Goal: Transaction & Acquisition: Purchase product/service

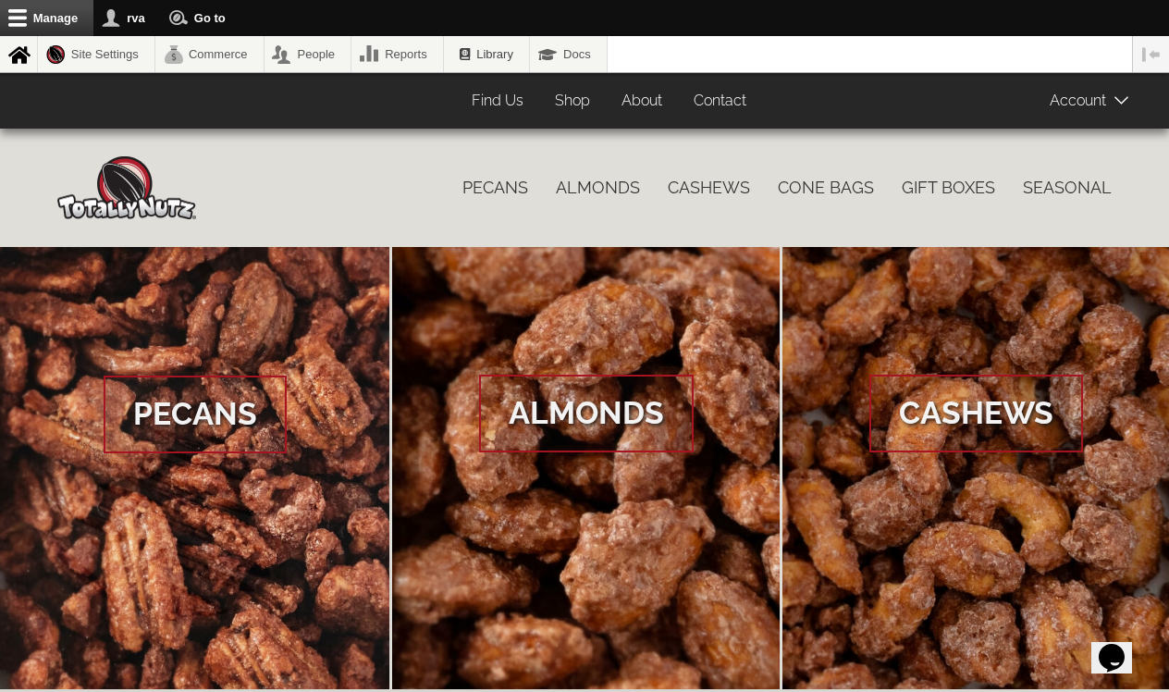
click at [1094, 101] on span at bounding box center [1096, 99] width 93 height 37
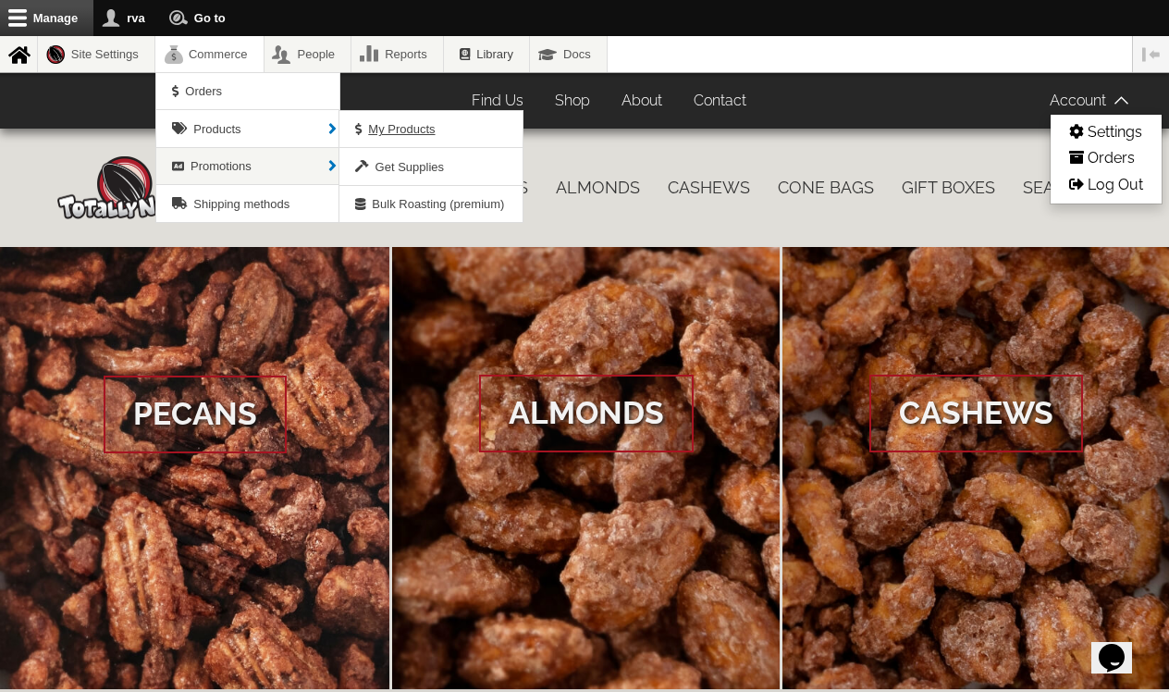
click at [383, 128] on span "My Products" at bounding box center [401, 129] width 67 height 14
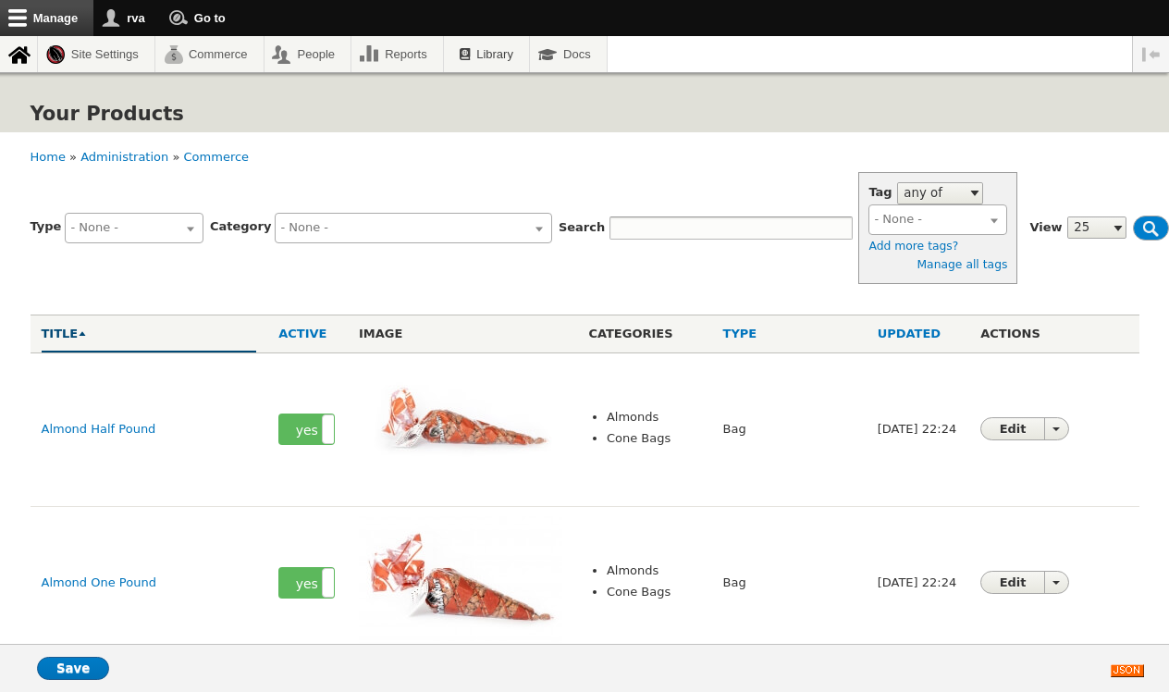
select select
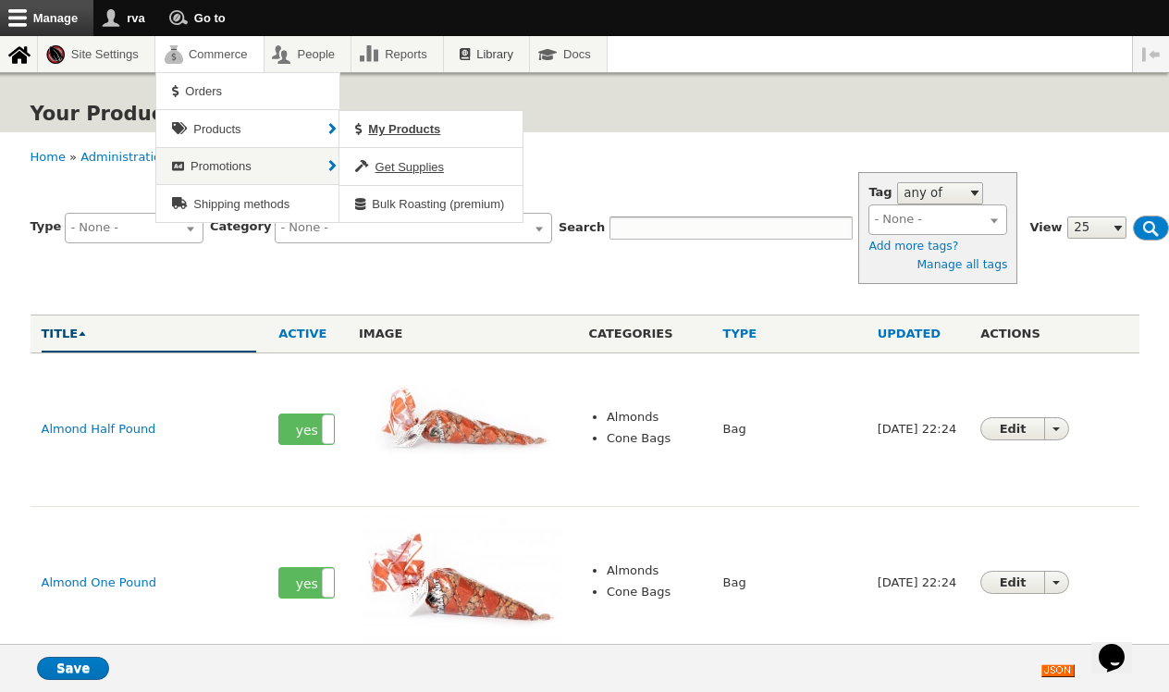
click at [422, 171] on span "Get Supplies" at bounding box center [410, 167] width 68 height 14
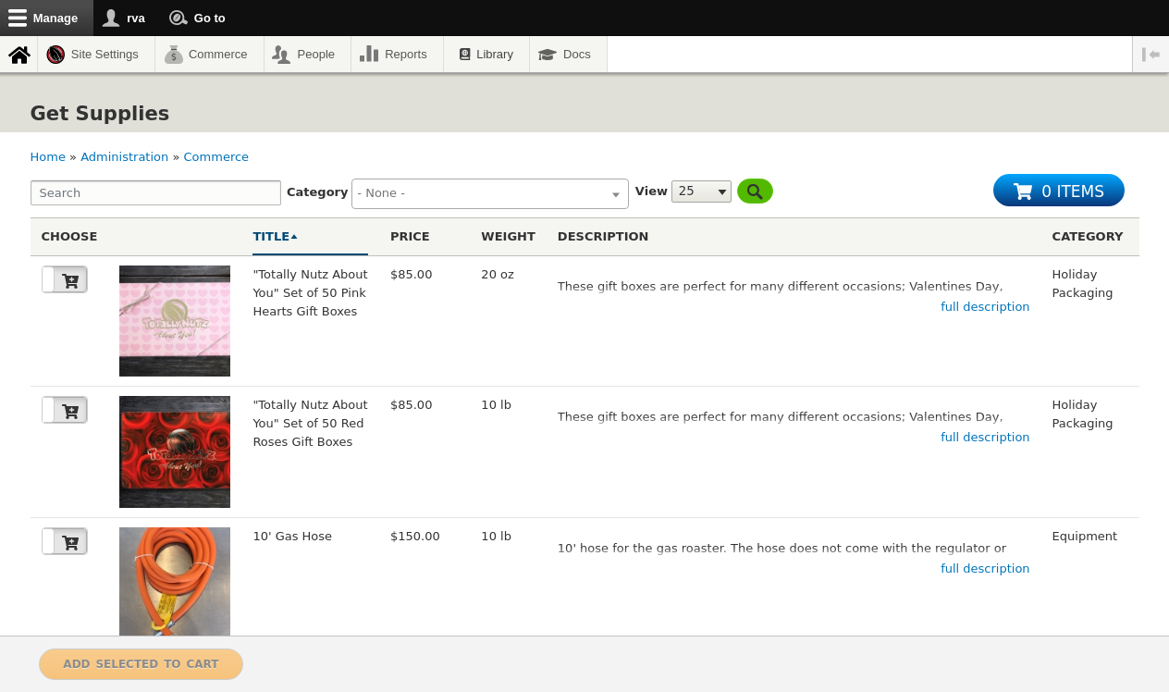
select select
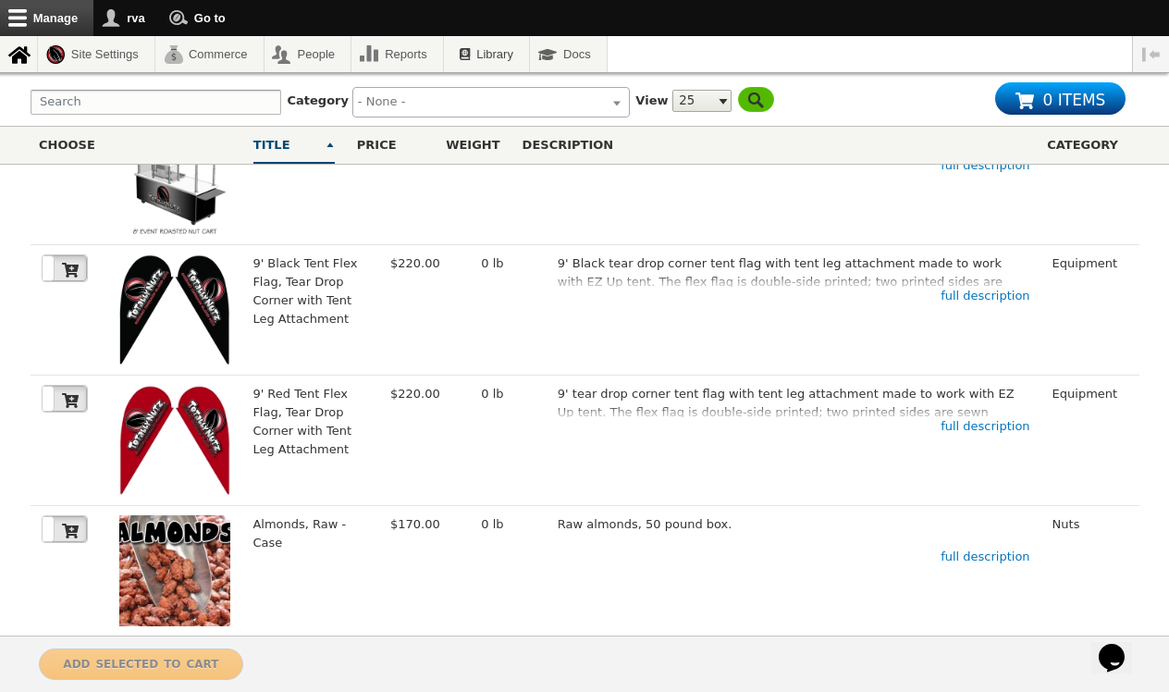
scroll to position [2836, 0]
click at [363, 660] on link "Page 2" at bounding box center [356, 675] width 37 height 31
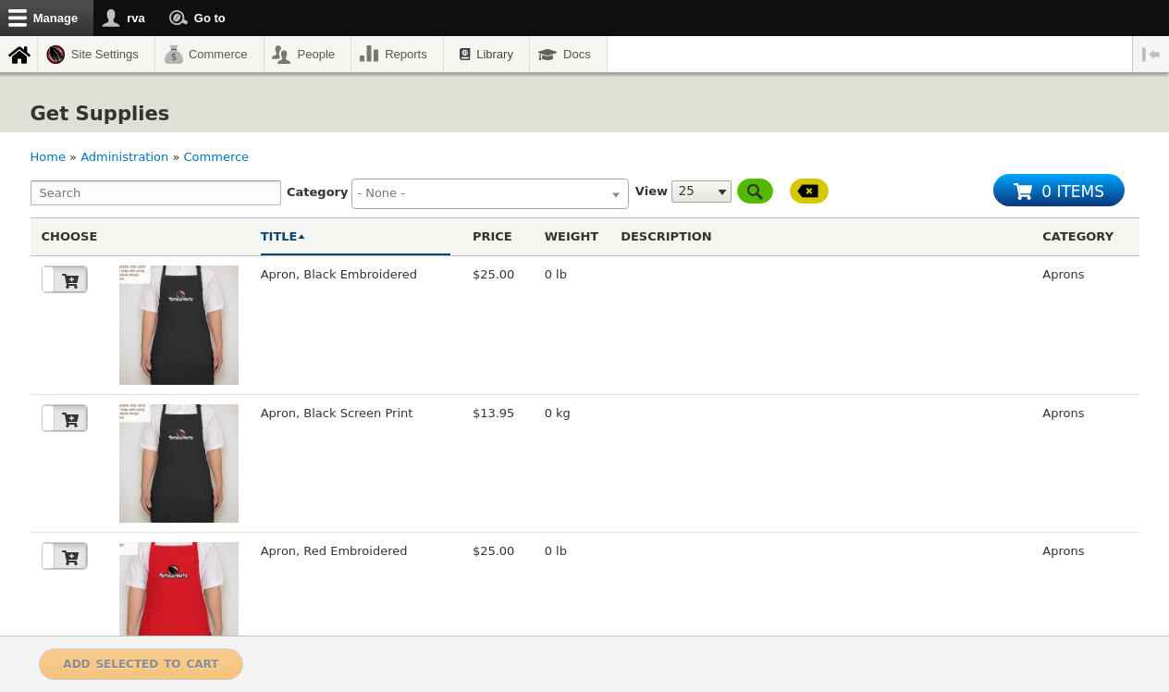
select select
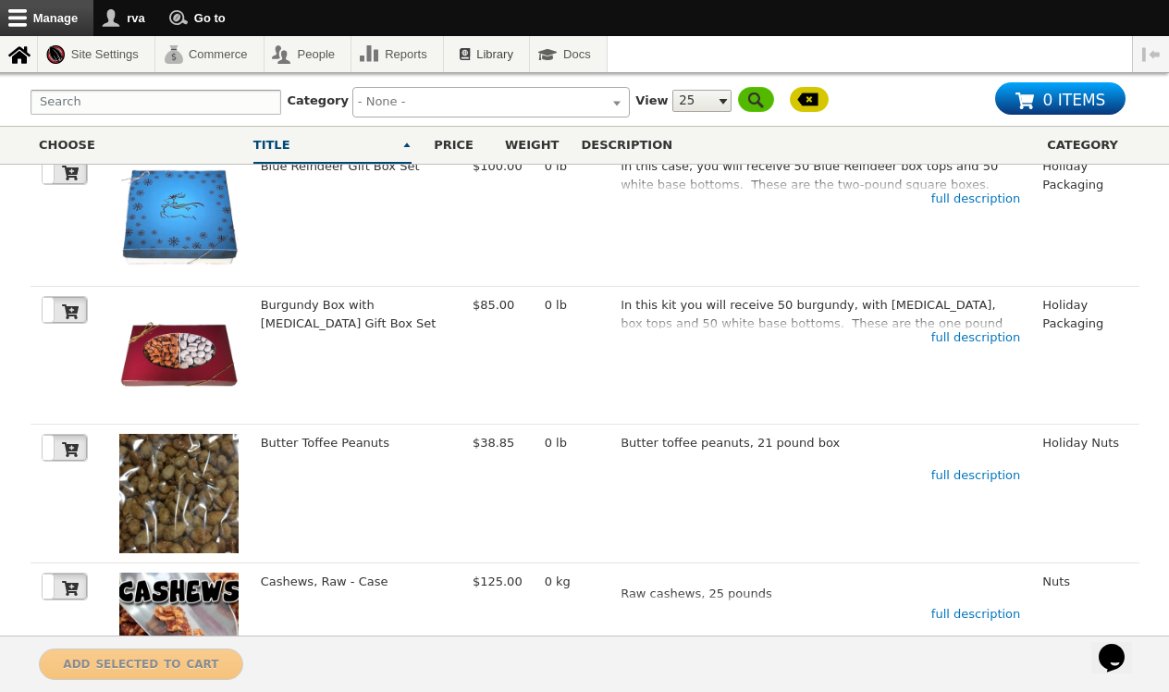
scroll to position [1029, 0]
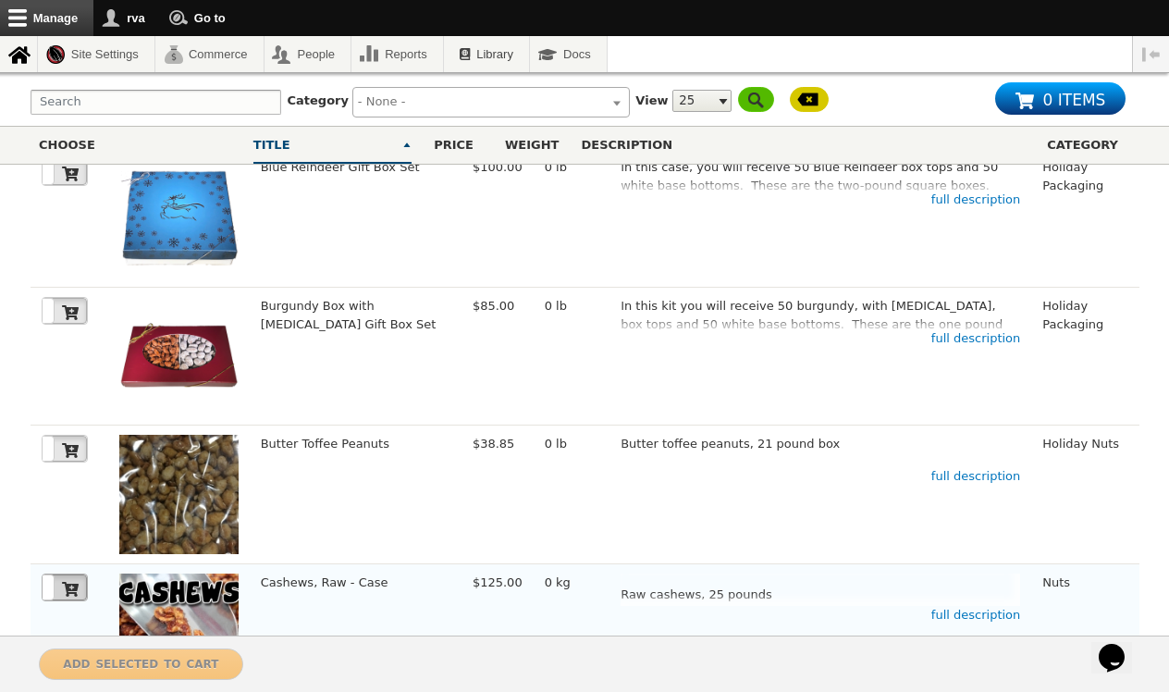
click at [73, 581] on icon at bounding box center [70, 589] width 17 height 17
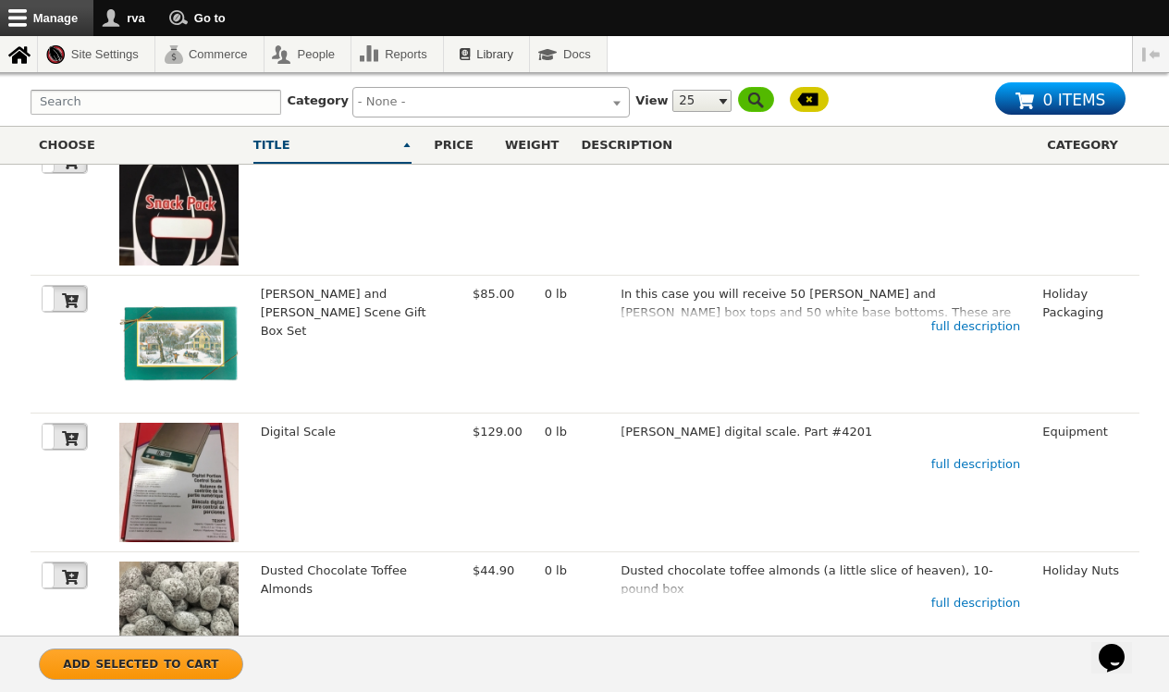
scroll to position [2836, 0]
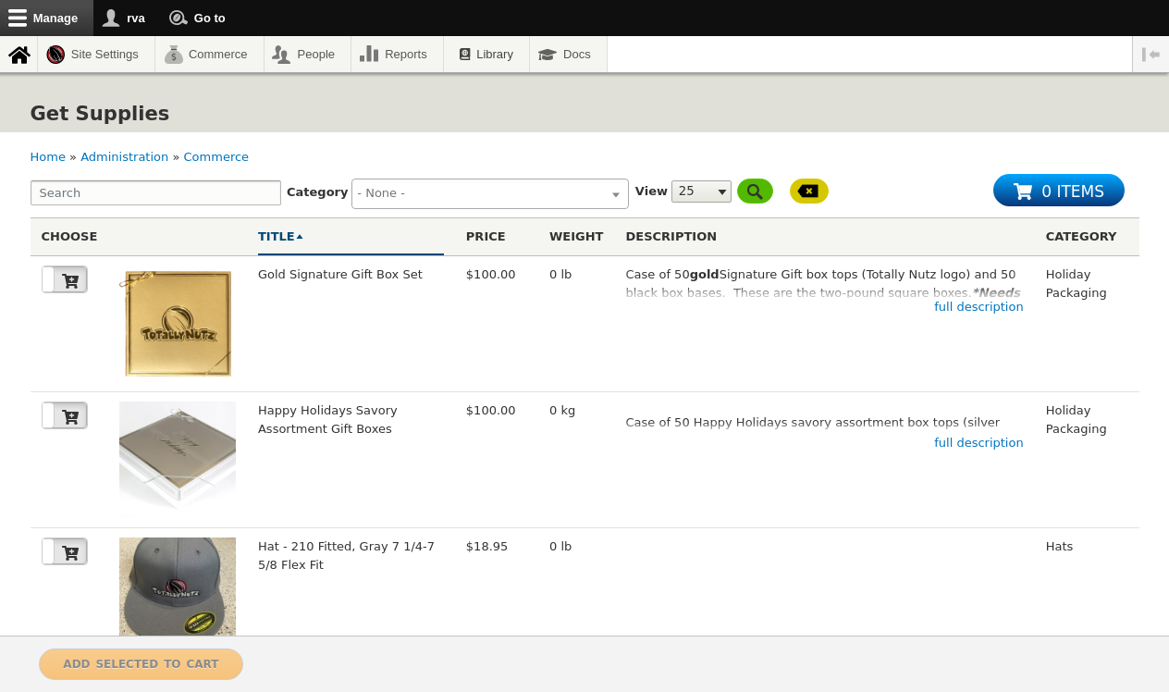
select select
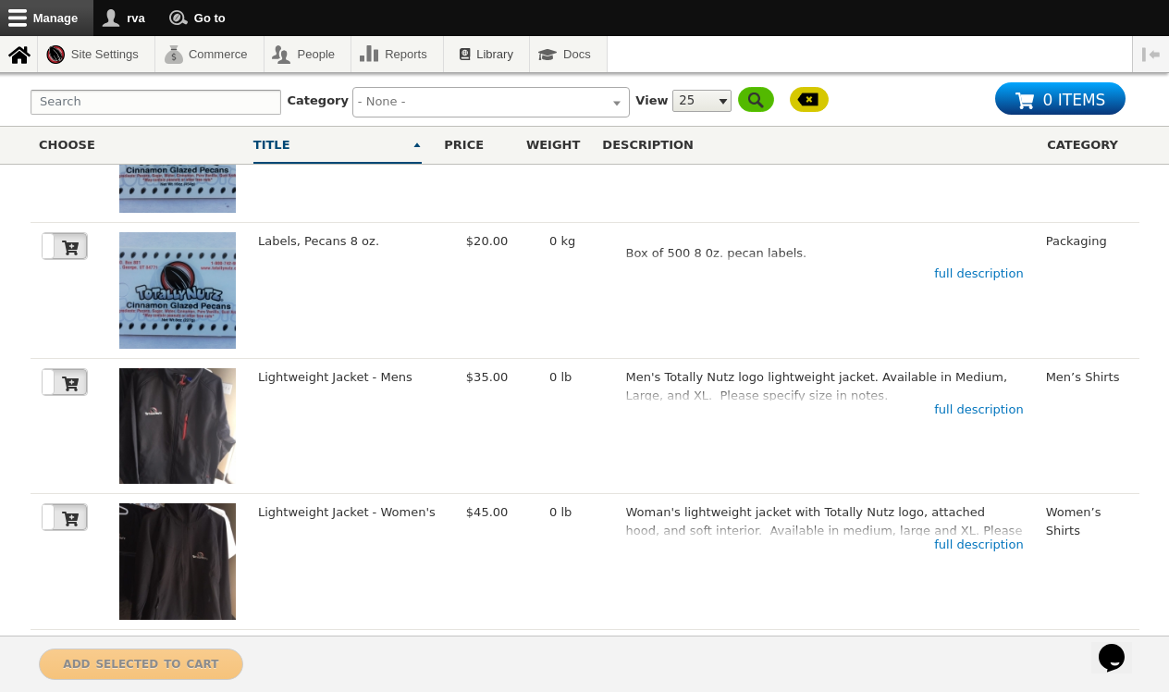
scroll to position [2836, 0]
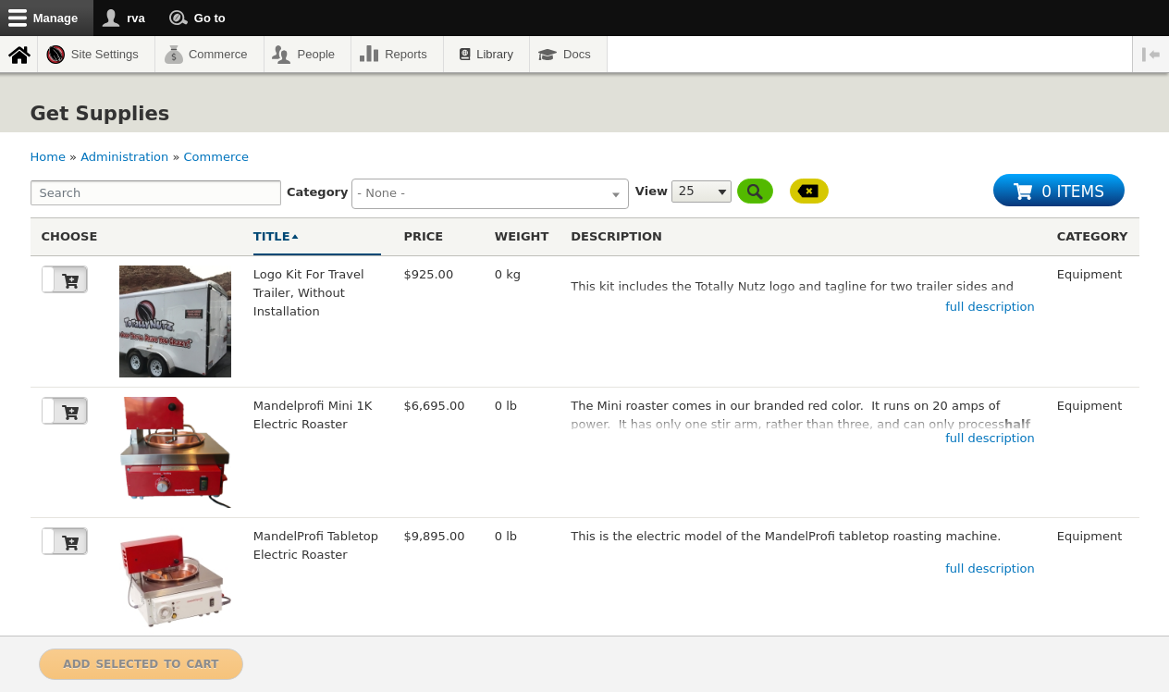
select select
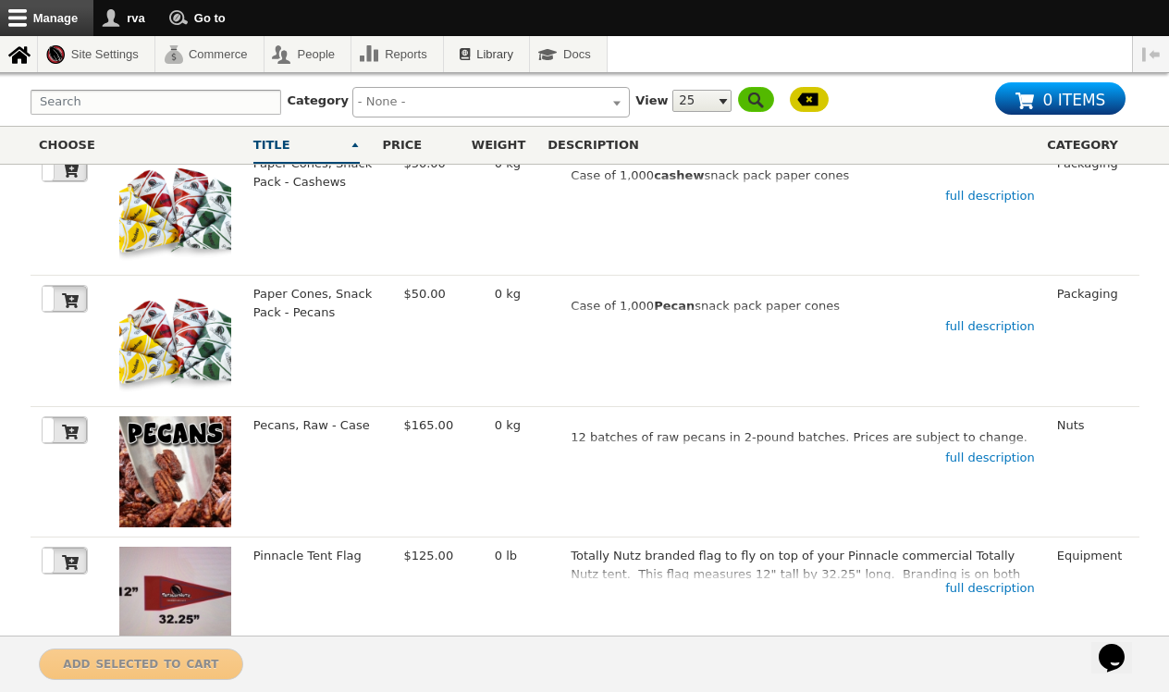
scroll to position [1631, 0]
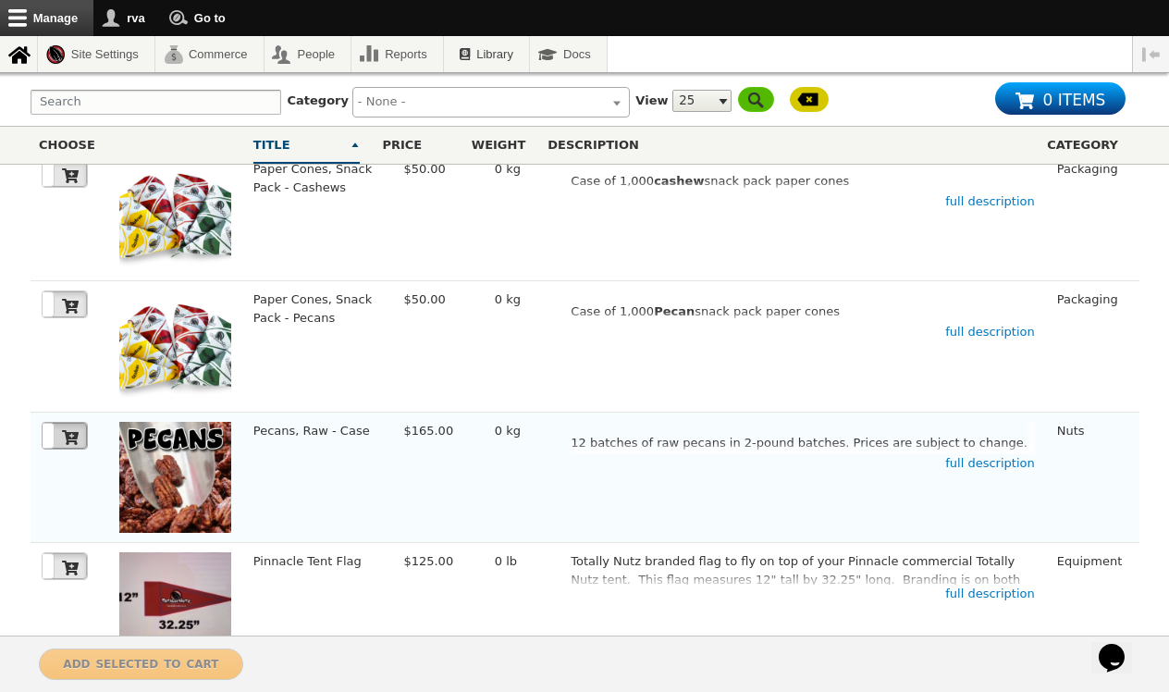
click at [59, 423] on label at bounding box center [65, 436] width 44 height 26
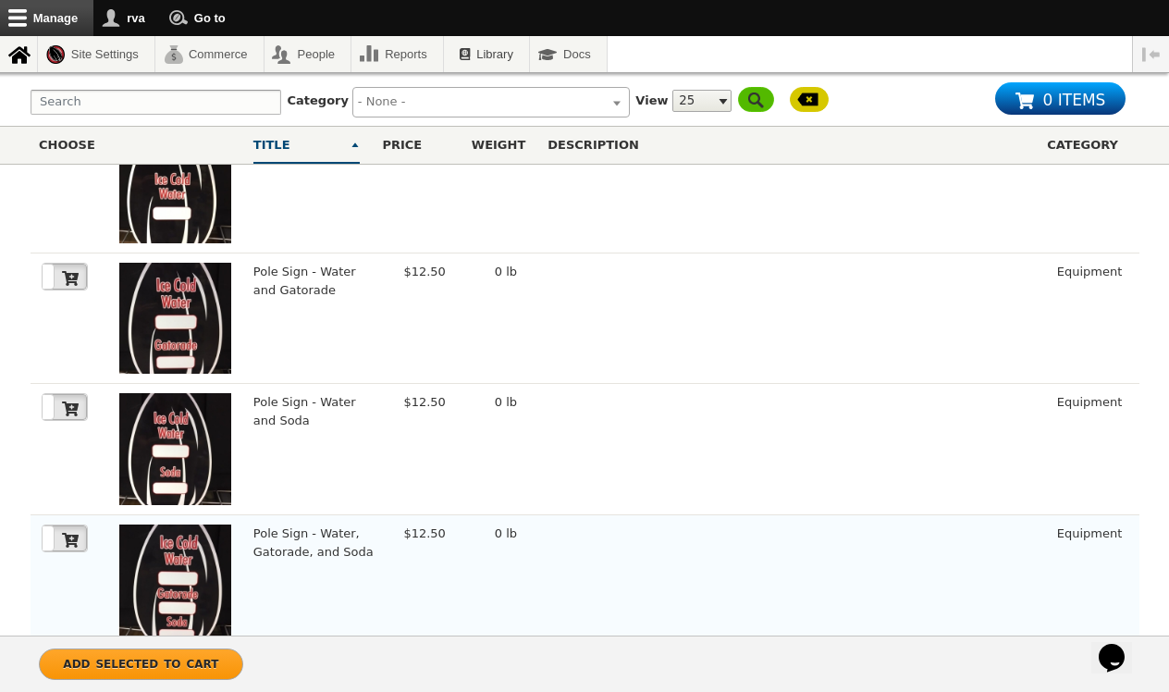
scroll to position [2836, 0]
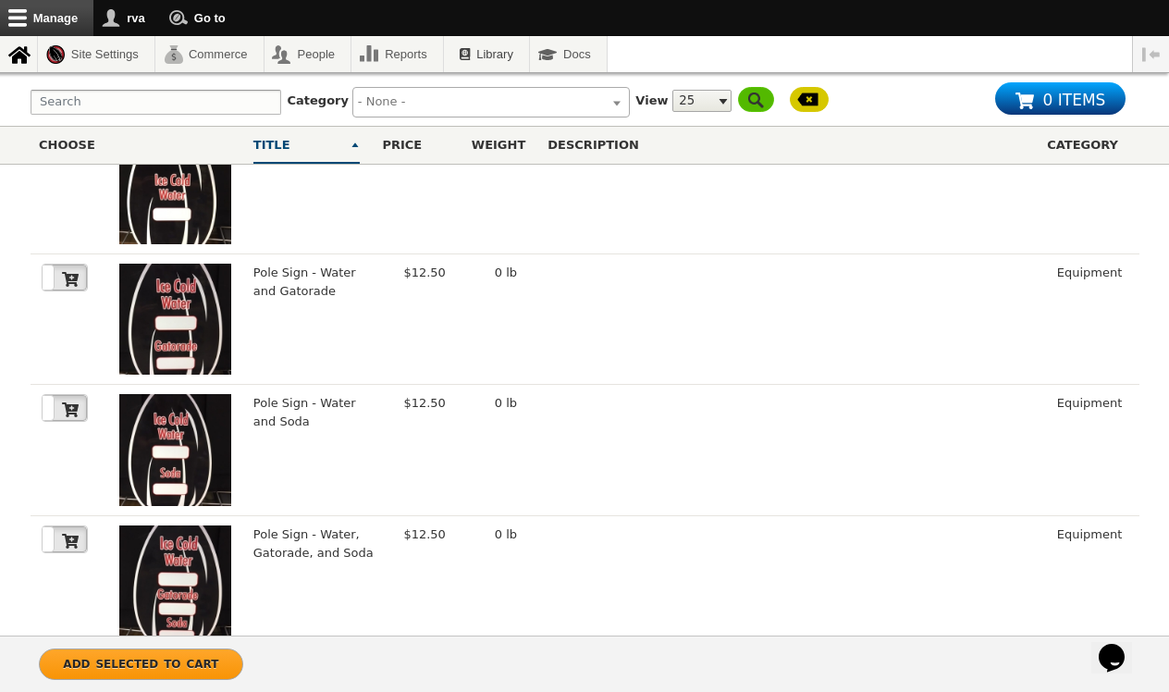
click at [598, 669] on link "Page 5" at bounding box center [610, 684] width 37 height 31
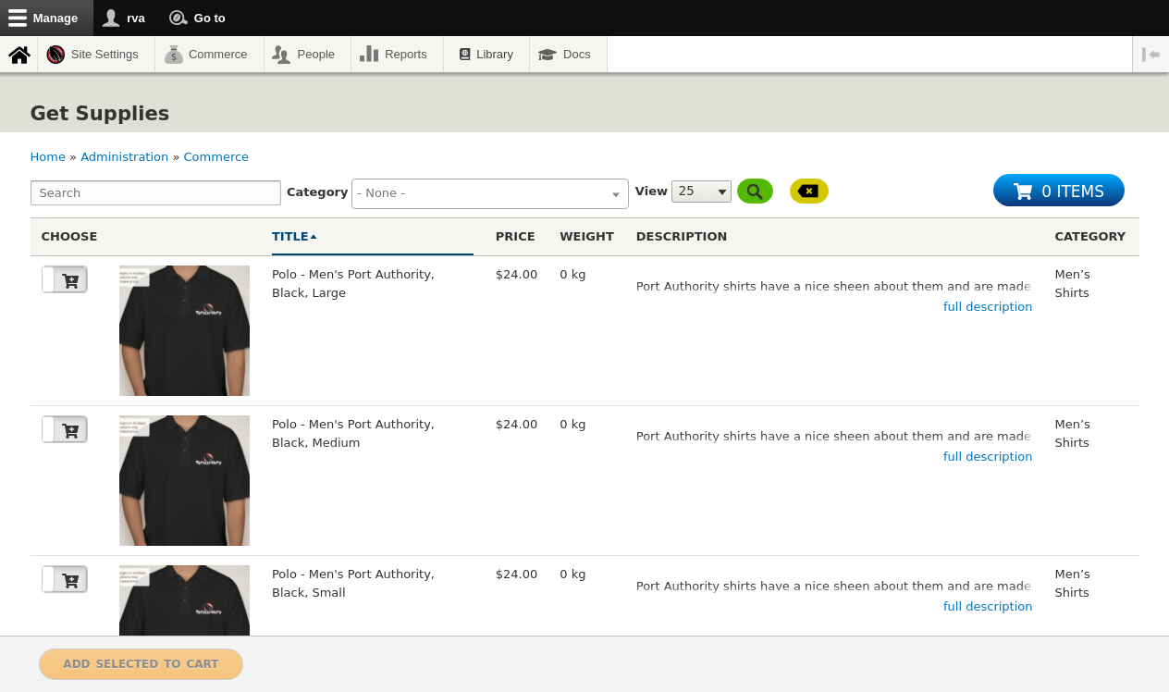
select select
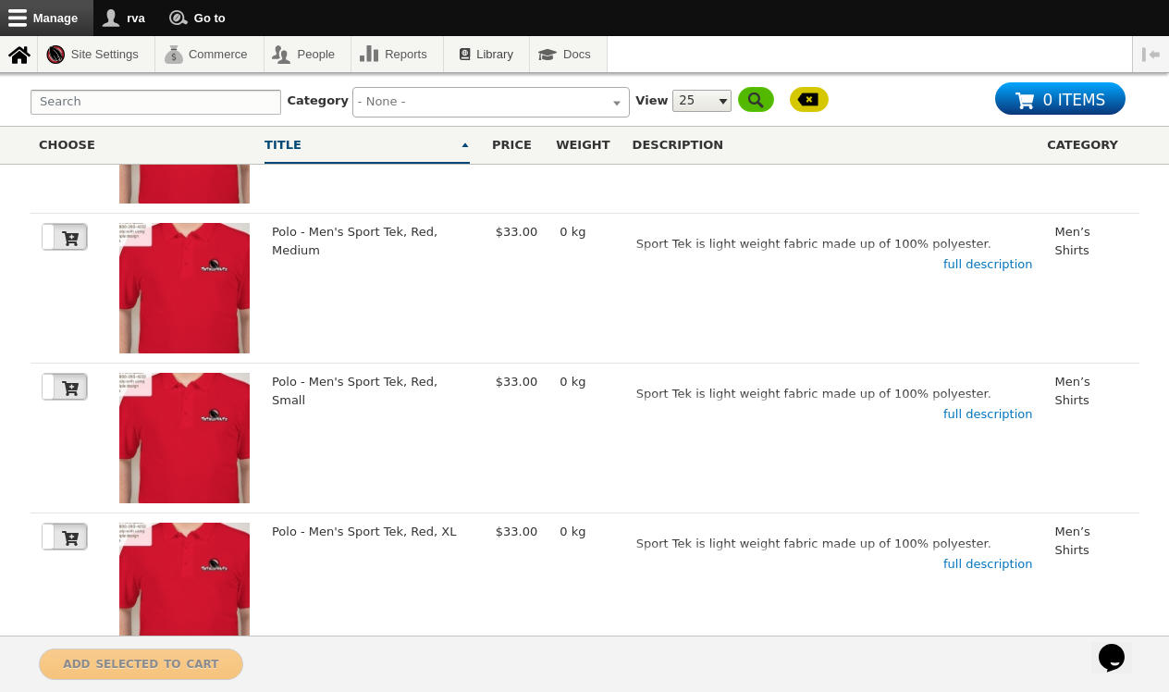
scroll to position [3137, 0]
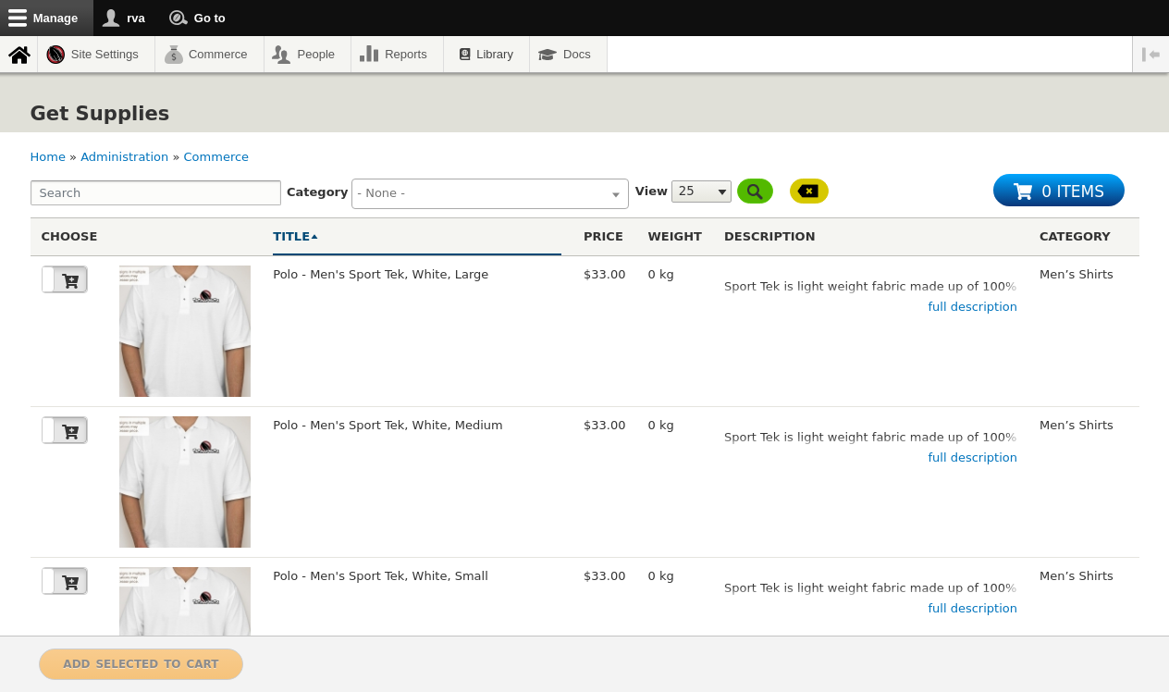
select select
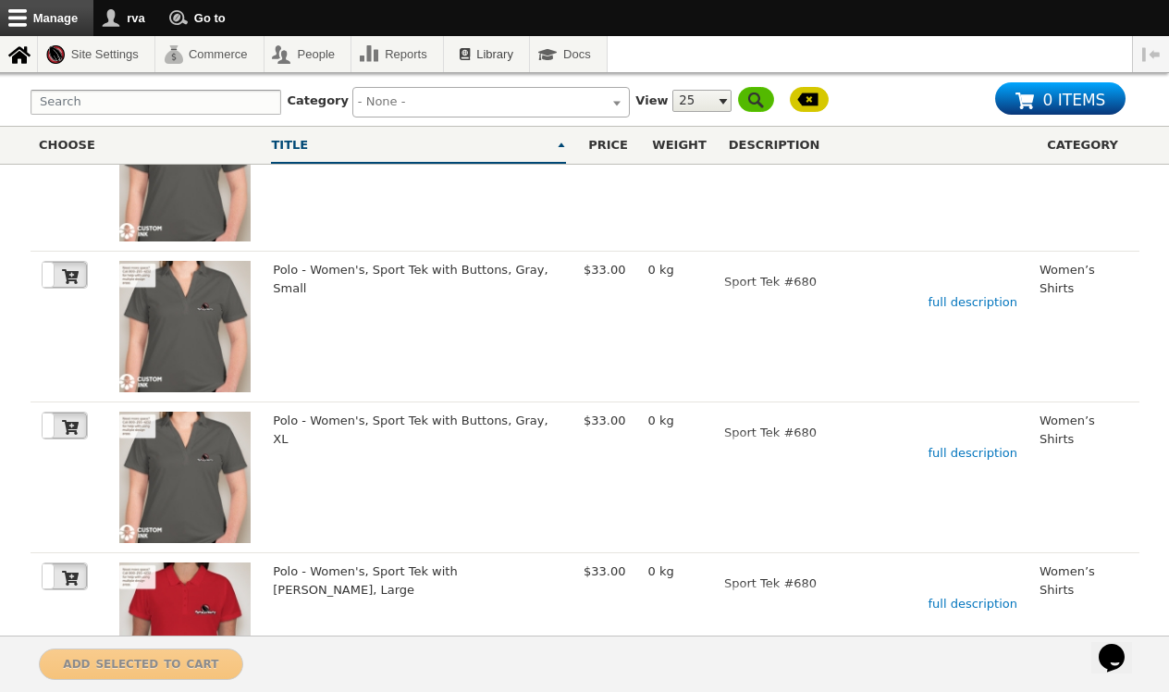
scroll to position [3276, 0]
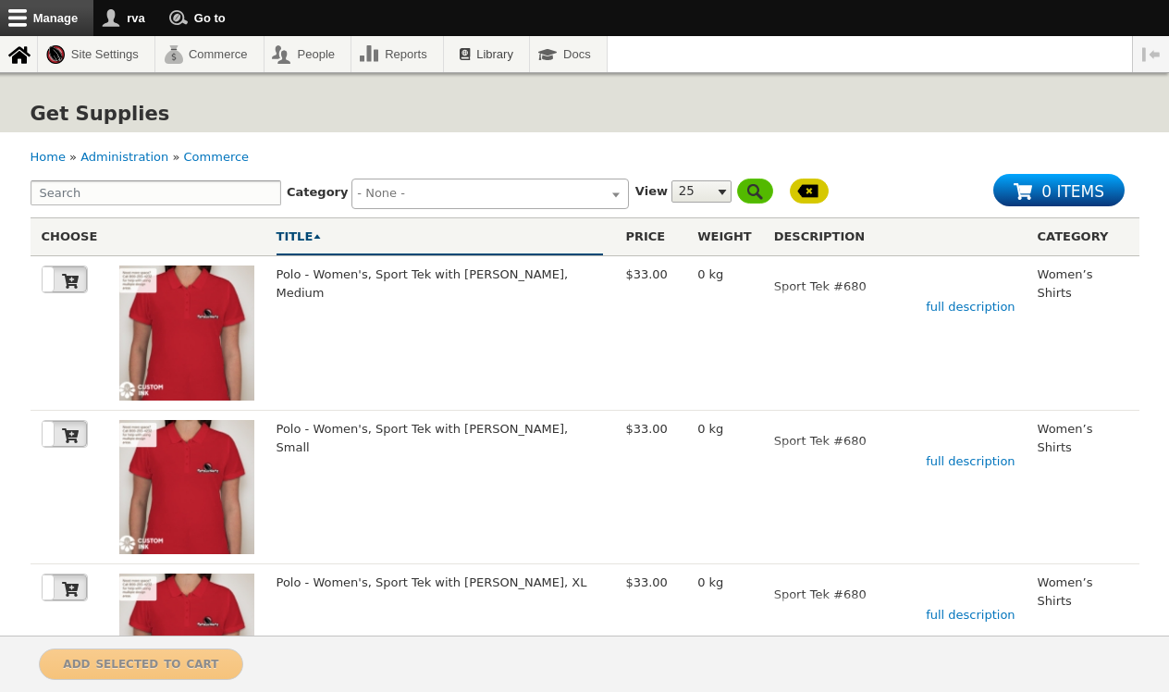
select select
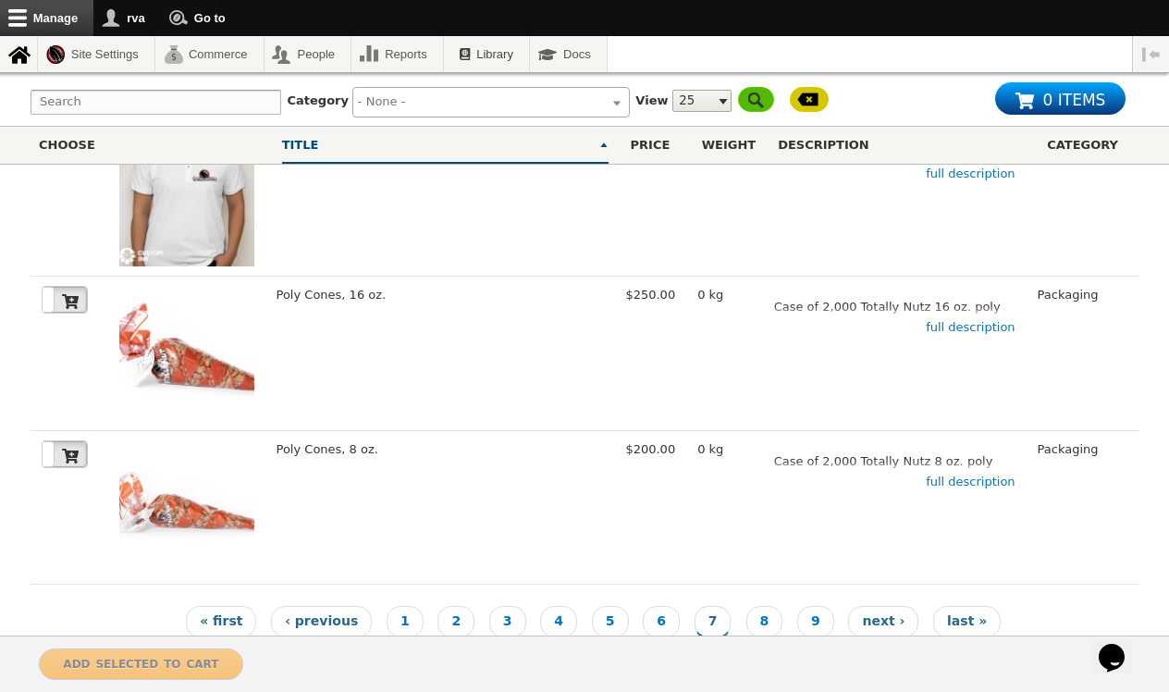
scroll to position [3473, 0]
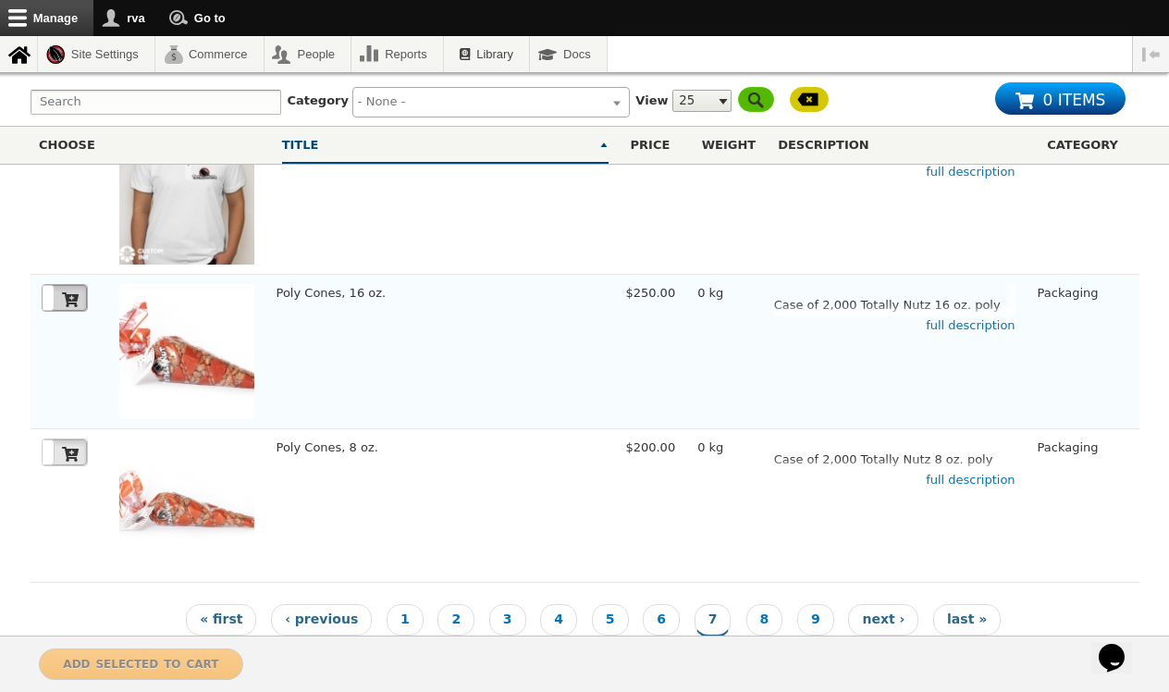
click at [70, 292] on icon at bounding box center [70, 299] width 17 height 15
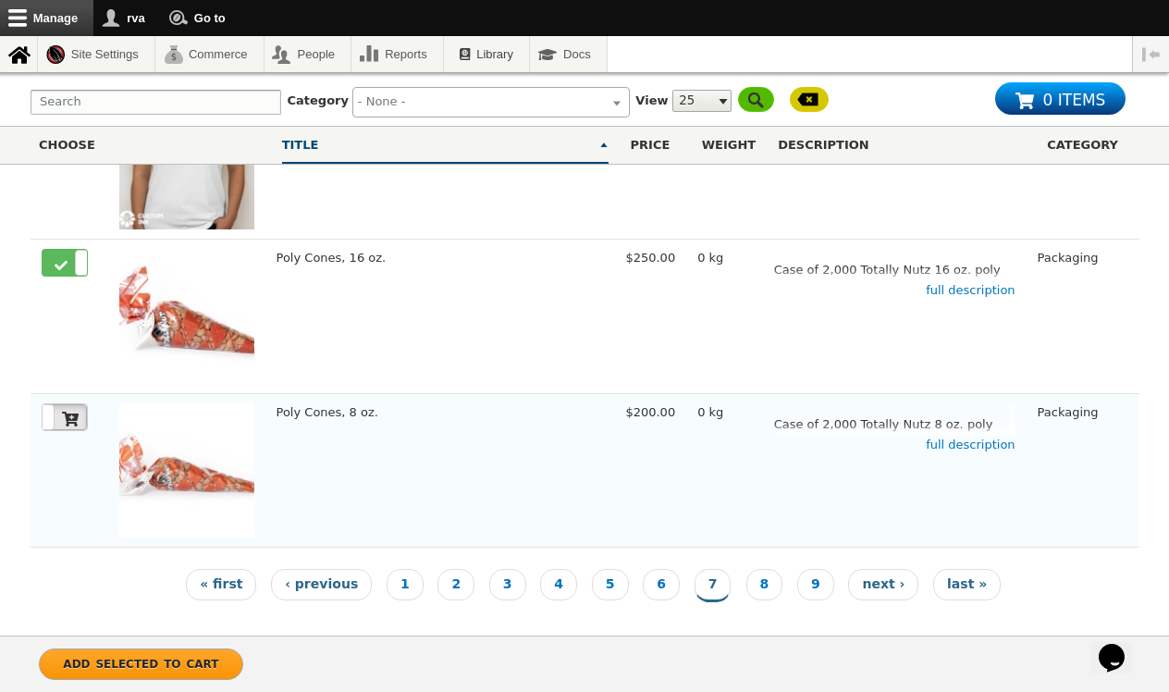
scroll to position [3507, 0]
click at [755, 582] on link "Page 8" at bounding box center [765, 585] width 37 height 31
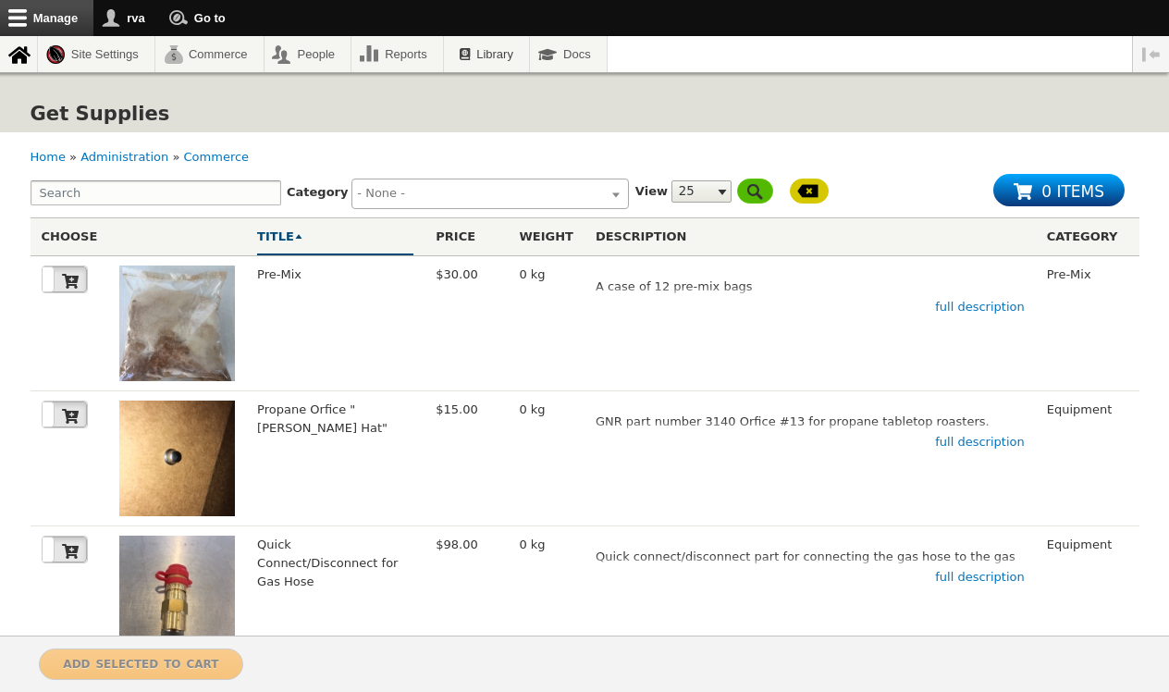
select select
click at [72, 283] on icon at bounding box center [70, 281] width 17 height 15
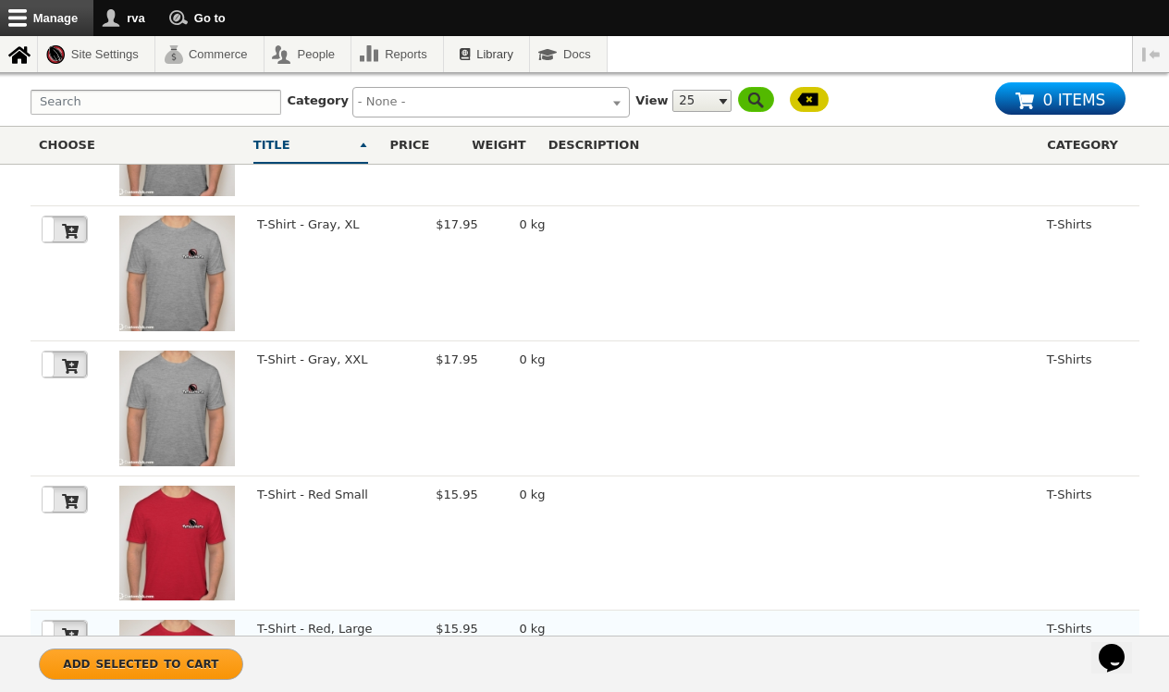
scroll to position [2836, 0]
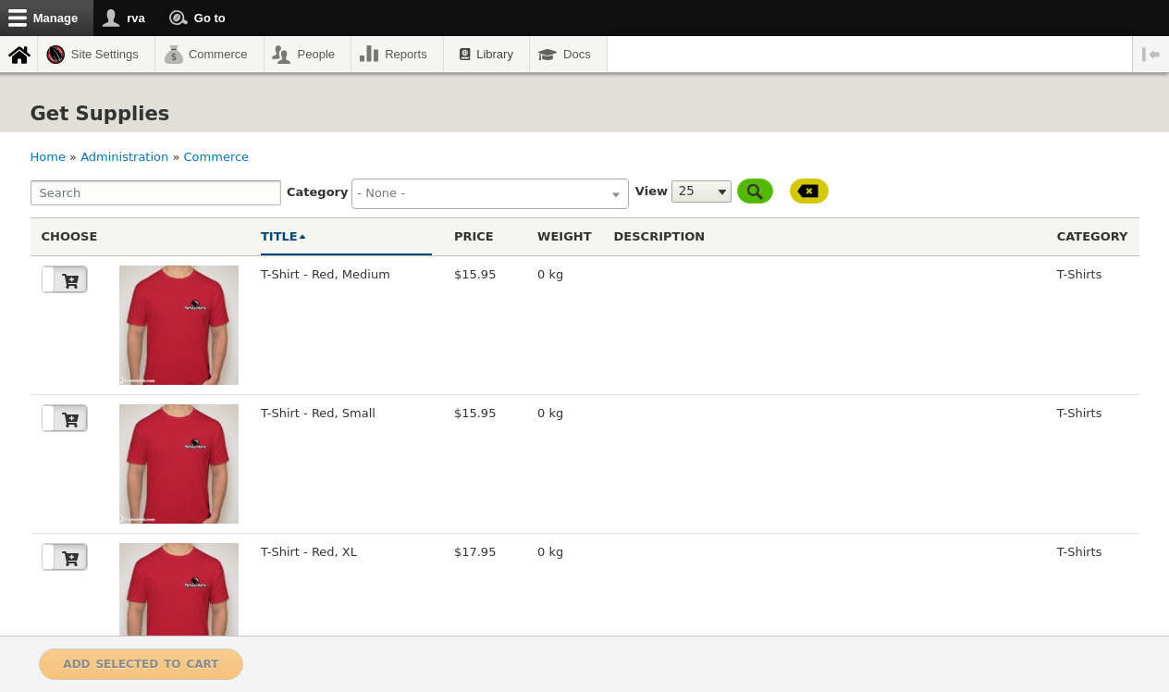
select select
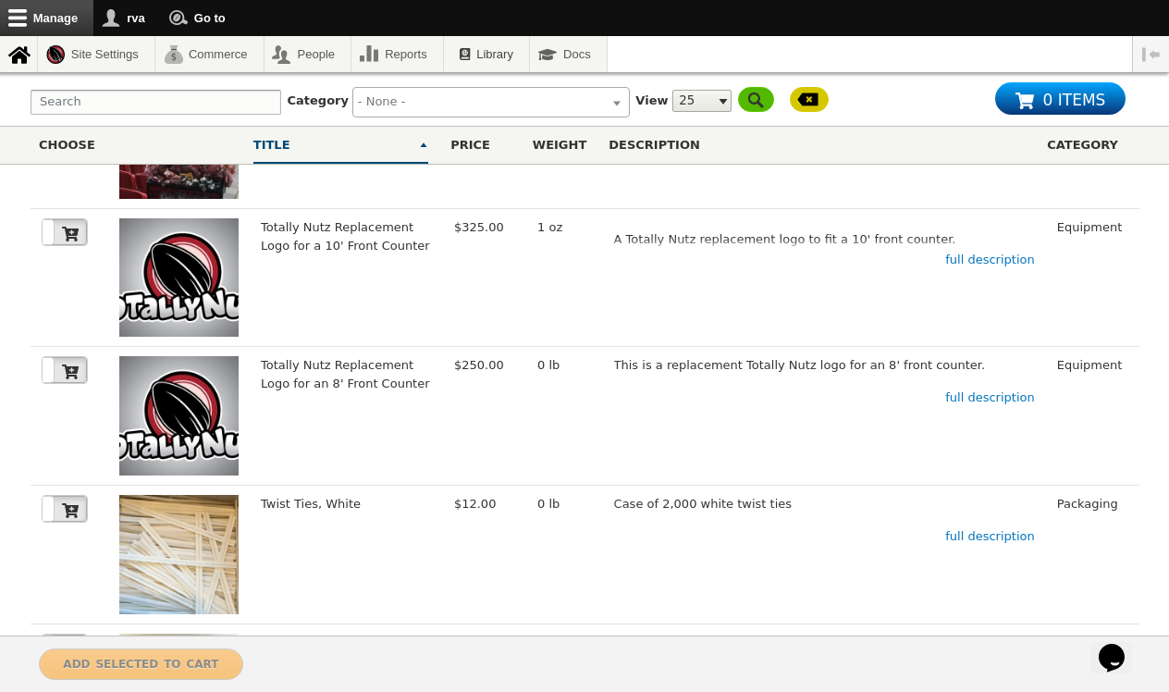
scroll to position [1796, 0]
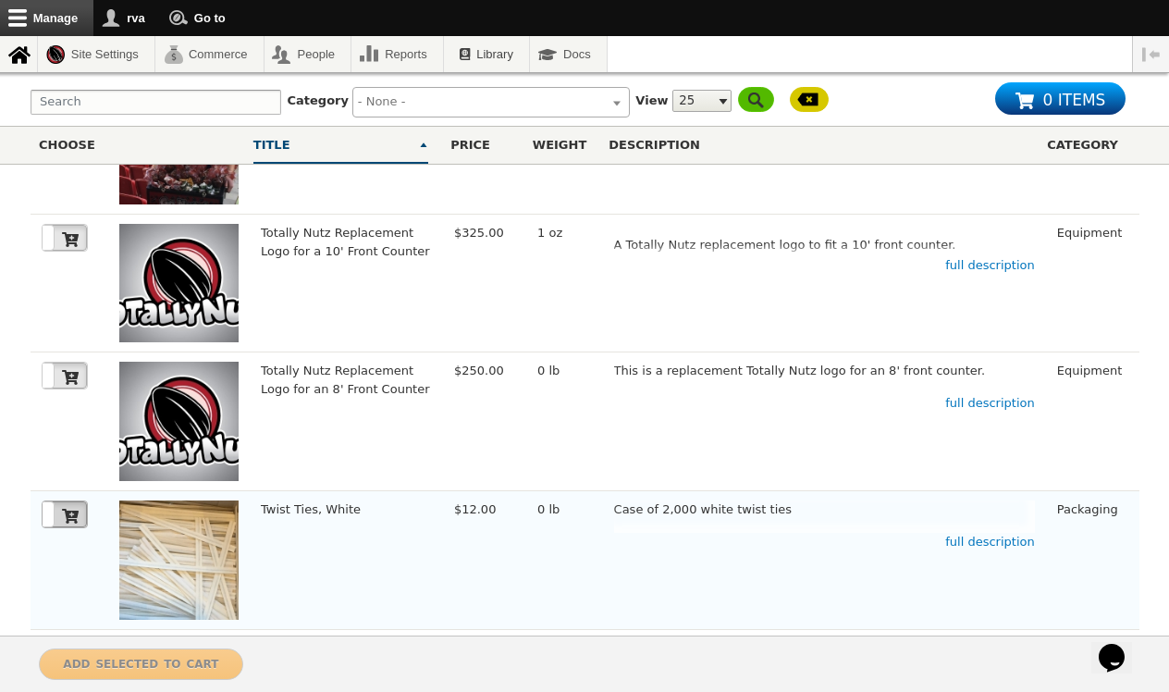
click at [67, 501] on label at bounding box center [65, 514] width 44 height 26
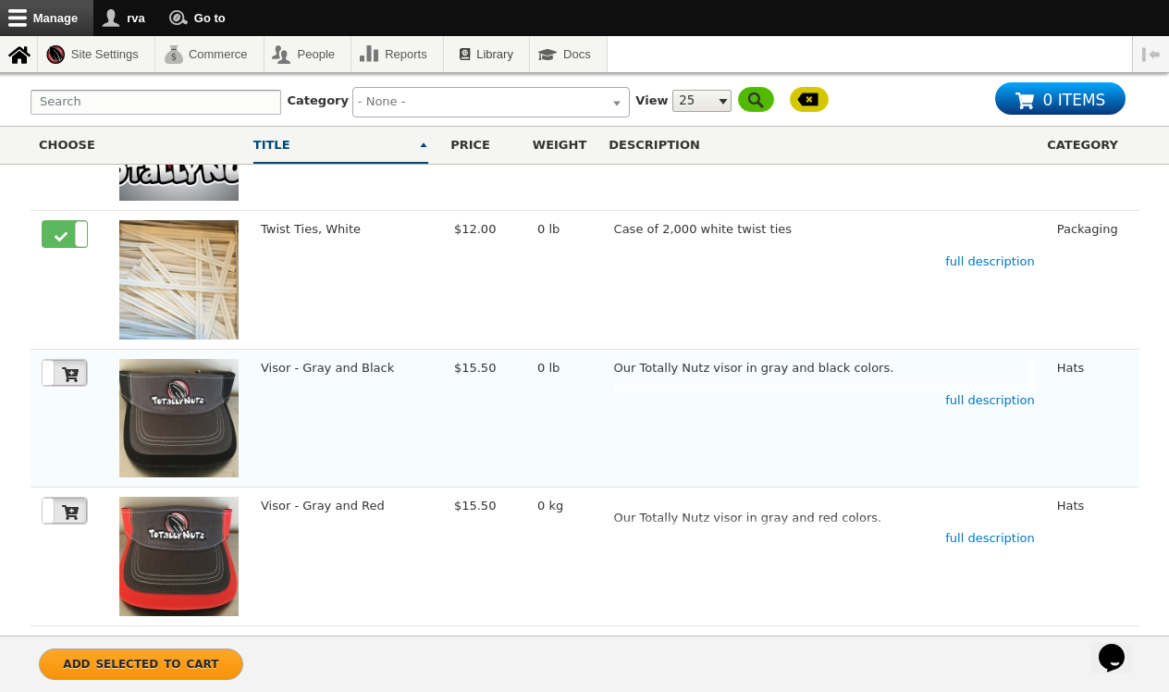
scroll to position [2076, 0]
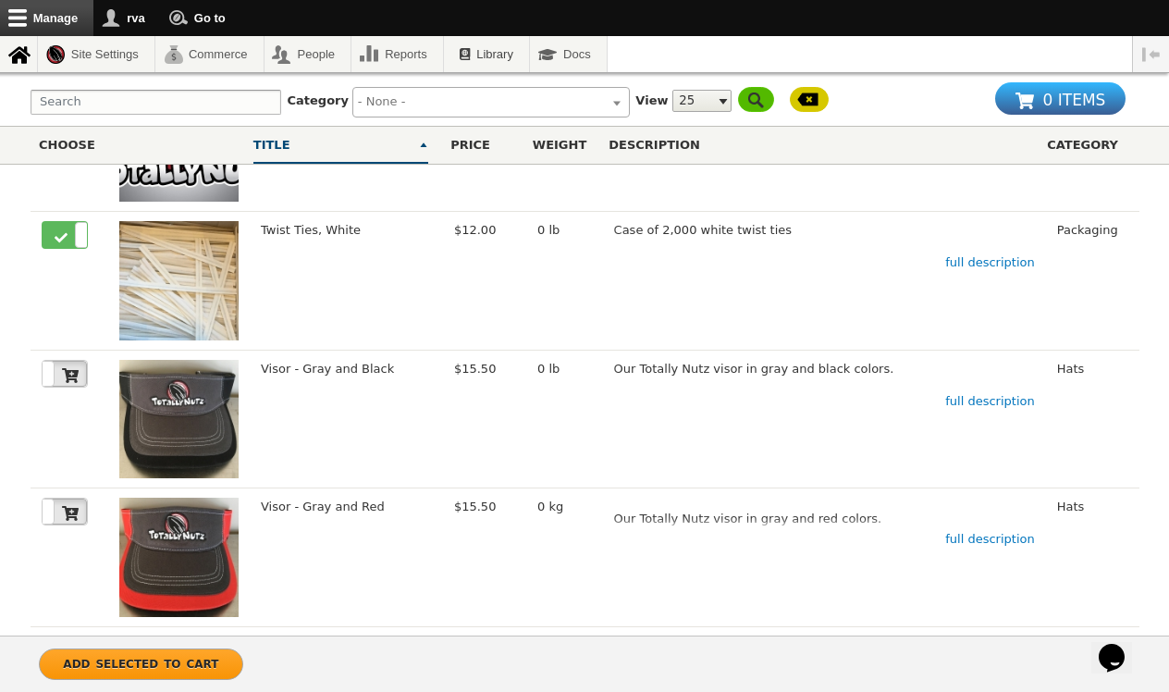
click at [1046, 101] on span "0 items" at bounding box center [1074, 97] width 63 height 27
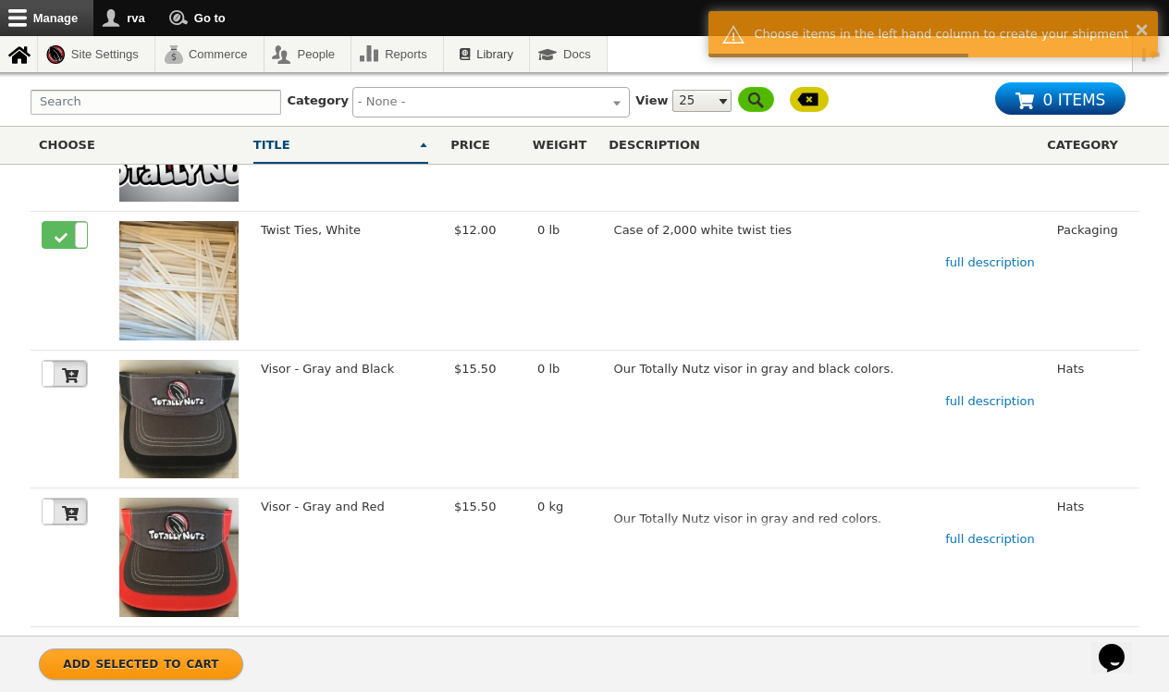
click at [115, 662] on span "Add selected to cart" at bounding box center [140, 662] width 155 height 19
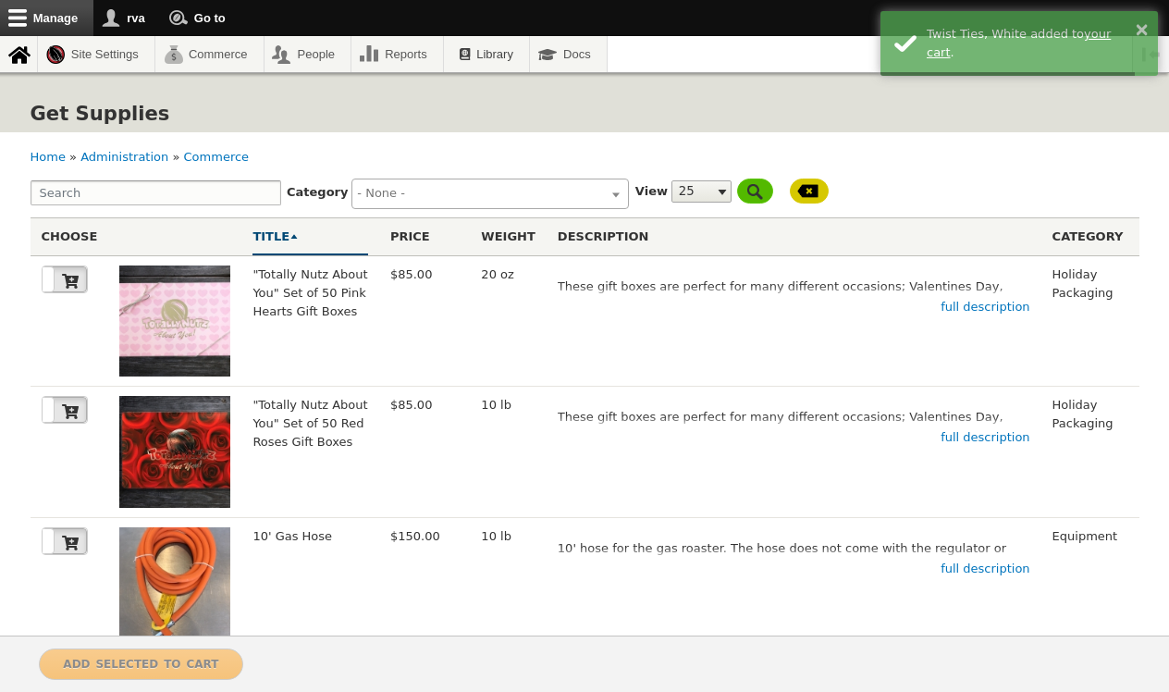
select select
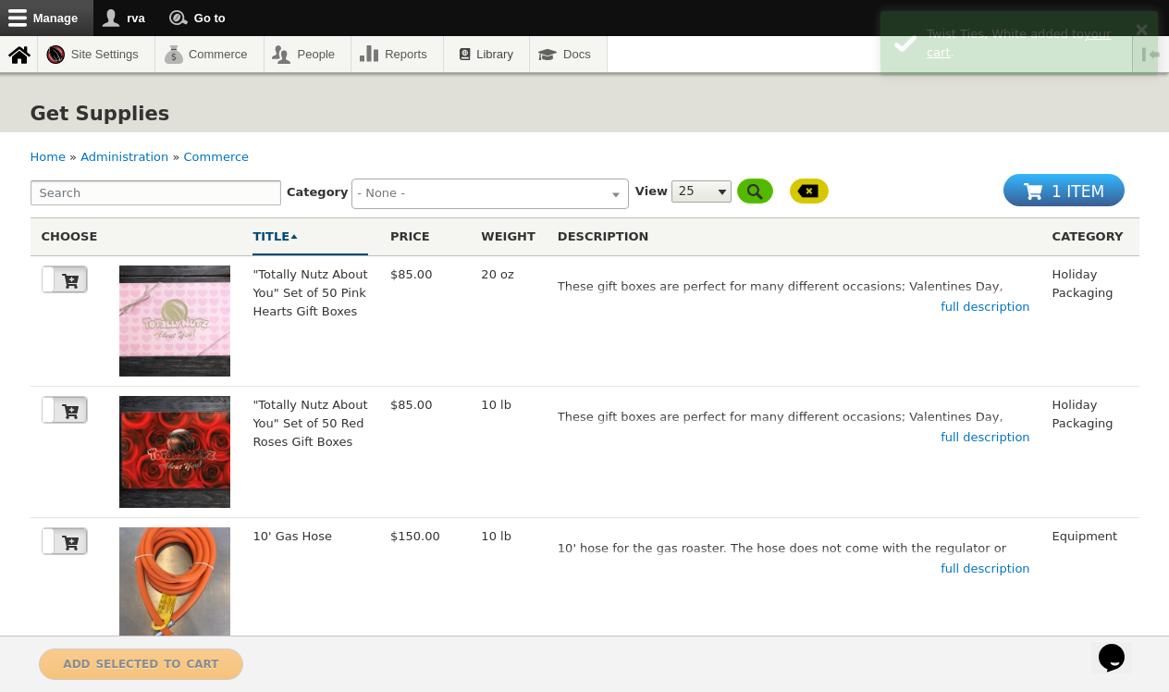
click at [1056, 192] on span "1 item" at bounding box center [1078, 188] width 53 height 27
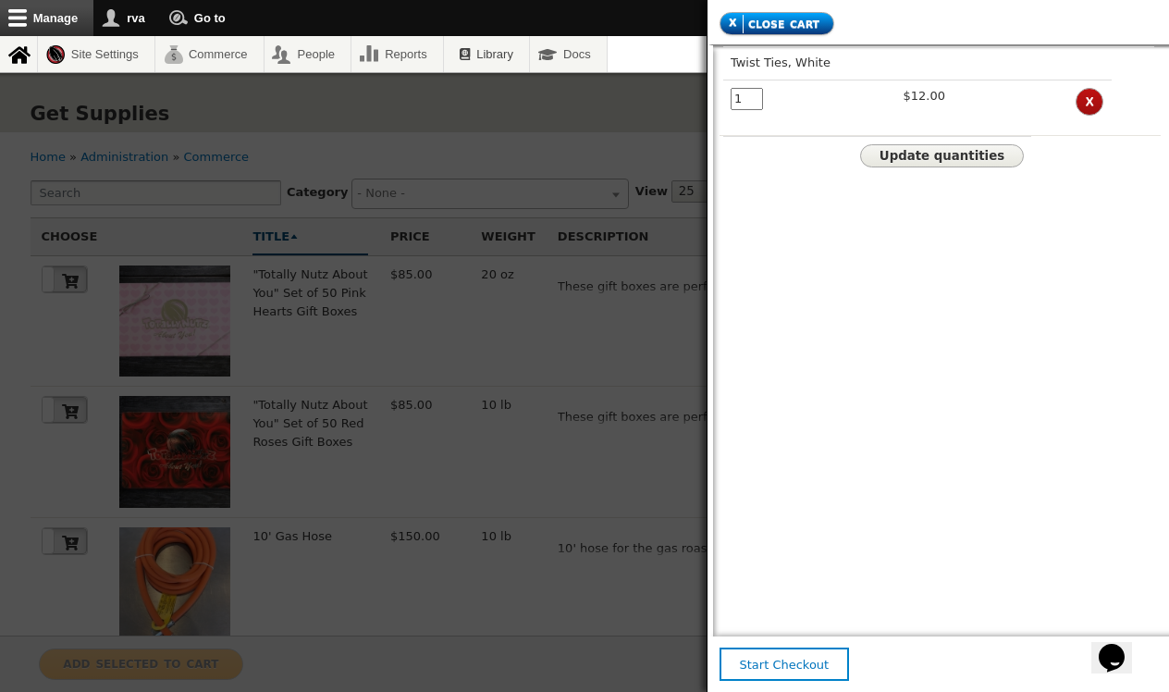
click at [727, 22] on button "x Close cart" at bounding box center [777, 23] width 115 height 23
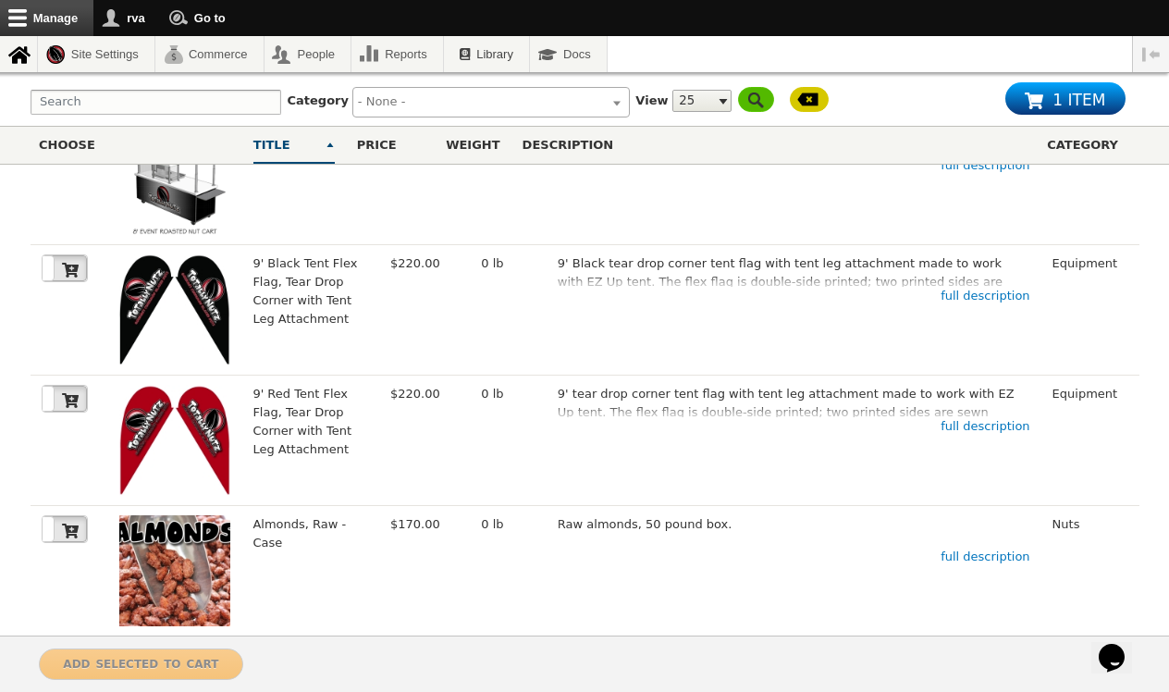
scroll to position [2836, 0]
click at [191, 516] on img at bounding box center [174, 571] width 111 height 111
click at [65, 524] on icon at bounding box center [70, 532] width 17 height 17
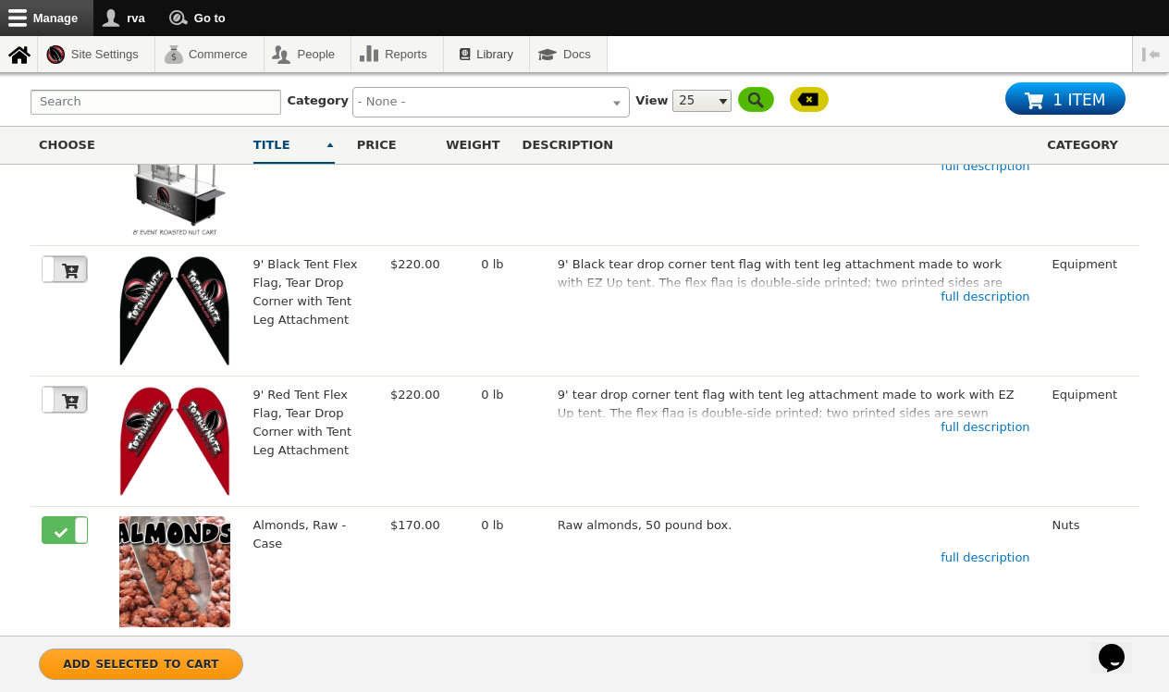
click at [368, 660] on link "Page 2" at bounding box center [356, 675] width 37 height 31
click at [57, 528] on icon at bounding box center [61, 532] width 13 height 9
click at [370, 660] on link "Page 2" at bounding box center [356, 675] width 37 height 31
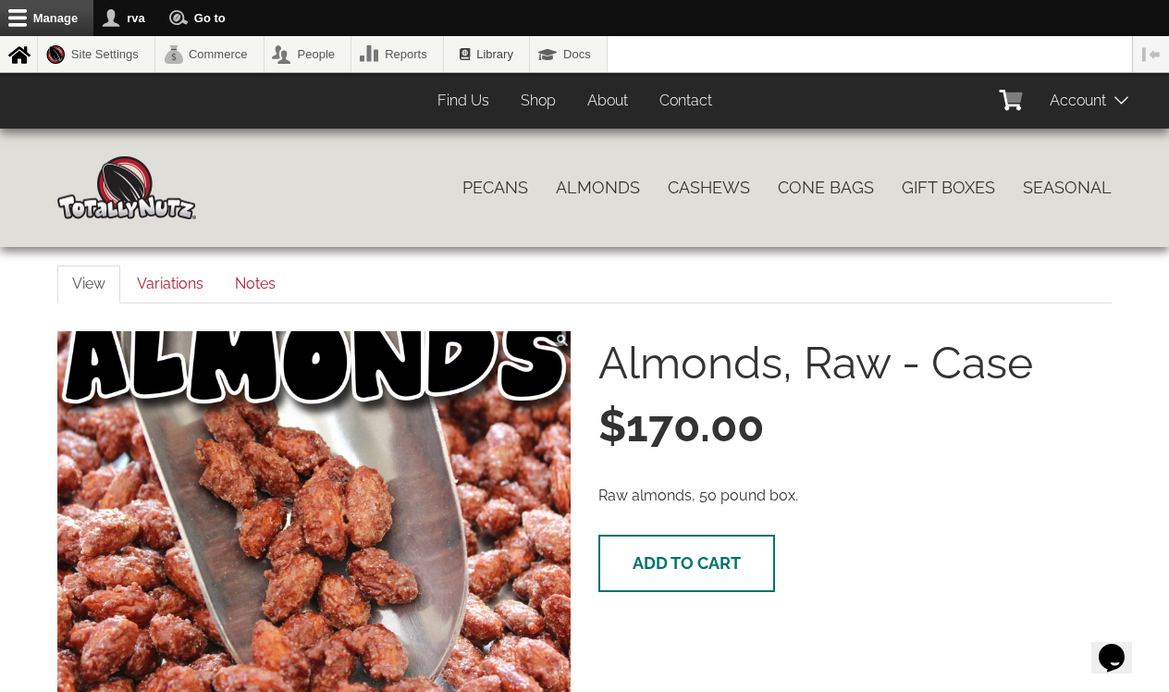
click at [706, 562] on span "Add to cart" at bounding box center [687, 562] width 108 height 19
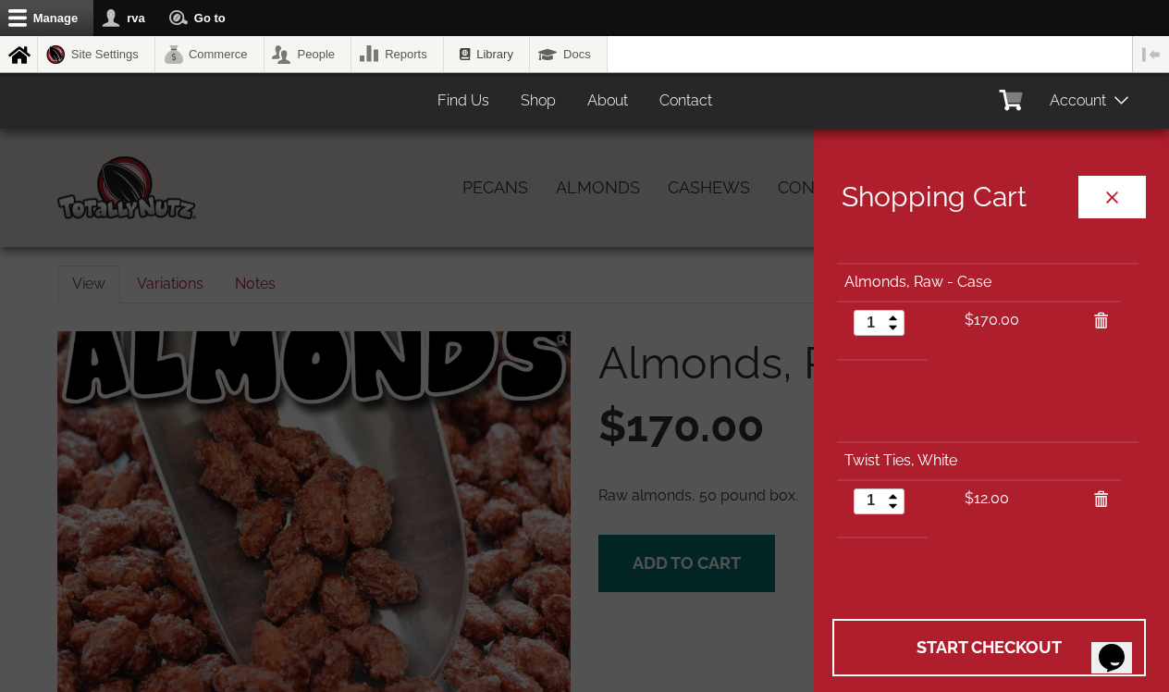
click at [1117, 191] on button "Close cart" at bounding box center [1113, 197] width 68 height 43
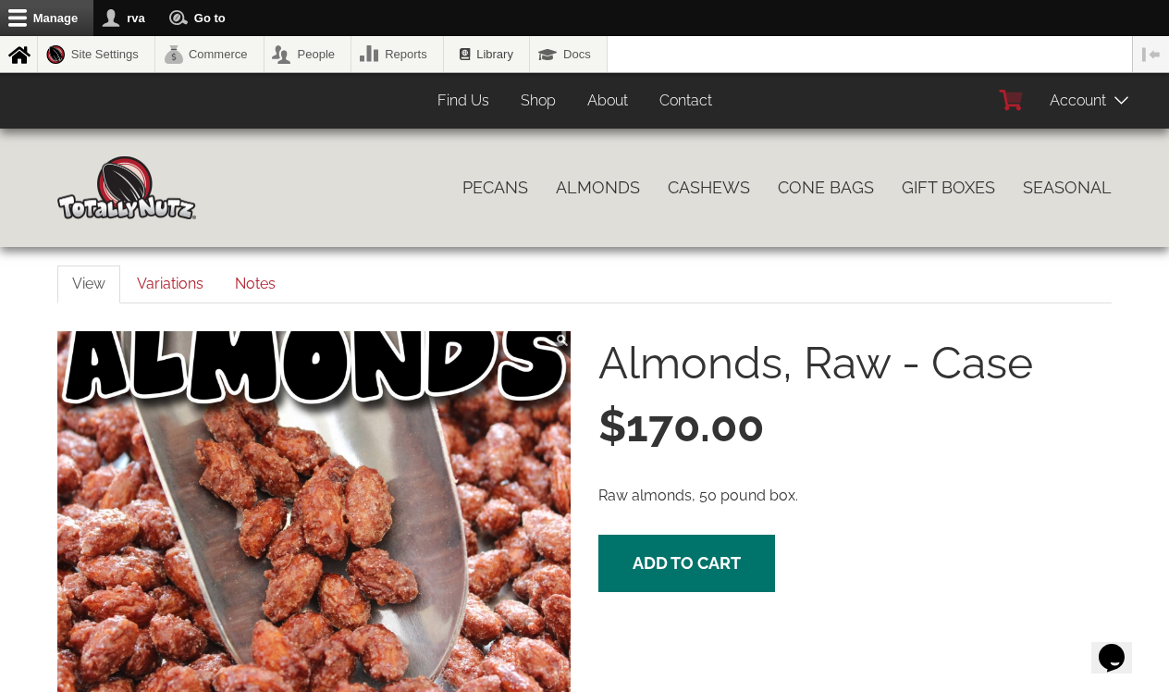
click at [1022, 107] on icon at bounding box center [1011, 100] width 30 height 20
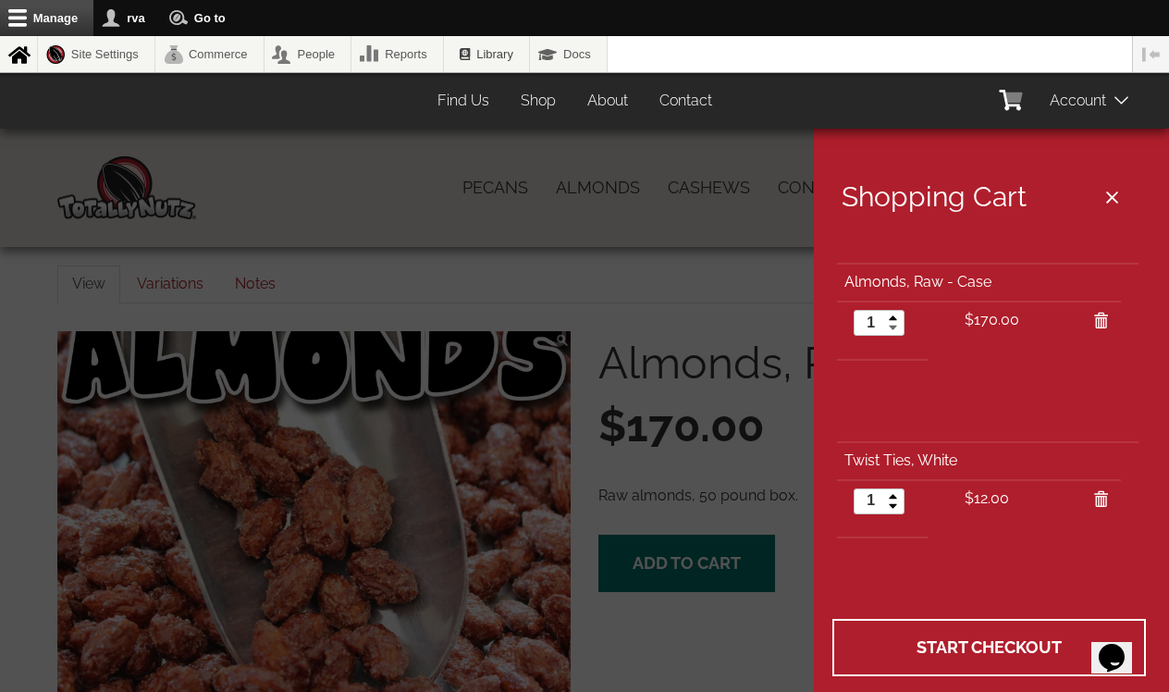
click at [895, 327] on link at bounding box center [893, 329] width 21 height 12
click at [1103, 318] on icon at bounding box center [1100, 322] width 15 height 15
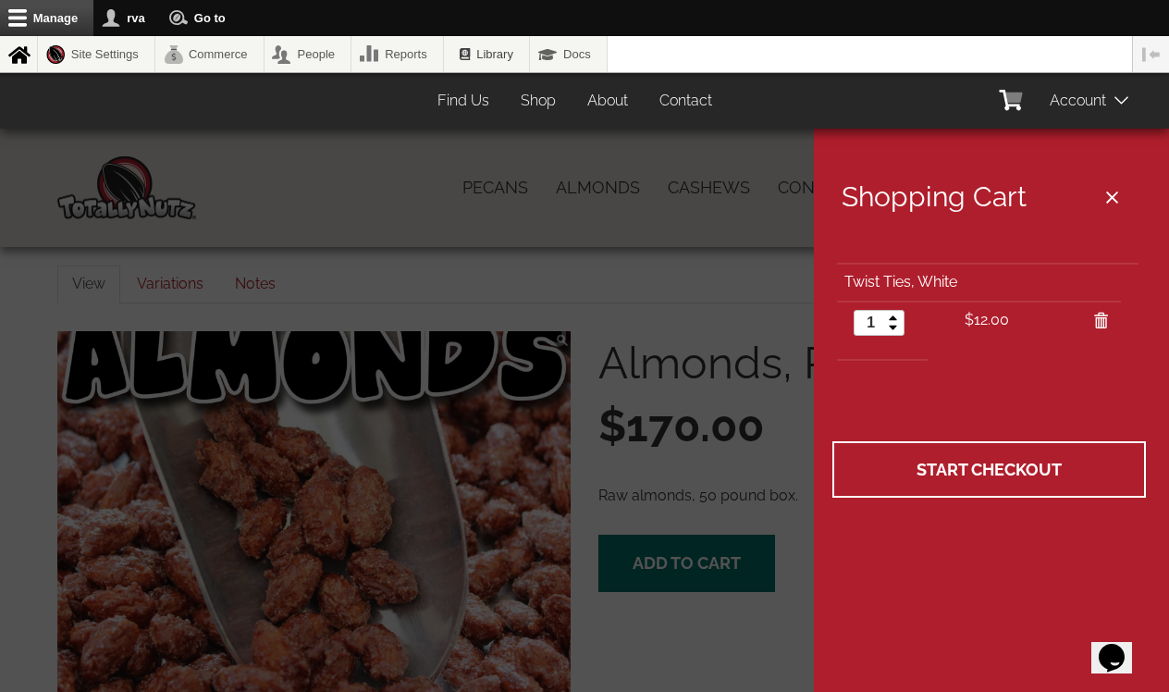
click at [637, 231] on div at bounding box center [584, 346] width 1169 height 692
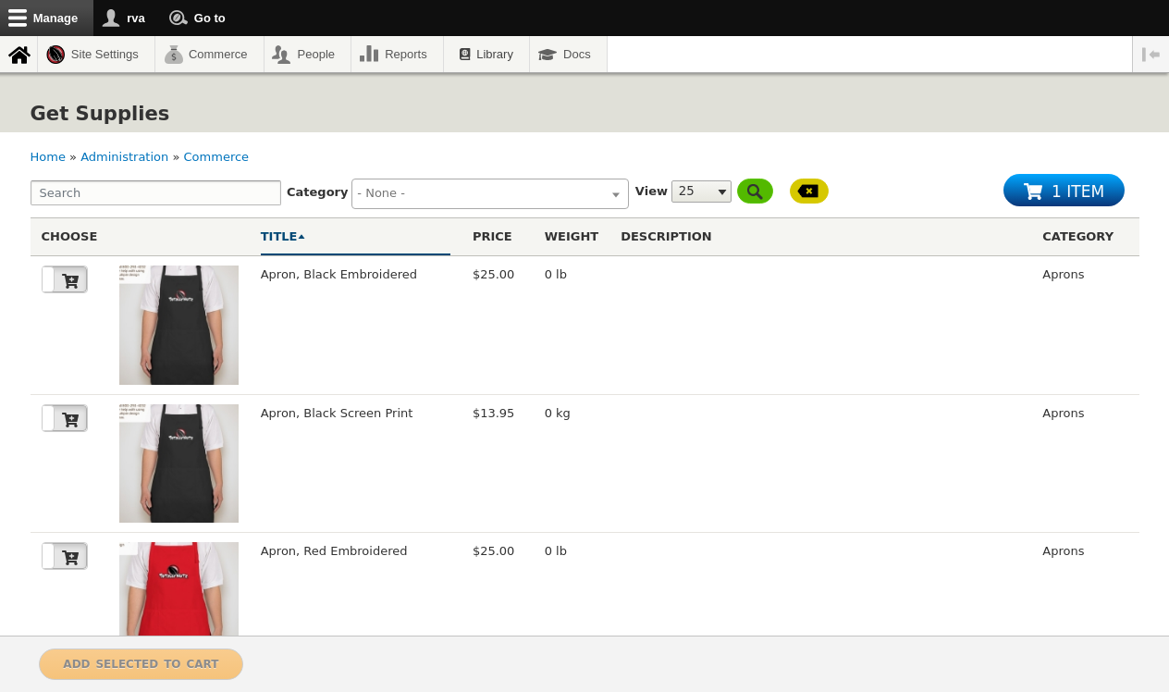
select select
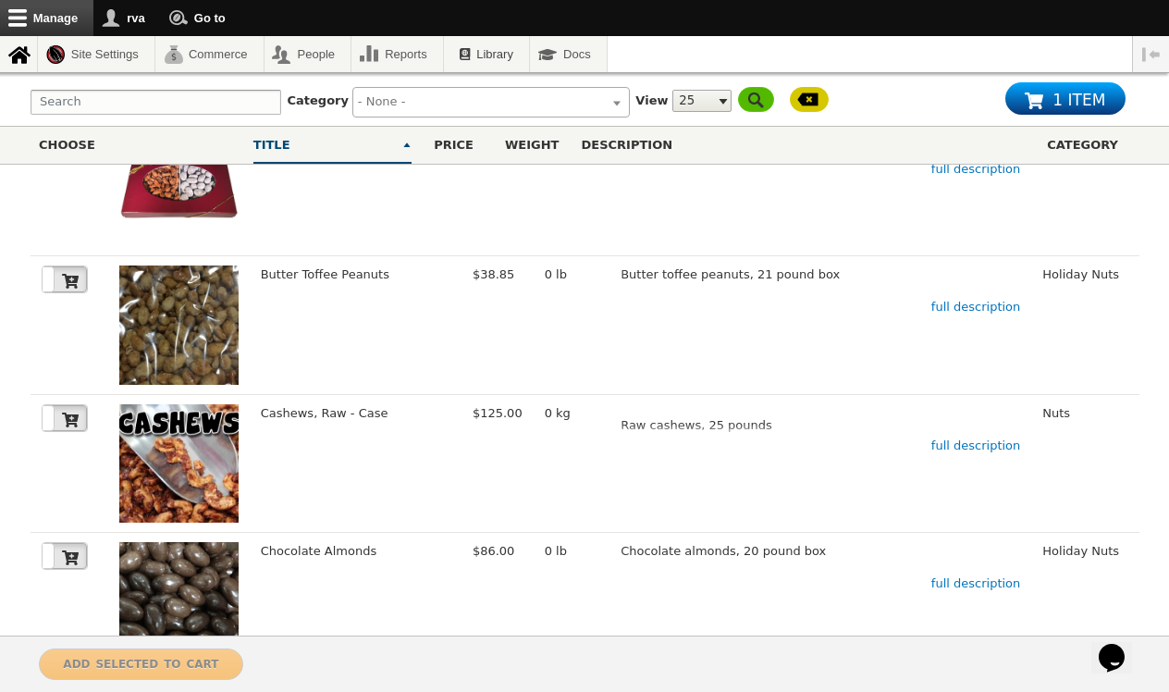
scroll to position [1199, 0]
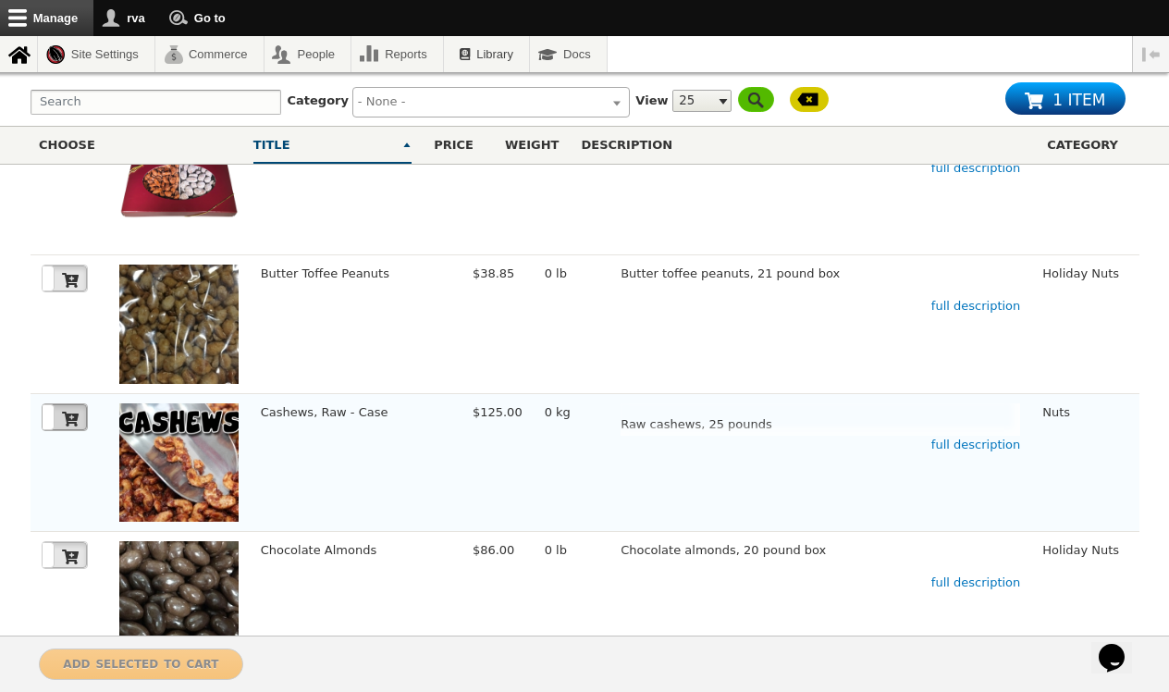
click at [63, 411] on icon at bounding box center [70, 419] width 17 height 17
click at [367, 687] on div "Action -- Select action -- Add to Cart Selected 0 items in this view No items s…" at bounding box center [584, 664] width 1169 height 56
click at [58, 413] on icon at bounding box center [61, 419] width 13 height 13
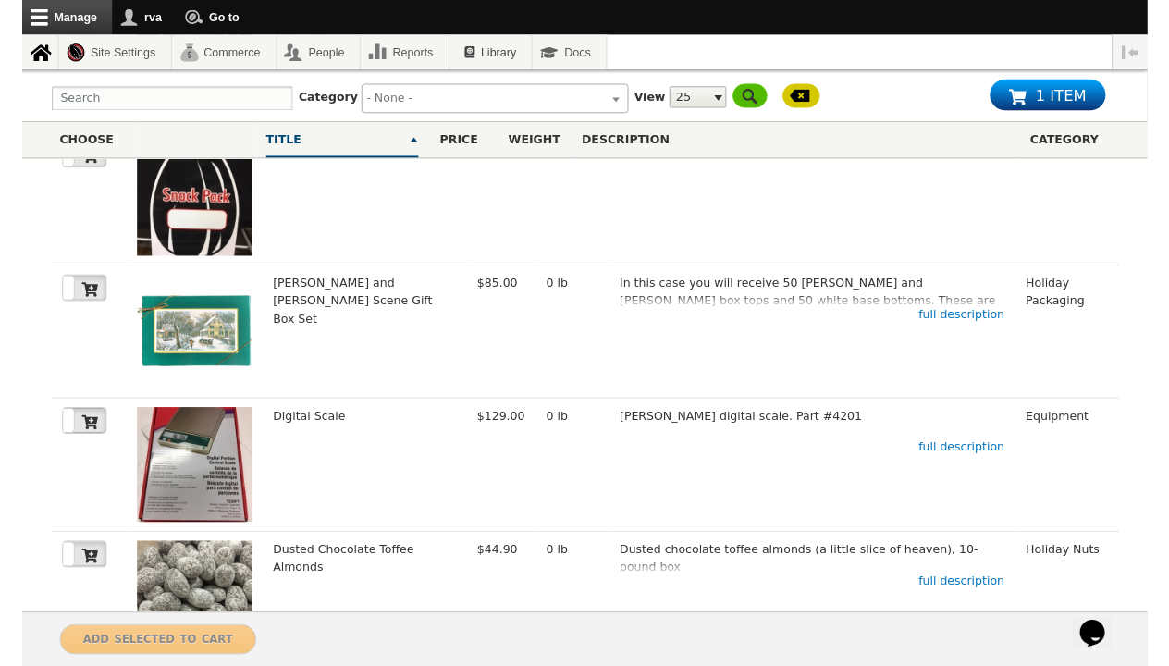
scroll to position [2836, 0]
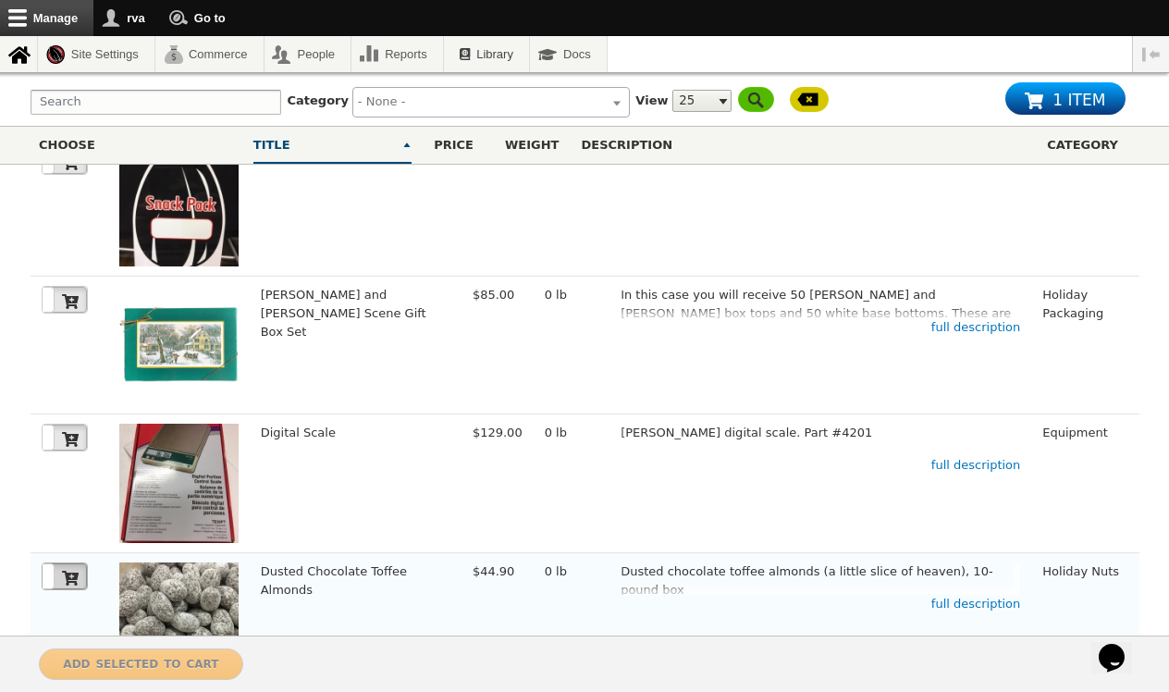
click at [68, 571] on icon at bounding box center [70, 578] width 17 height 15
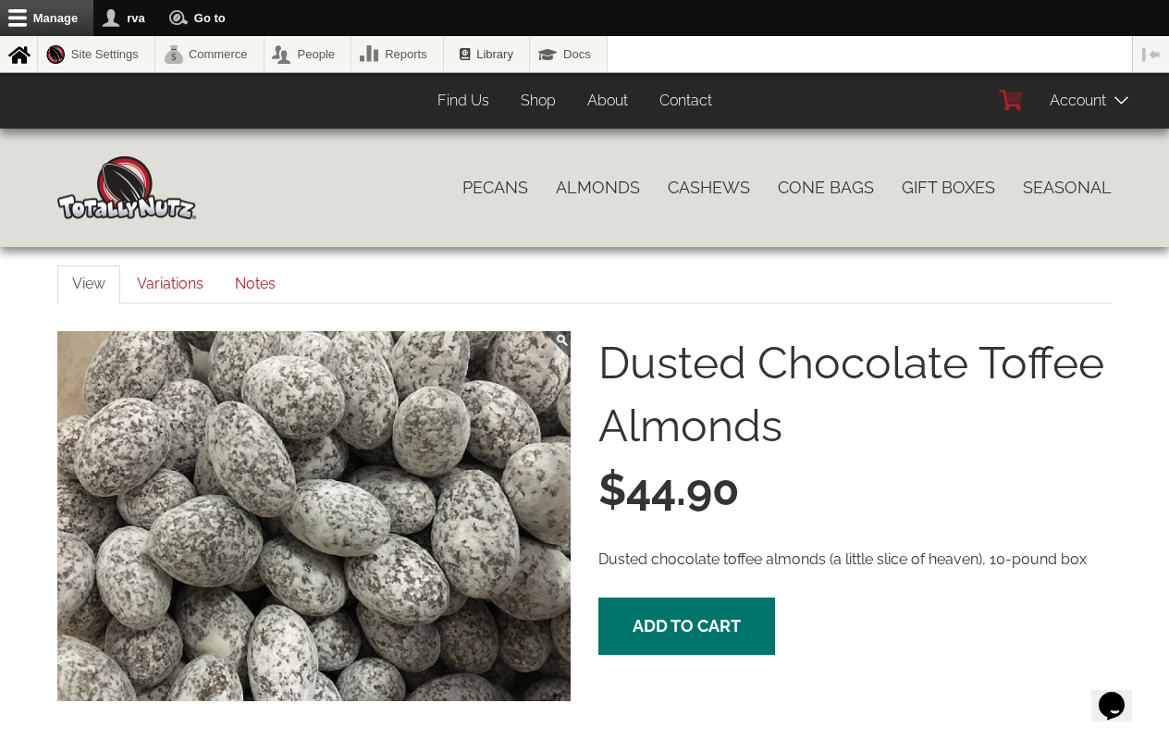
click at [1018, 96] on icon at bounding box center [1014, 98] width 17 height 10
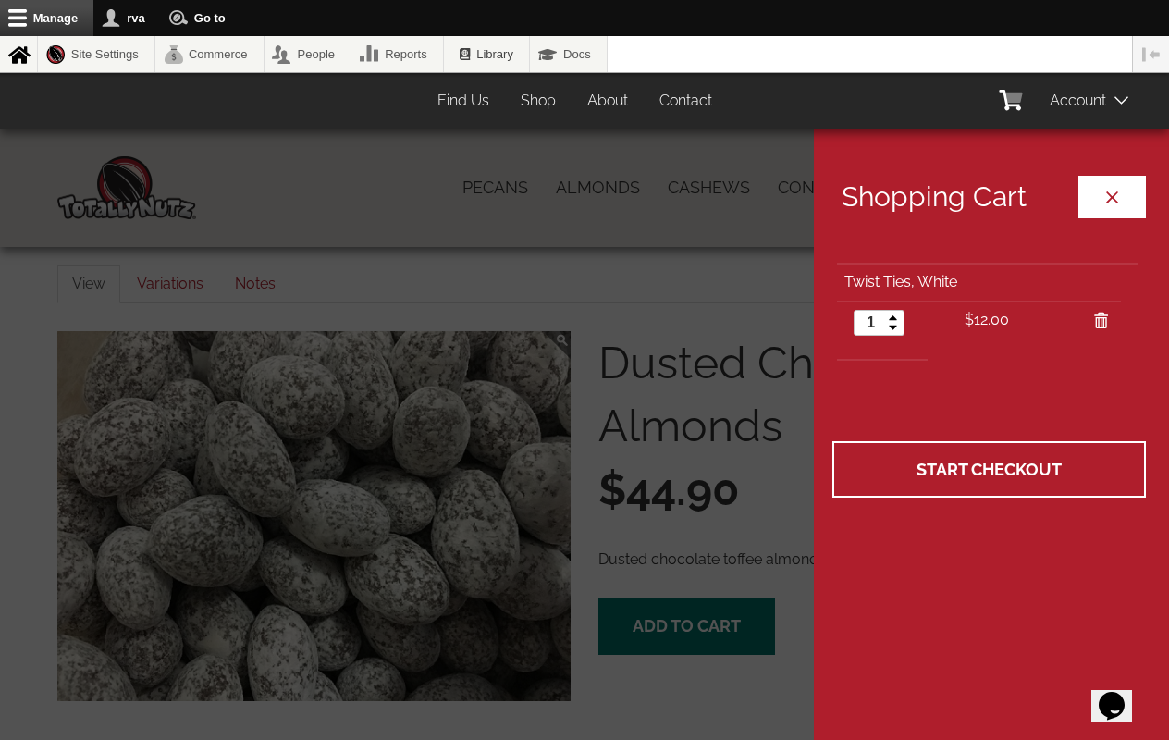
click at [1114, 200] on button "Close cart" at bounding box center [1113, 197] width 68 height 43
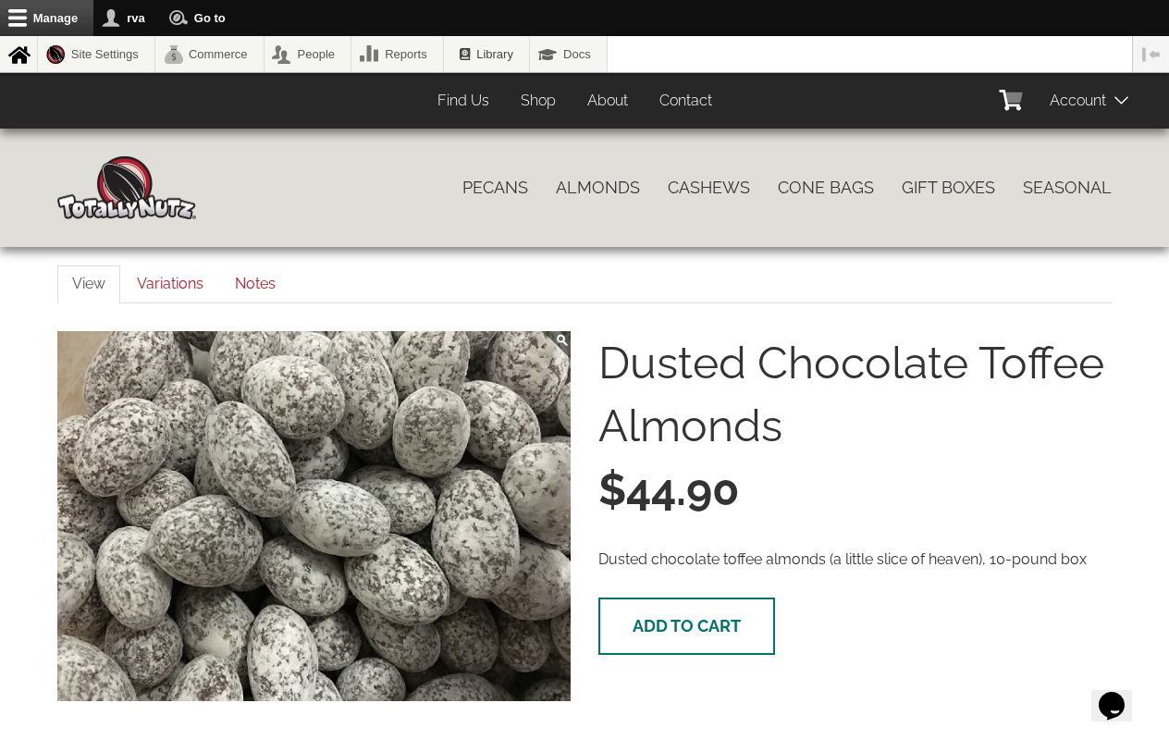
click at [660, 619] on span "Add to cart" at bounding box center [687, 625] width 108 height 19
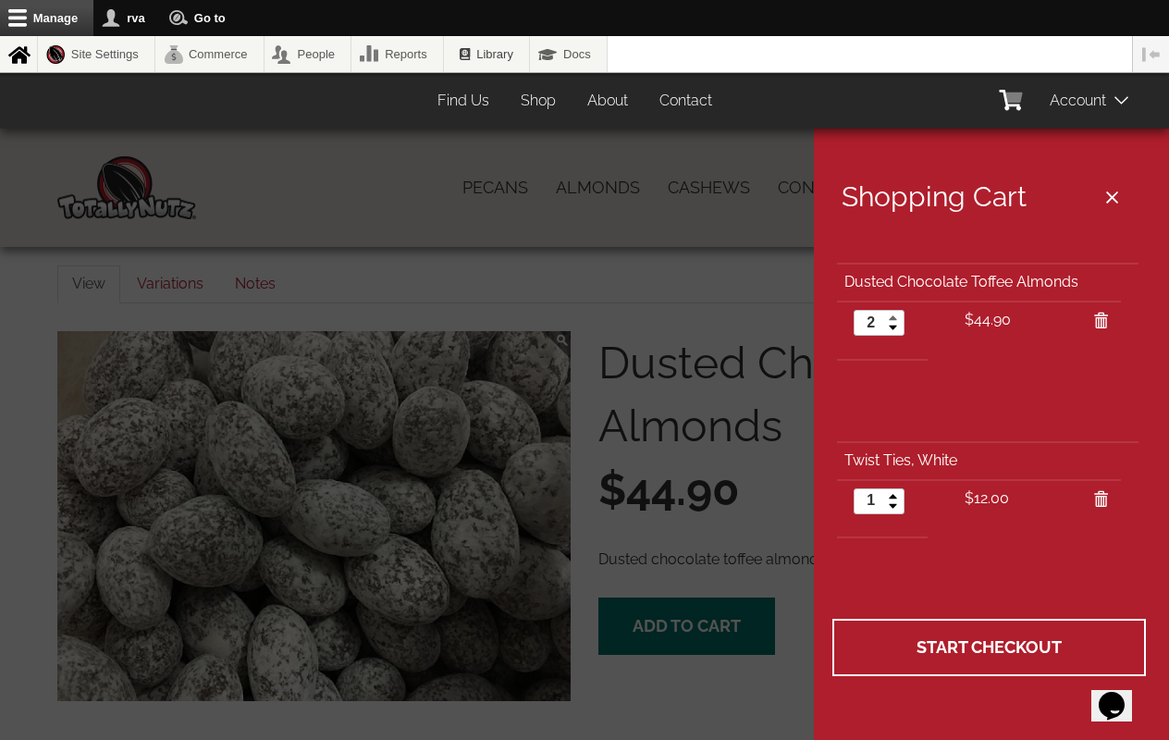
click at [891, 315] on link at bounding box center [893, 317] width 21 height 12
type input "3"
click at [891, 315] on link at bounding box center [893, 317] width 21 height 12
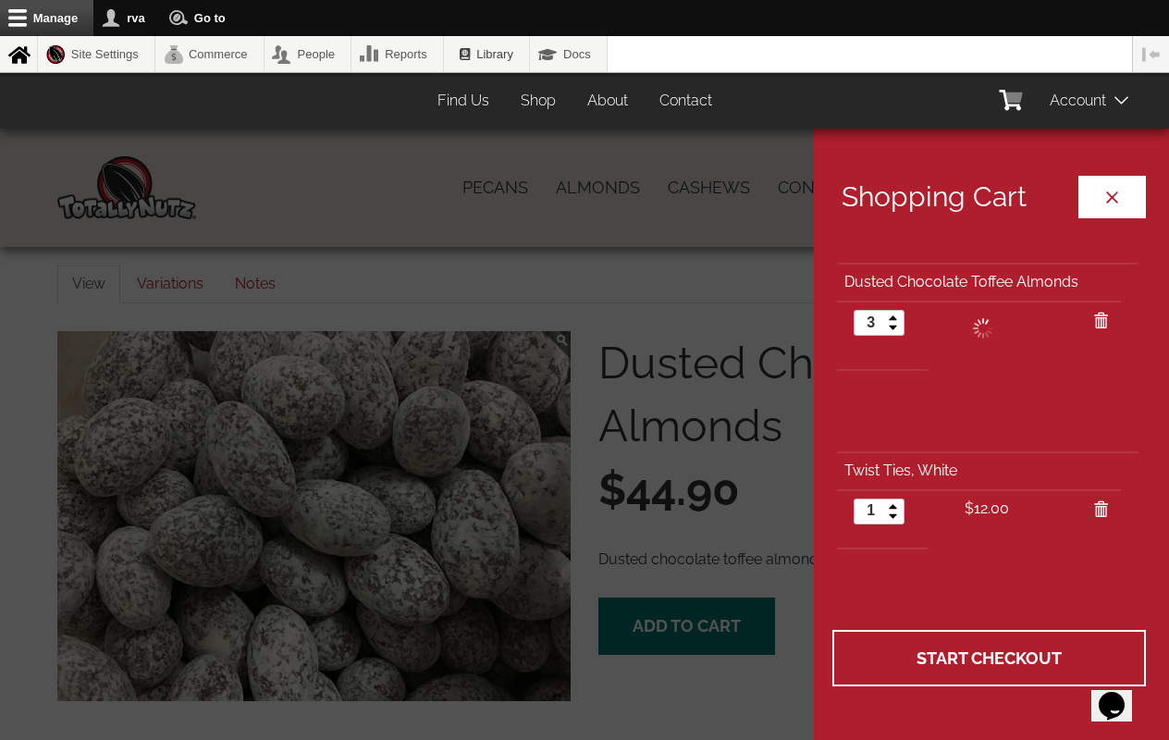
click at [1117, 197] on button "Close cart" at bounding box center [1113, 197] width 68 height 43
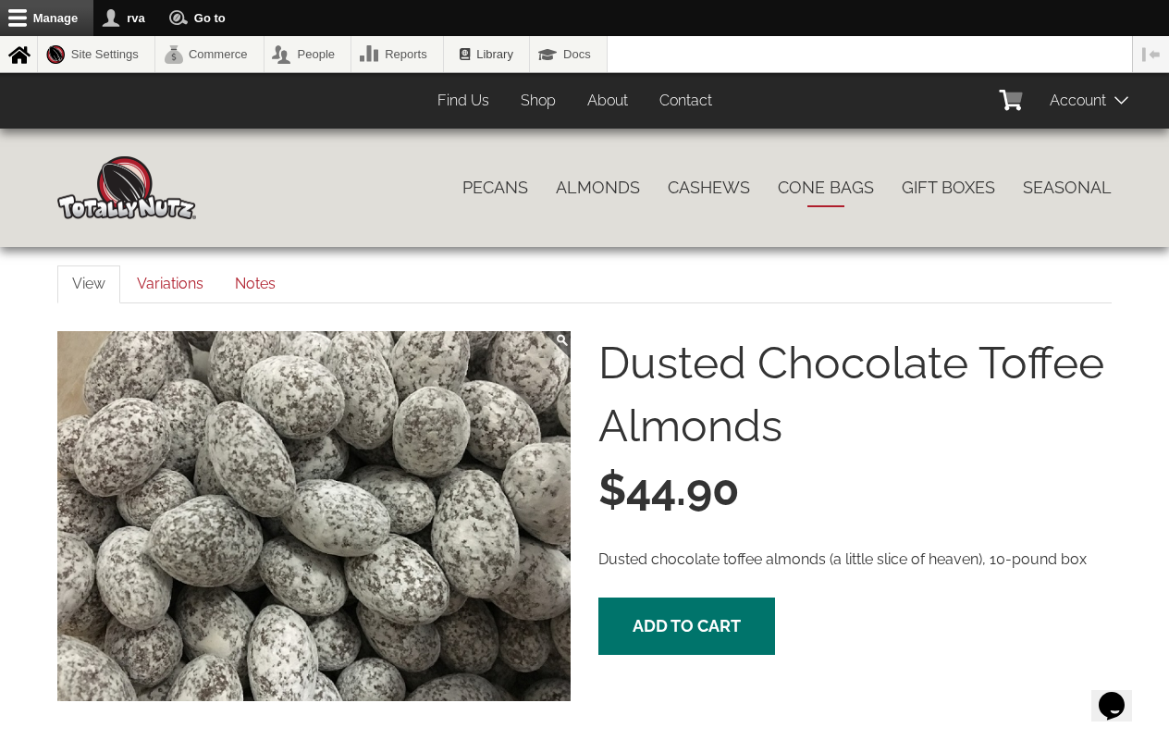
click at [803, 186] on link "Cone Bags" at bounding box center [826, 187] width 124 height 39
click at [1010, 110] on icon at bounding box center [1011, 100] width 30 height 20
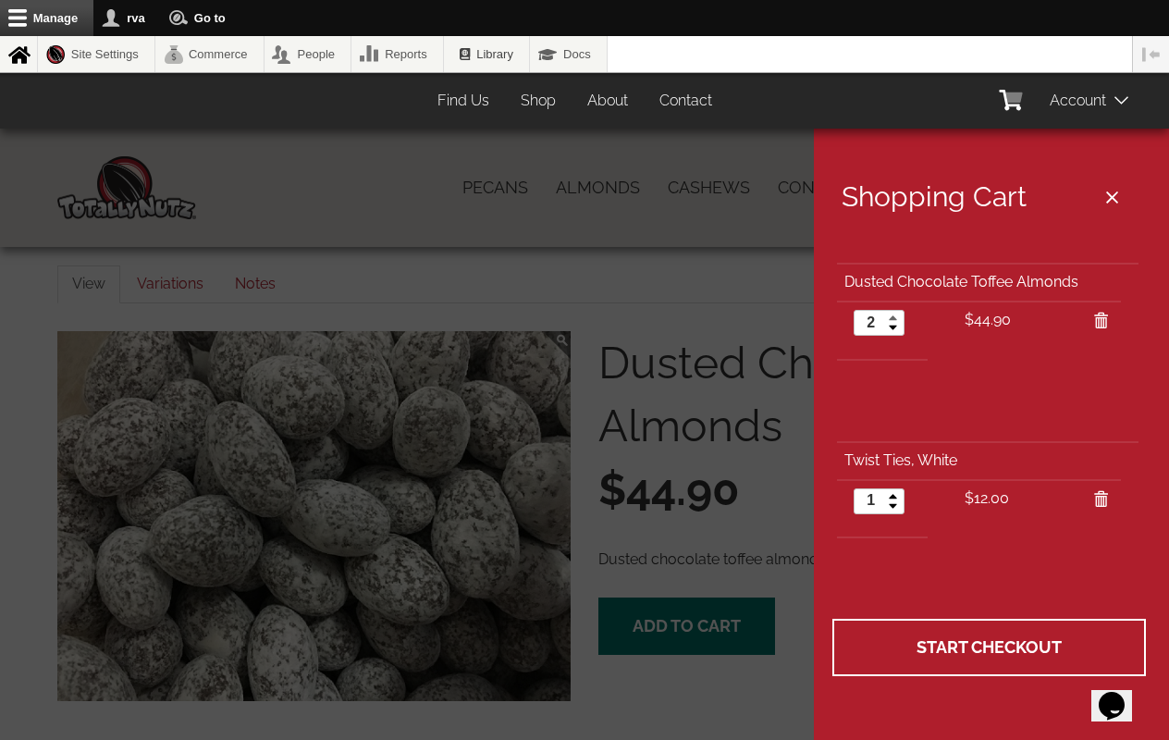
click at [893, 315] on link at bounding box center [893, 317] width 21 height 12
type input "3"
click at [893, 315] on link at bounding box center [893, 317] width 21 height 12
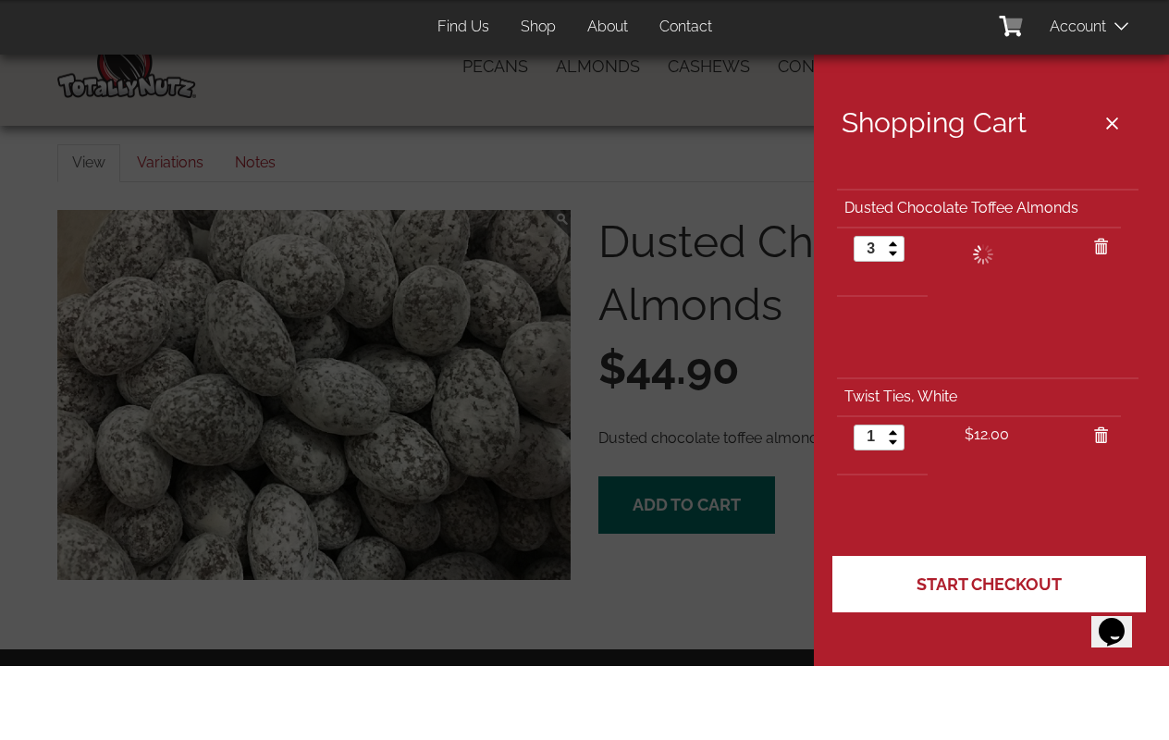
scroll to position [79, 0]
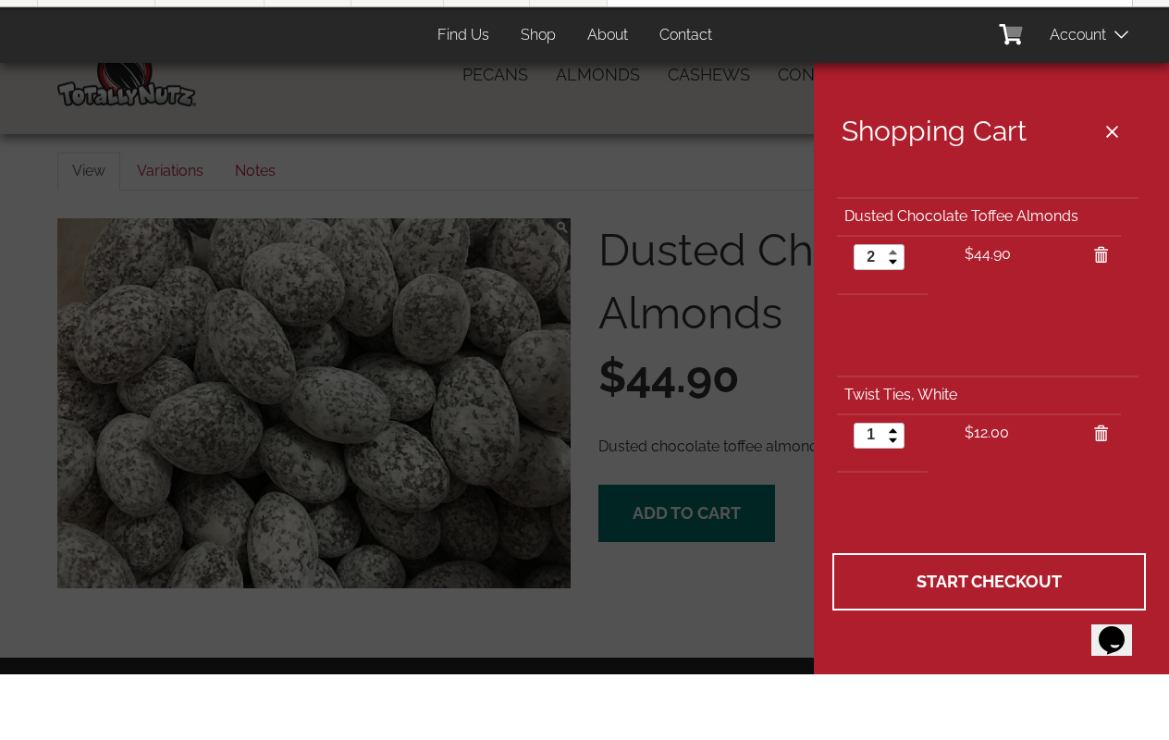
click at [891, 311] on link at bounding box center [893, 317] width 21 height 12
type input "3"
click at [891, 311] on link at bounding box center [893, 317] width 21 height 12
click at [661, 512] on div at bounding box center [584, 370] width 1169 height 740
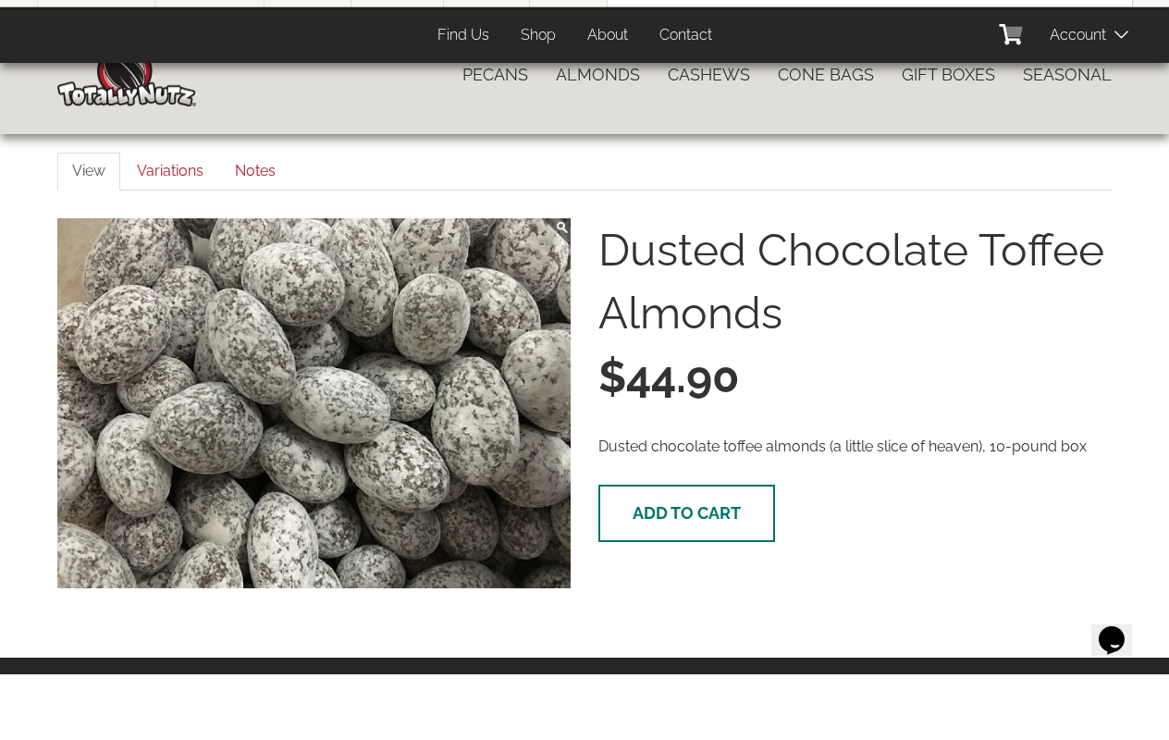
click at [661, 569] on span "Add to cart" at bounding box center [687, 578] width 108 height 19
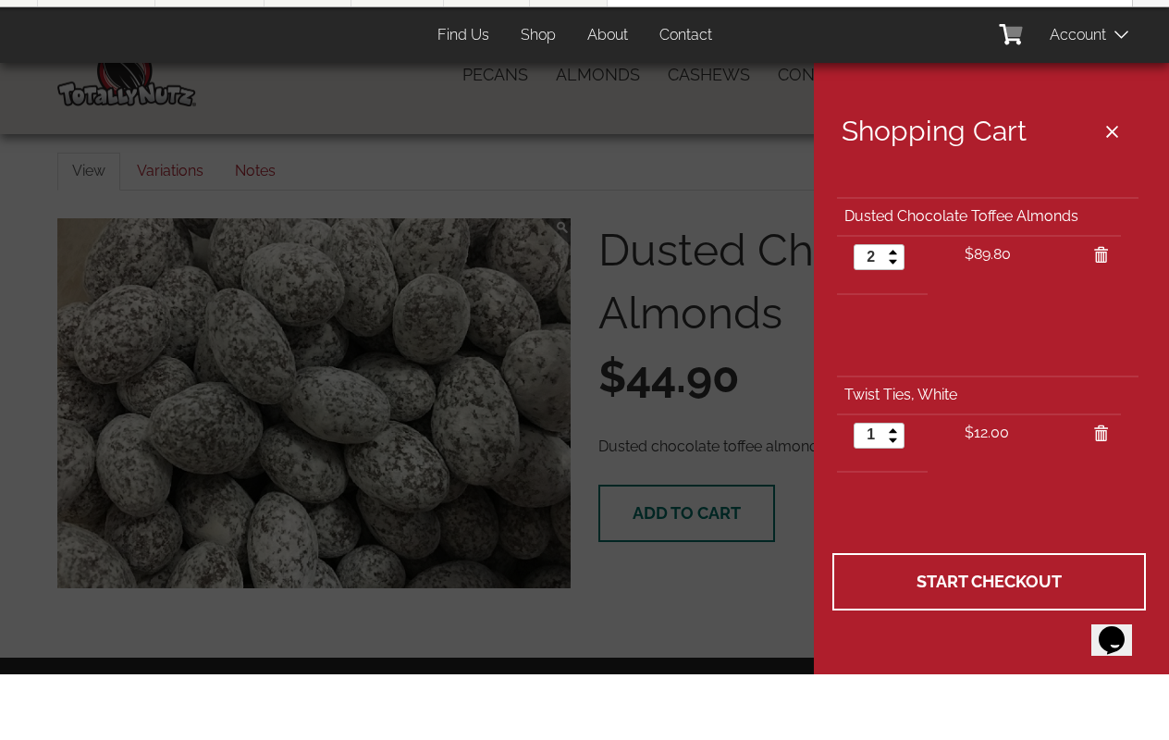
click at [661, 512] on div at bounding box center [584, 370] width 1169 height 740
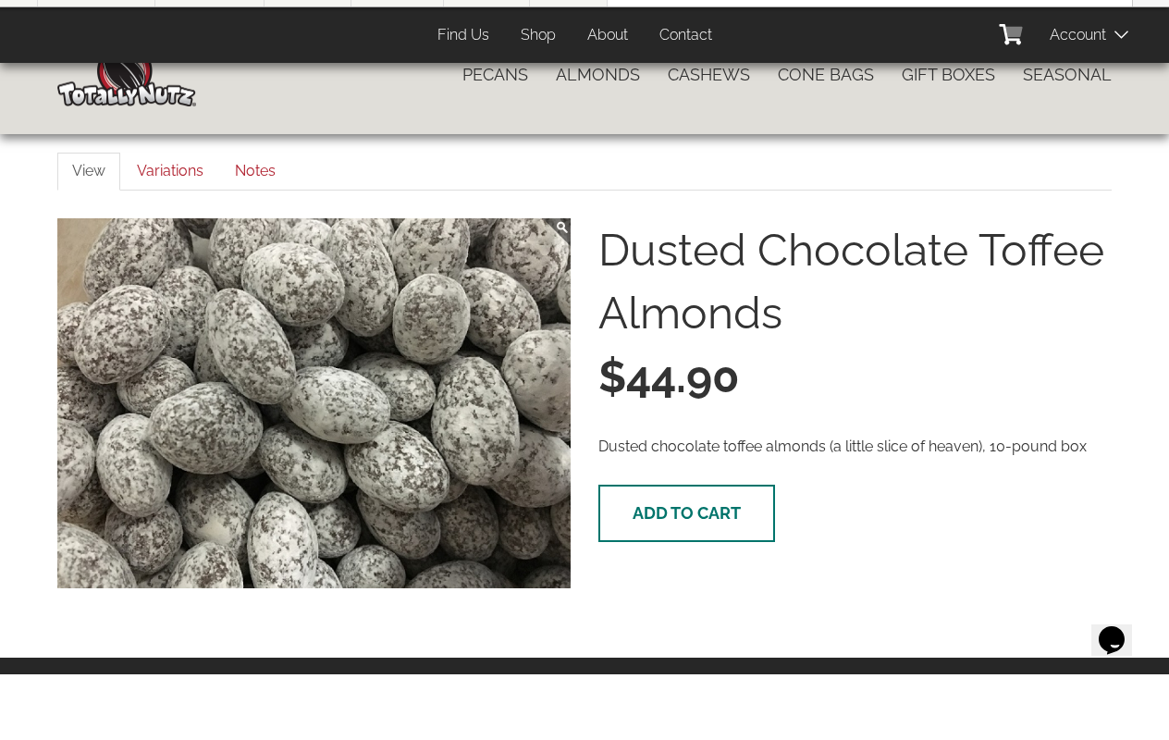
click at [661, 569] on span "Add to cart" at bounding box center [687, 578] width 108 height 19
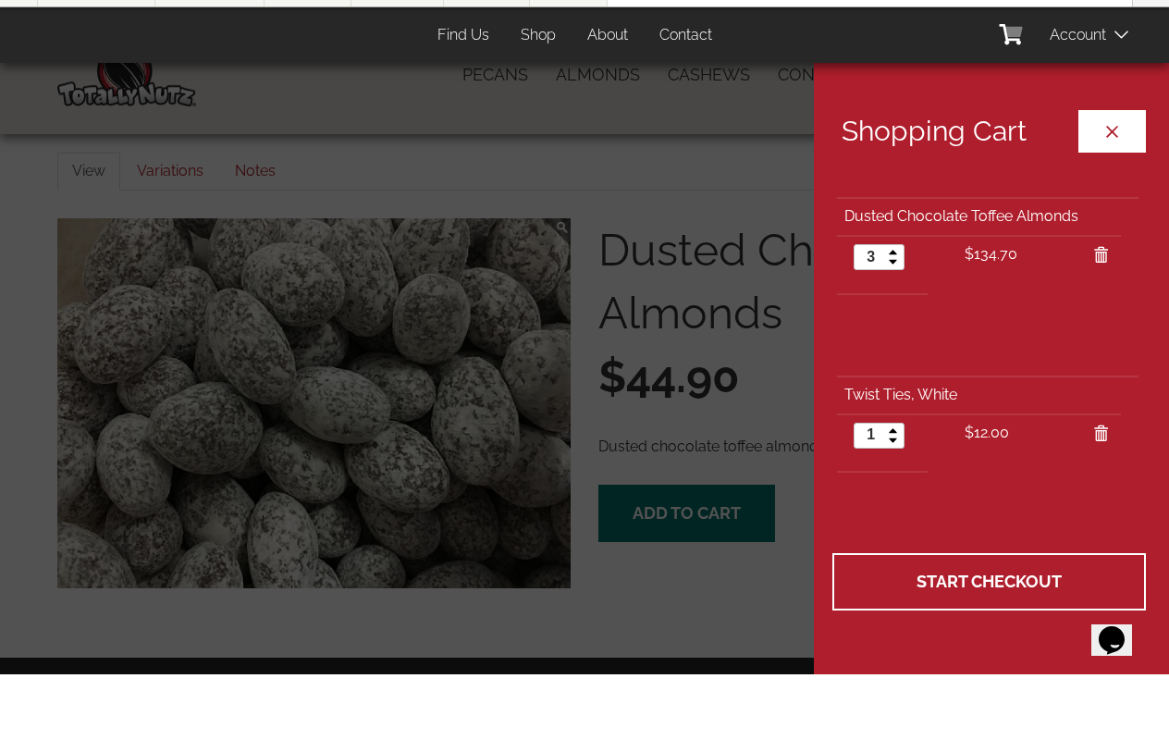
click at [1113, 176] on button "Close cart" at bounding box center [1113, 197] width 68 height 43
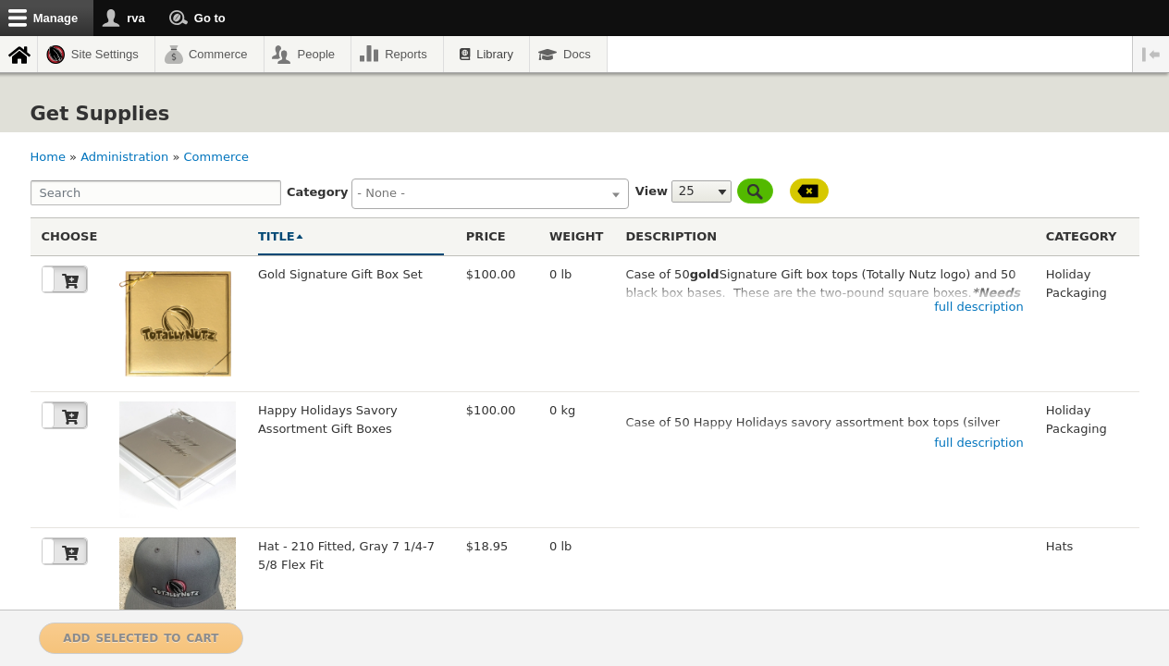
select select
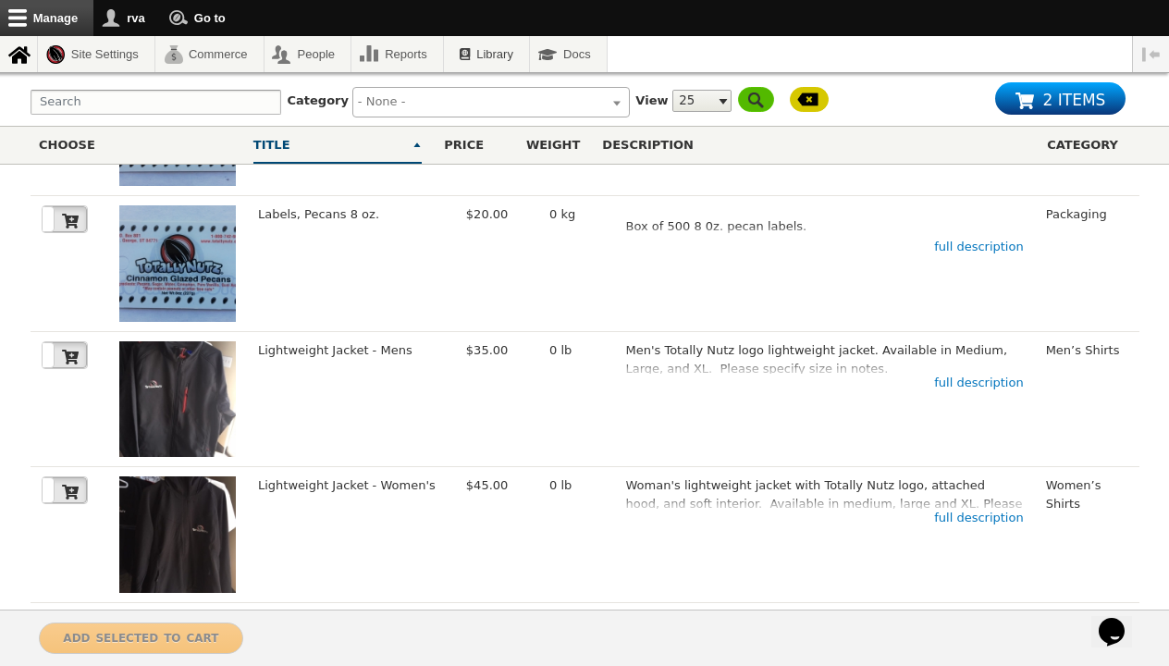
scroll to position [2862, 0]
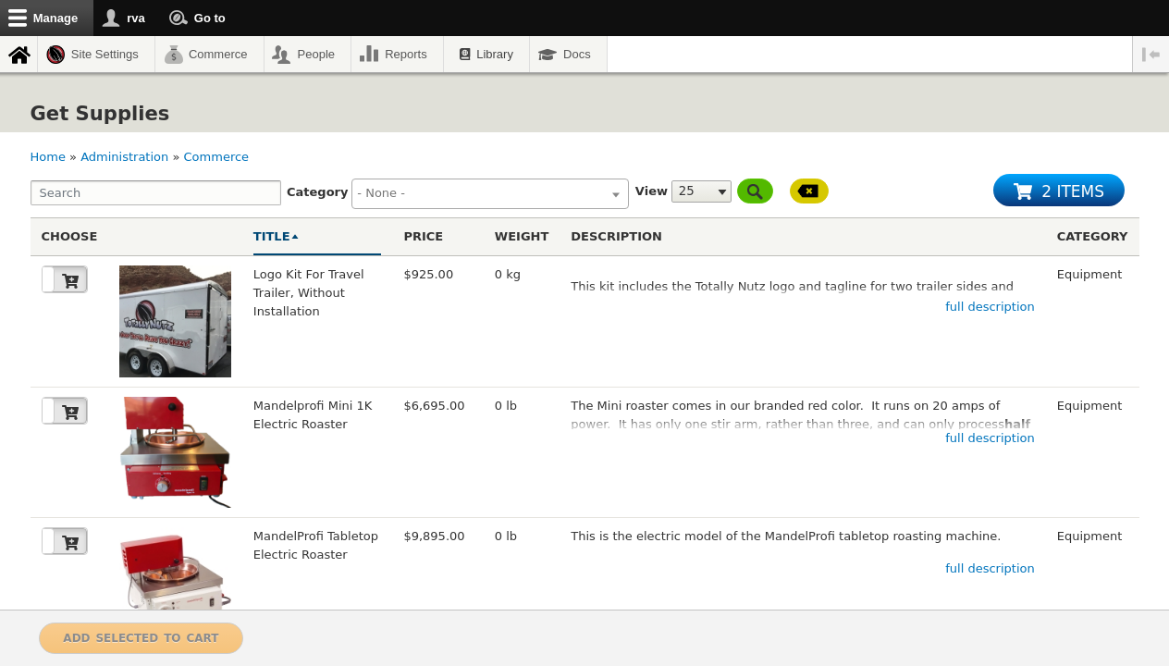
select select
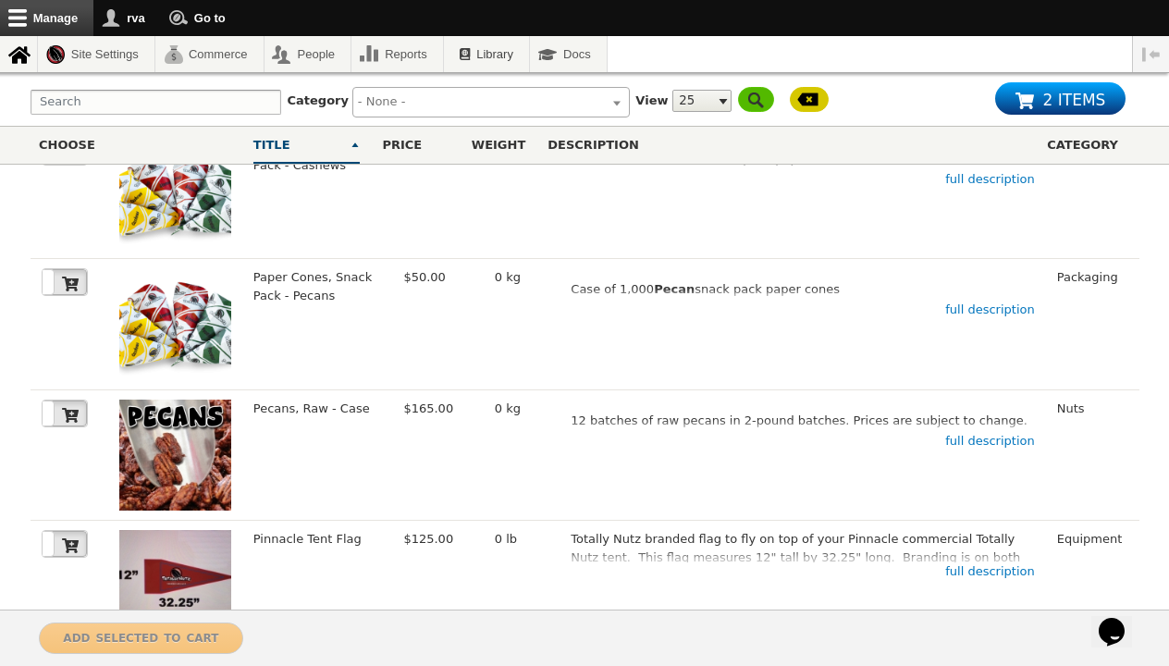
scroll to position [1655, 0]
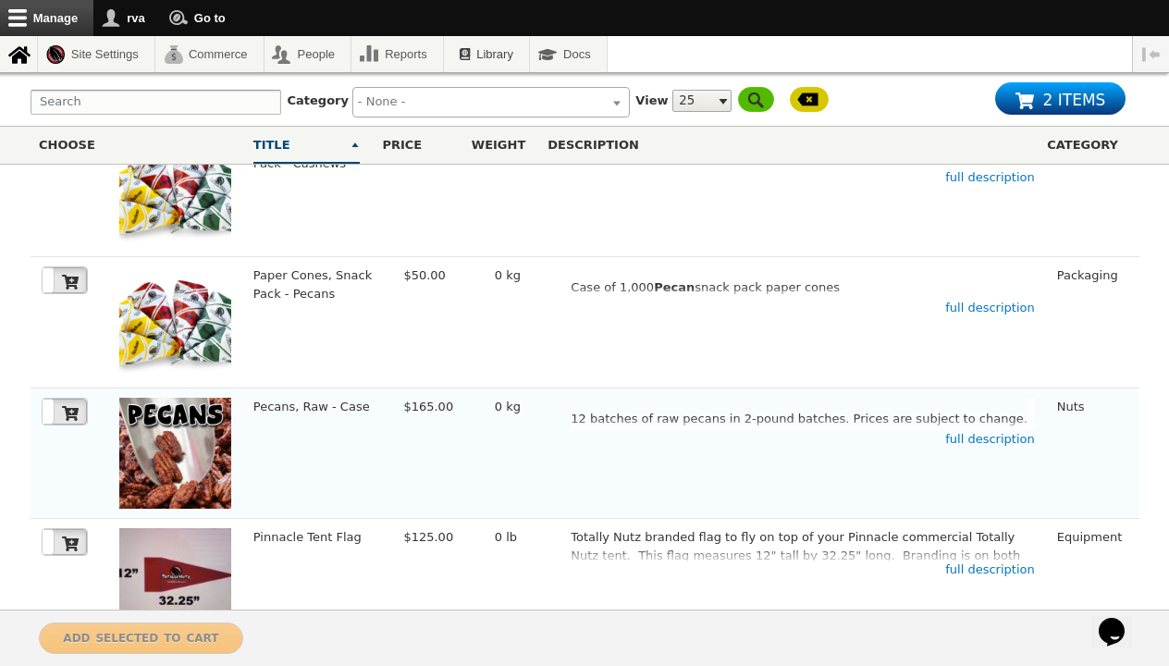
click at [150, 398] on img at bounding box center [175, 454] width 112 height 112
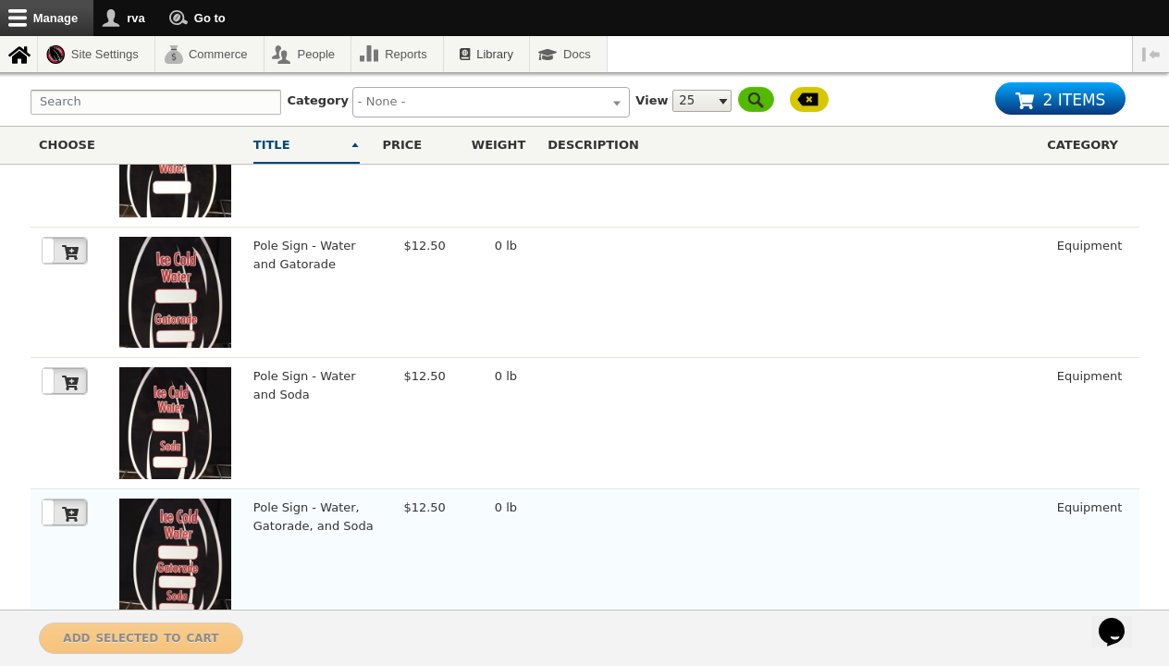
scroll to position [2862, 0]
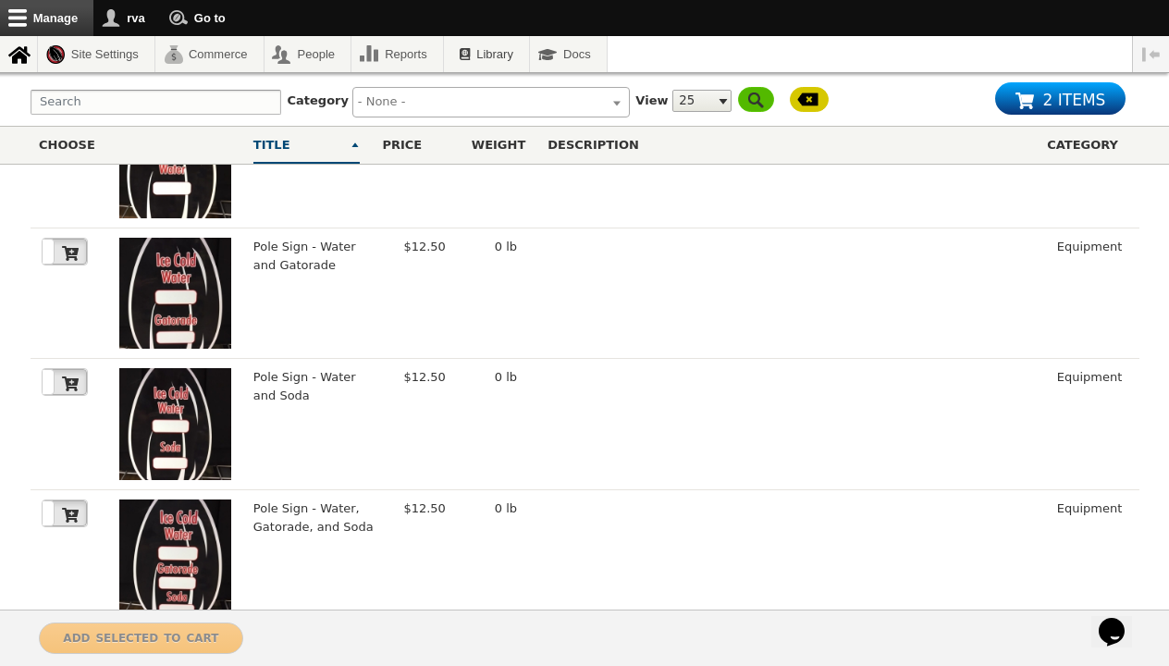
click at [612, 643] on link "Page 5" at bounding box center [610, 658] width 37 height 31
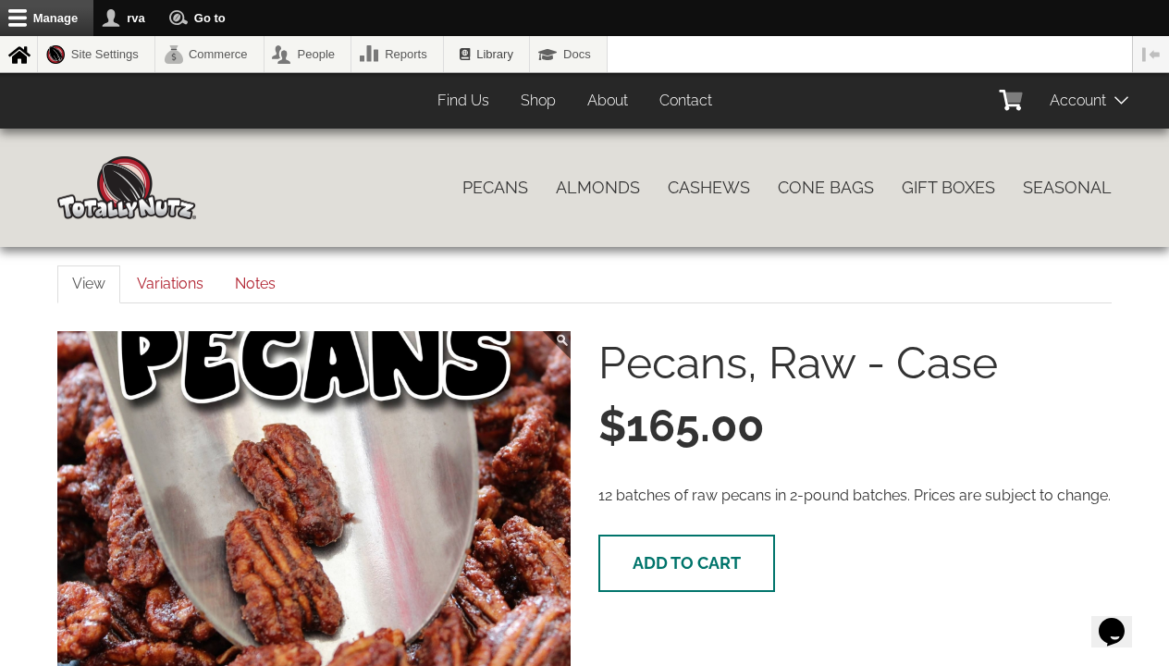
click at [658, 549] on button "Add to cart" at bounding box center [687, 563] width 177 height 57
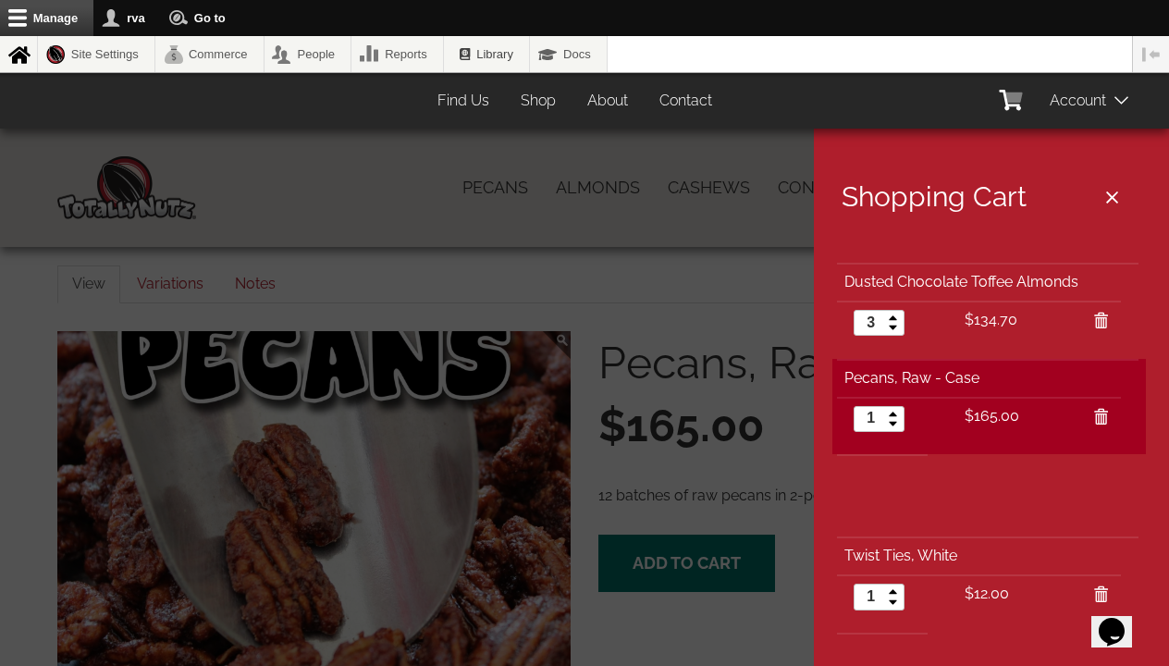
click at [660, 549] on div at bounding box center [584, 333] width 1169 height 666
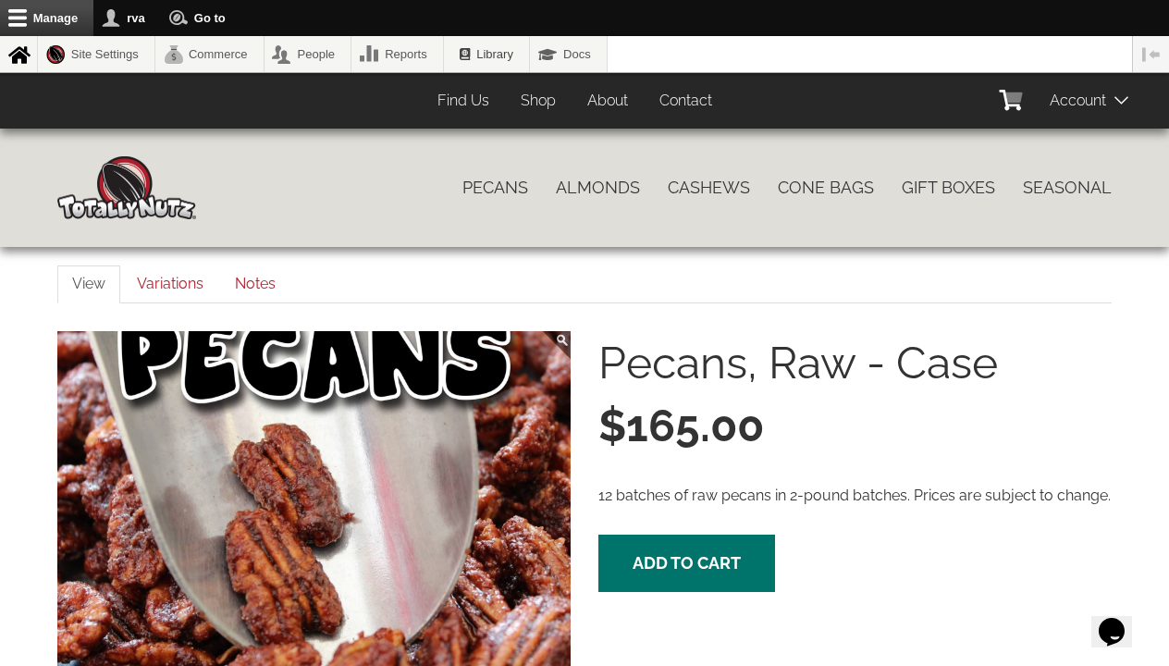
click at [660, 549] on button "Add to cart" at bounding box center [687, 563] width 177 height 57
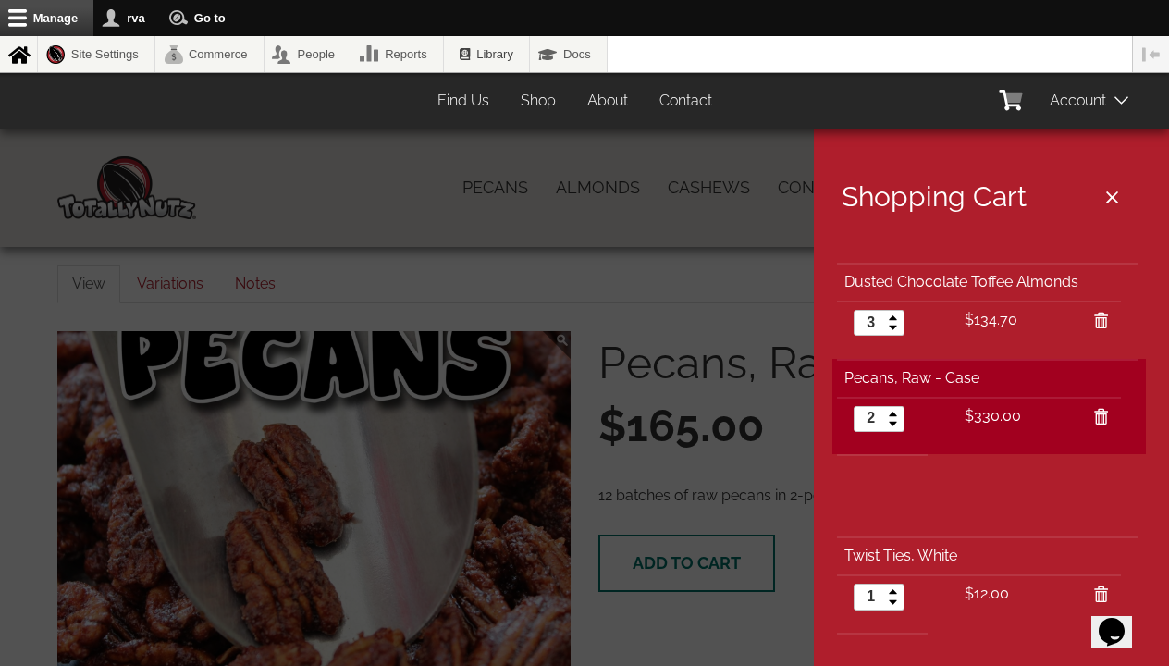
click at [660, 548] on div at bounding box center [584, 333] width 1169 height 666
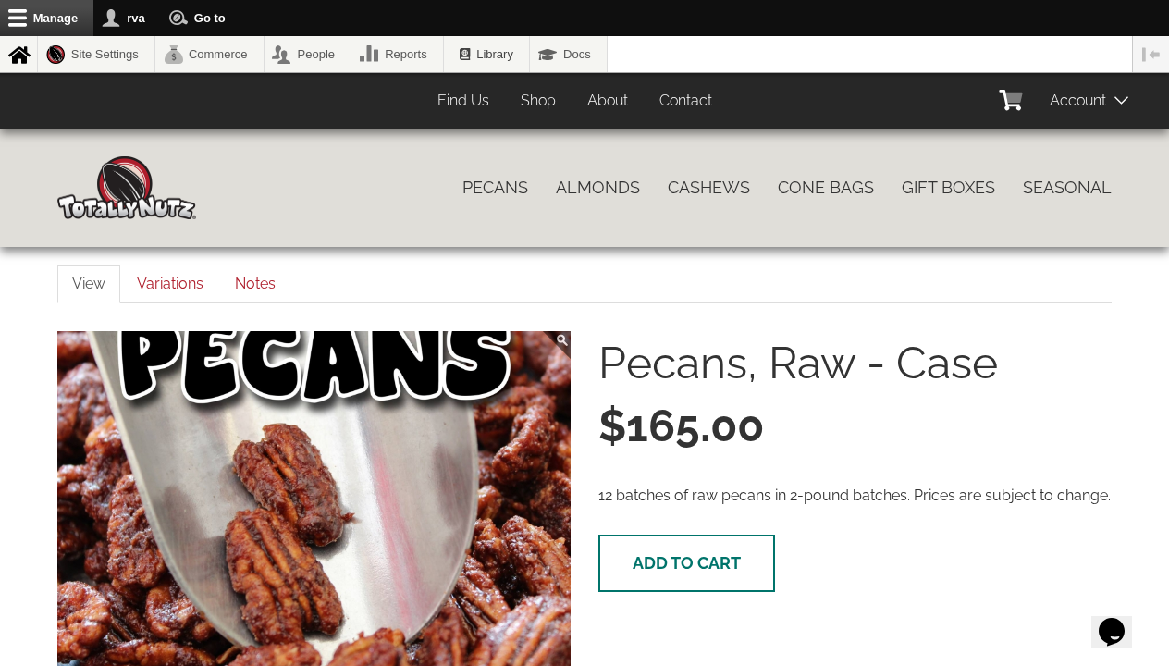
click at [659, 548] on button "Add to cart" at bounding box center [687, 563] width 177 height 57
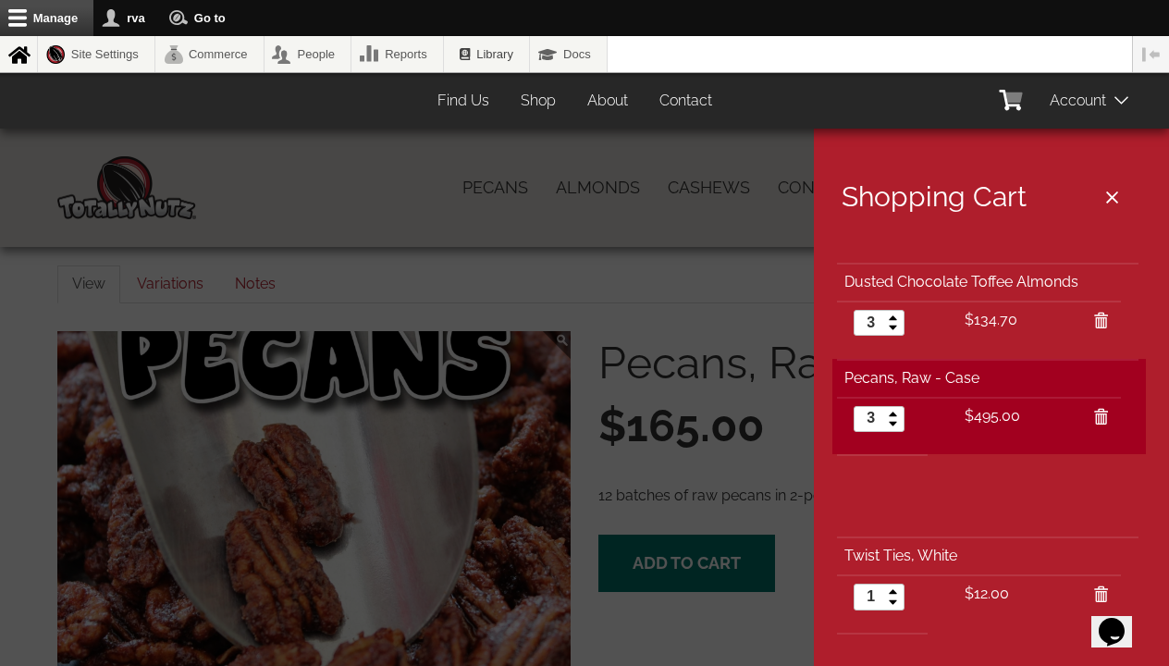
click at [655, 569] on div at bounding box center [584, 333] width 1169 height 666
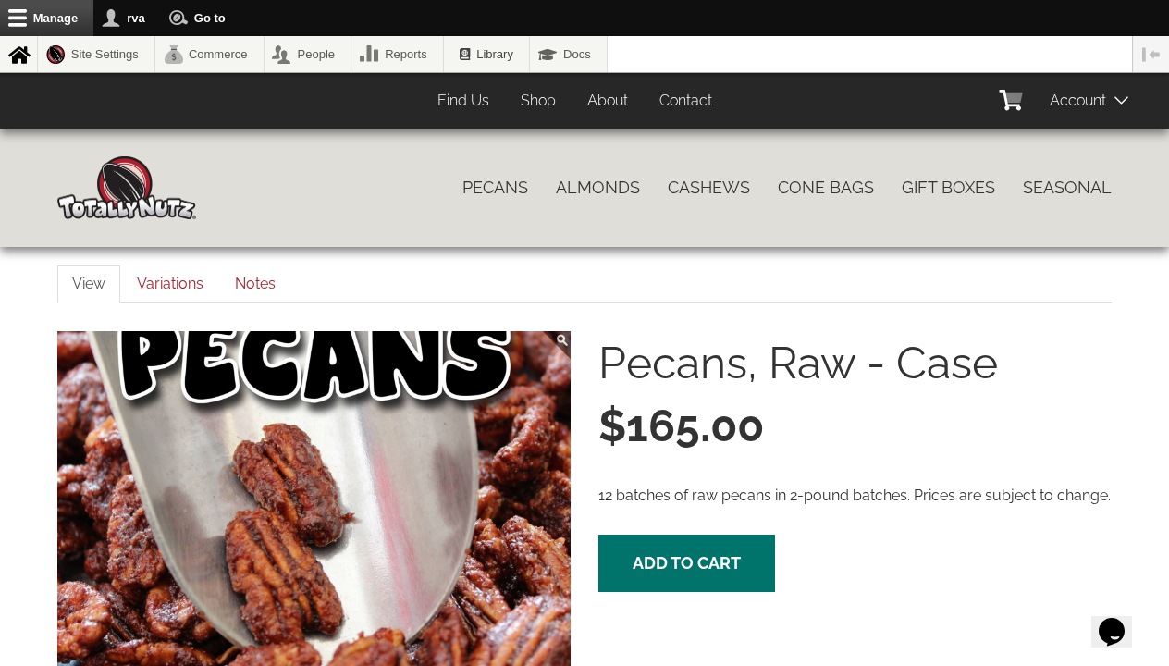
click at [655, 569] on span "Add to cart" at bounding box center [687, 562] width 108 height 19
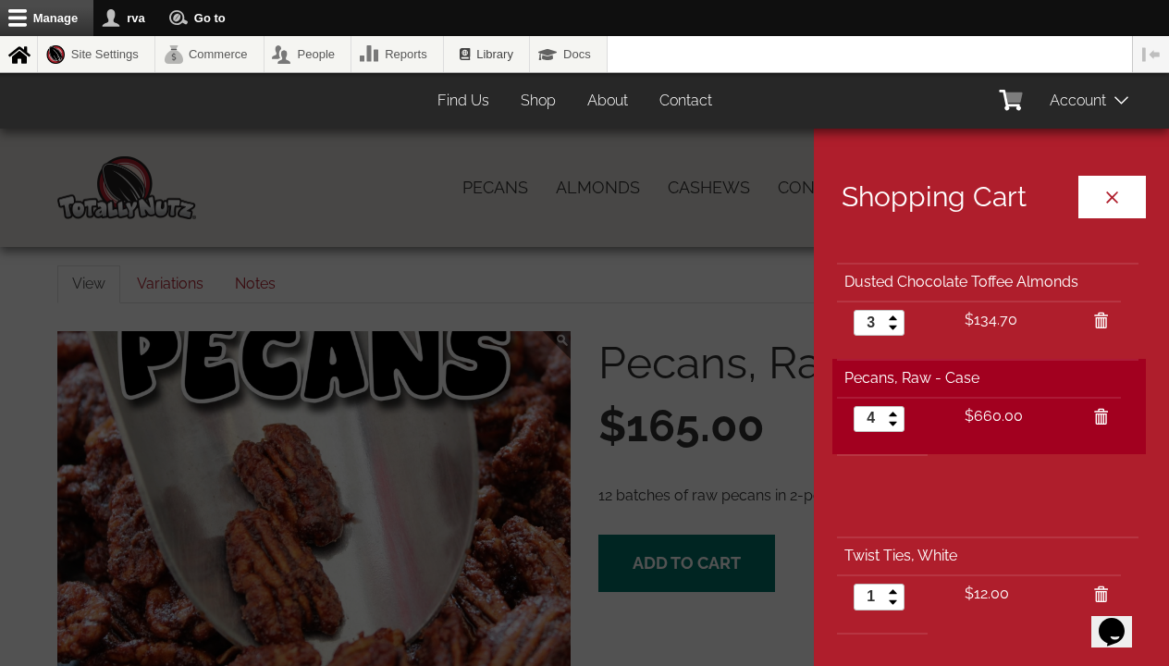
click at [1116, 202] on button "Close cart" at bounding box center [1113, 197] width 68 height 43
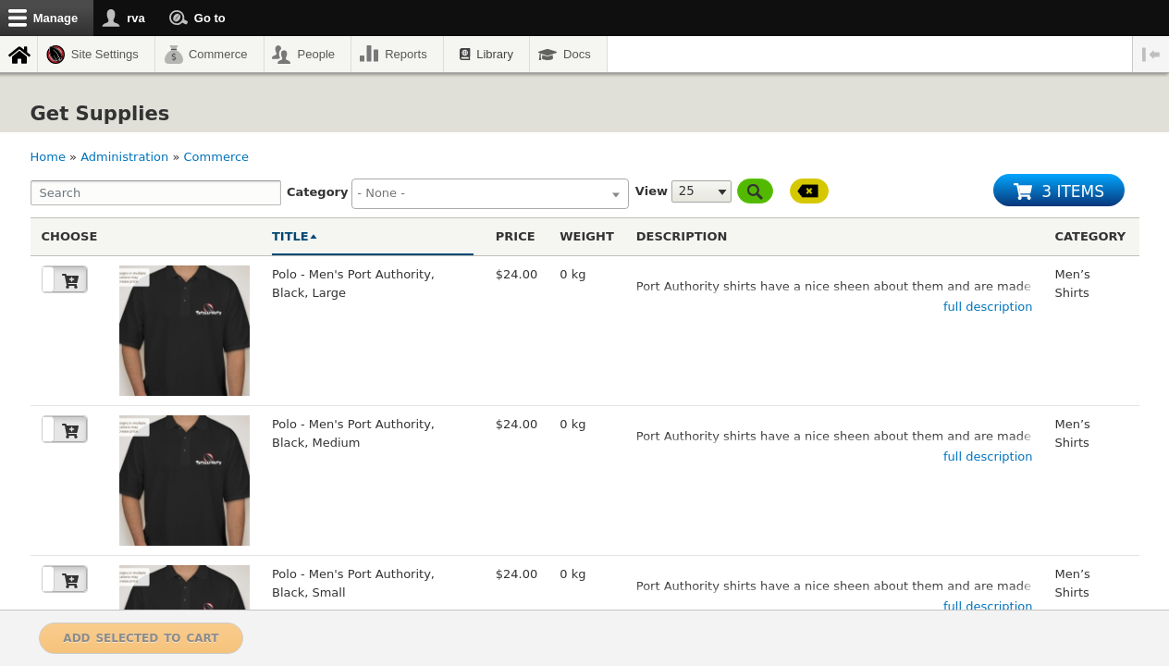
select select
click at [611, 556] on td "0 kg" at bounding box center [587, 630] width 76 height 150
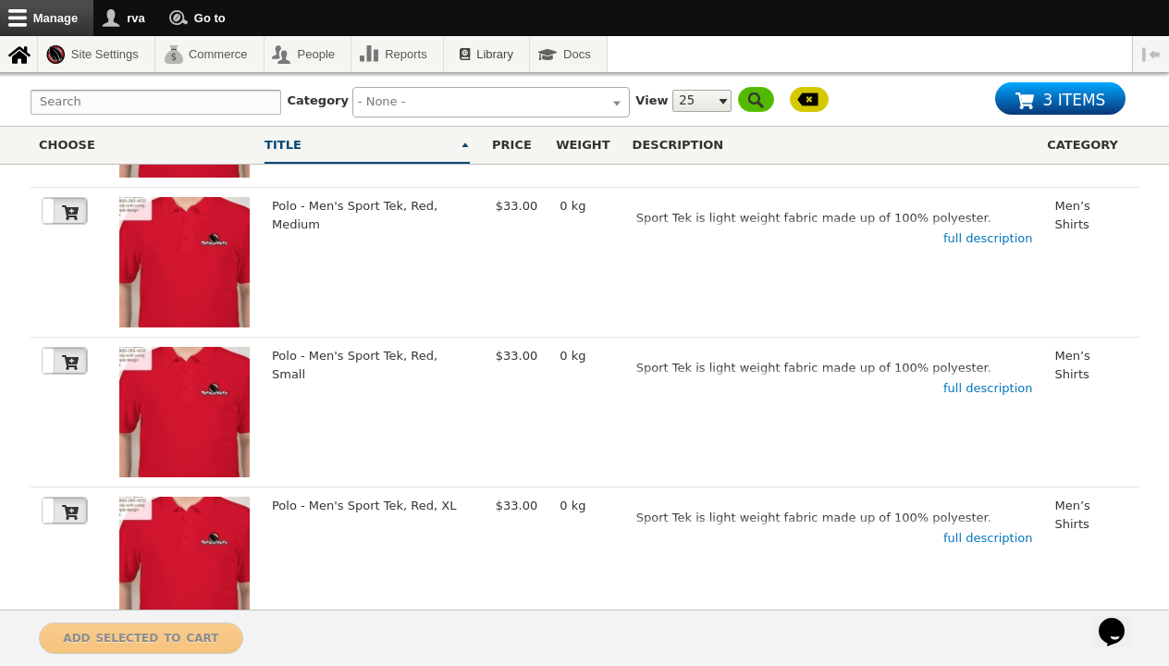
scroll to position [3163, 0]
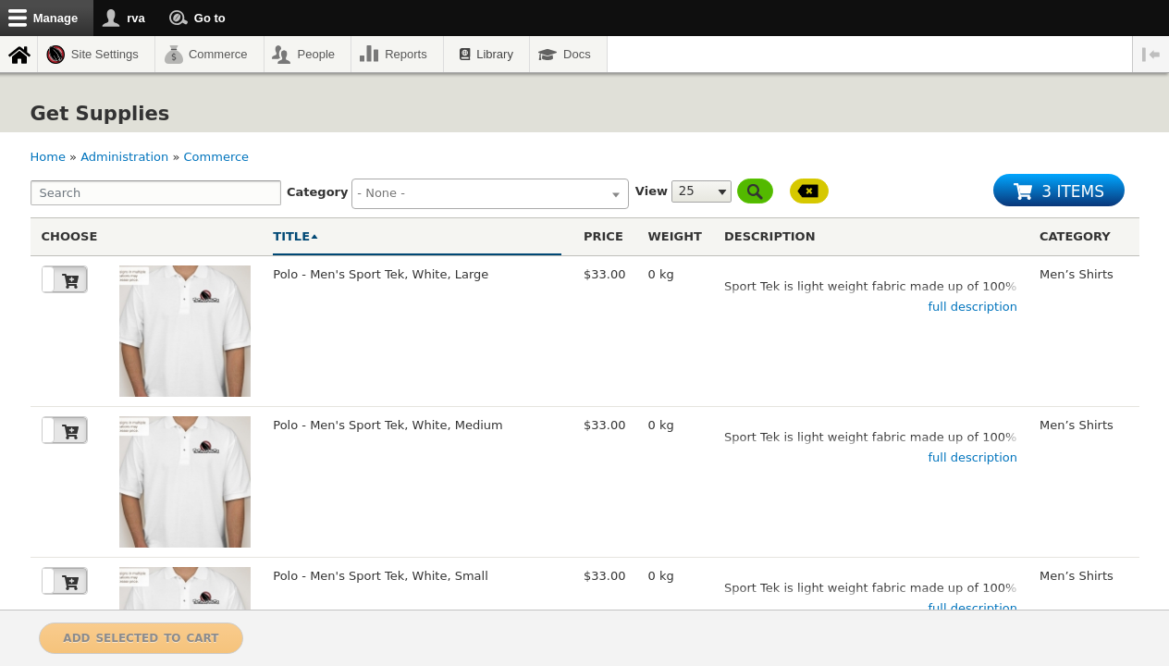
select select
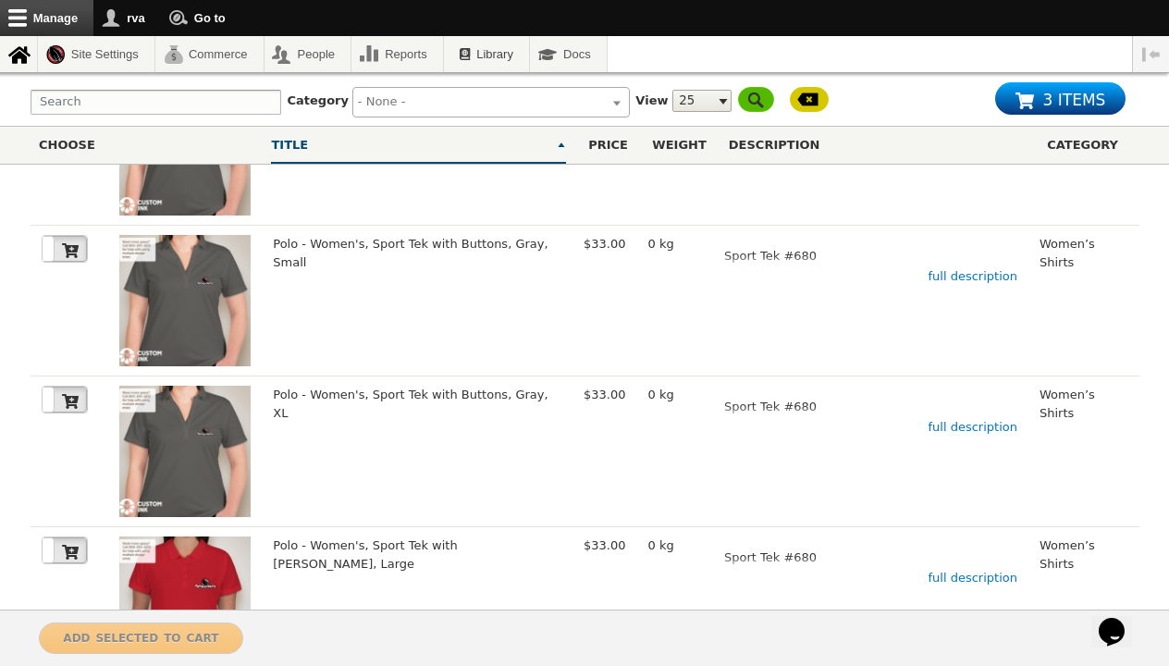
scroll to position [3302, 0]
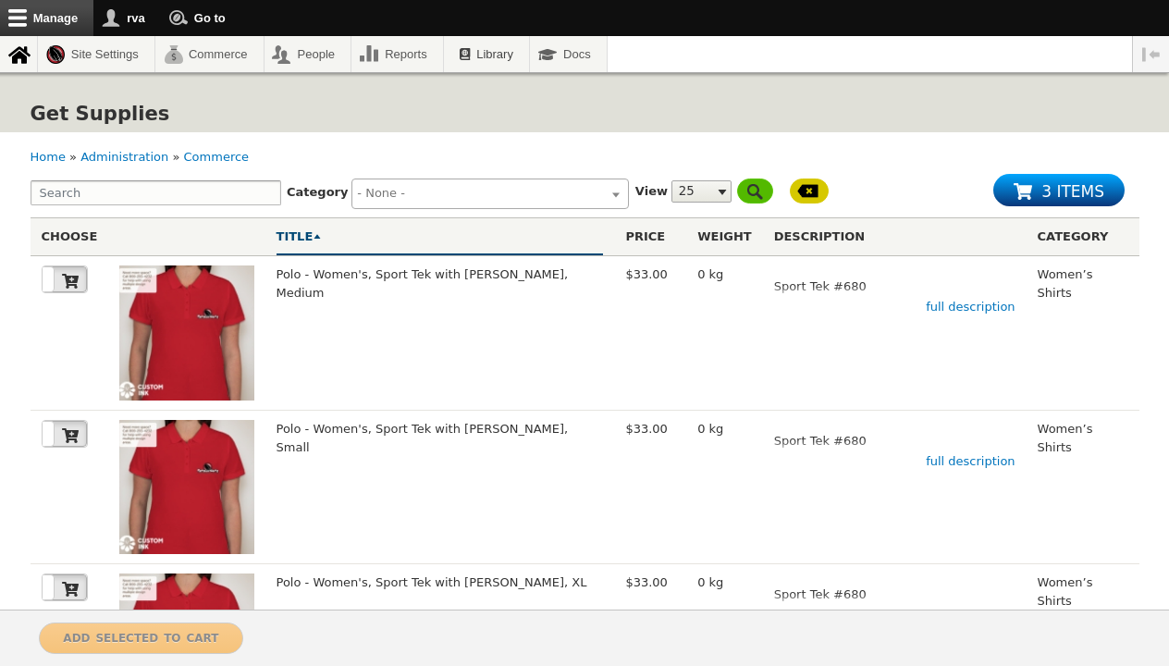
select select
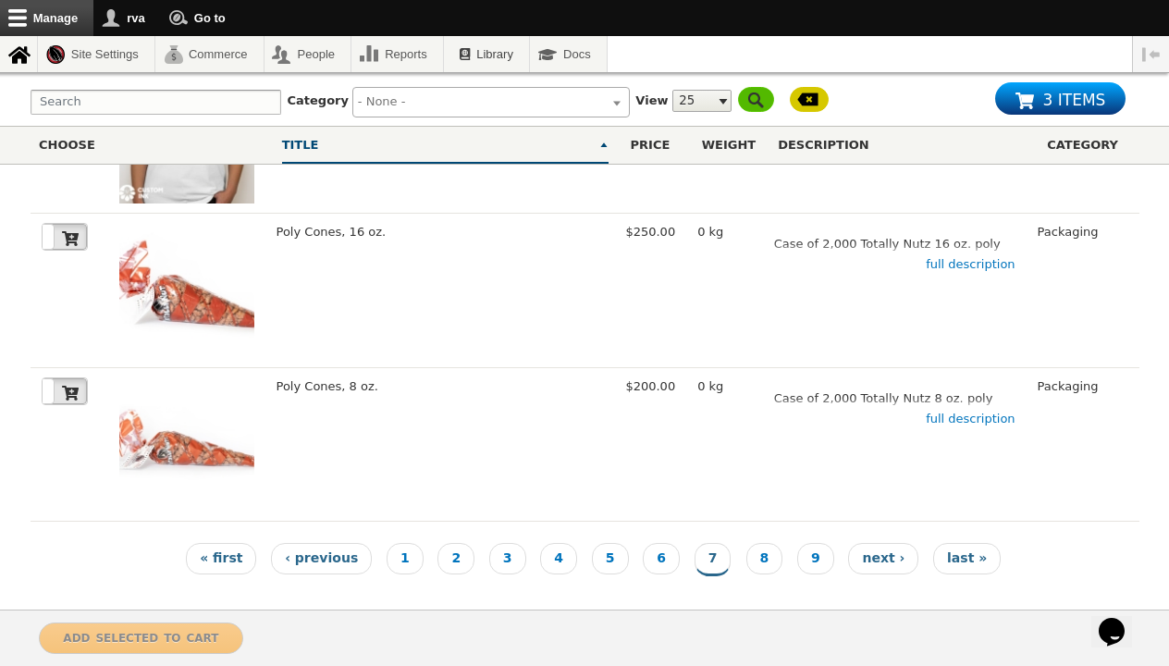
scroll to position [3533, 0]
click at [194, 271] on img at bounding box center [186, 291] width 134 height 134
click at [754, 549] on link "Page 8" at bounding box center [765, 559] width 37 height 31
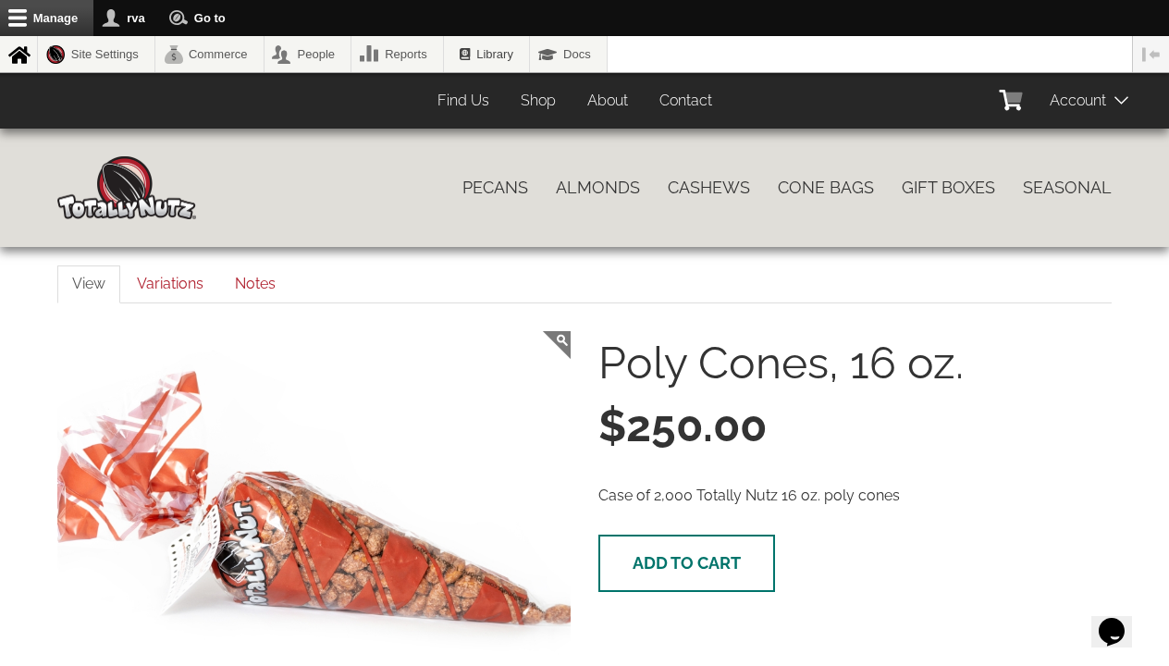
click at [706, 559] on span "Add to cart" at bounding box center [687, 562] width 108 height 19
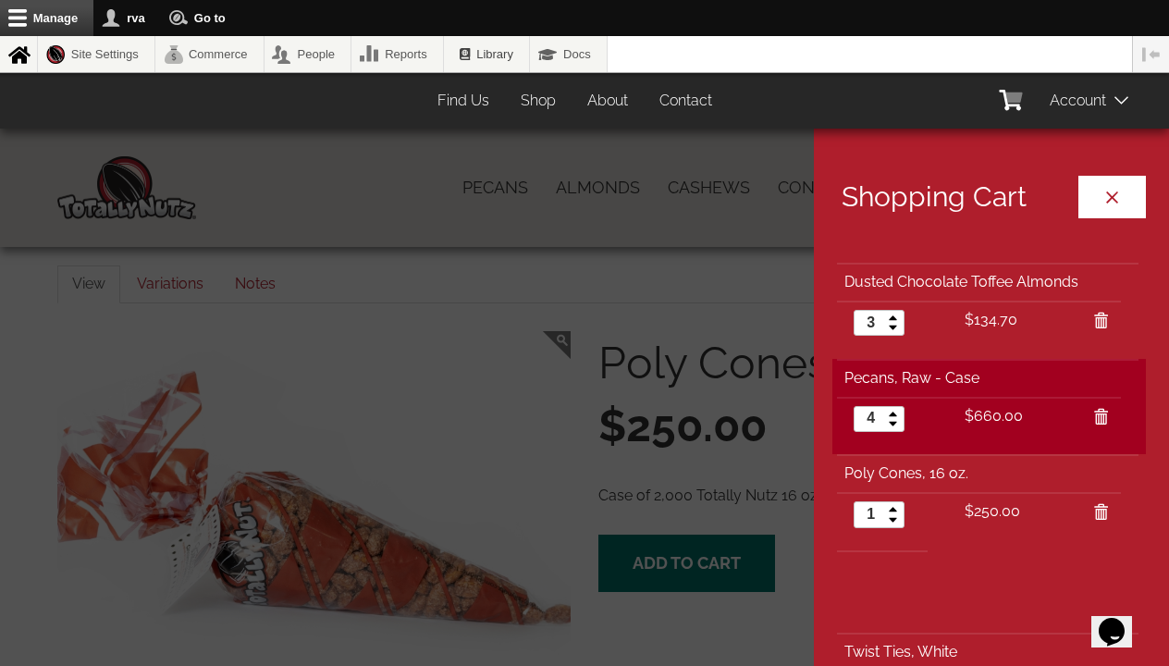
click at [1109, 200] on button "Close cart" at bounding box center [1113, 197] width 68 height 43
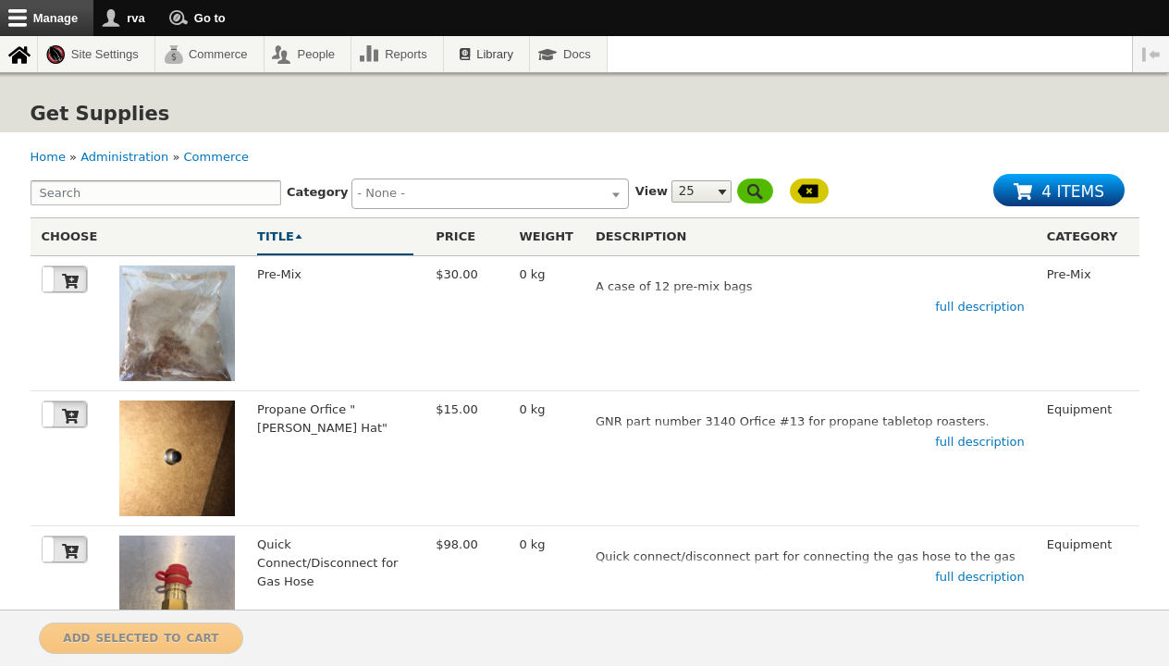
select select
click at [160, 294] on img at bounding box center [177, 323] width 116 height 116
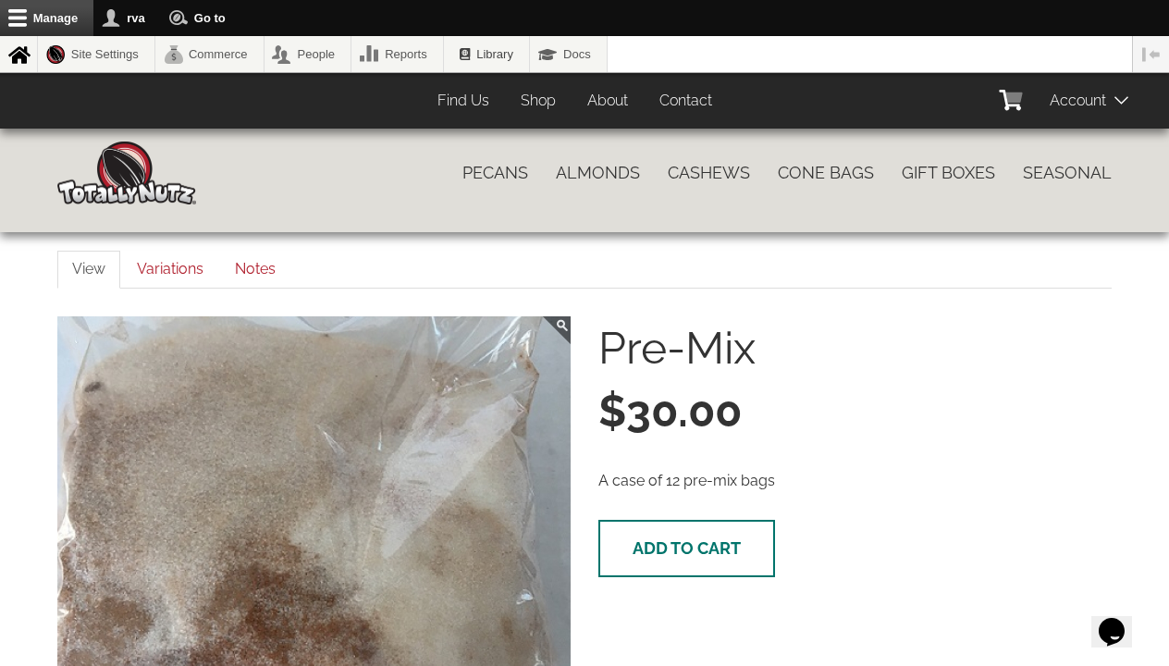
scroll to position [15, 0]
click at [655, 545] on span "Add to cart" at bounding box center [687, 547] width 108 height 19
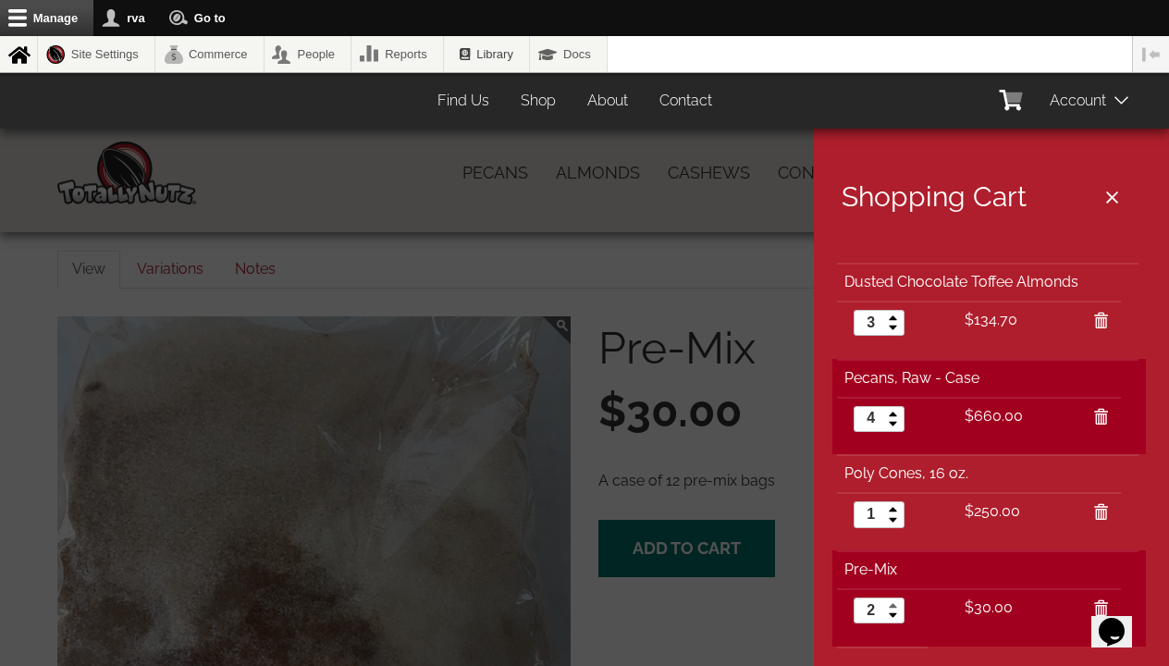
click at [892, 607] on link at bounding box center [893, 605] width 21 height 12
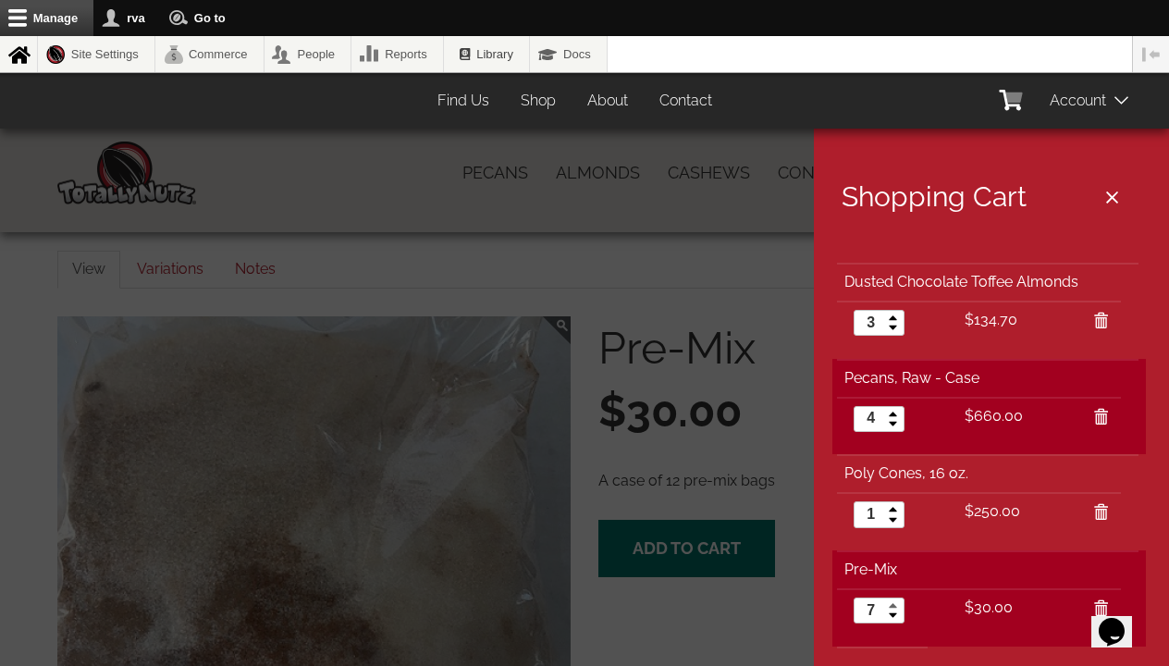
click at [892, 607] on link at bounding box center [893, 605] width 21 height 12
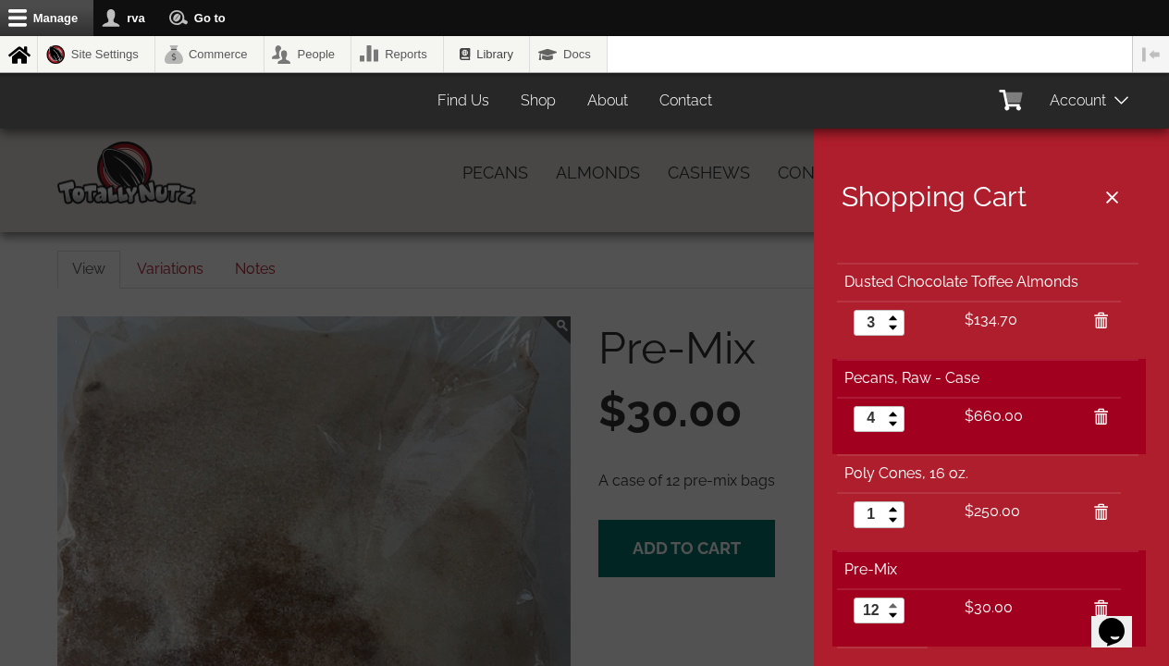
click at [892, 607] on link at bounding box center [893, 605] width 21 height 12
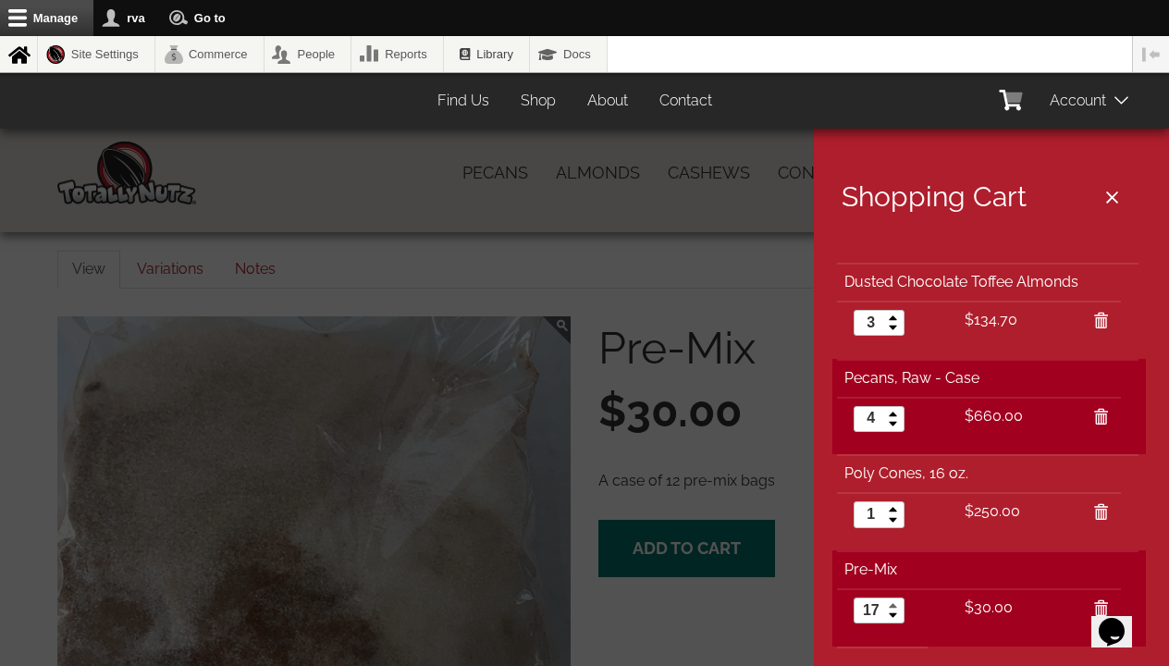
click at [892, 607] on link at bounding box center [893, 605] width 21 height 12
type input "20"
click at [892, 607] on link at bounding box center [893, 605] width 21 height 12
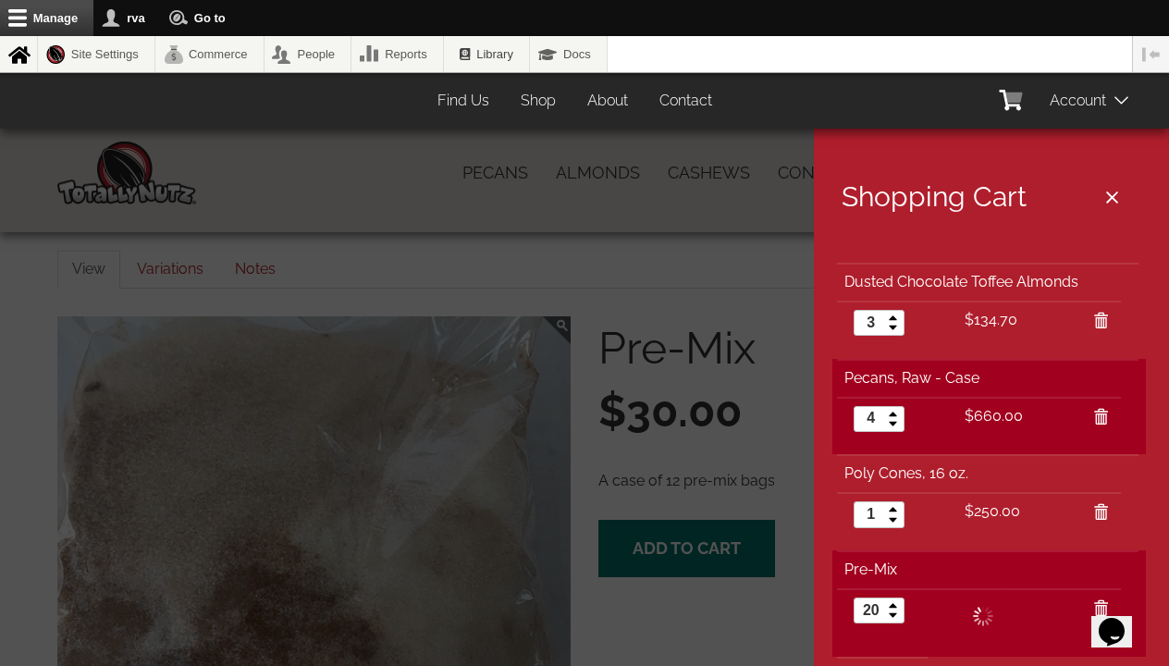
click at [930, 621] on td "20" at bounding box center [897, 615] width 120 height 54
click at [640, 565] on div at bounding box center [584, 333] width 1169 height 666
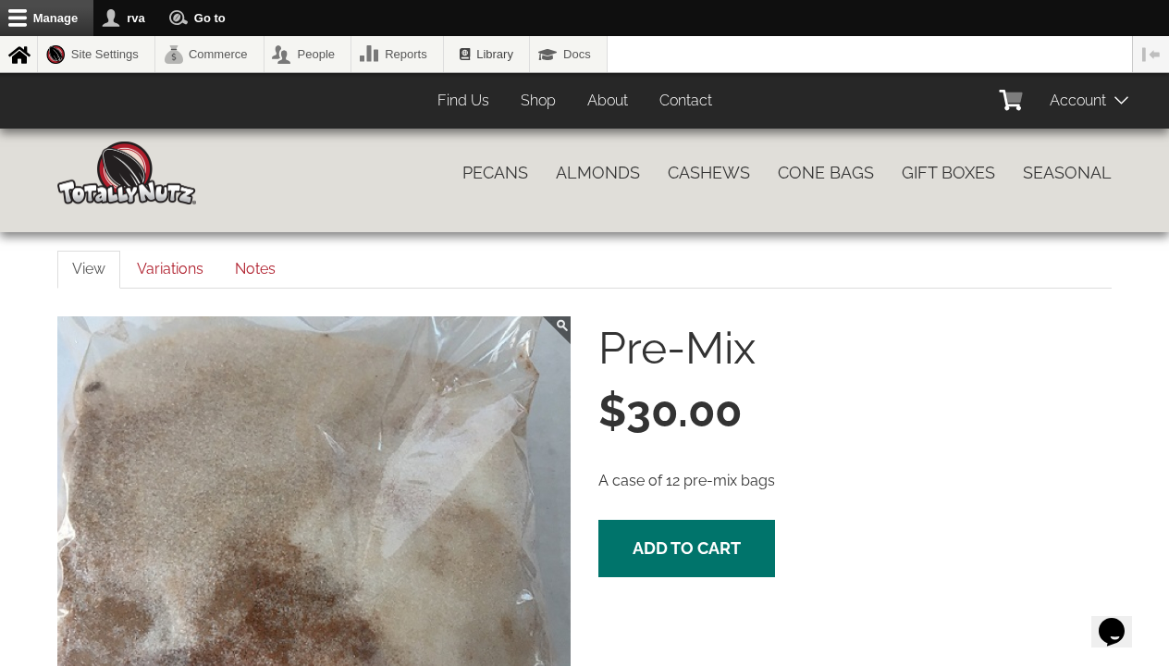
click at [640, 565] on button "Add to cart" at bounding box center [687, 548] width 177 height 57
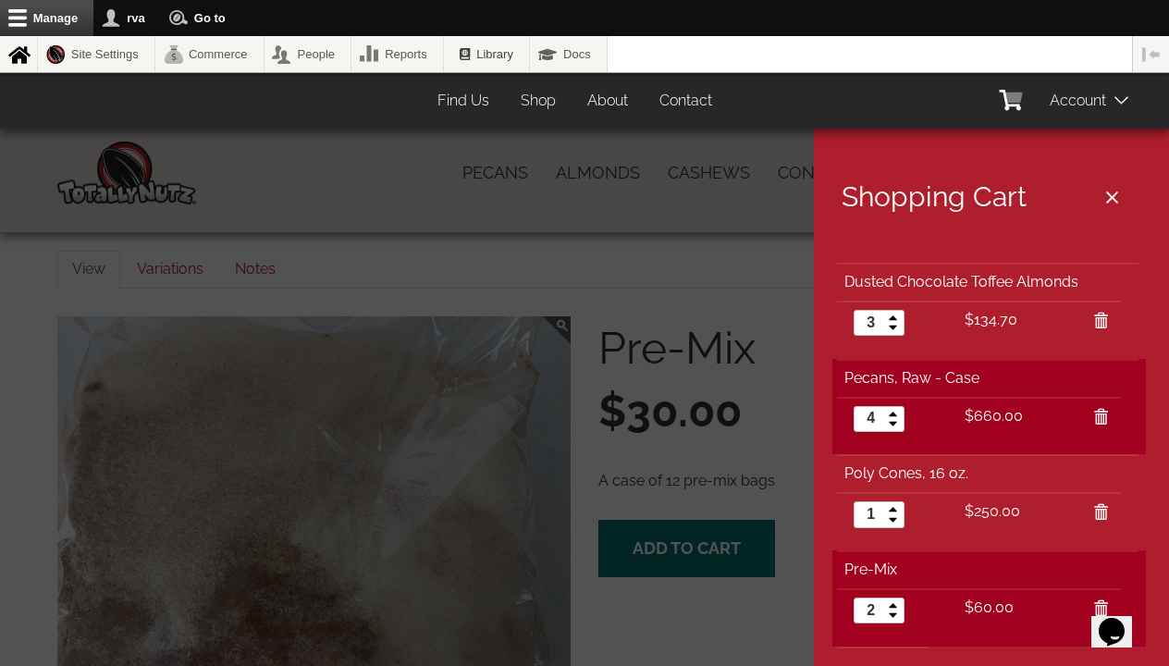
click at [640, 565] on div at bounding box center [584, 333] width 1169 height 666
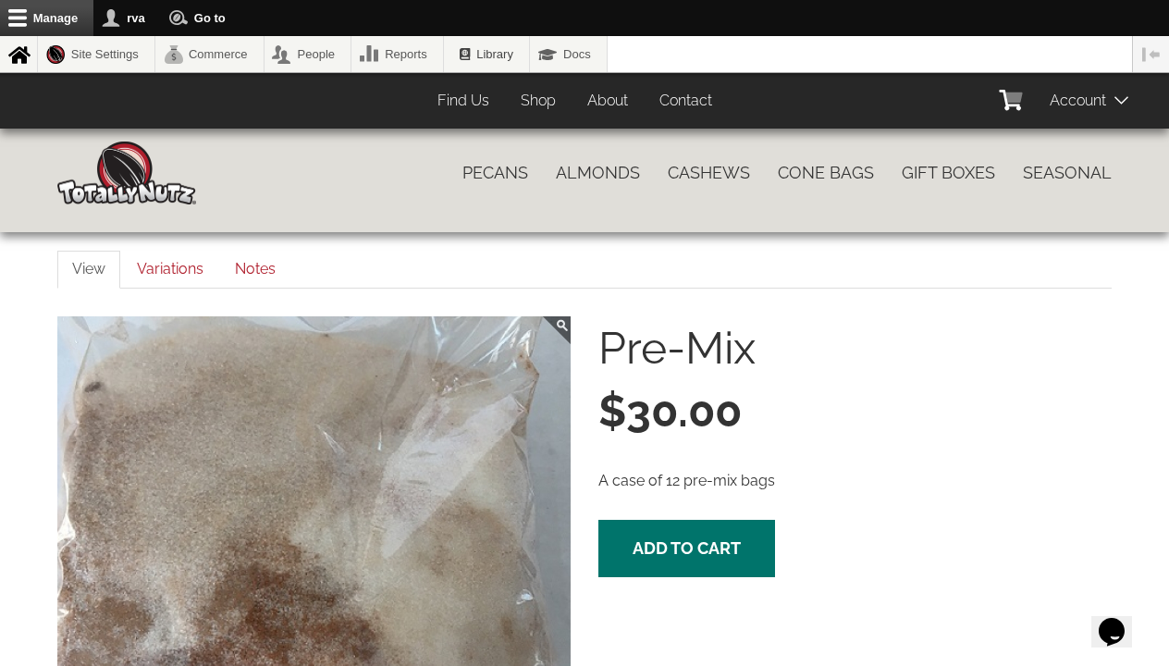
click at [640, 565] on button "Add to cart" at bounding box center [687, 548] width 177 height 57
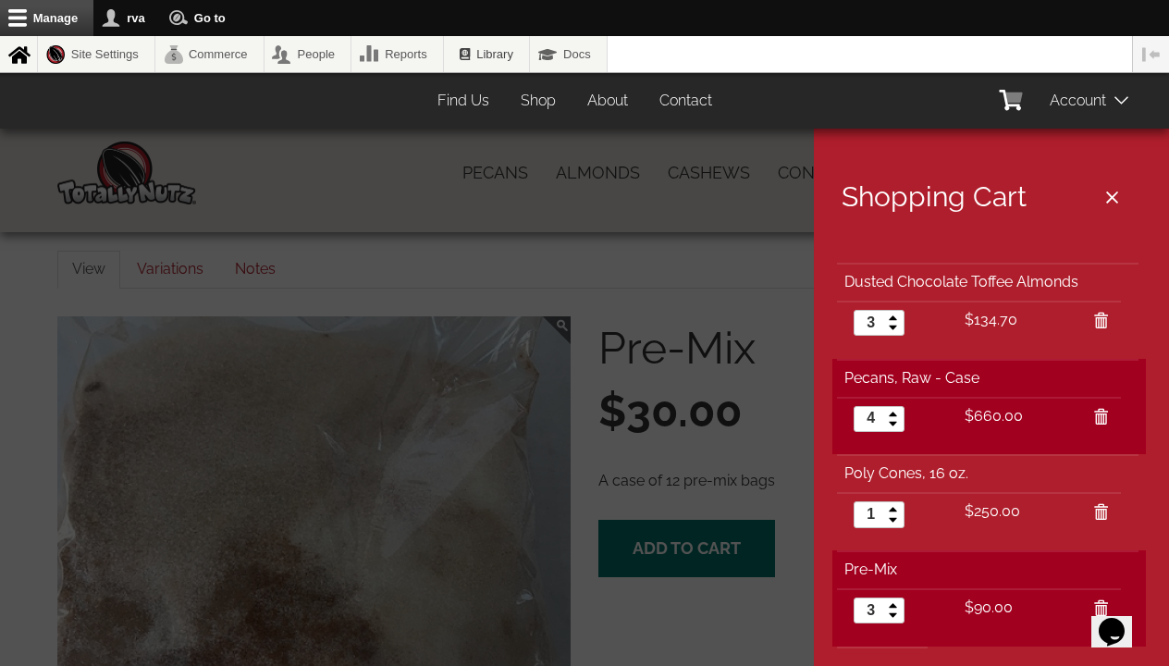
click at [640, 565] on div at bounding box center [584, 333] width 1169 height 666
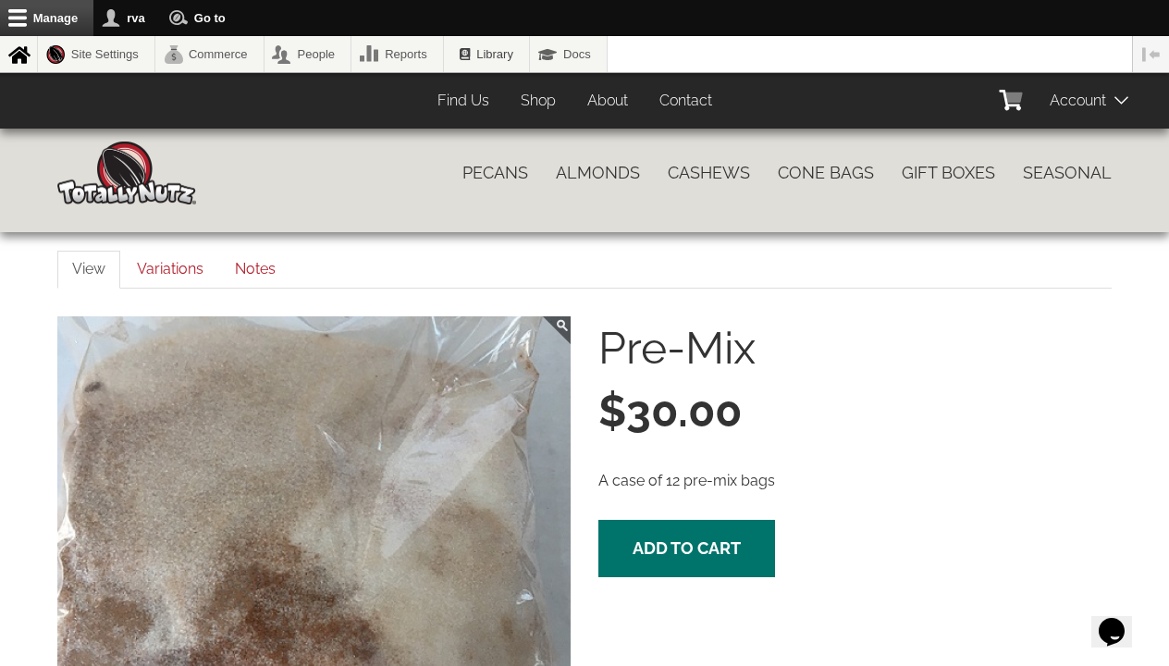
click at [640, 565] on button "Add to cart" at bounding box center [687, 548] width 177 height 57
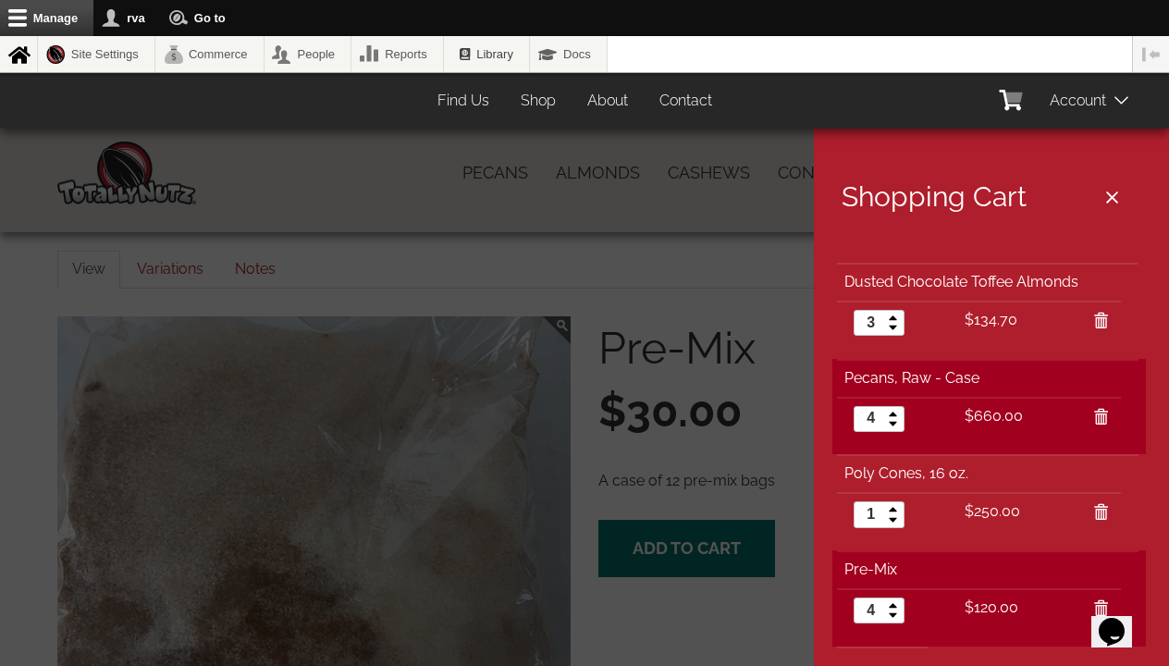
click at [640, 565] on div at bounding box center [584, 333] width 1169 height 666
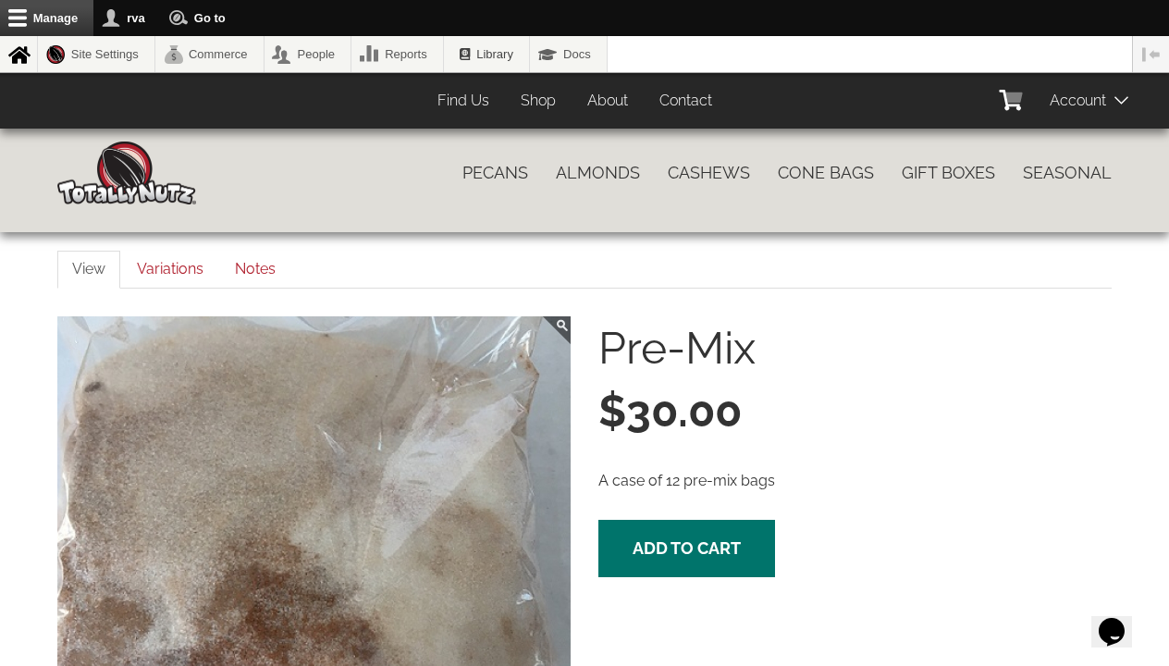
click at [640, 565] on button "Add to cart" at bounding box center [687, 548] width 177 height 57
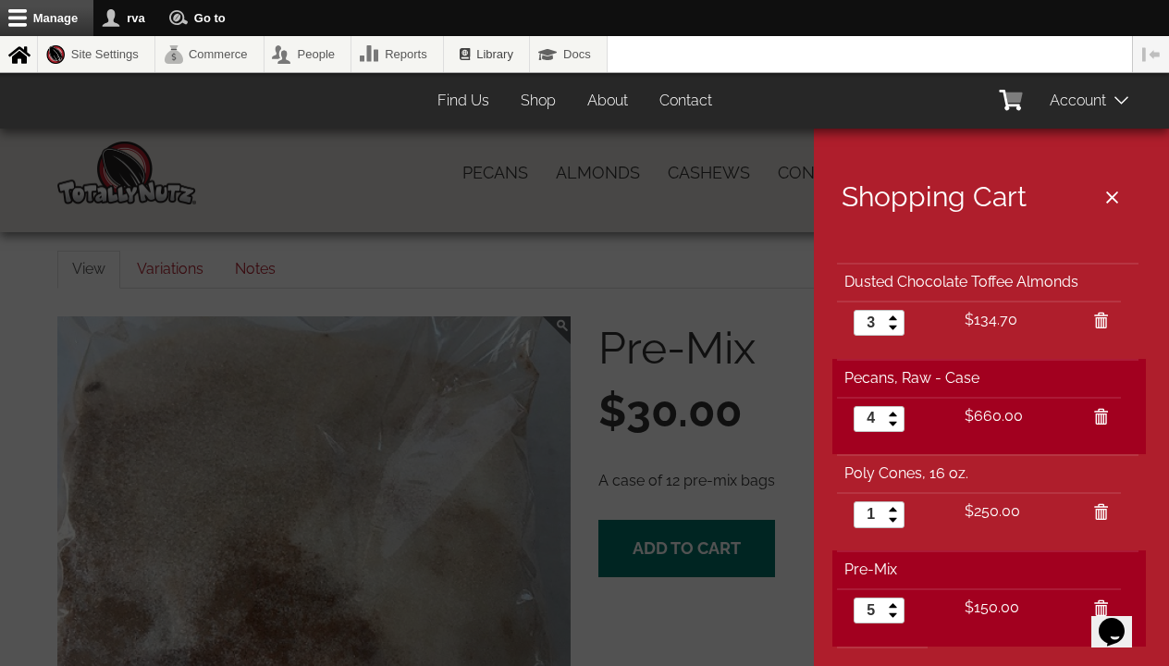
click at [640, 565] on div at bounding box center [584, 333] width 1169 height 666
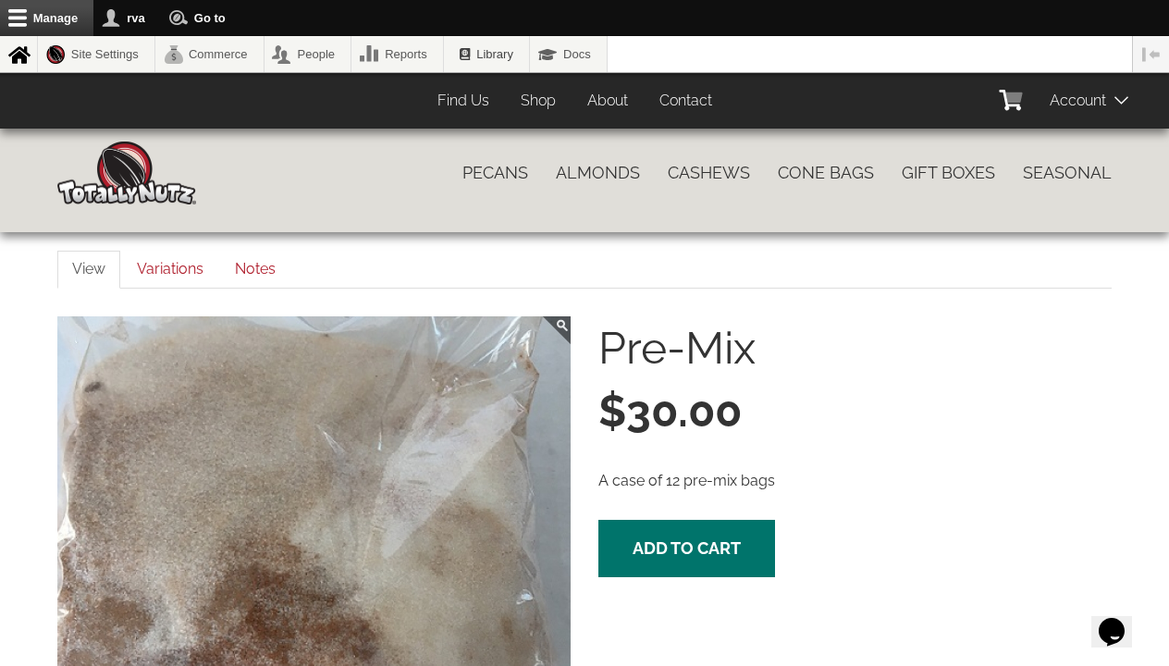
click at [640, 565] on button "Add to cart" at bounding box center [687, 548] width 177 height 57
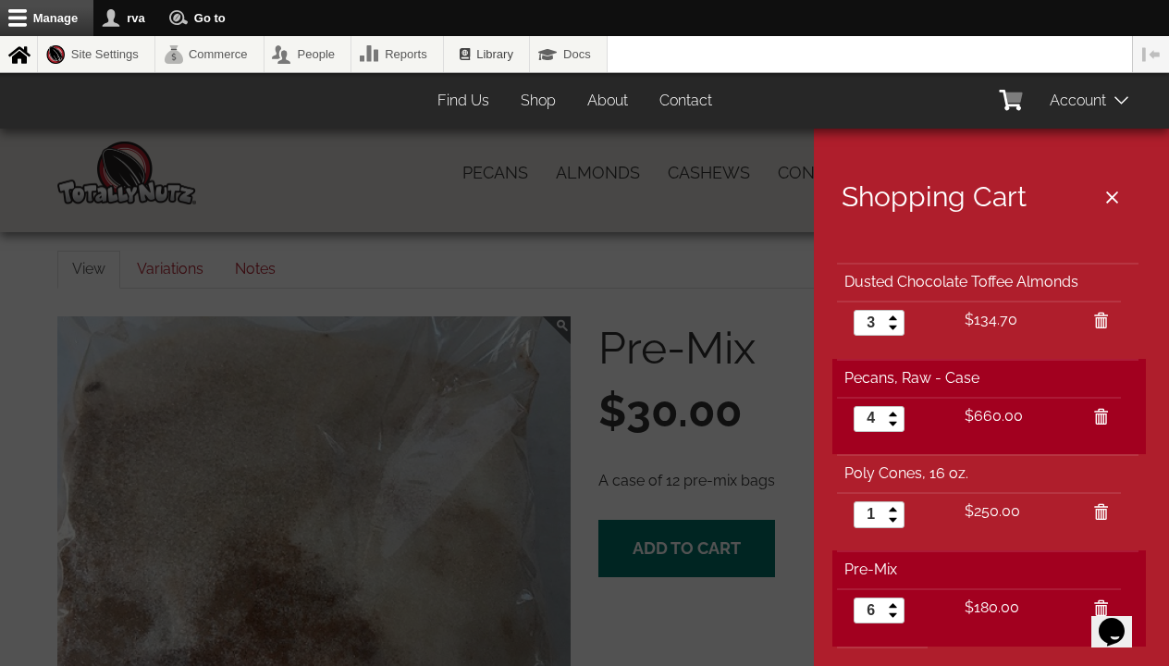
click at [640, 565] on div at bounding box center [584, 333] width 1169 height 666
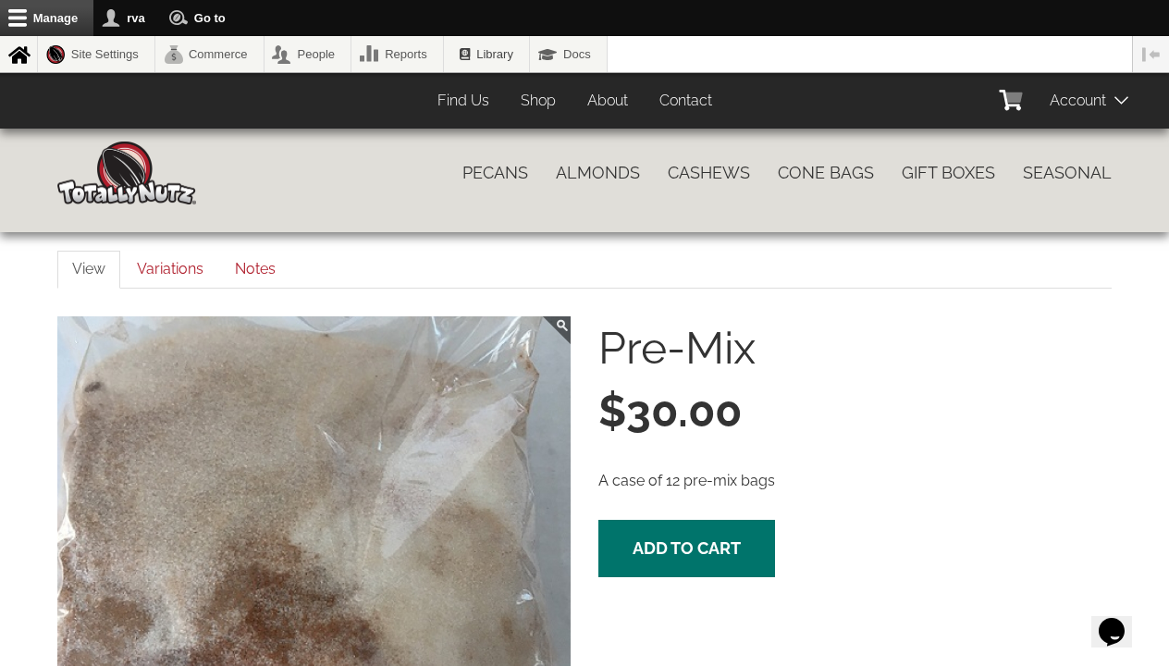
click at [640, 565] on button "Add to cart" at bounding box center [687, 548] width 177 height 57
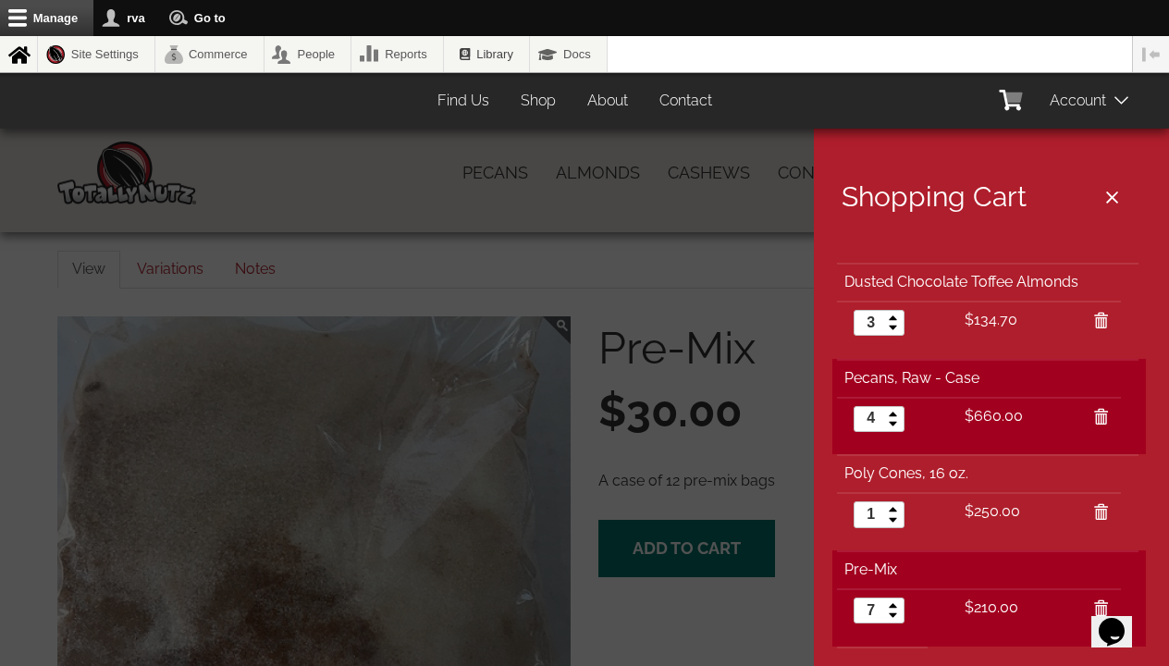
click at [640, 565] on div at bounding box center [584, 333] width 1169 height 666
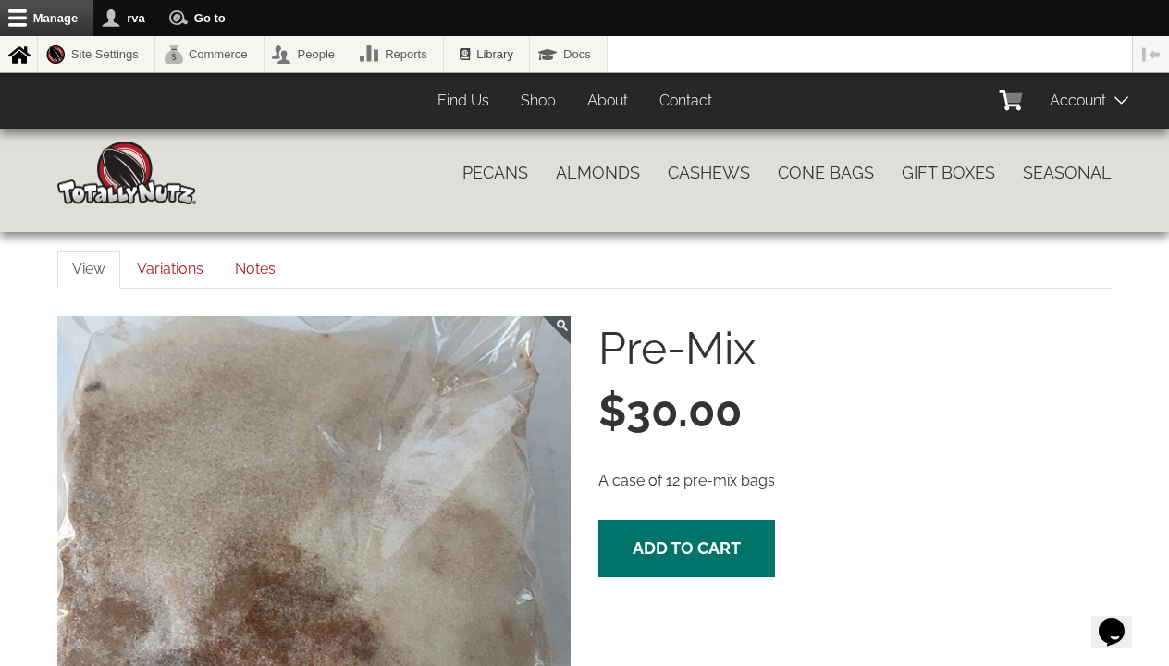
click at [640, 565] on button "Add to cart" at bounding box center [687, 548] width 177 height 57
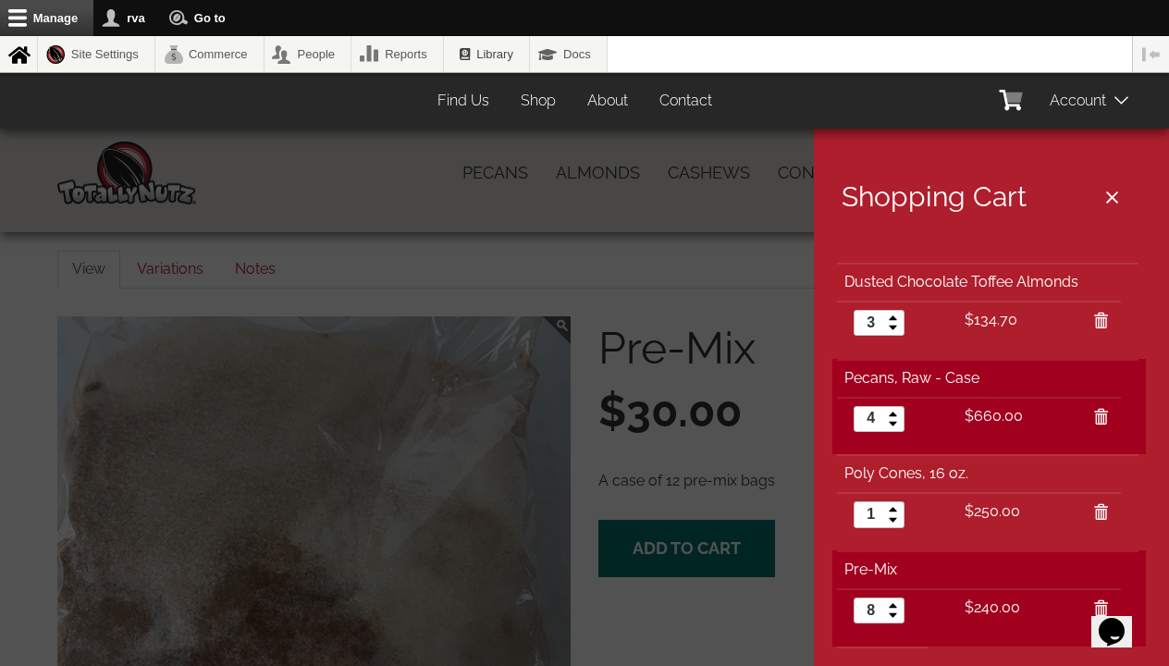
click at [640, 565] on div at bounding box center [584, 333] width 1169 height 666
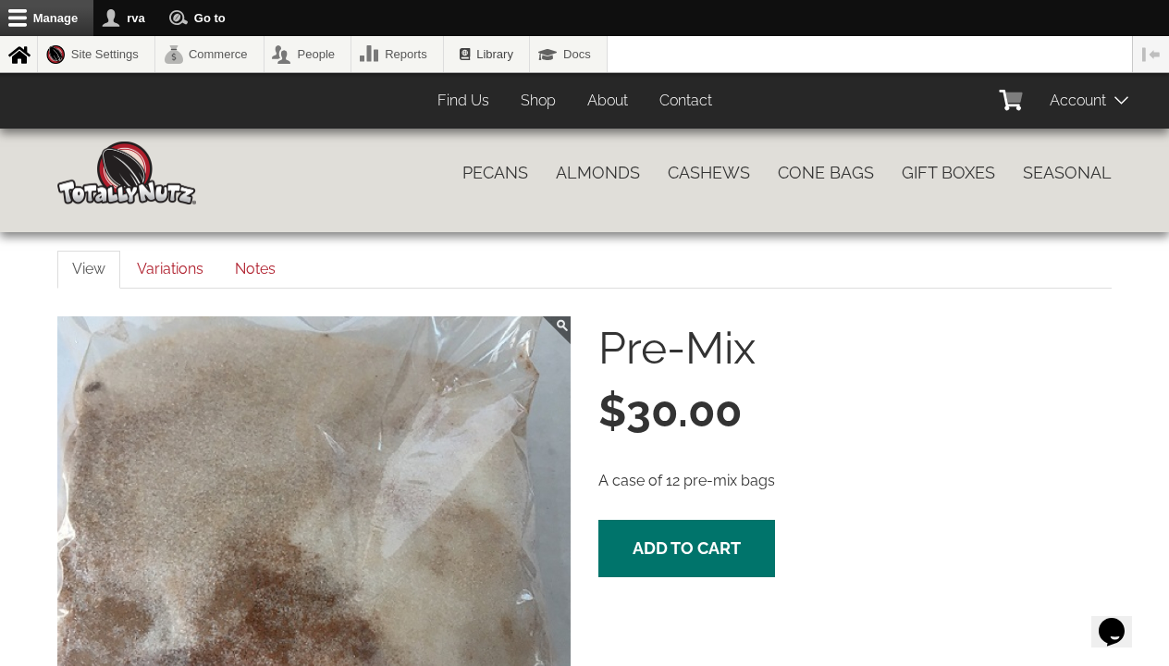
click at [640, 565] on button "Add to cart" at bounding box center [687, 548] width 177 height 57
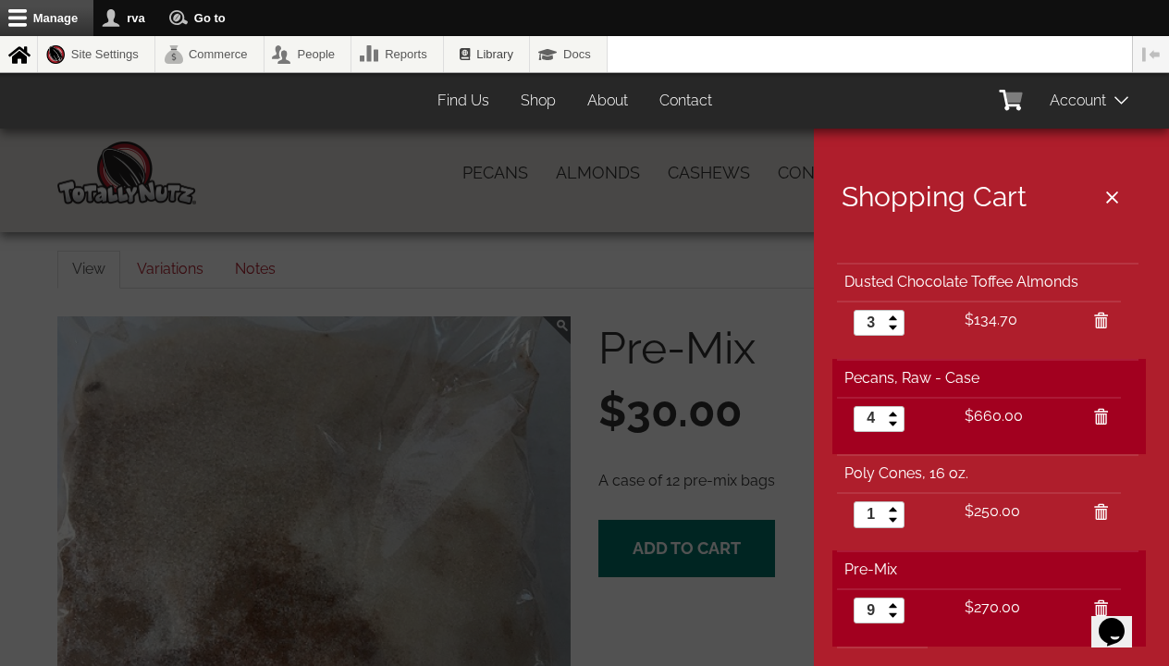
click at [640, 565] on div at bounding box center [584, 333] width 1169 height 666
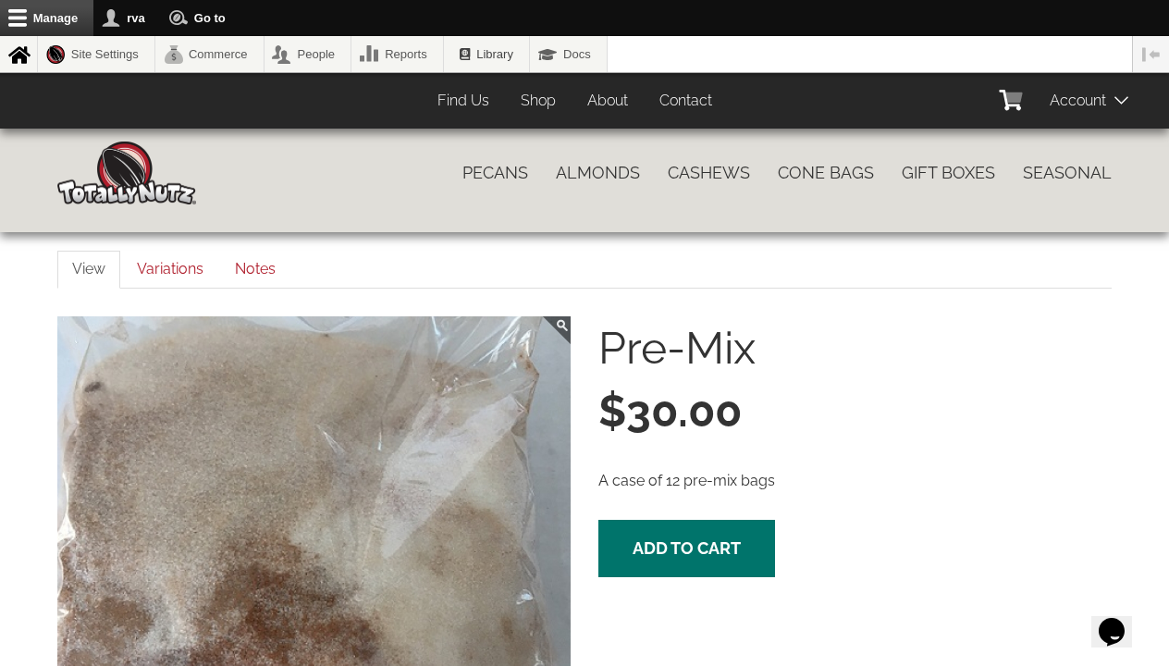
click at [640, 565] on button "Add to cart" at bounding box center [687, 548] width 177 height 57
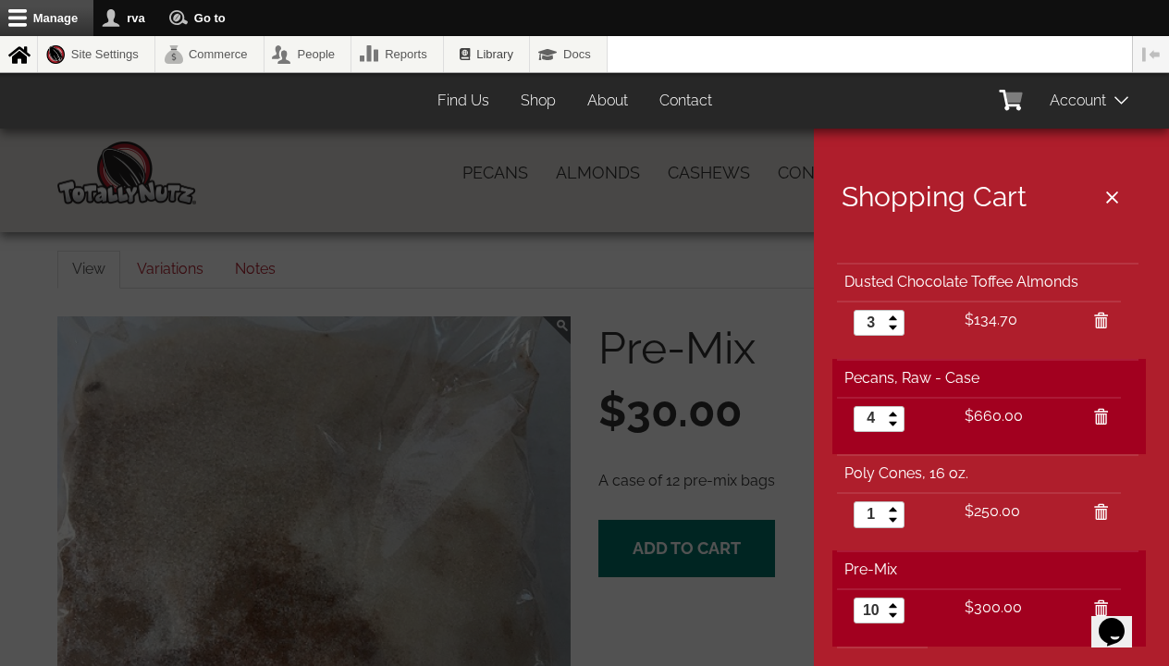
click at [639, 565] on div at bounding box center [584, 333] width 1169 height 666
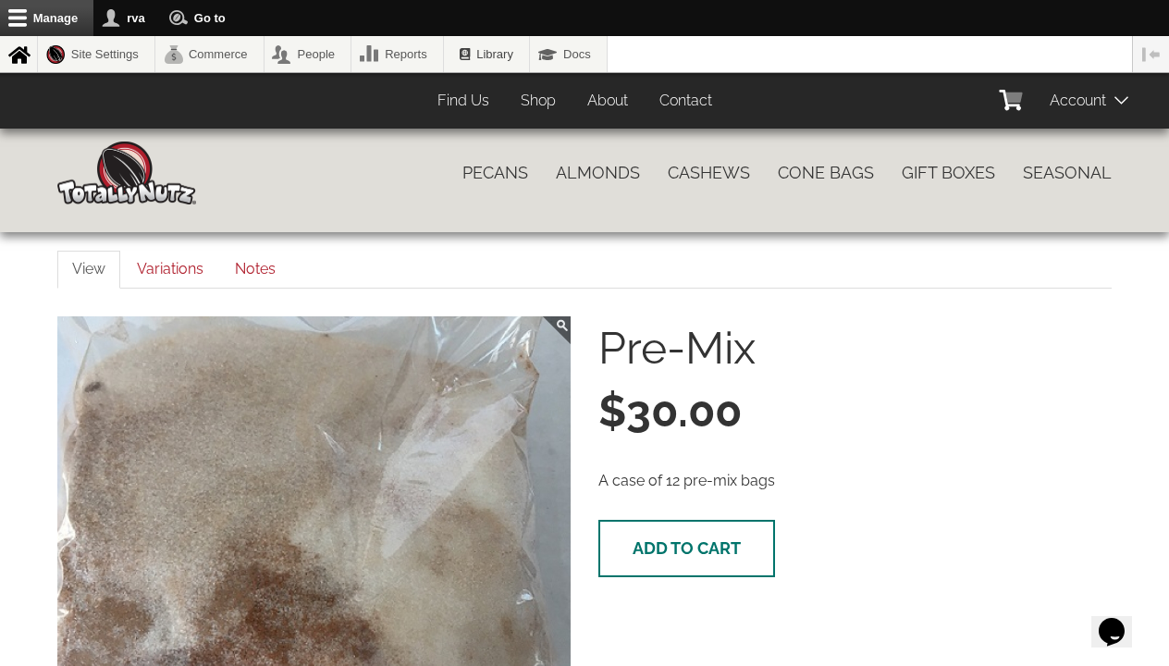
click at [639, 565] on button "Add to cart" at bounding box center [687, 548] width 177 height 57
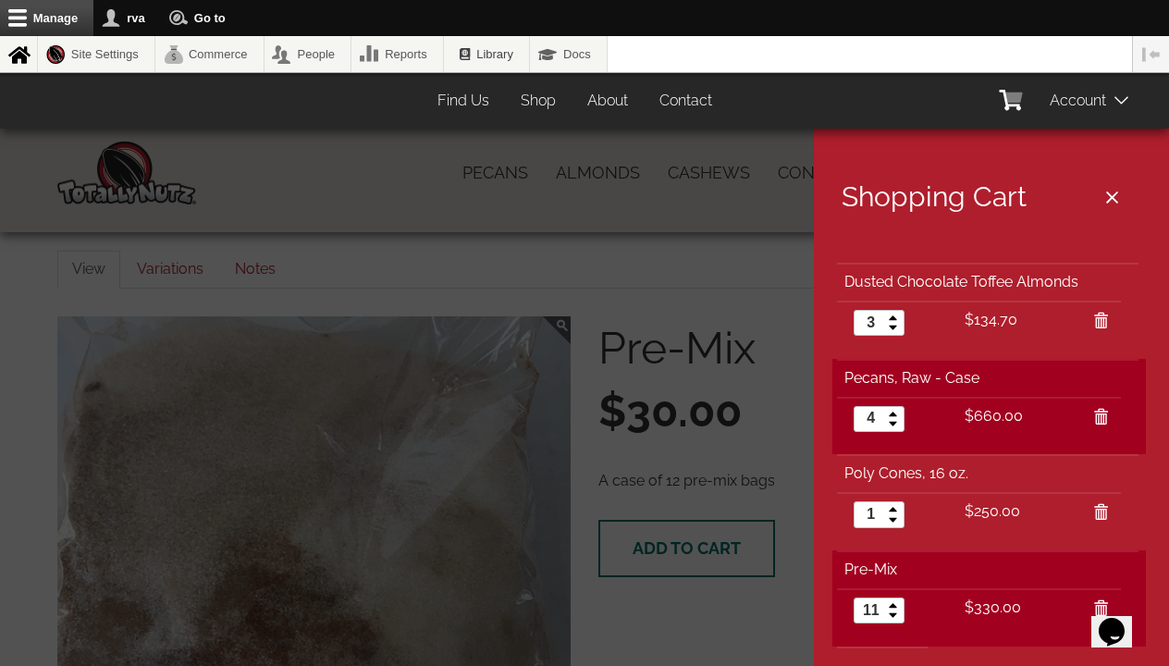
click at [639, 563] on div at bounding box center [584, 333] width 1169 height 666
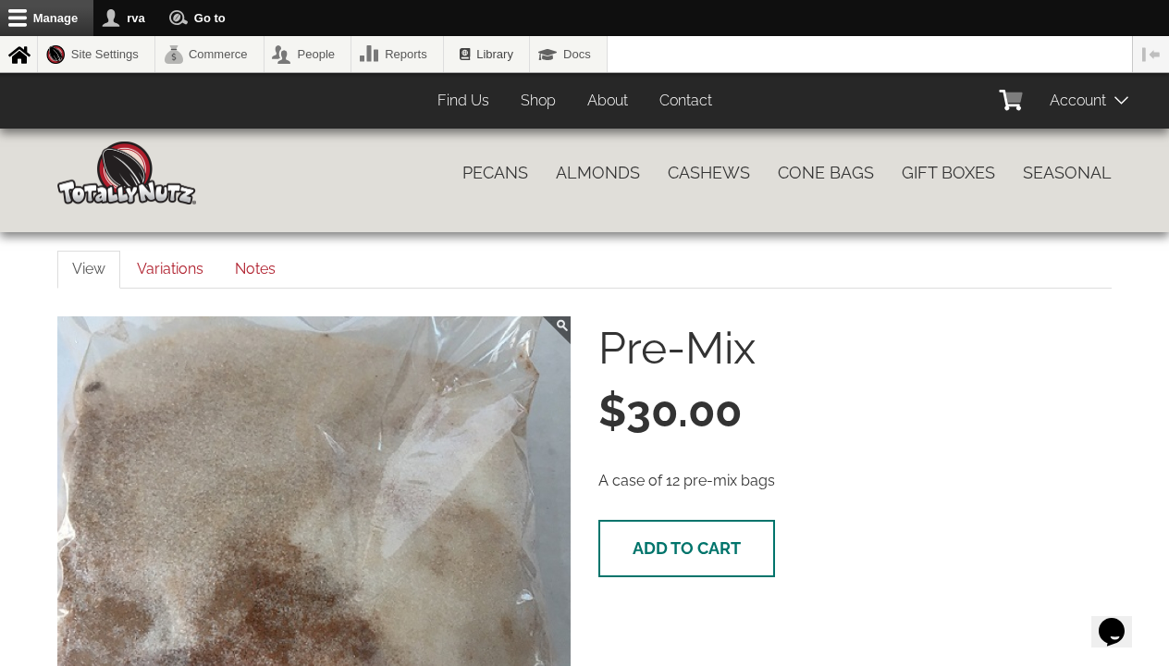
click at [654, 542] on span "Add to cart" at bounding box center [687, 547] width 108 height 19
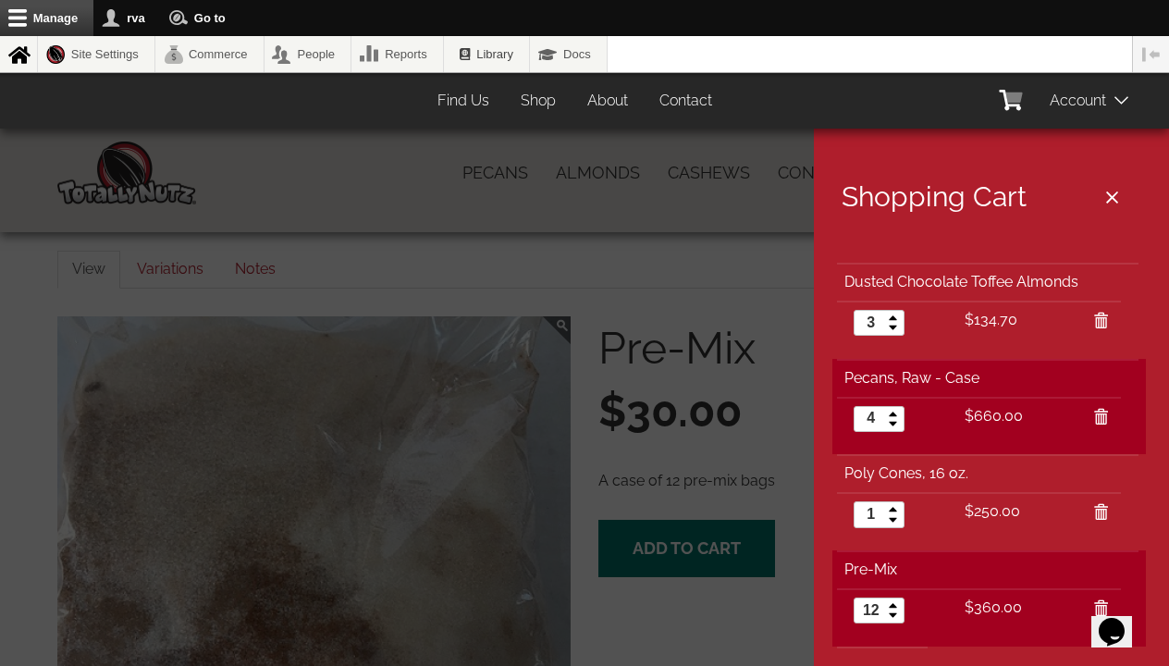
click at [654, 542] on div at bounding box center [584, 333] width 1169 height 666
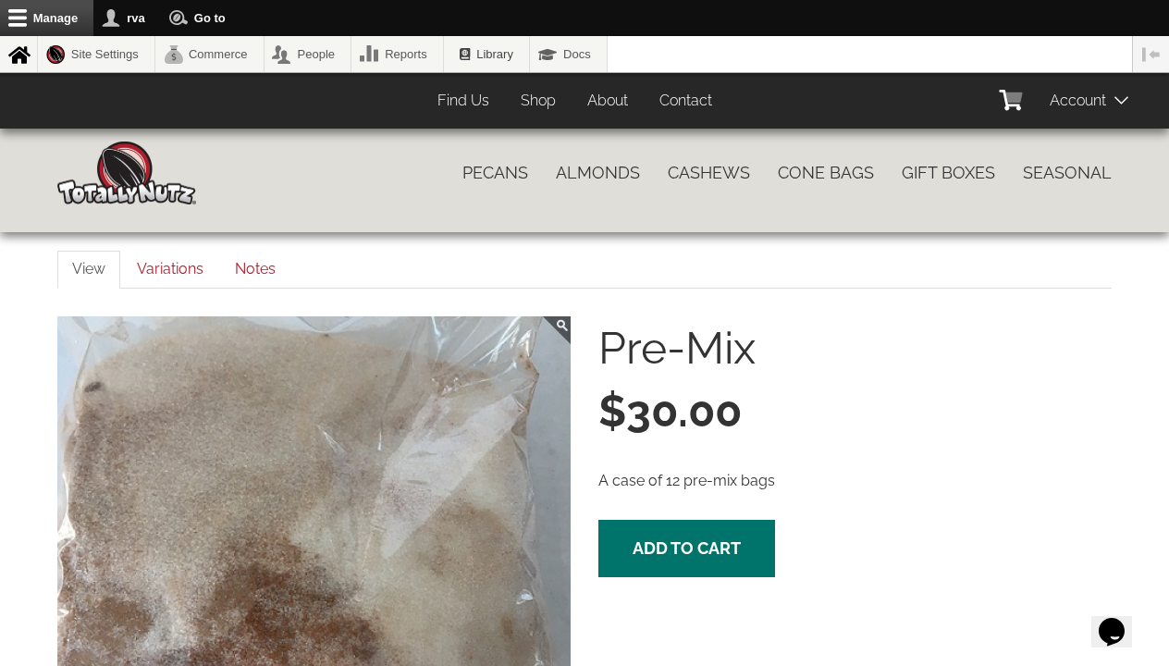
click at [654, 542] on span "Add to cart" at bounding box center [687, 547] width 108 height 19
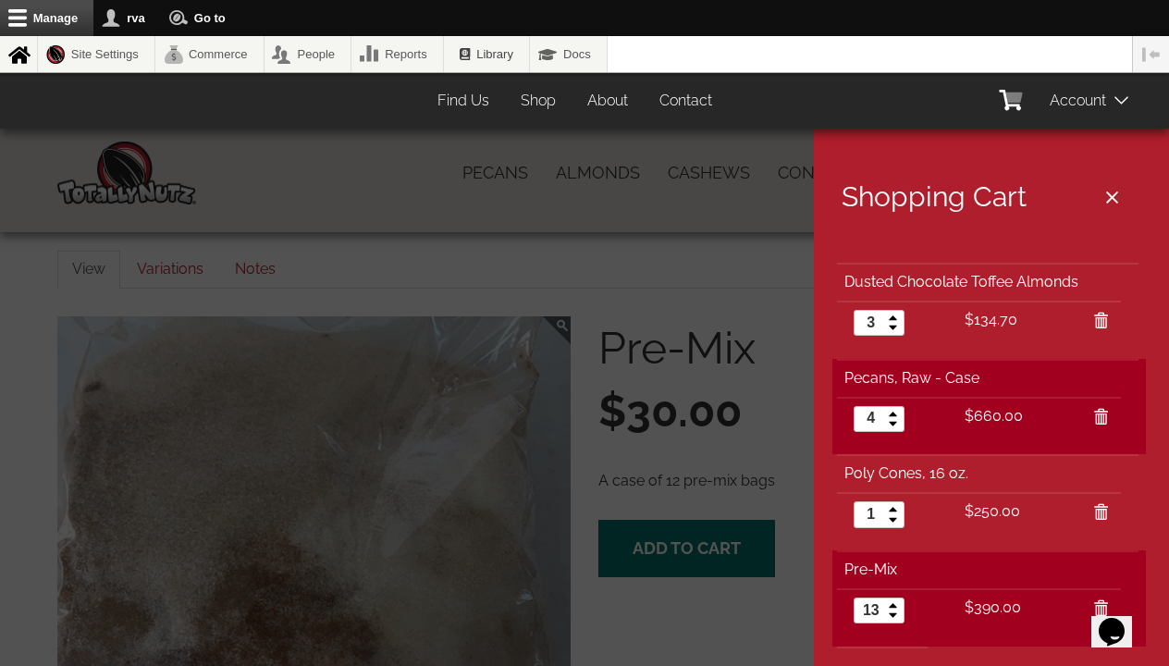
click at [654, 542] on div at bounding box center [584, 333] width 1169 height 666
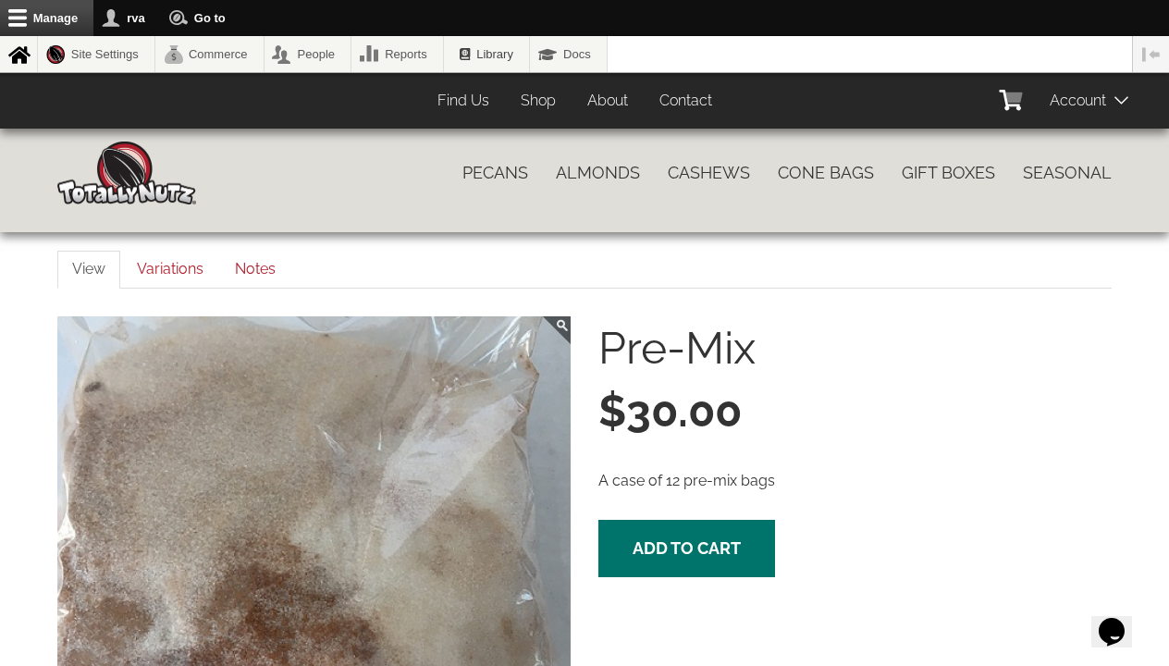
click at [654, 542] on span "Add to cart" at bounding box center [687, 547] width 108 height 19
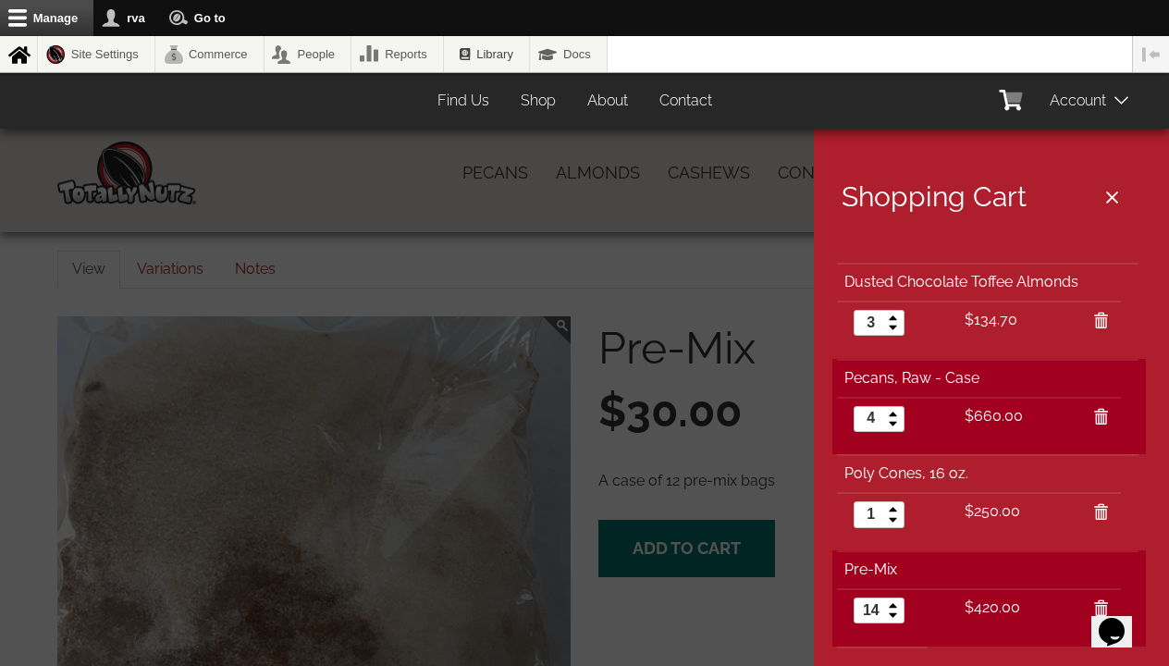
click at [654, 542] on div at bounding box center [584, 333] width 1169 height 666
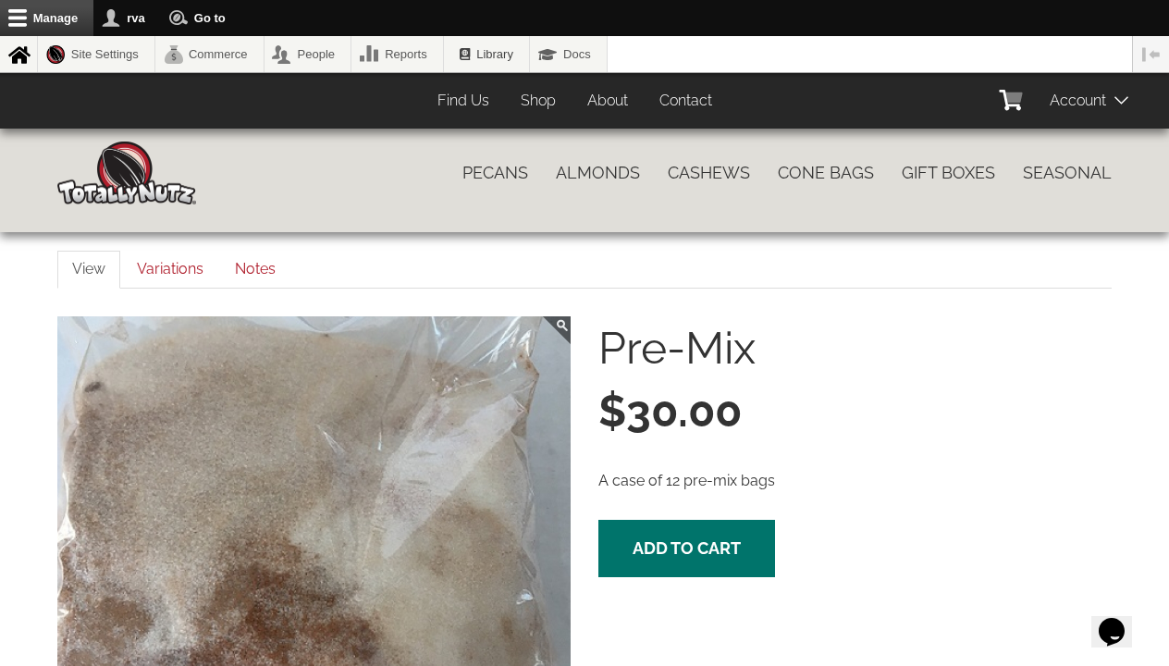
click at [654, 542] on span "Add to cart" at bounding box center [687, 547] width 108 height 19
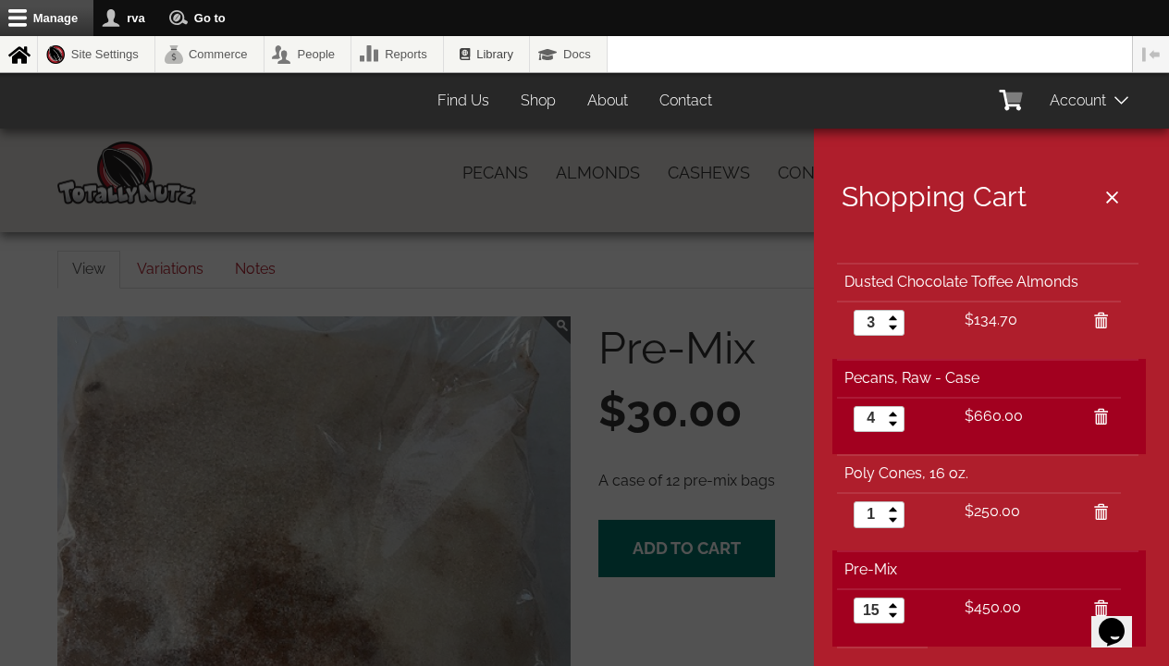
click at [654, 542] on div at bounding box center [584, 333] width 1169 height 666
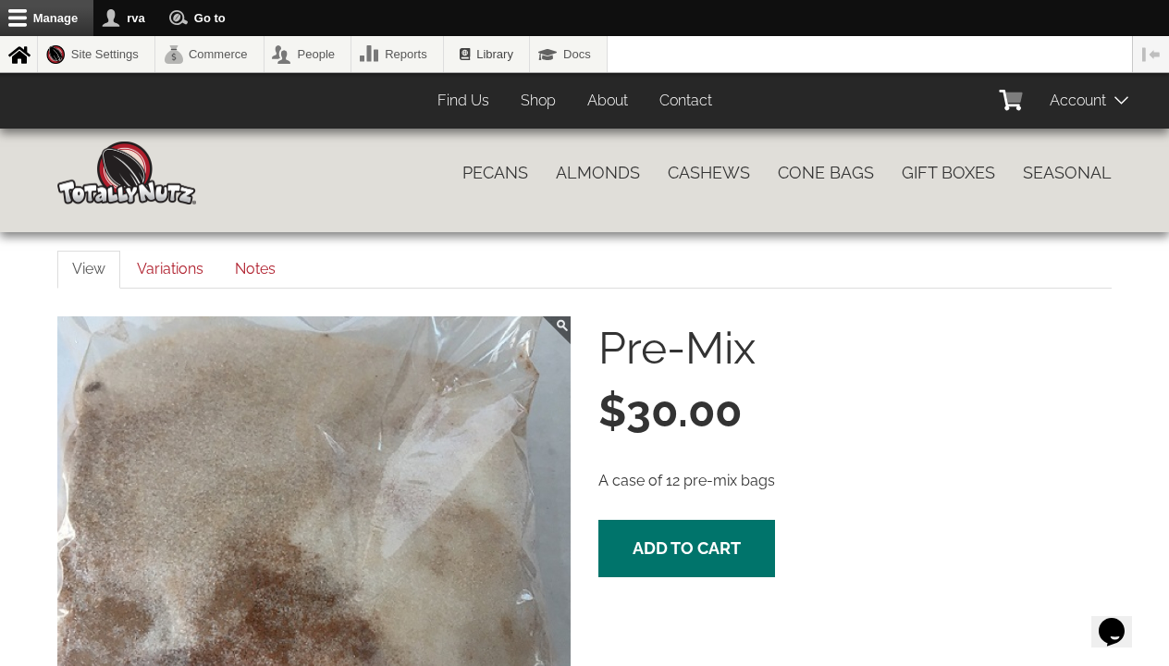
click at [654, 542] on span "Add to cart" at bounding box center [687, 547] width 108 height 19
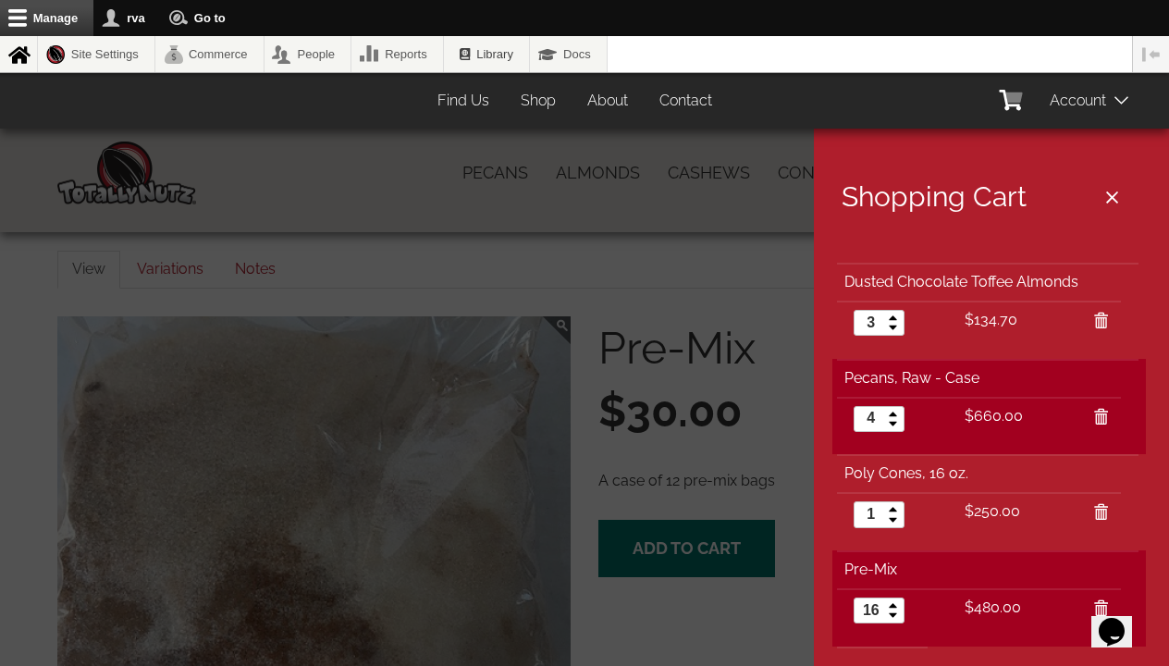
click at [654, 542] on div at bounding box center [584, 333] width 1169 height 666
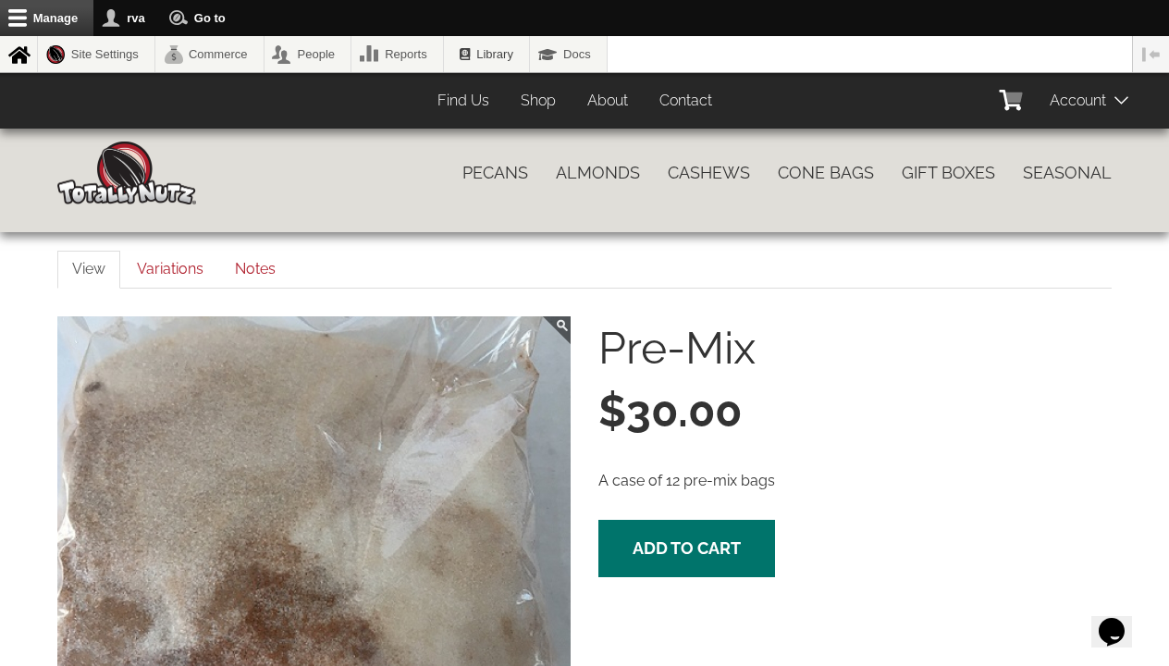
click at [654, 542] on span "Add to cart" at bounding box center [687, 547] width 108 height 19
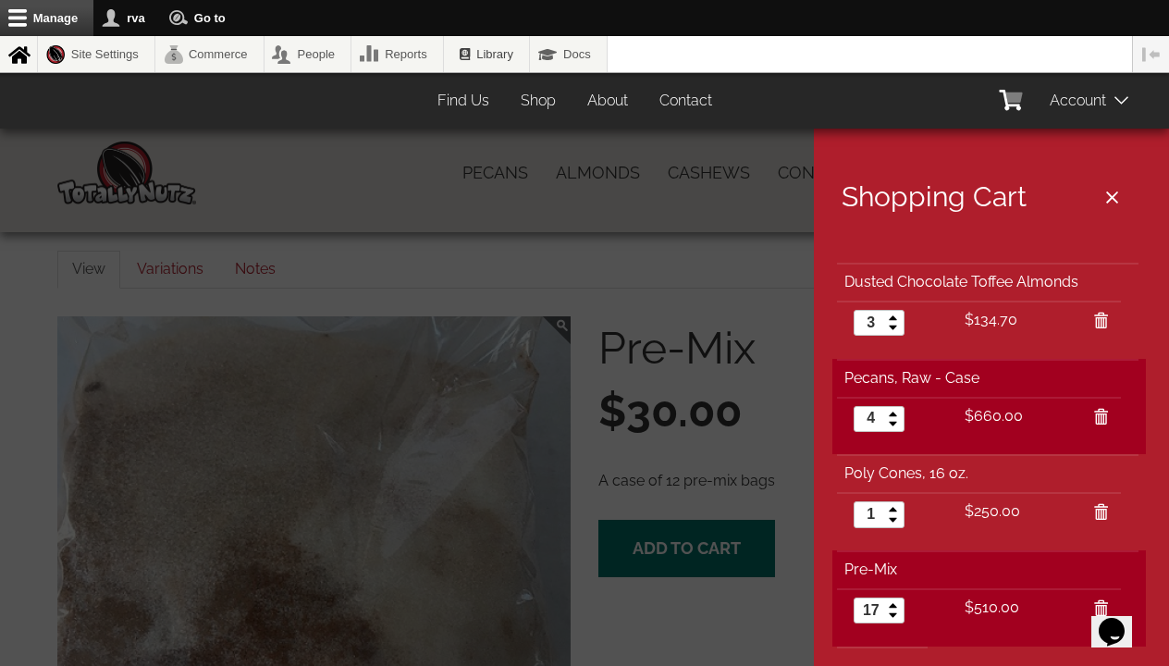
click at [654, 542] on div at bounding box center [584, 333] width 1169 height 666
click at [654, 542] on span "Add to cart" at bounding box center [687, 547] width 108 height 19
click at [654, 542] on div at bounding box center [584, 333] width 1169 height 666
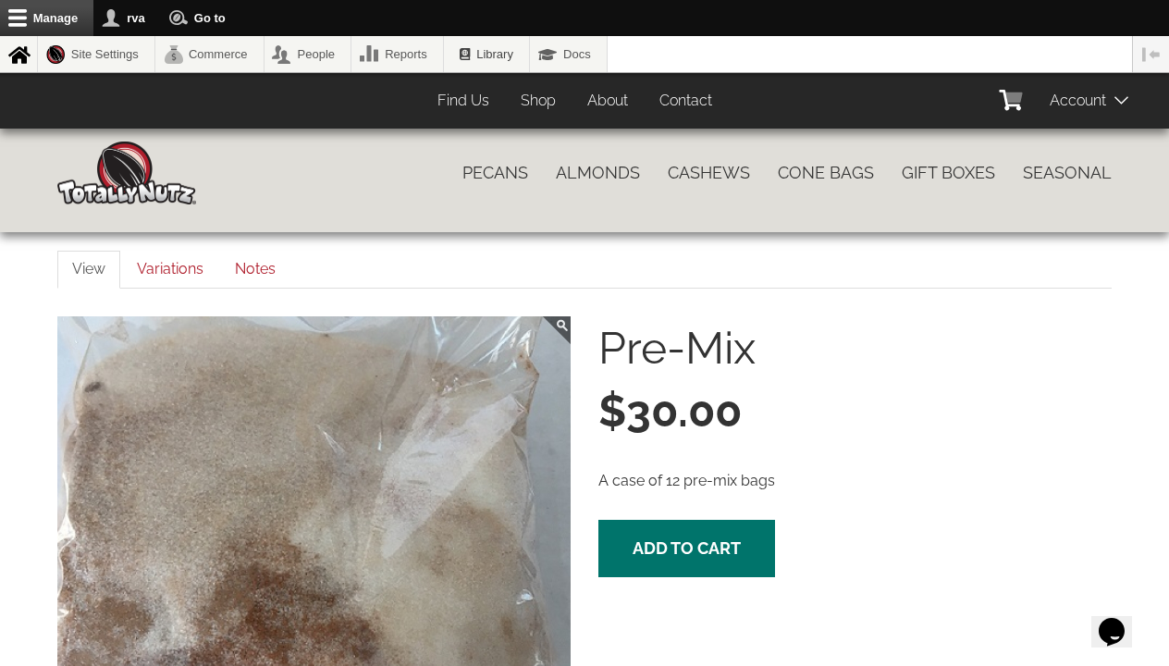
click at [654, 542] on span "Add to cart" at bounding box center [687, 547] width 108 height 19
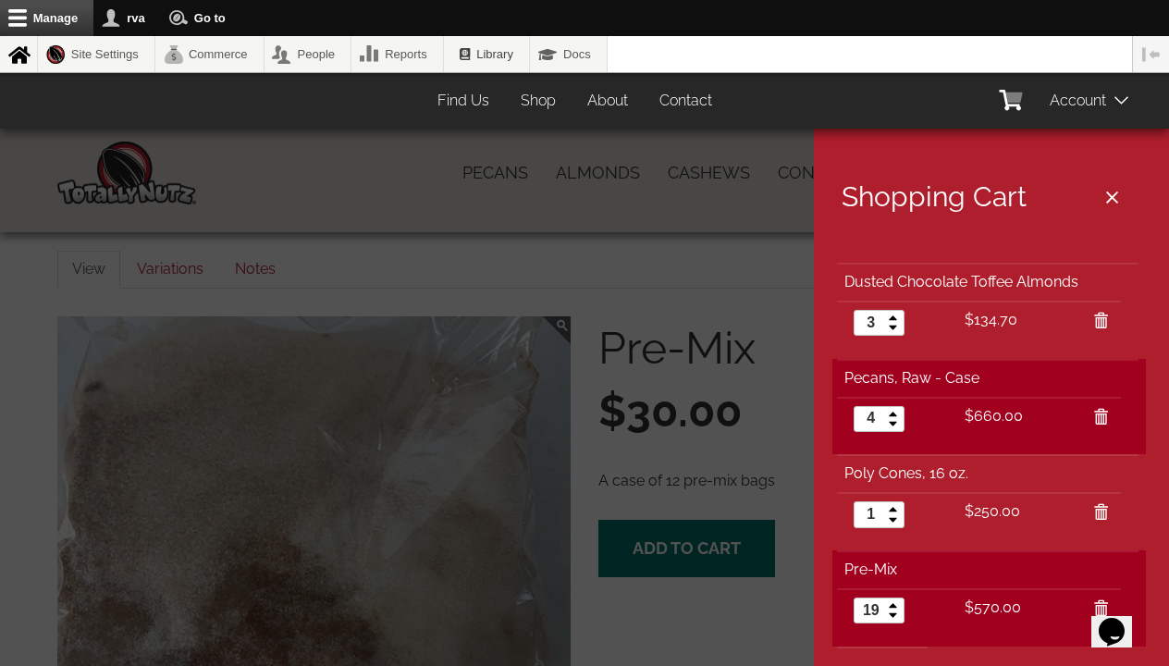
click at [654, 542] on div at bounding box center [584, 333] width 1169 height 666
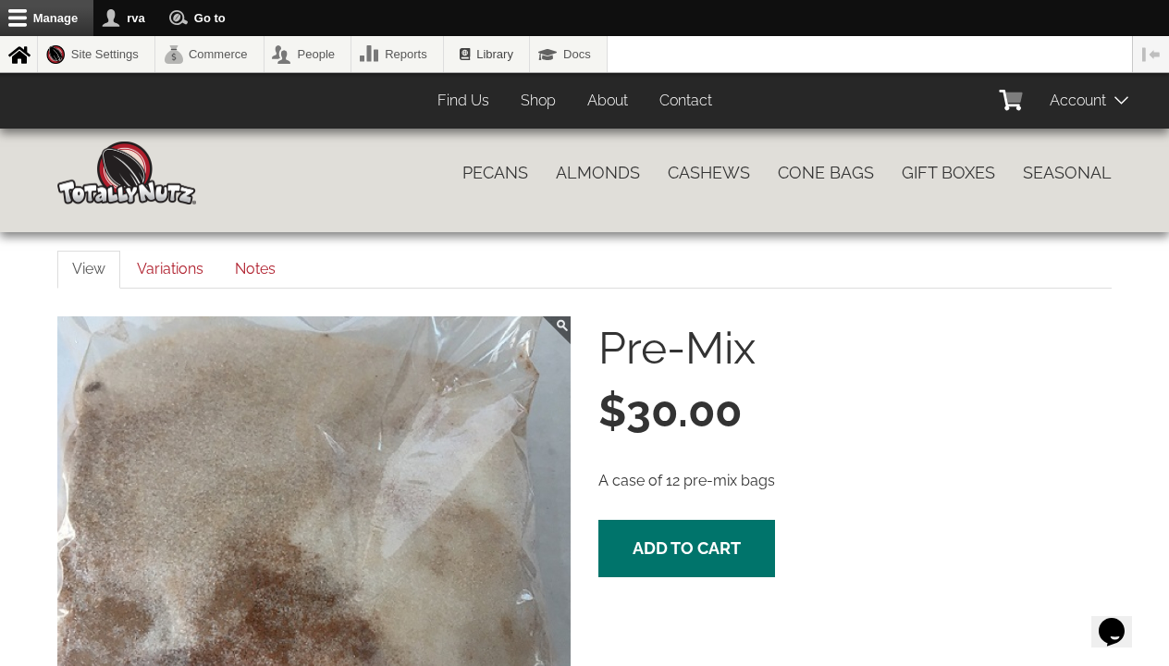
click at [654, 542] on span "Add to cart" at bounding box center [687, 547] width 108 height 19
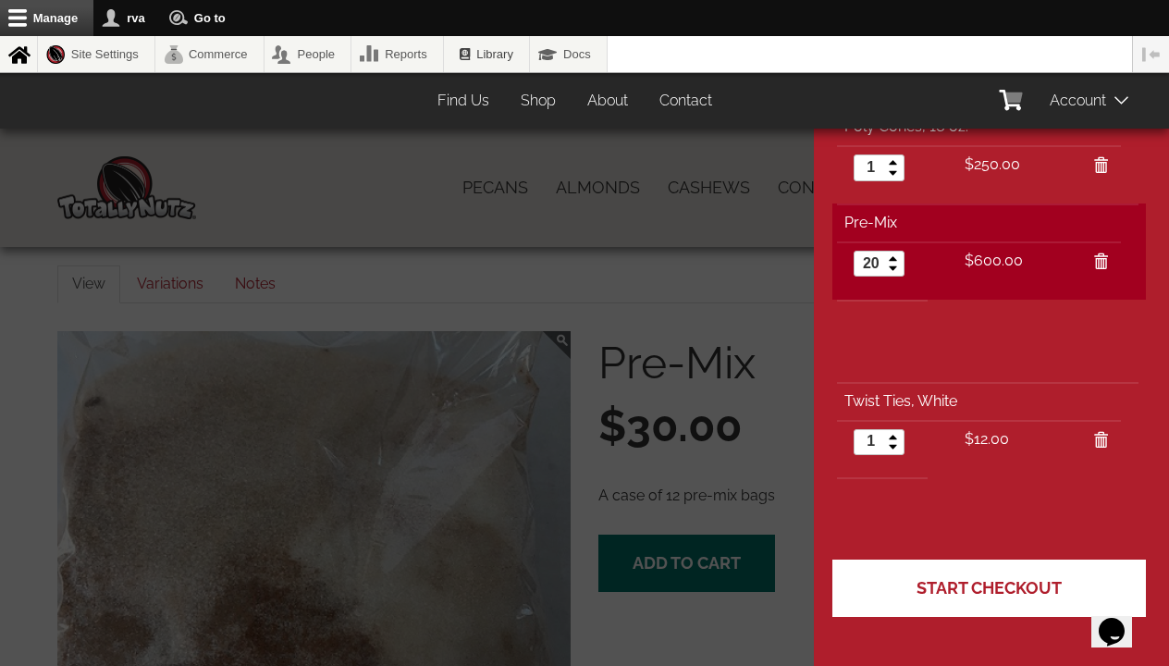
scroll to position [352, 0]
click at [975, 597] on span "Start Checkout" at bounding box center [989, 587] width 145 height 19
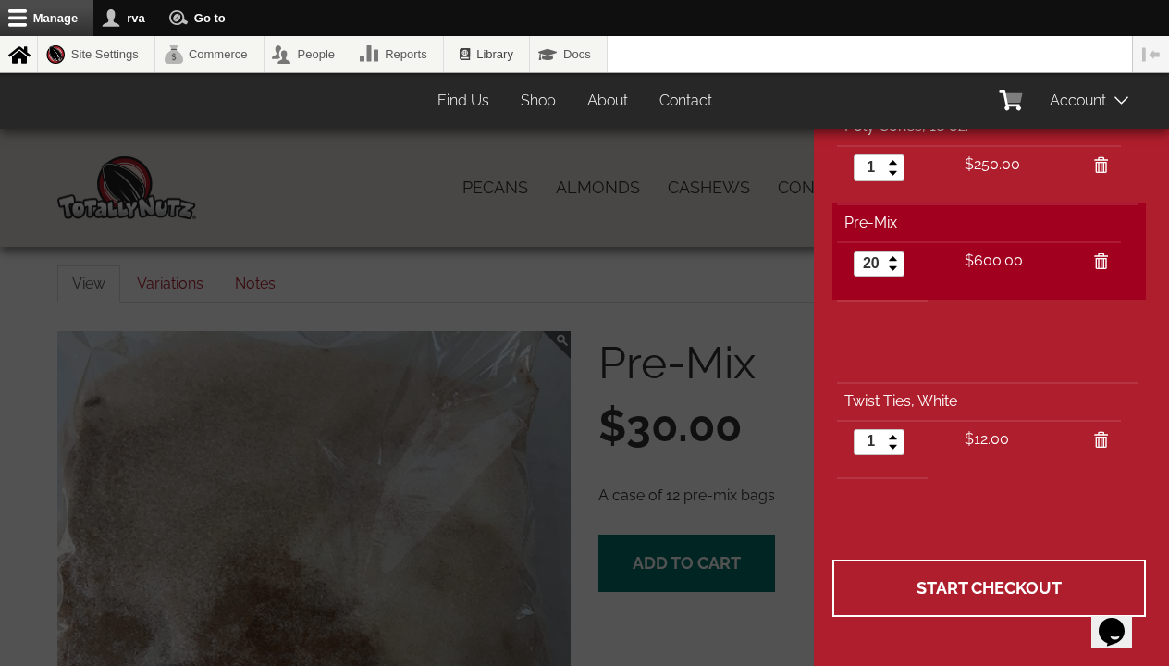
click at [1099, 443] on icon at bounding box center [1100, 441] width 15 height 15
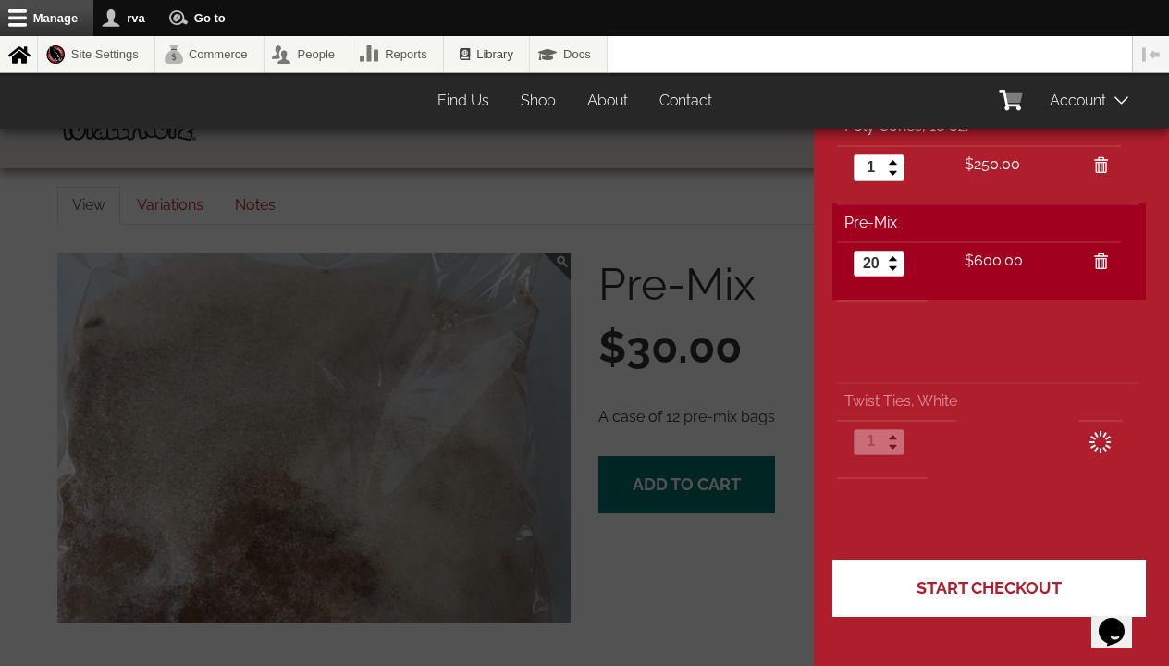
click at [963, 584] on span "Start Checkout" at bounding box center [989, 587] width 145 height 19
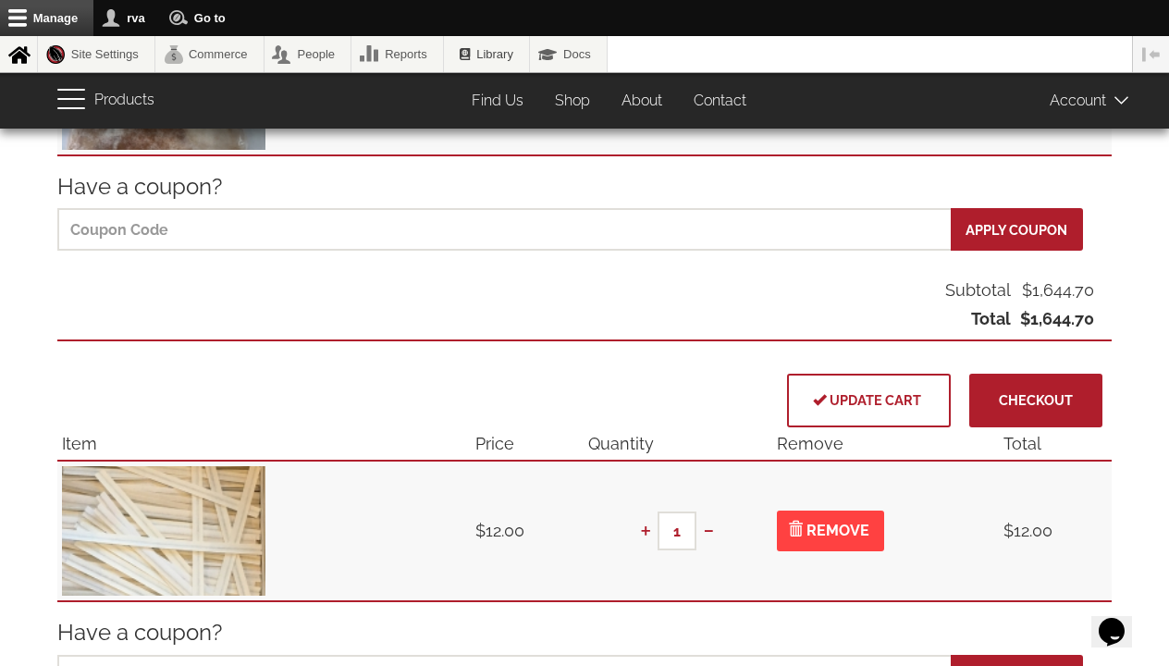
scroll to position [823, 0]
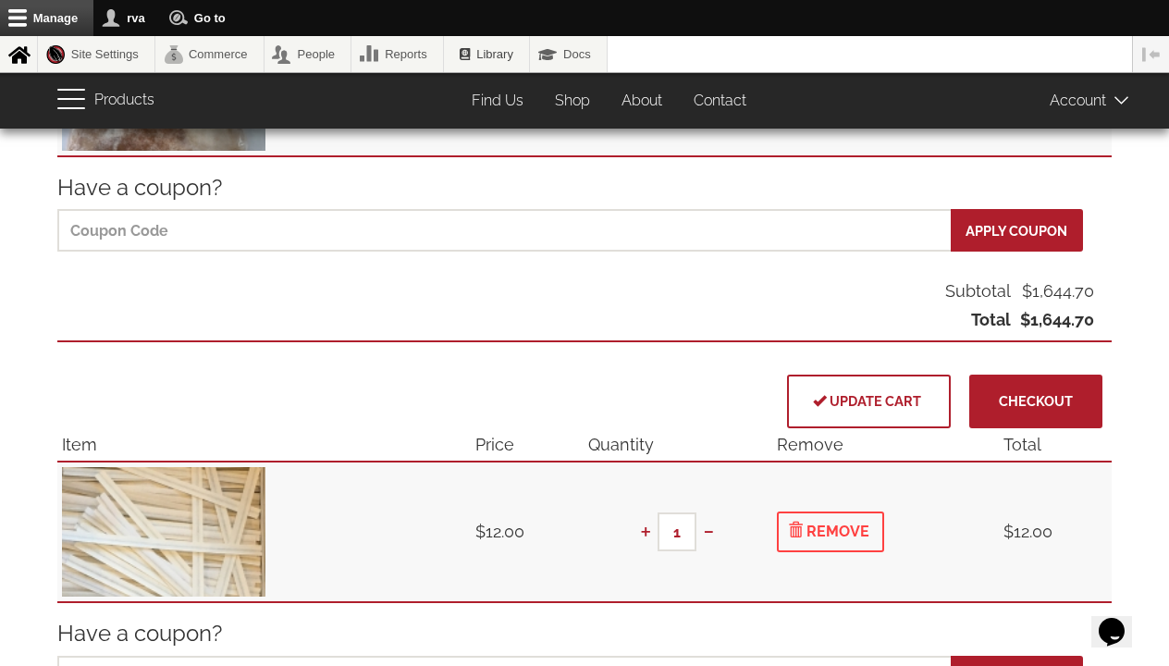
click at [848, 539] on button "Remove" at bounding box center [830, 532] width 107 height 41
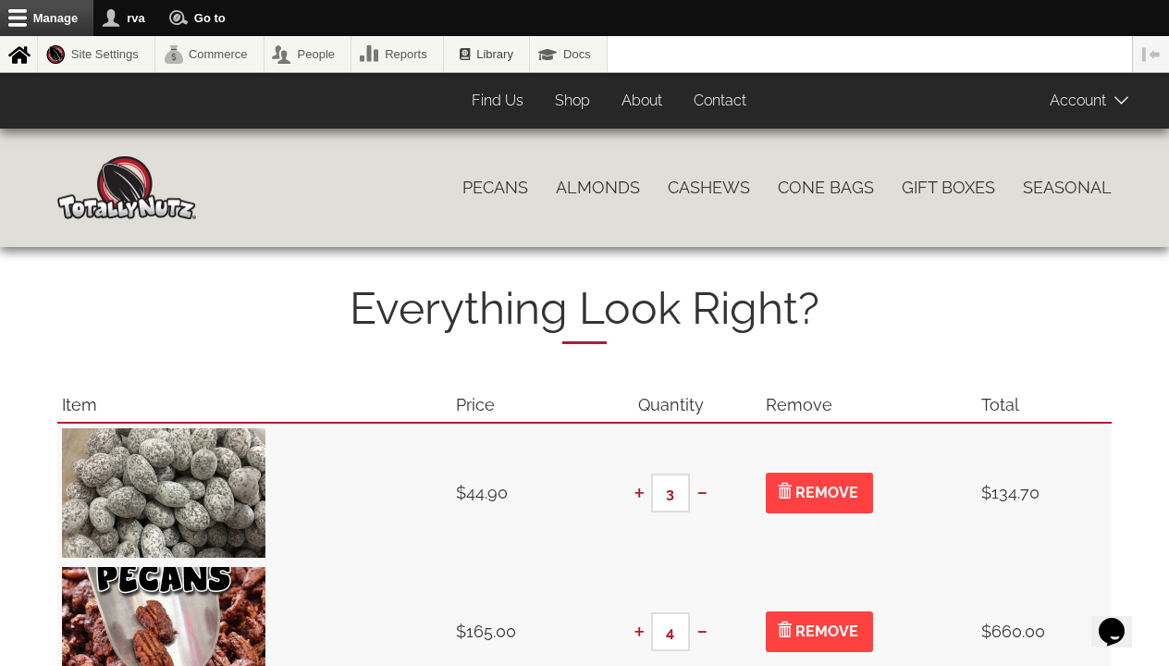
scroll to position [0, 0]
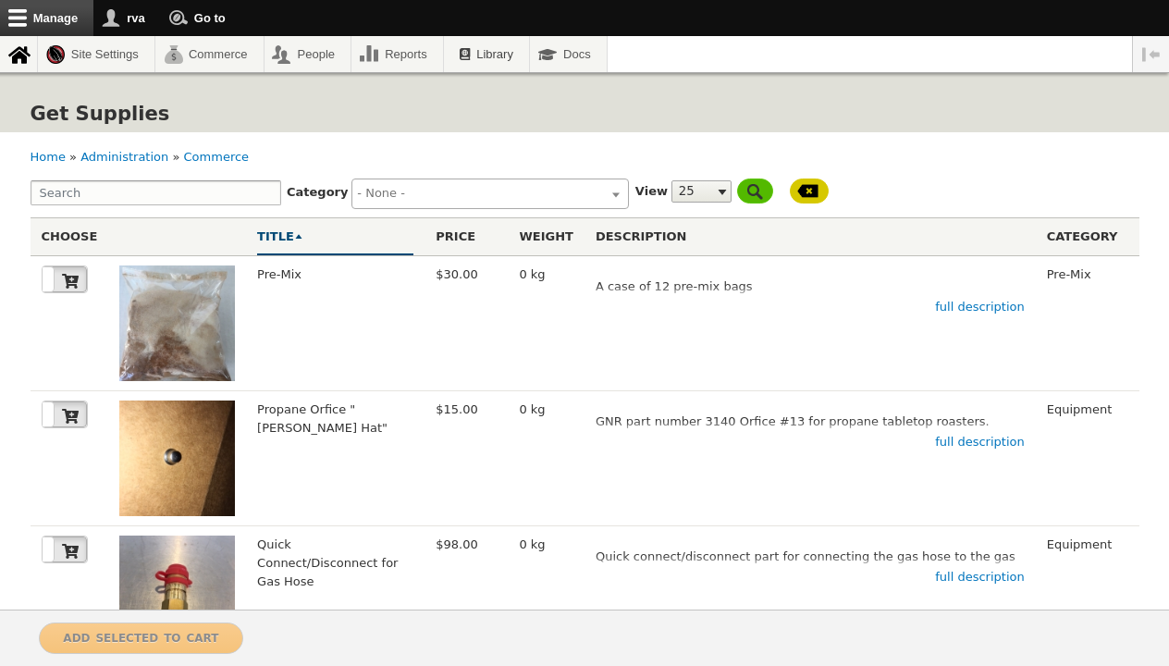
select select
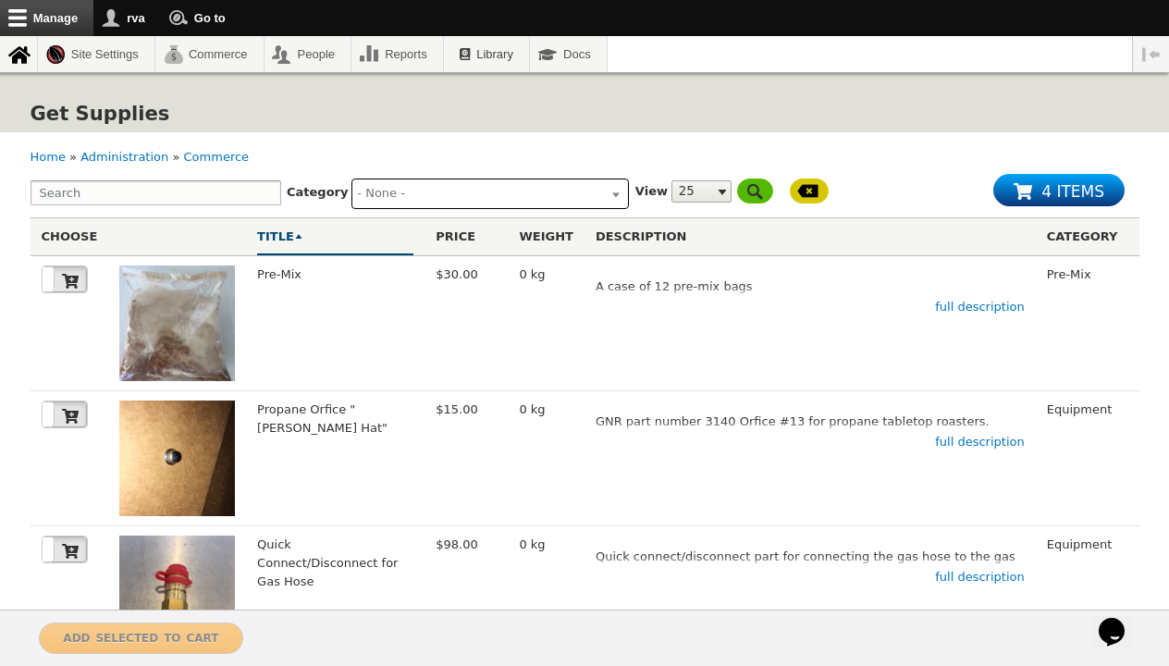
click at [377, 193] on input "search" at bounding box center [487, 193] width 260 height 19
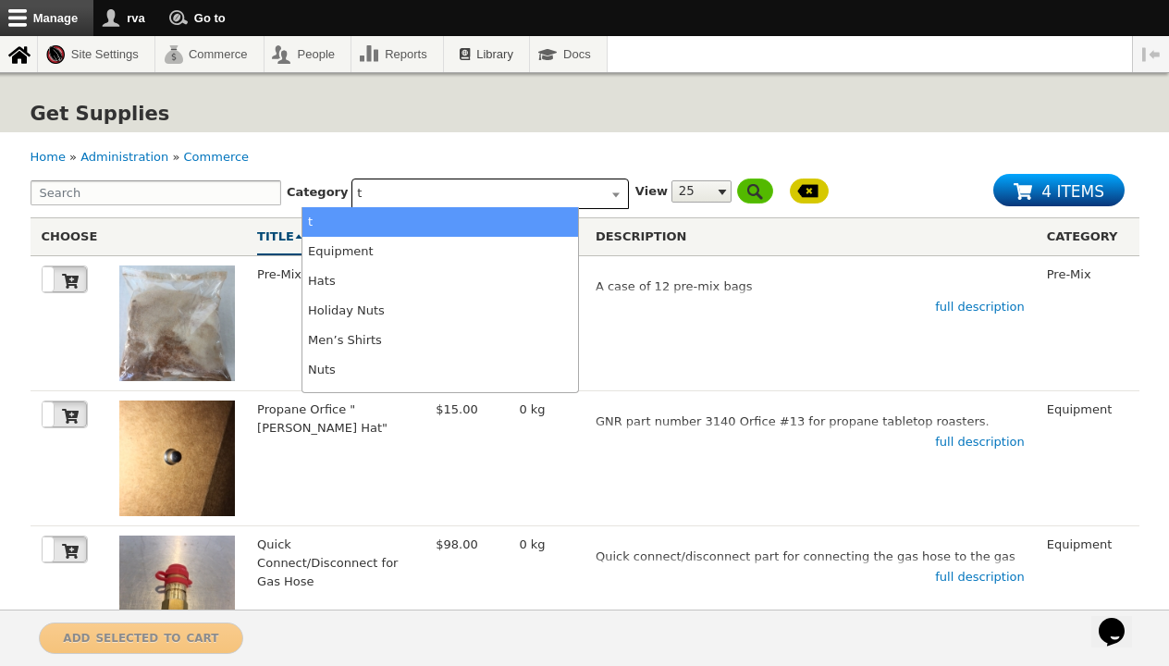
type input "tw"
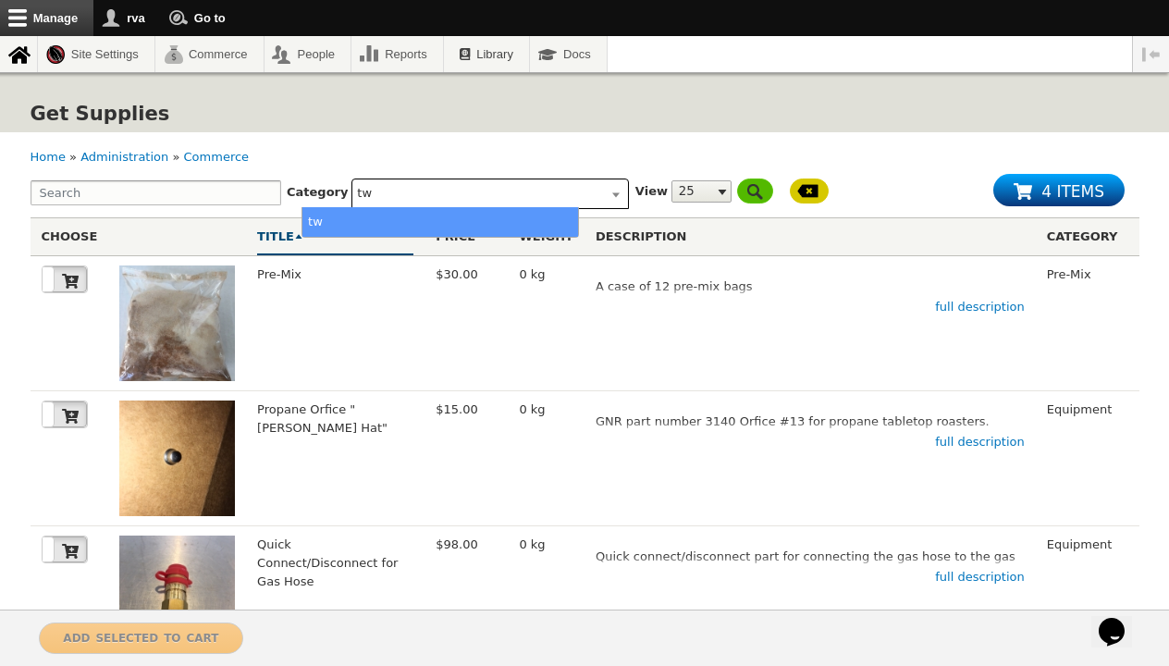
type input "twi"
type input "twis"
type input "twist"
click at [360, 216] on li "twist" at bounding box center [440, 222] width 276 height 30
select select "$ID:twist"
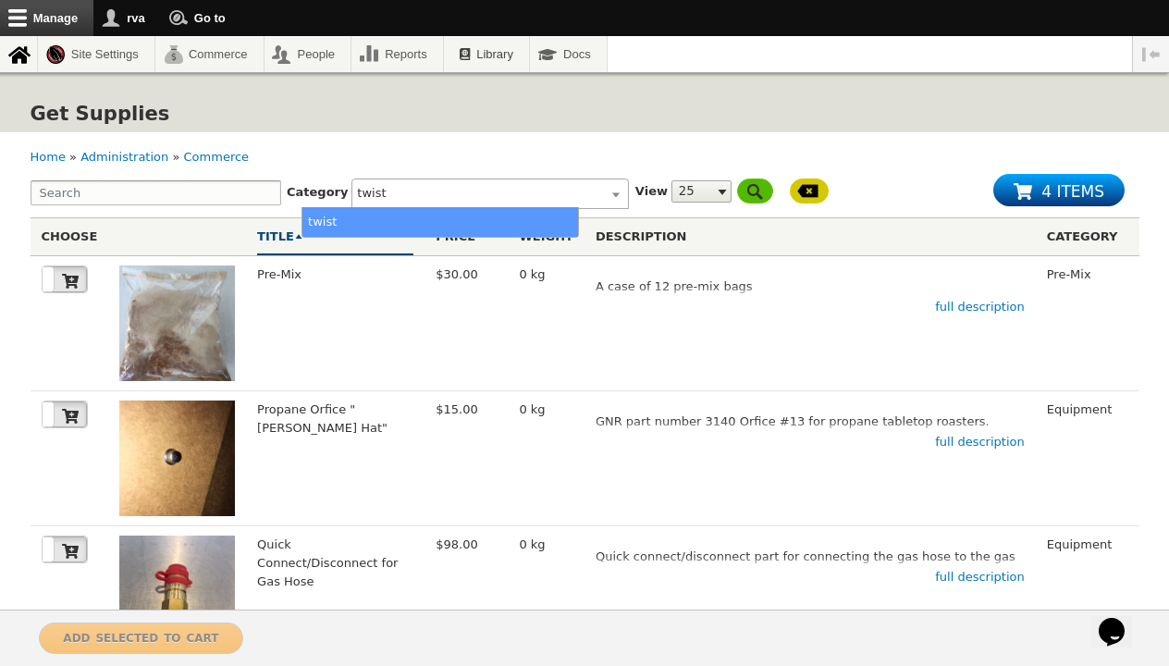
scroll to position [142, 0]
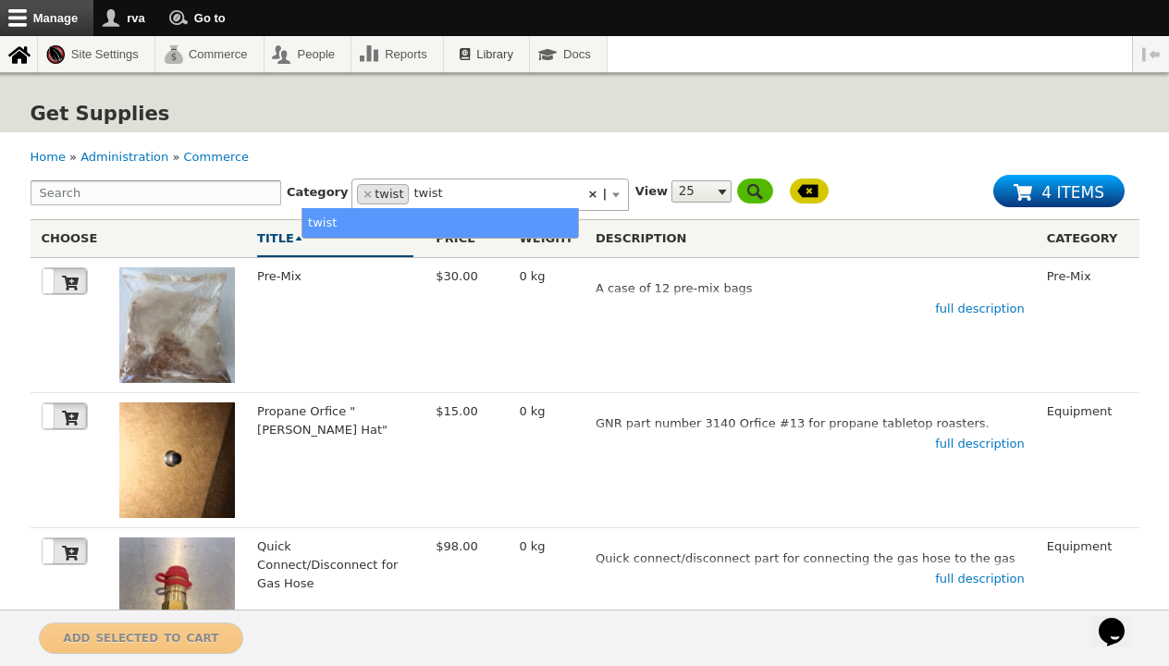
click at [329, 217] on li "twist" at bounding box center [440, 223] width 276 height 30
select select
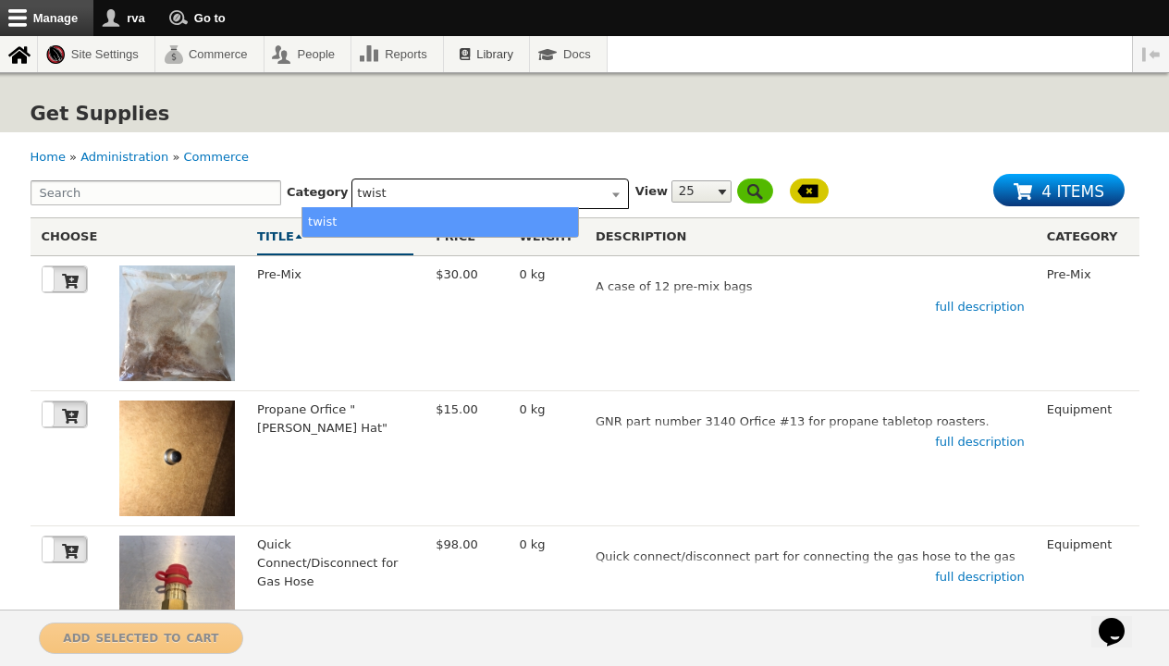
click at [357, 191] on input "twist" at bounding box center [487, 193] width 260 height 19
type input "twist"
type input "twist t"
type input "twist ti"
type input "twist tie"
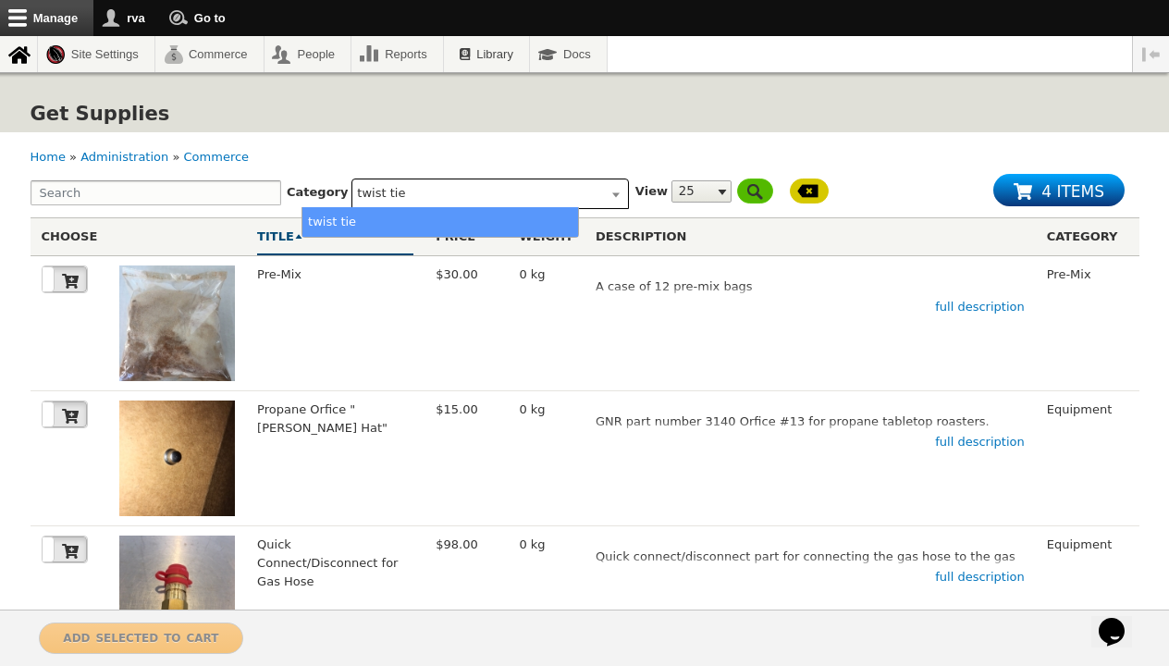
type input "twist ties"
select select "$ID:twist ties"
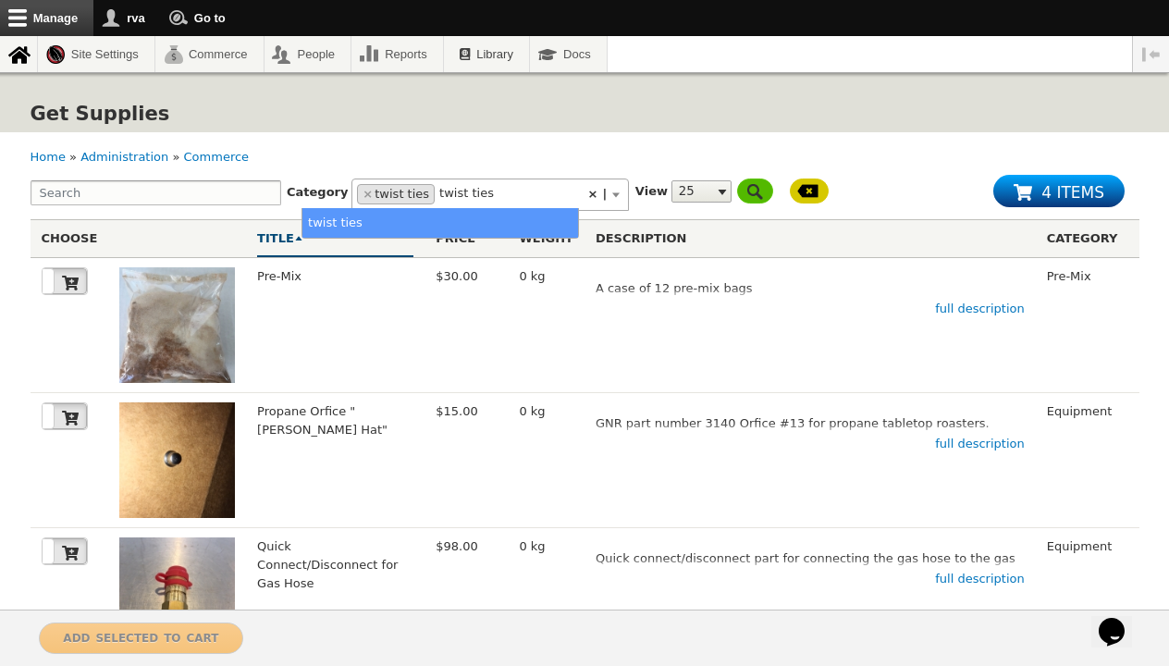
click at [321, 221] on li "twist ties" at bounding box center [440, 223] width 276 height 30
select select
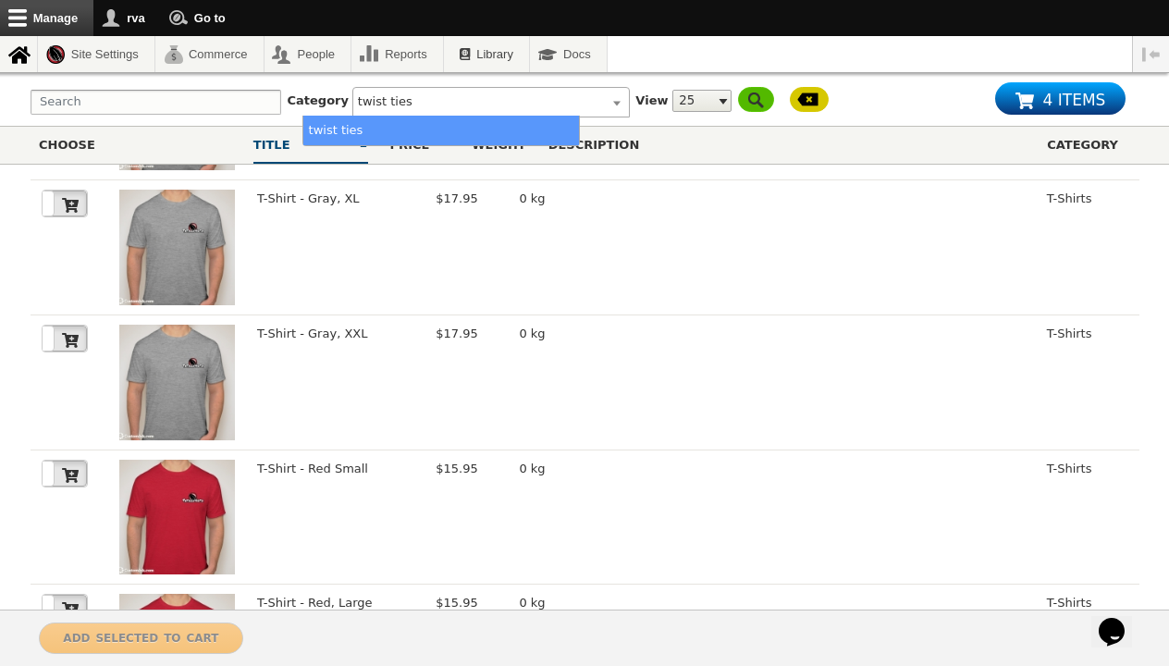
scroll to position [2862, 0]
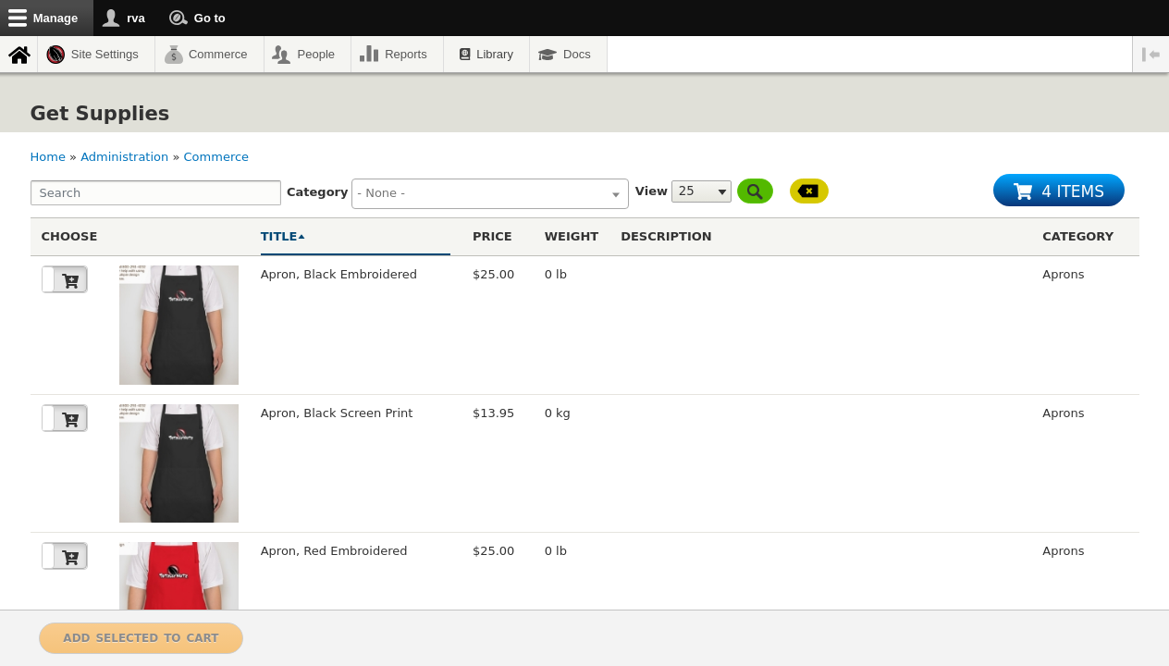
select select
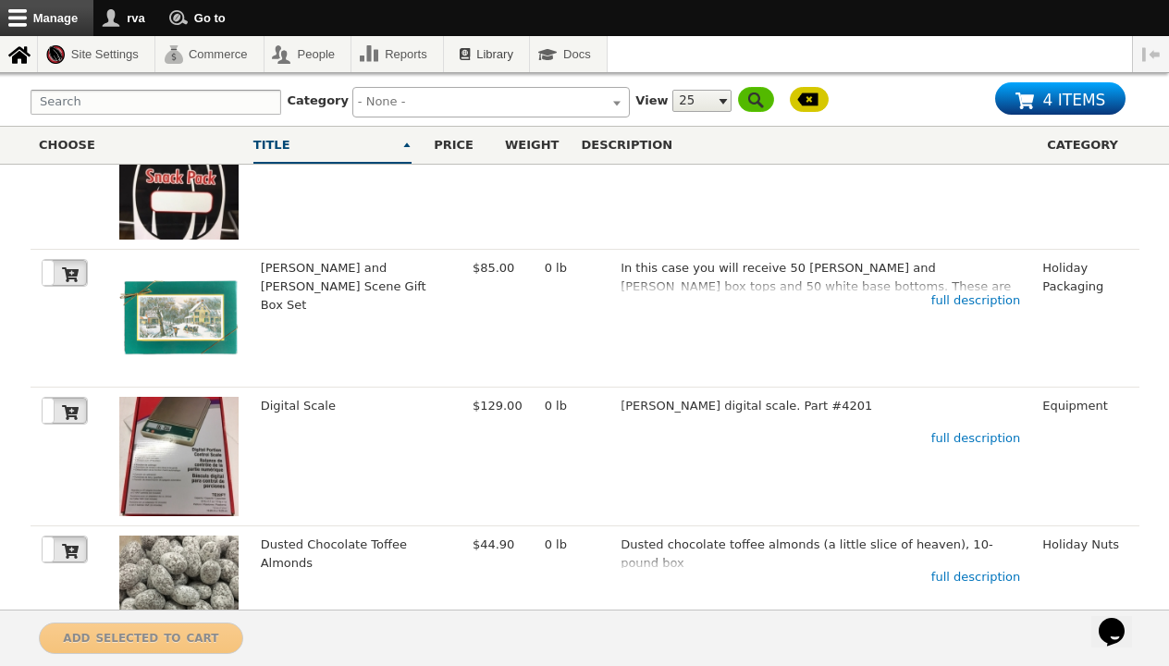
scroll to position [2862, 0]
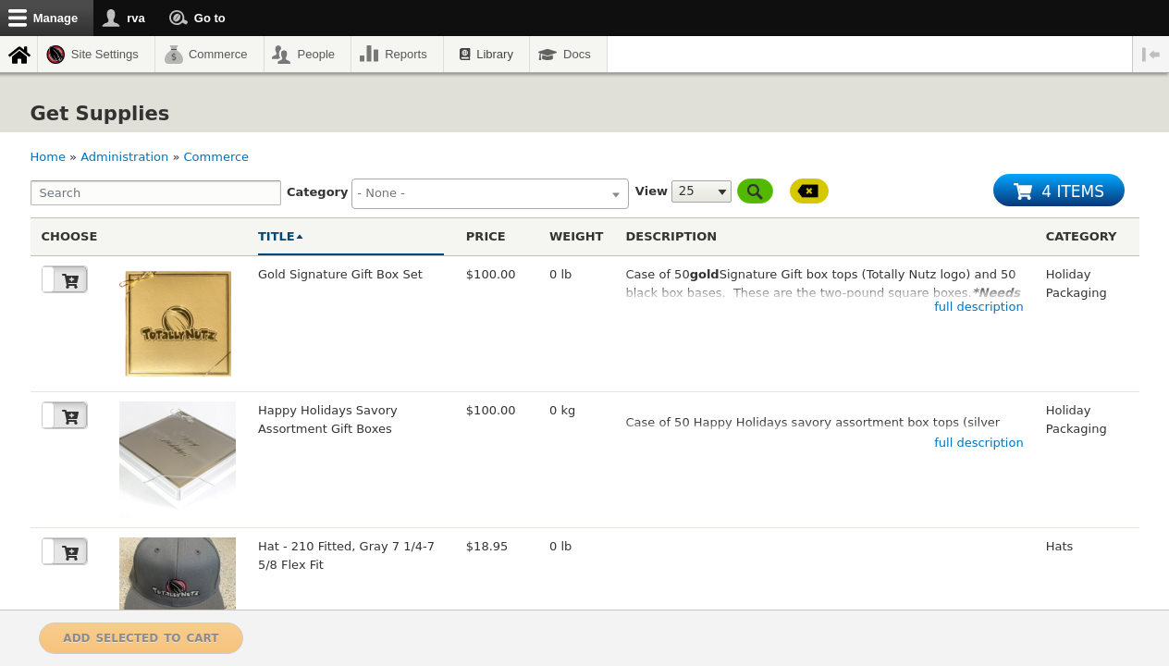
select select
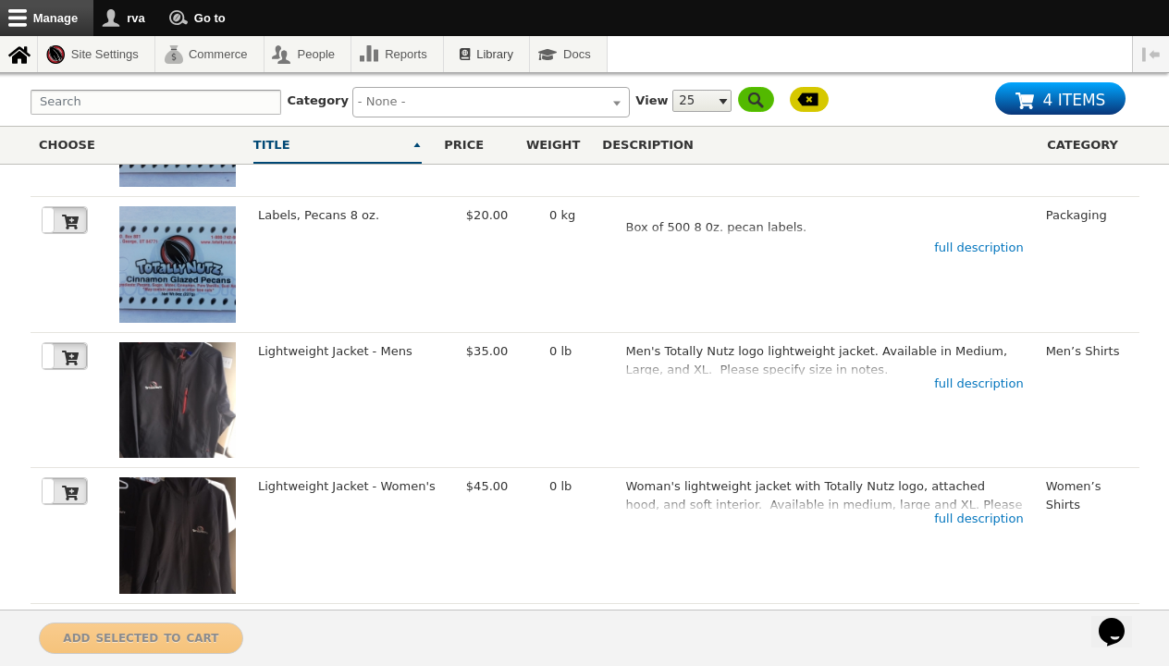
scroll to position [2862, 0]
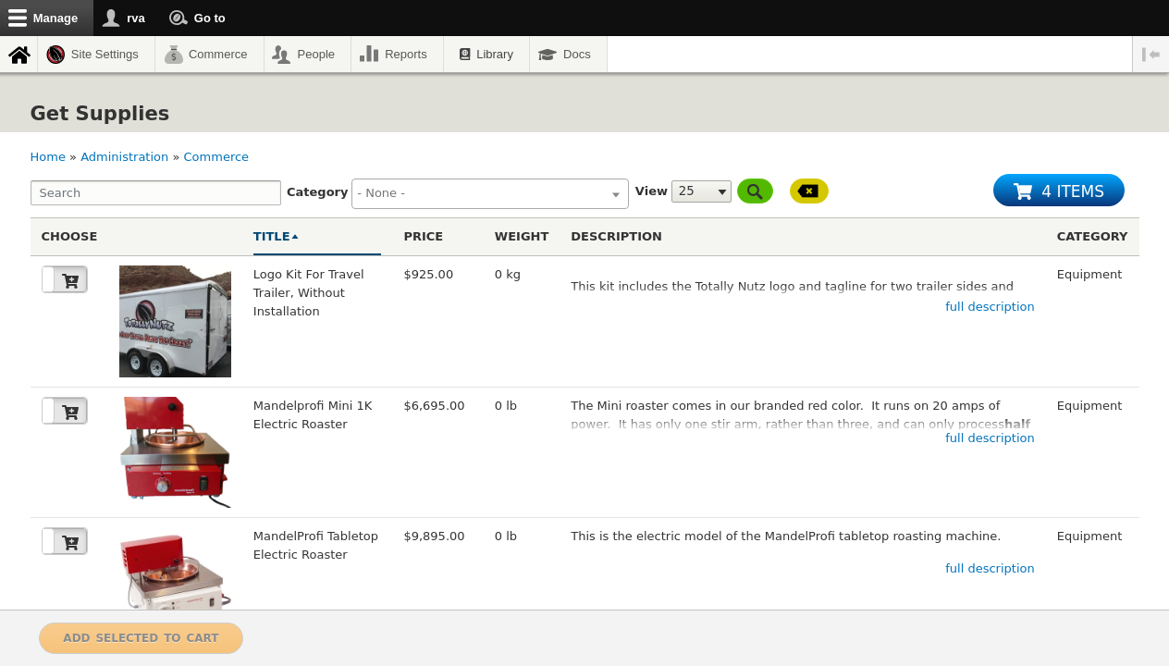
select select
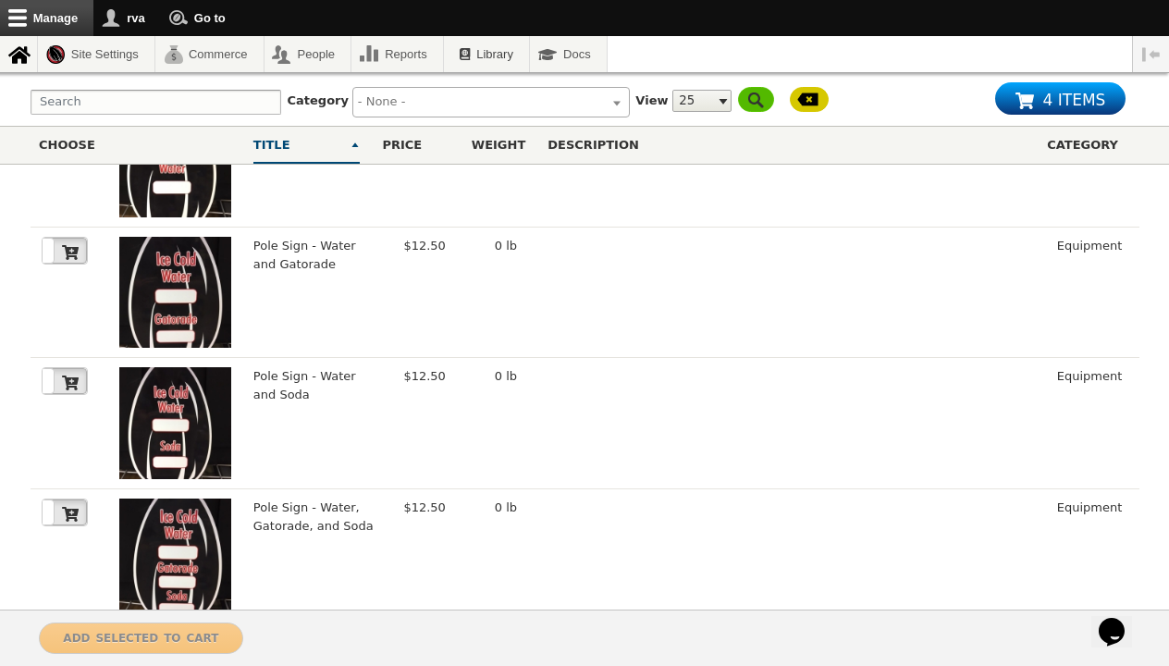
scroll to position [2862, 0]
click at [600, 643] on link "Page 5" at bounding box center [610, 658] width 37 height 31
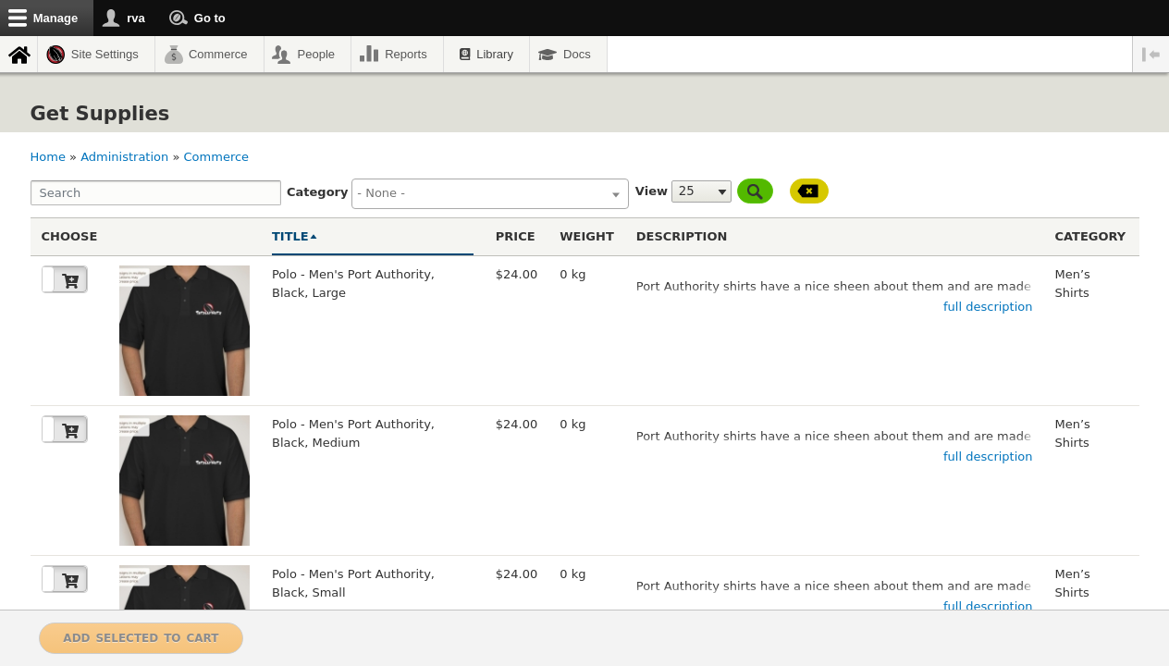
select select
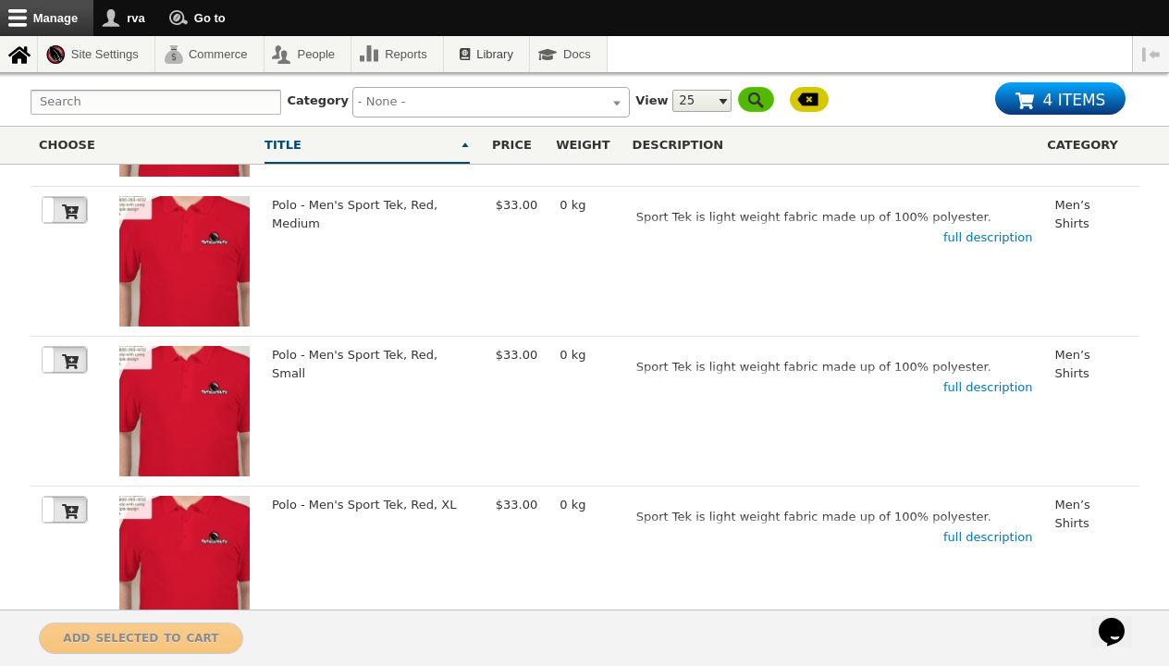
scroll to position [3163, 0]
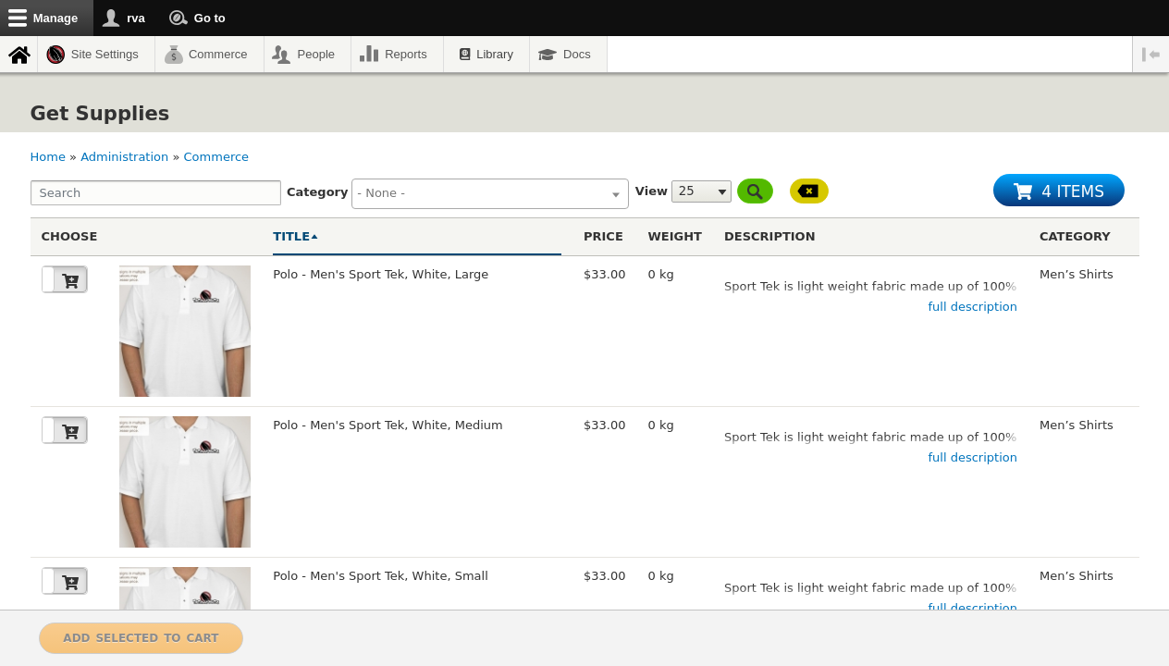
select select
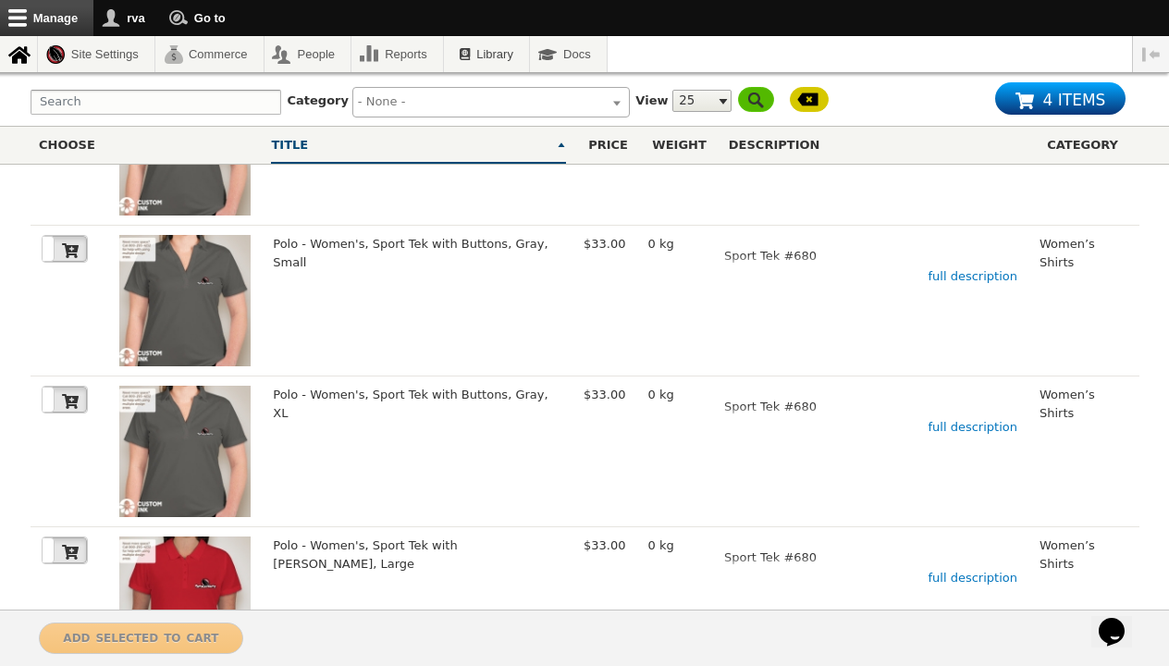
scroll to position [3302, 0]
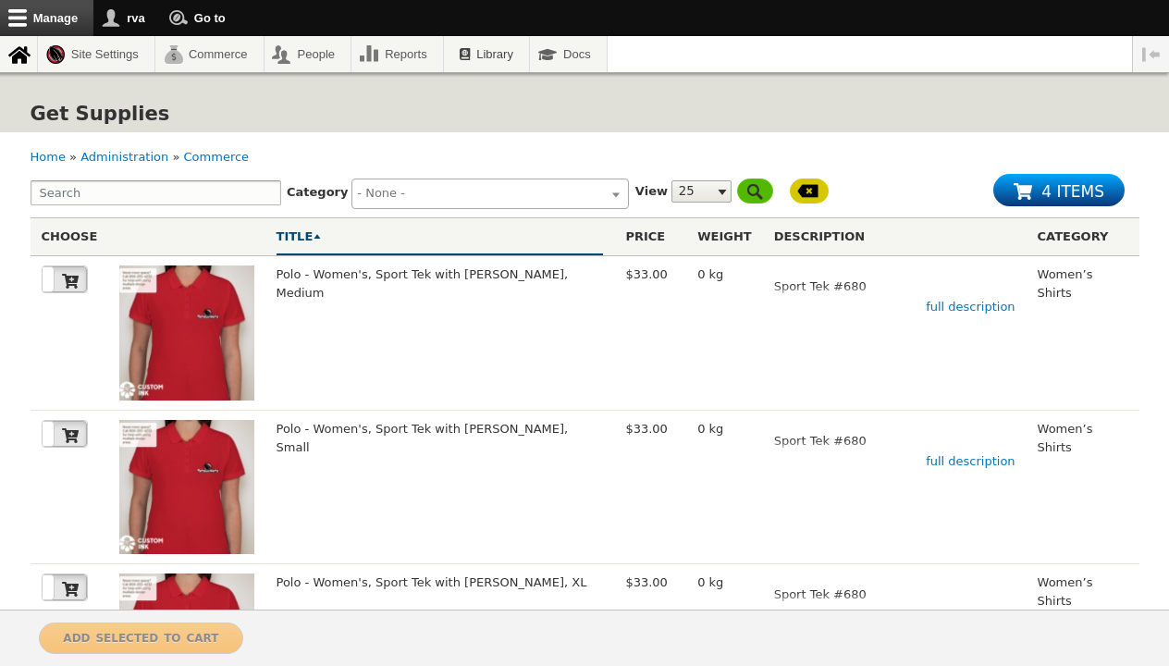
select select
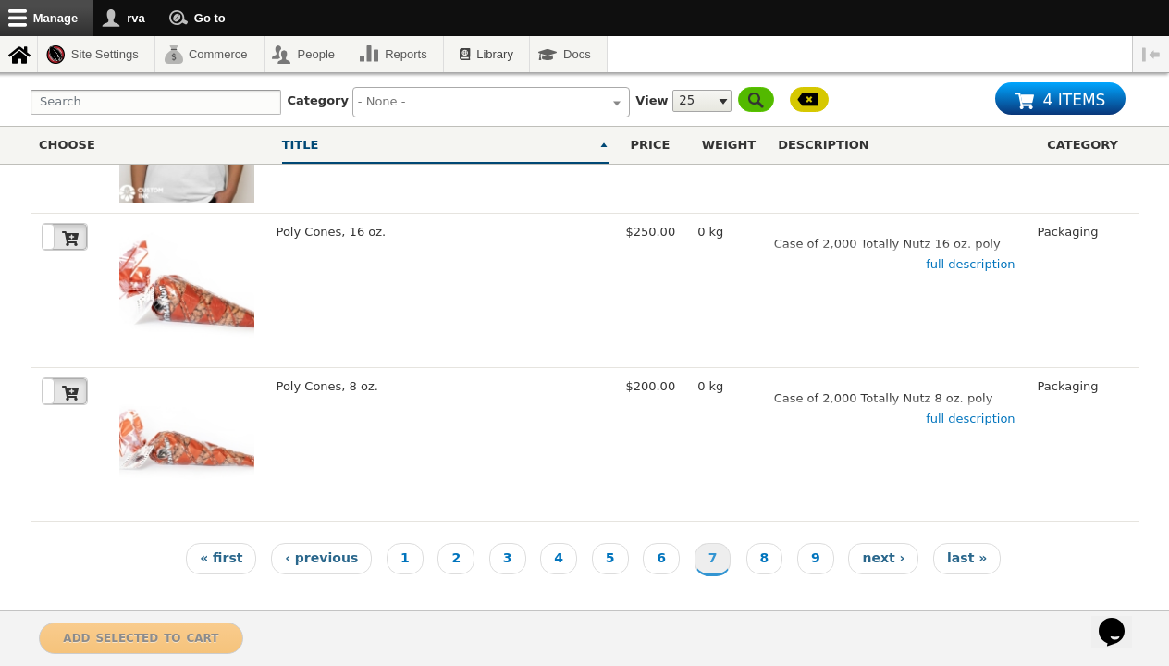
scroll to position [3533, 0]
click at [758, 551] on link "Page 8" at bounding box center [765, 559] width 37 height 31
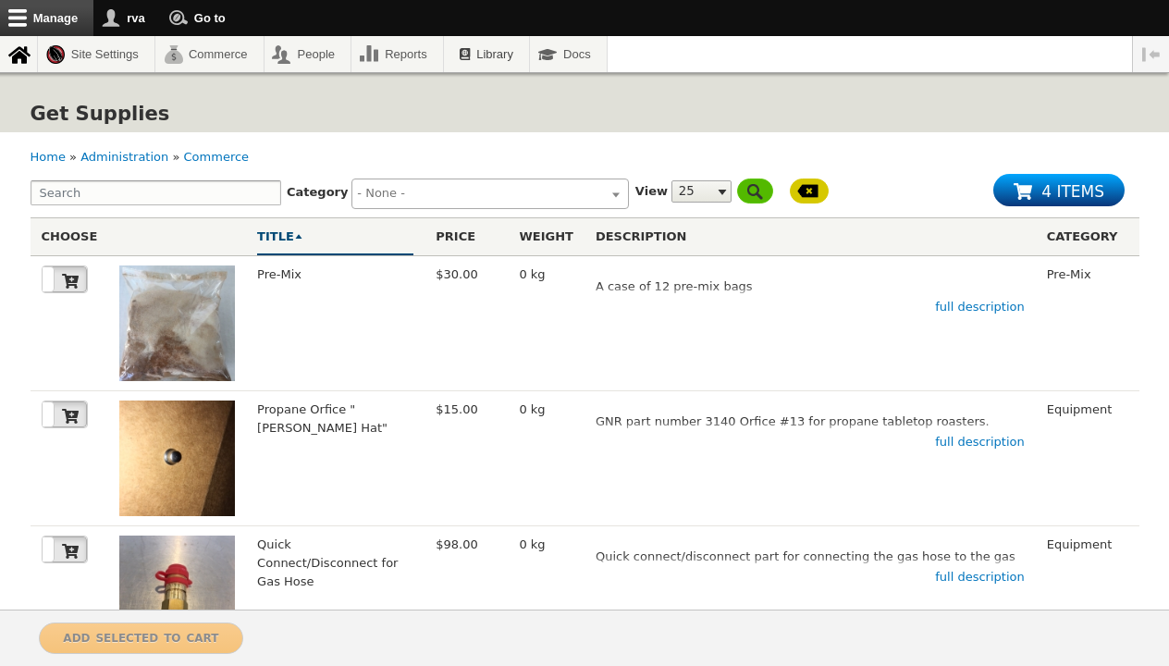
select select
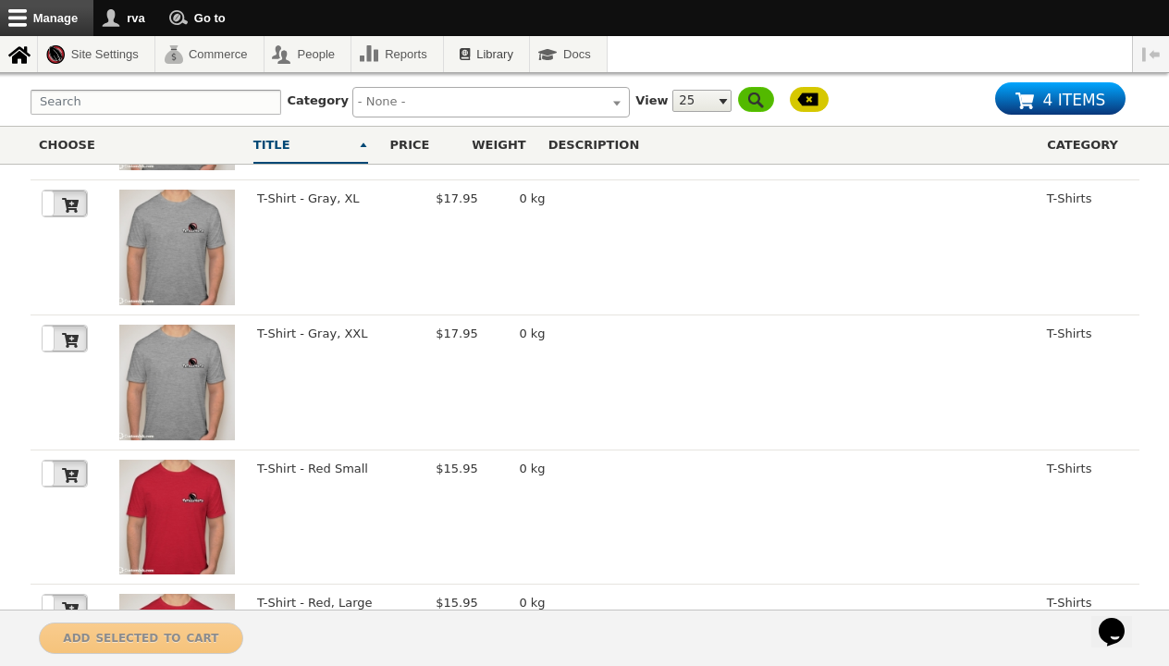
scroll to position [2862, 0]
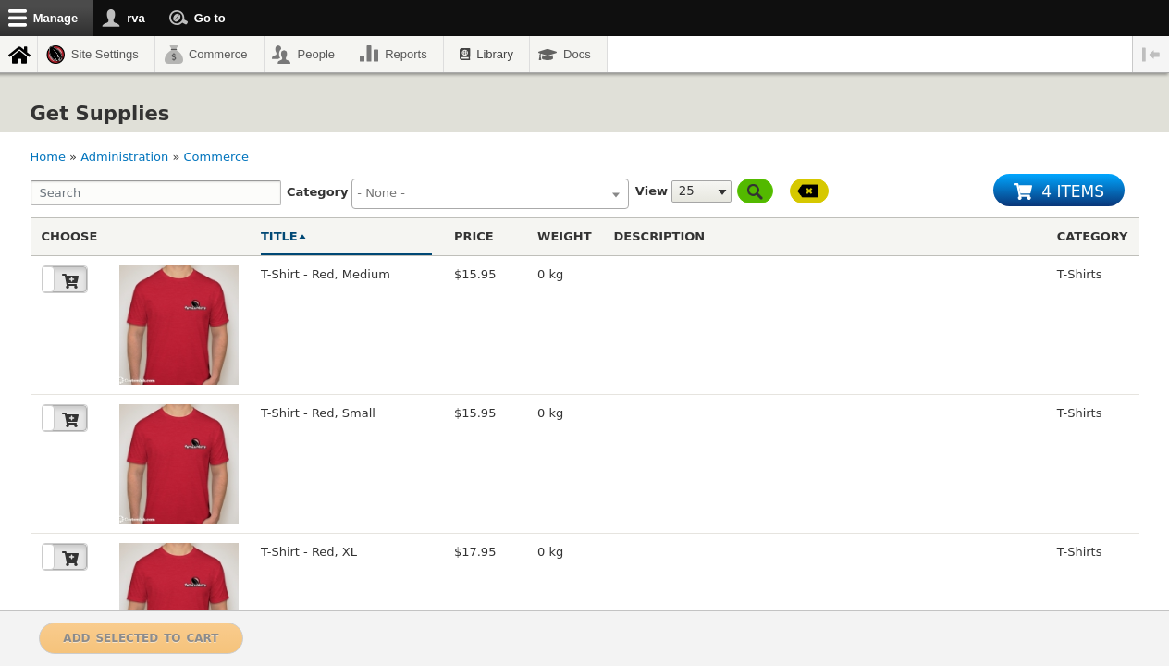
select select
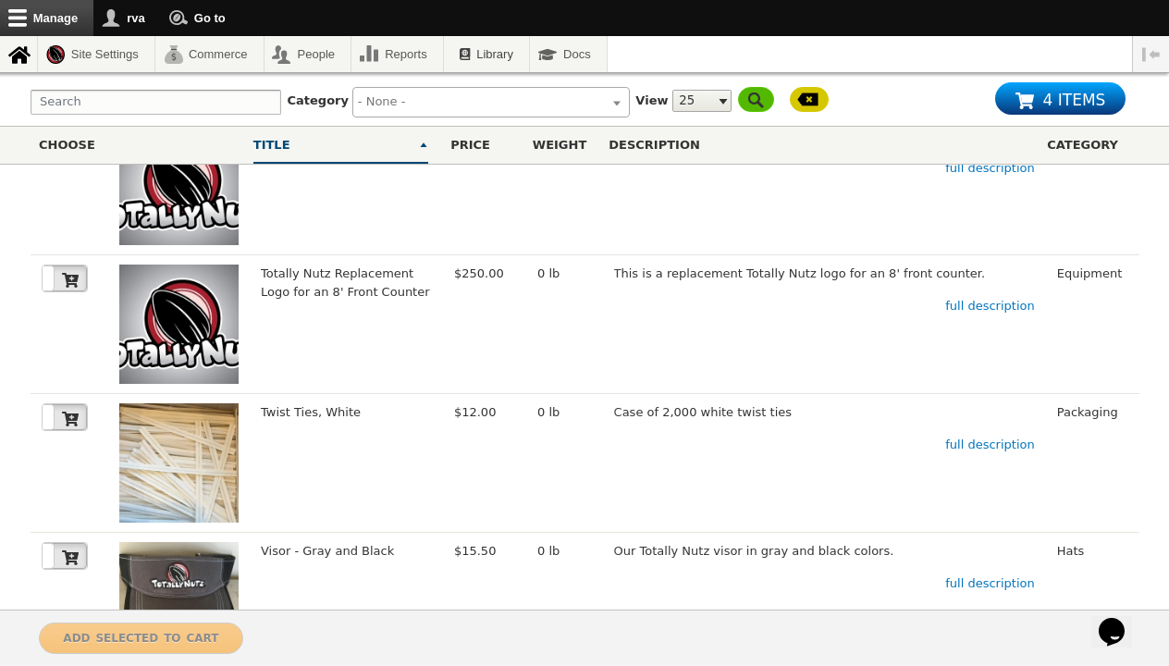
scroll to position [1891, 0]
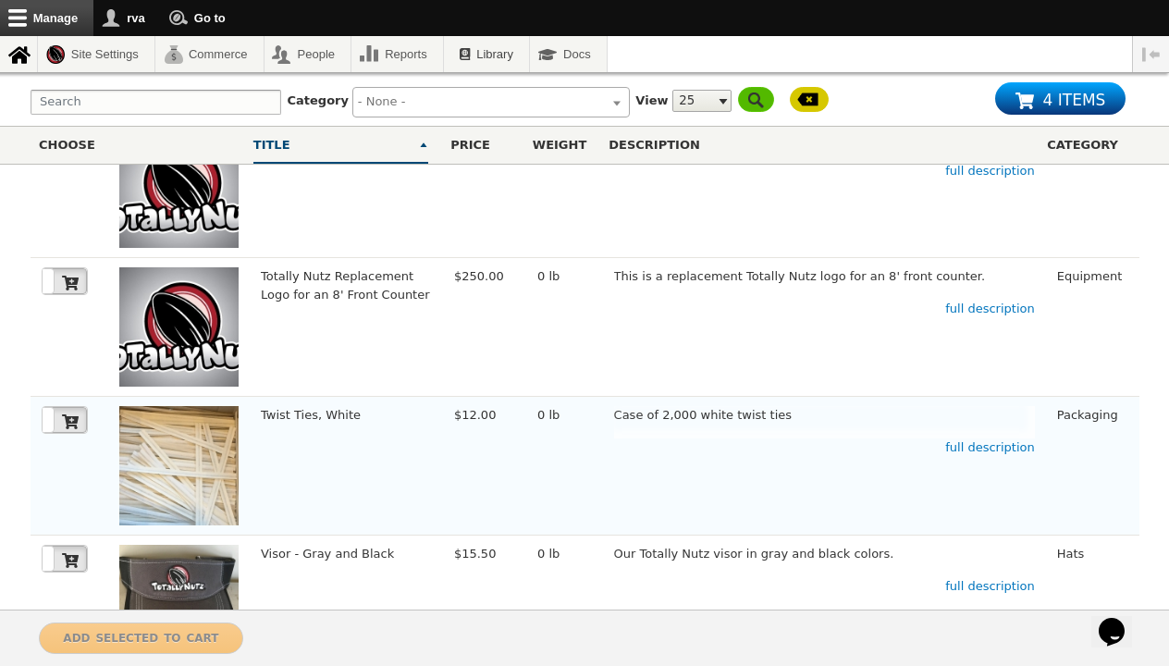
click at [161, 406] on img at bounding box center [178, 465] width 119 height 119
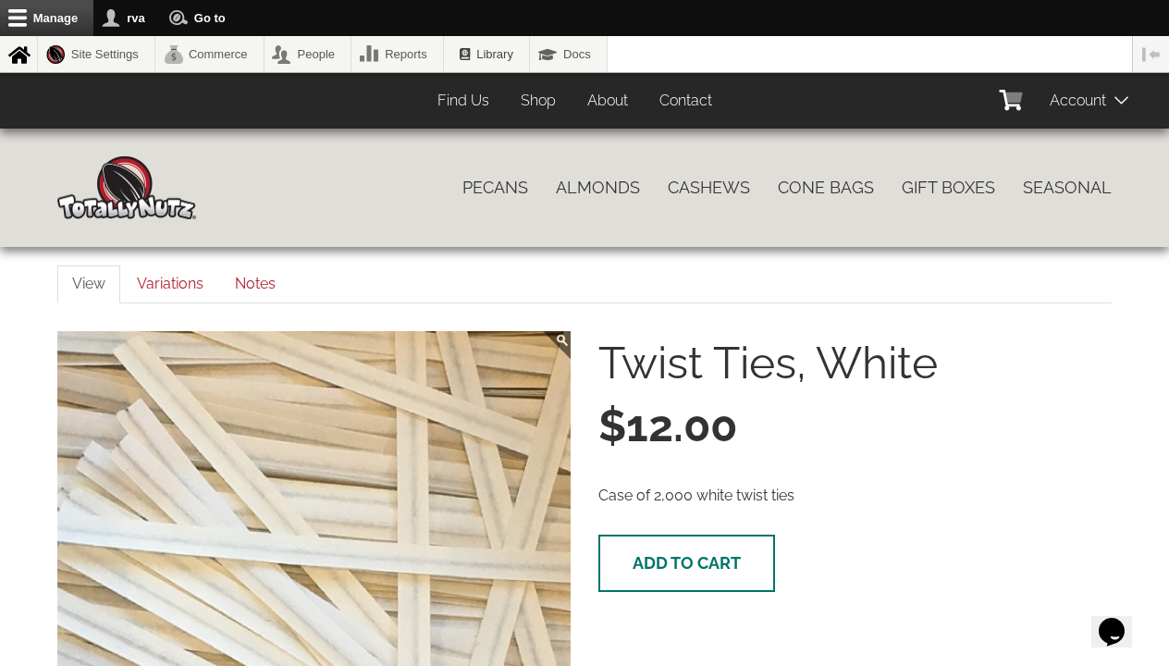
click at [674, 548] on button "Add to cart" at bounding box center [687, 563] width 177 height 57
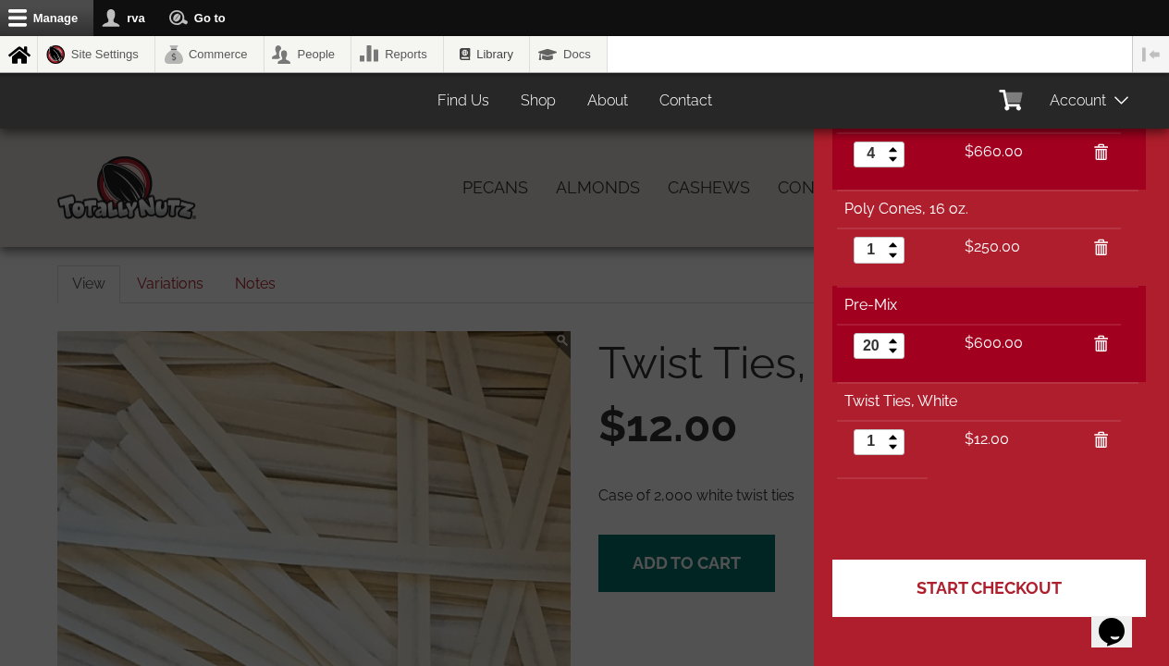
scroll to position [270, 0]
click at [997, 587] on span "Start Checkout" at bounding box center [989, 587] width 145 height 19
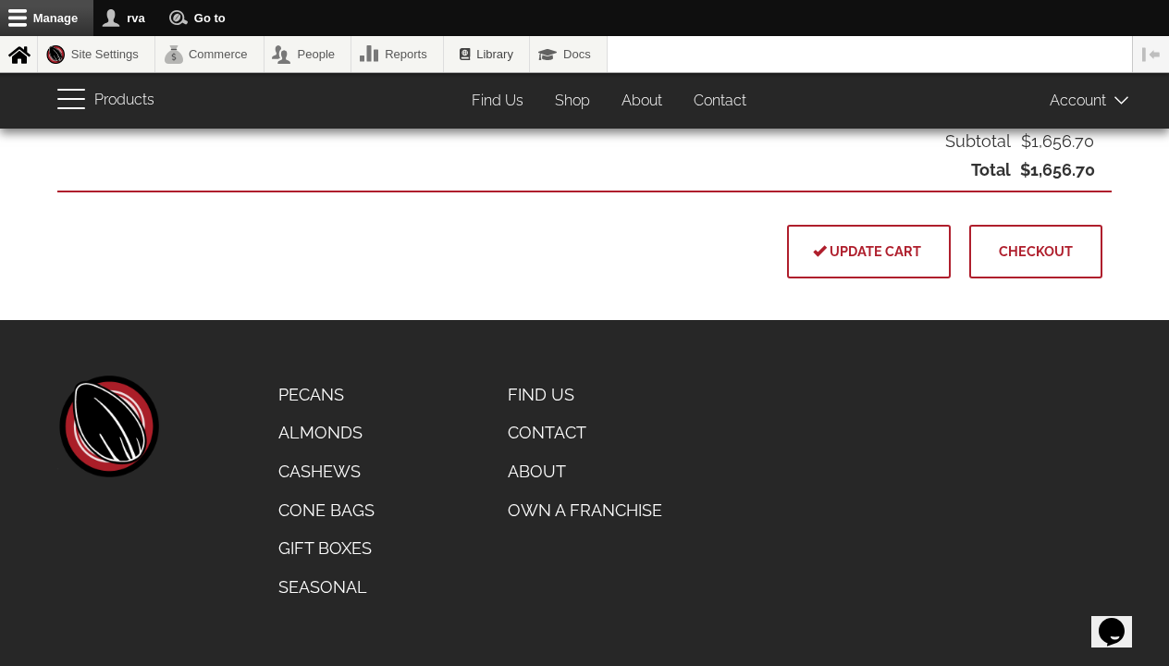
scroll to position [1111, 0]
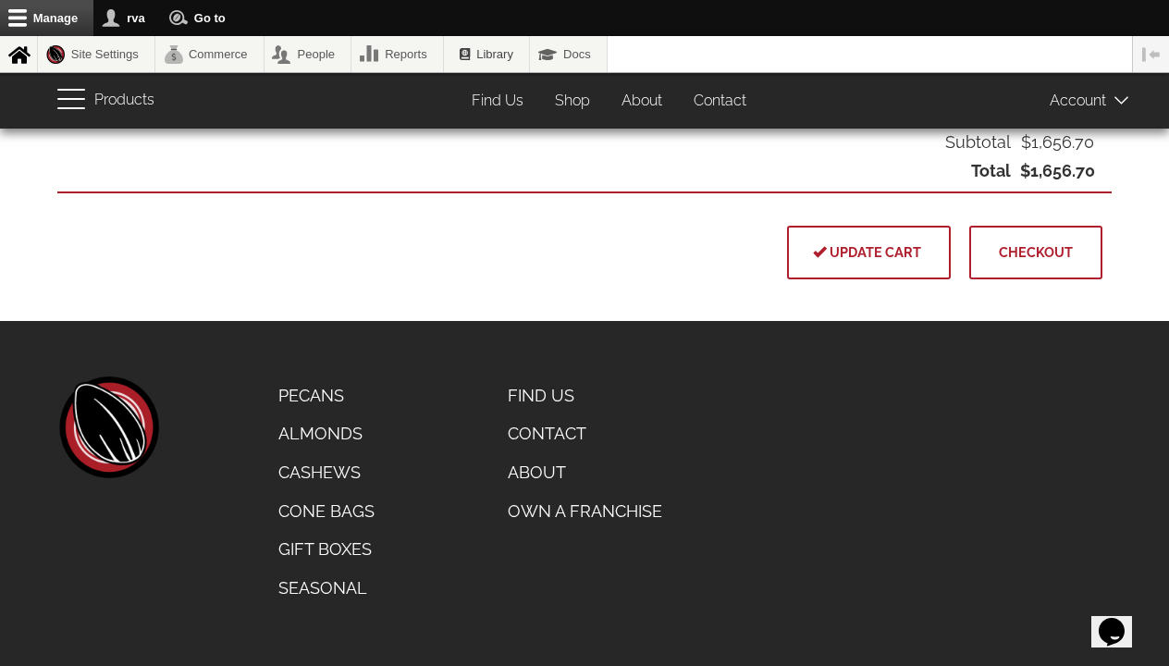
click at [1045, 250] on span "Checkout" at bounding box center [1036, 252] width 74 height 16
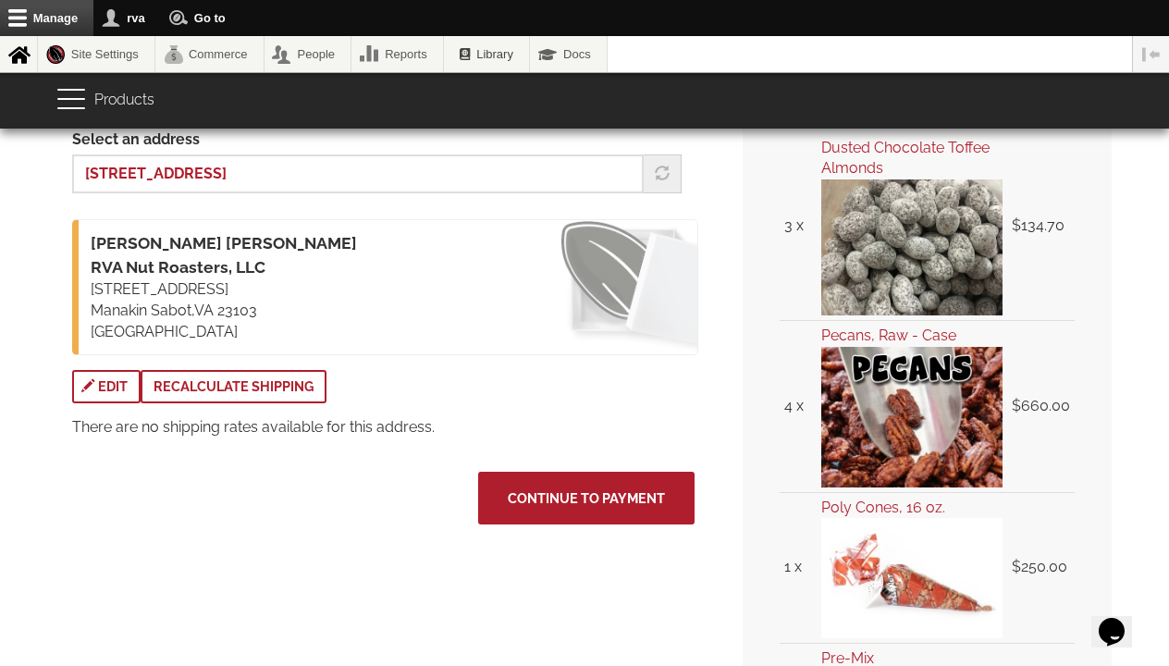
scroll to position [343, 0]
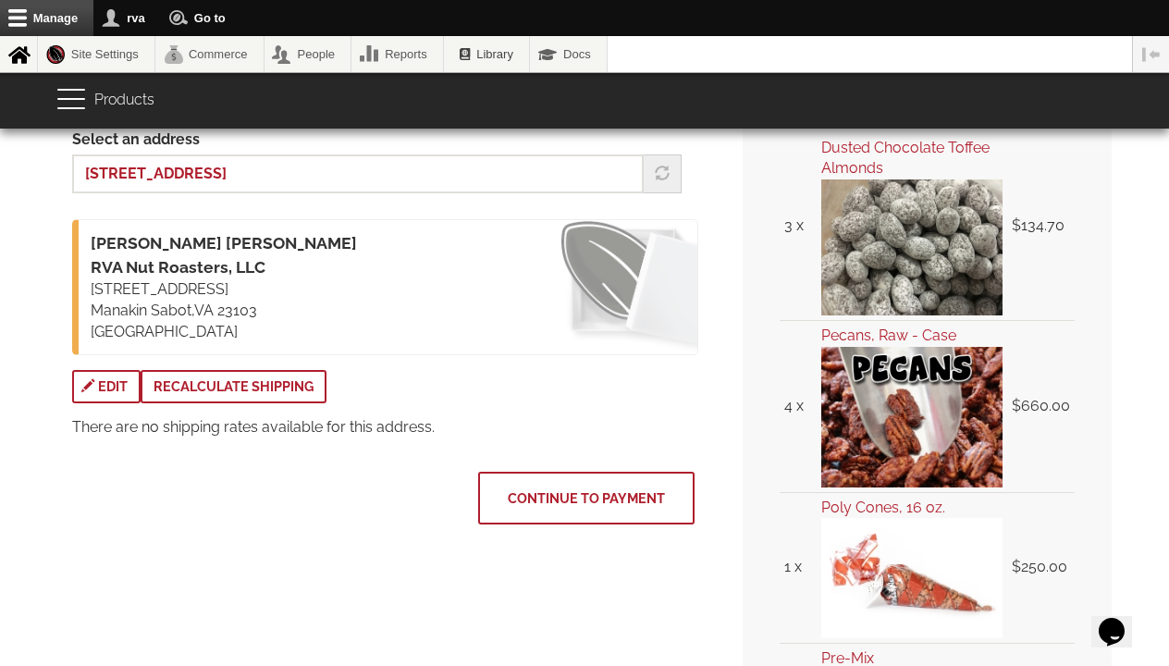
click at [509, 485] on button "Continue to Payment" at bounding box center [586, 499] width 216 height 54
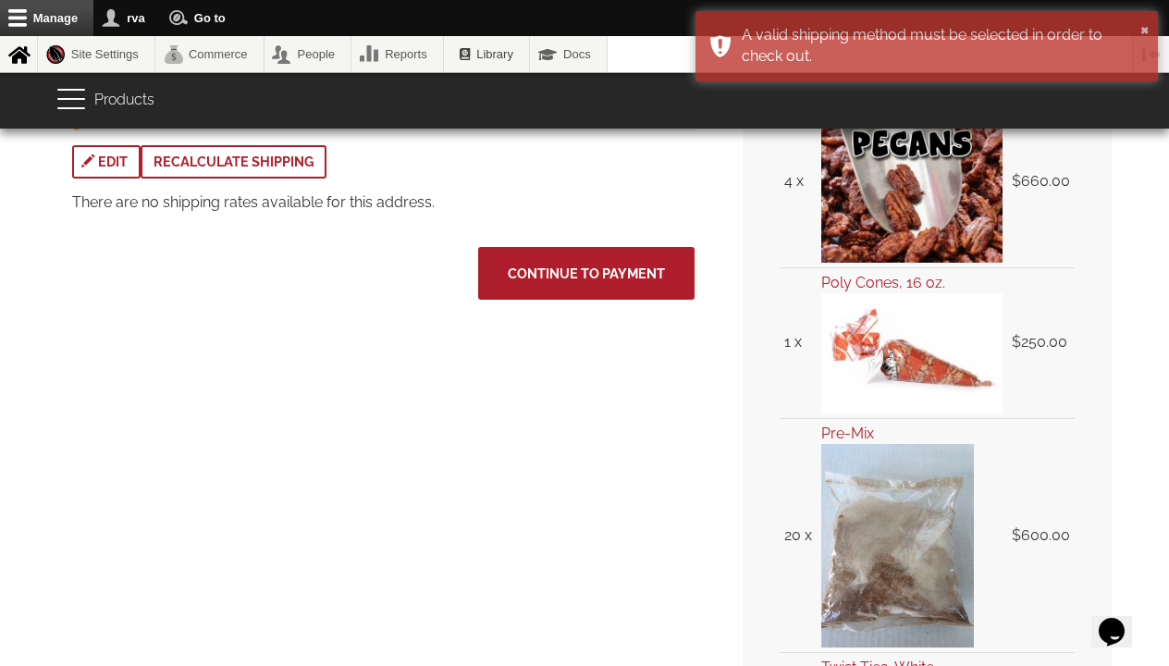
scroll to position [574, 0]
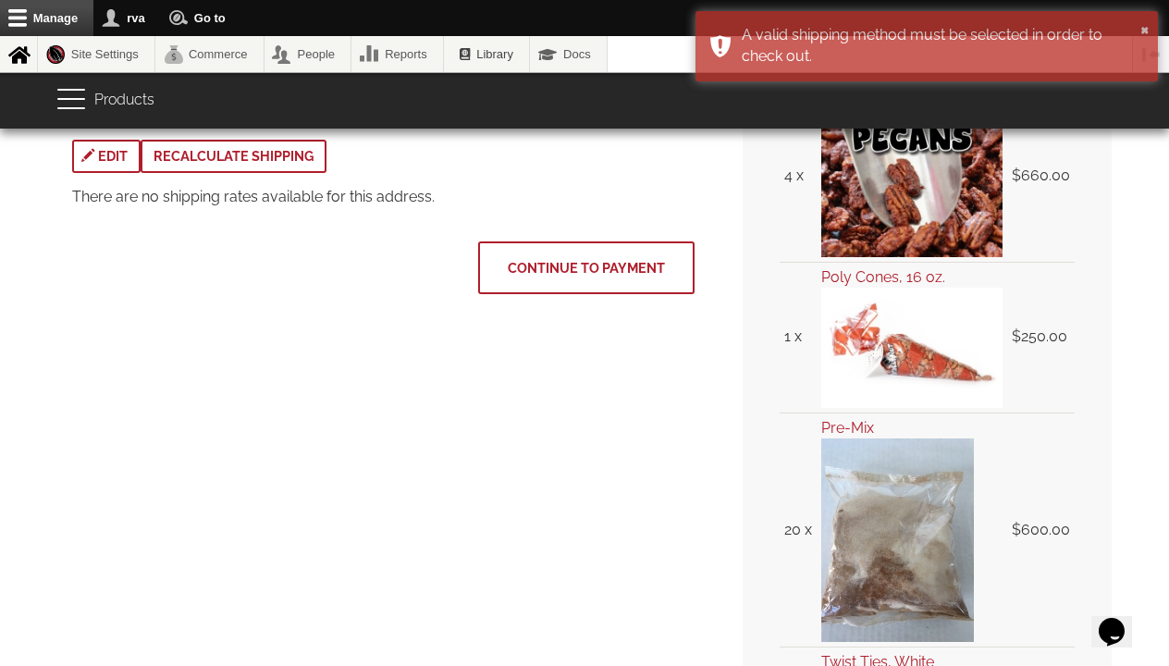
click at [625, 262] on span "Continue to Payment" at bounding box center [586, 268] width 157 height 16
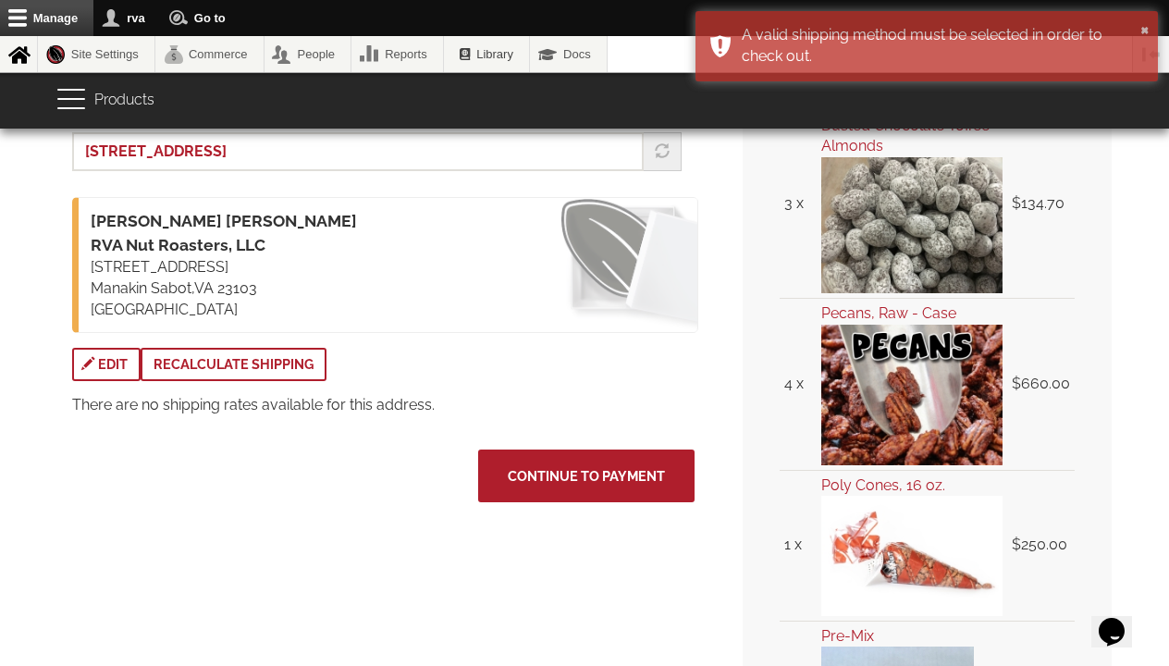
scroll to position [339, 0]
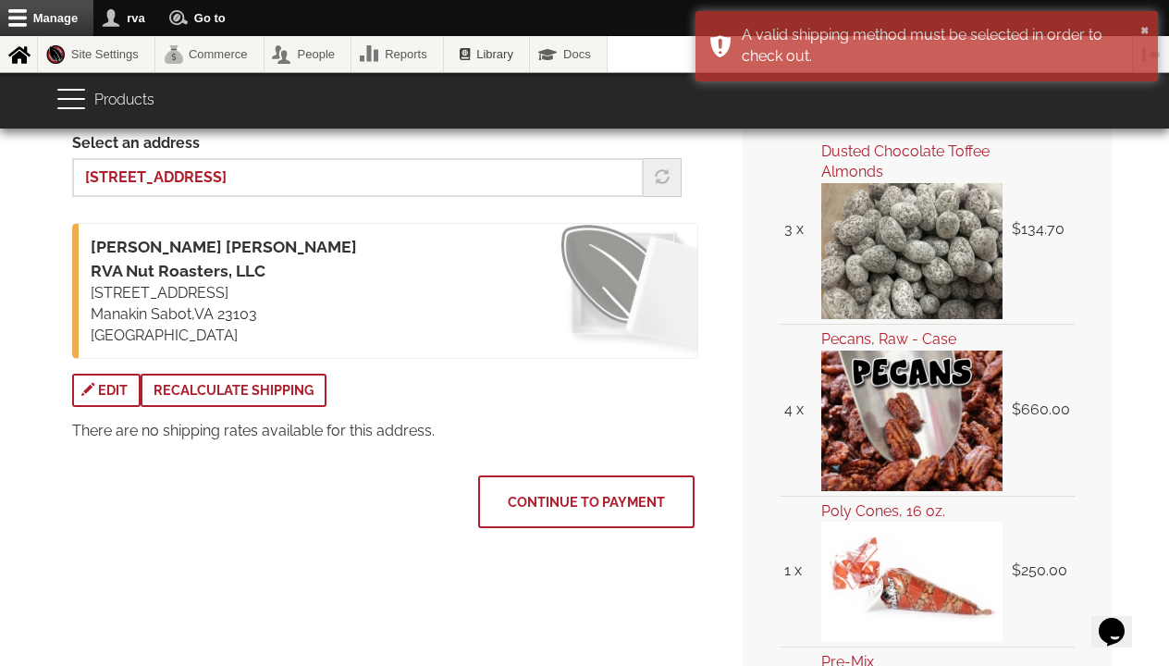
click at [591, 498] on span "Continue to Payment" at bounding box center [586, 502] width 157 height 16
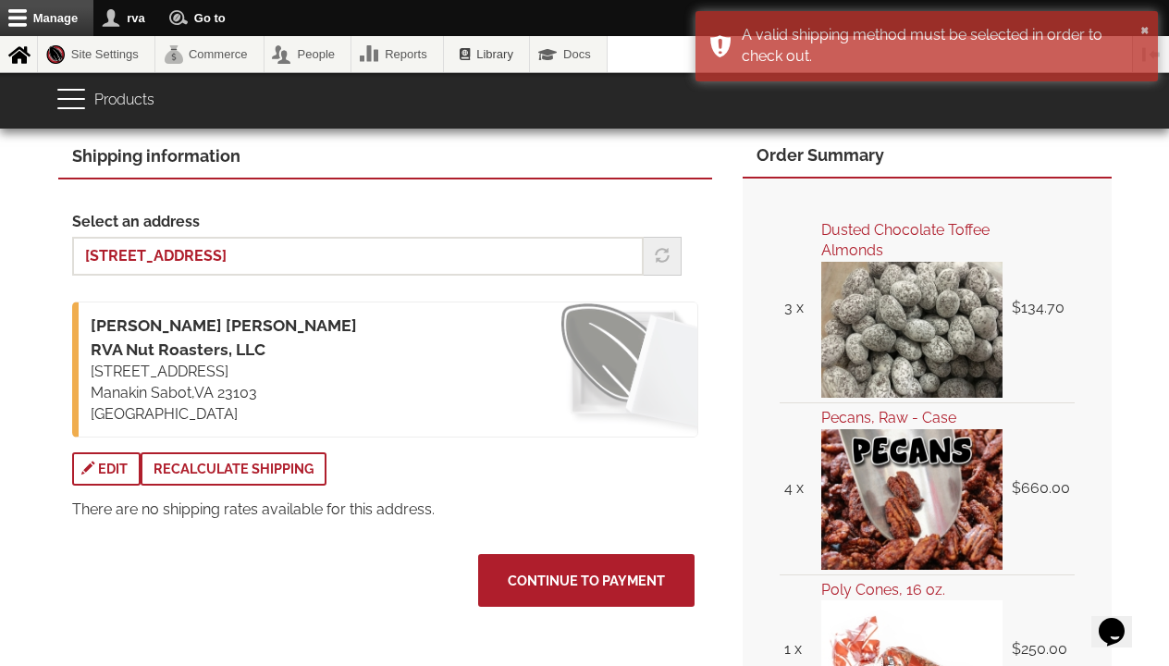
scroll to position [298, 0]
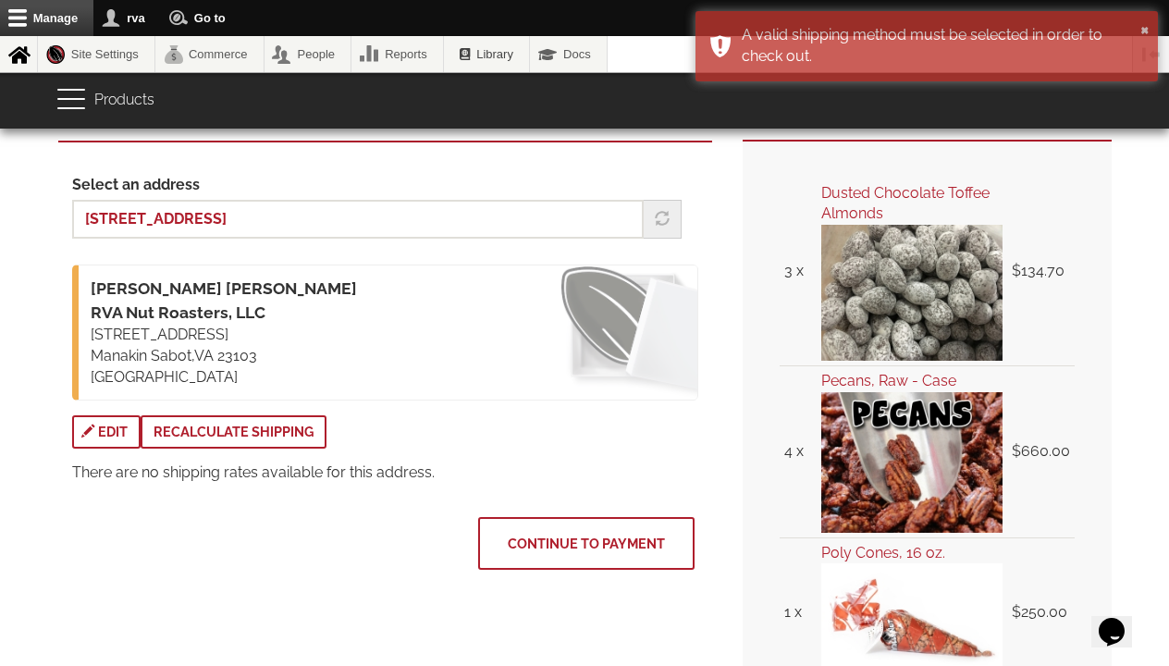
click at [567, 536] on span "Continue to Payment" at bounding box center [586, 544] width 157 height 16
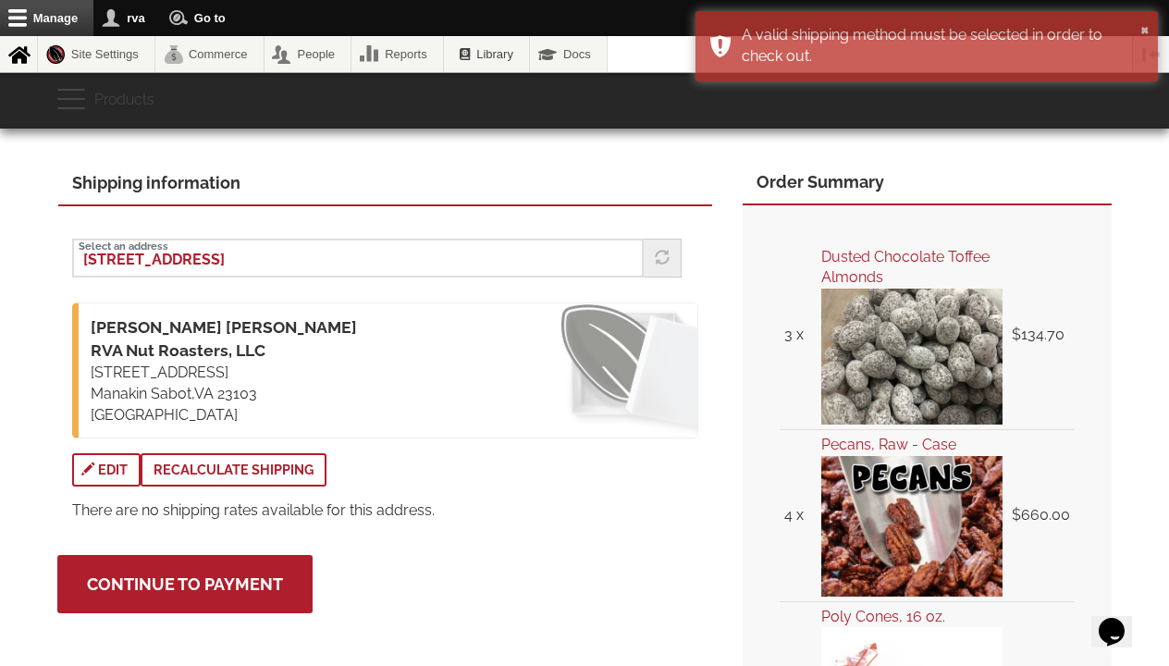
scroll to position [231, 0]
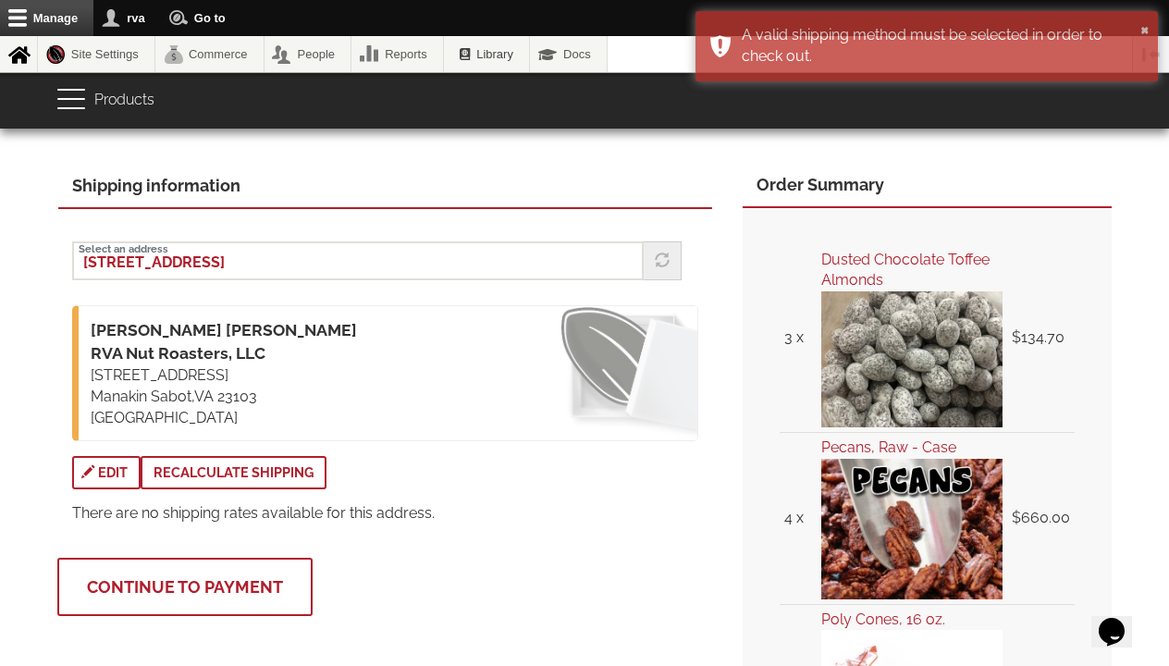
click at [201, 579] on span "Continue to Payment" at bounding box center [185, 586] width 196 height 19
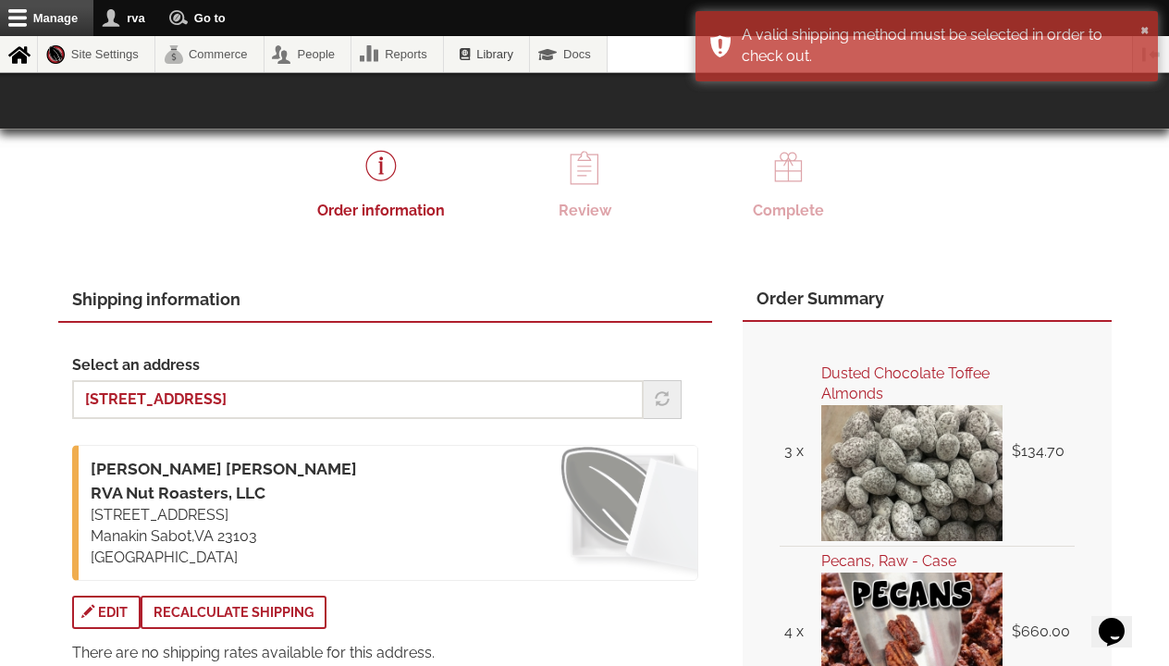
scroll to position [117, 0]
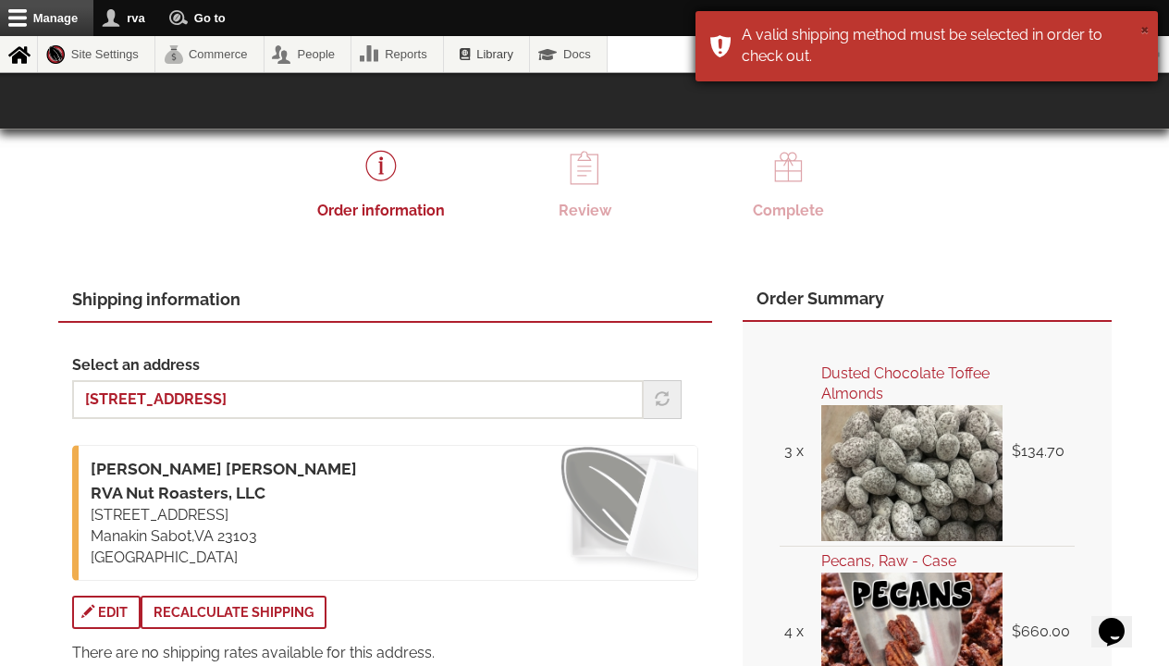
click at [1147, 30] on button "×" at bounding box center [1145, 28] width 9 height 19
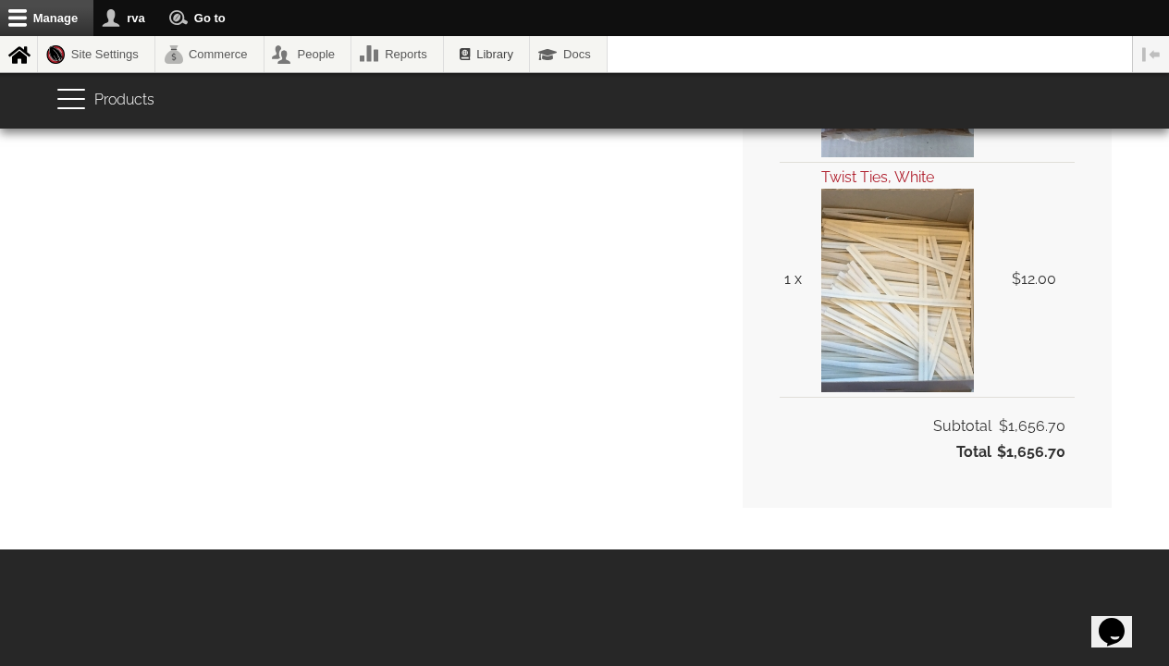
scroll to position [1057, 0]
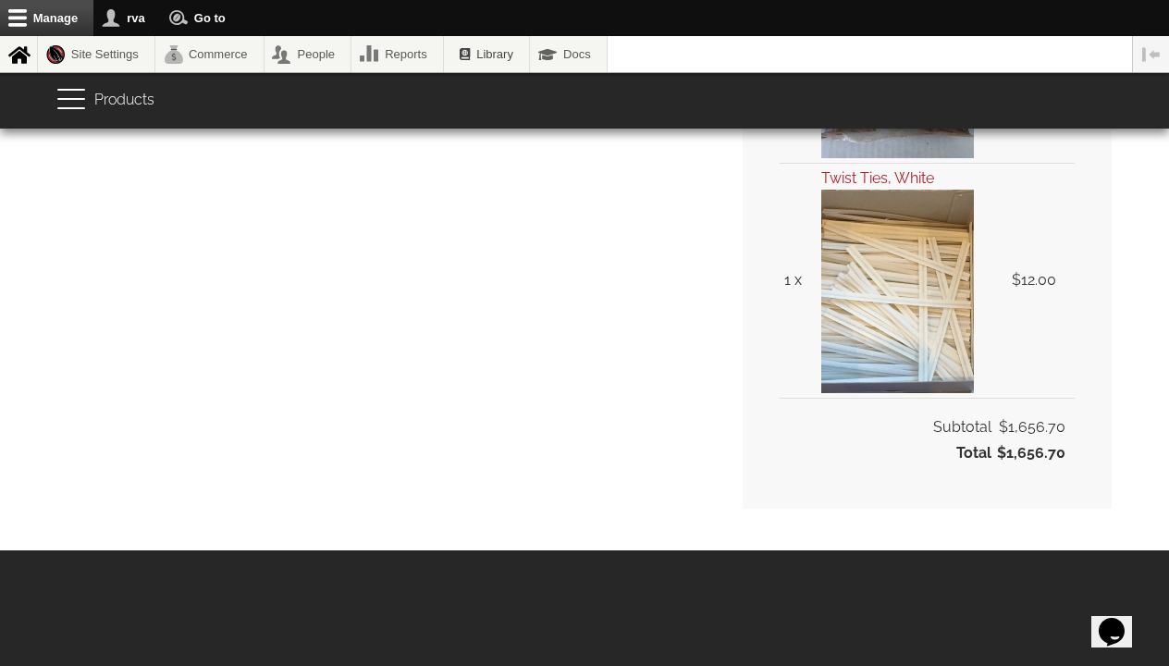
click at [1113, 618] on img at bounding box center [1119, 594] width 115 height 73
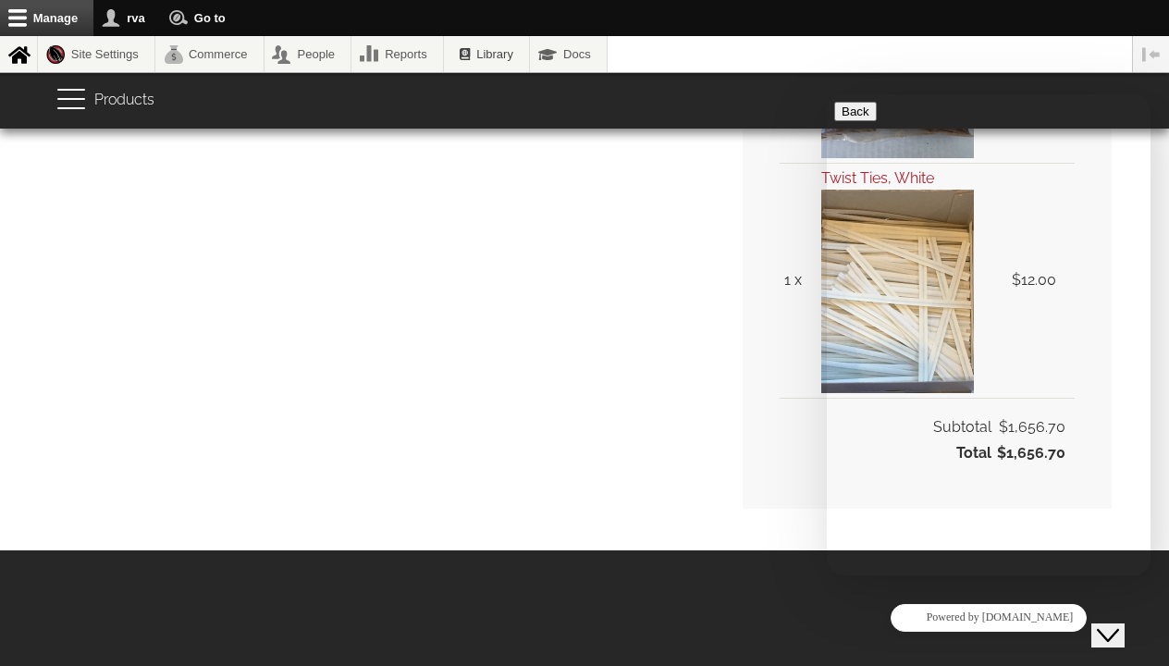
click at [837, 78] on div "User account menu Account Settings Orders Log Out Top Menu (Pages) Find Us Shop…" at bounding box center [640, 101] width 944 height 56
click at [1119, 624] on icon "Close Chat This icon closes the chat window." at bounding box center [1108, 635] width 22 height 22
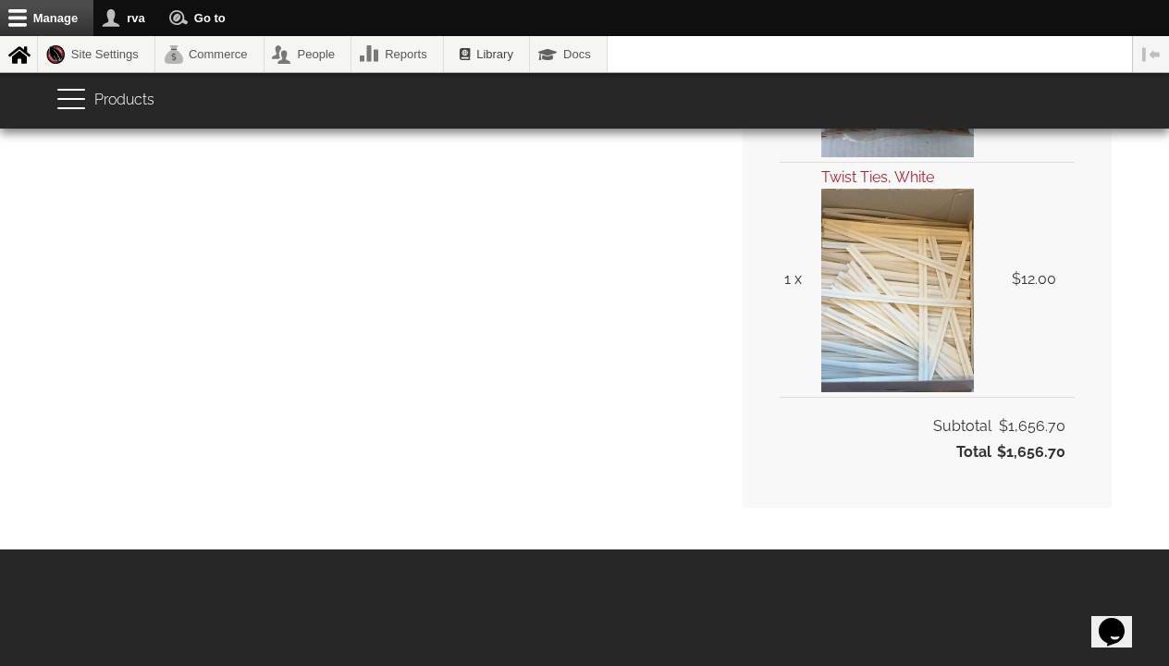
scroll to position [1057, 0]
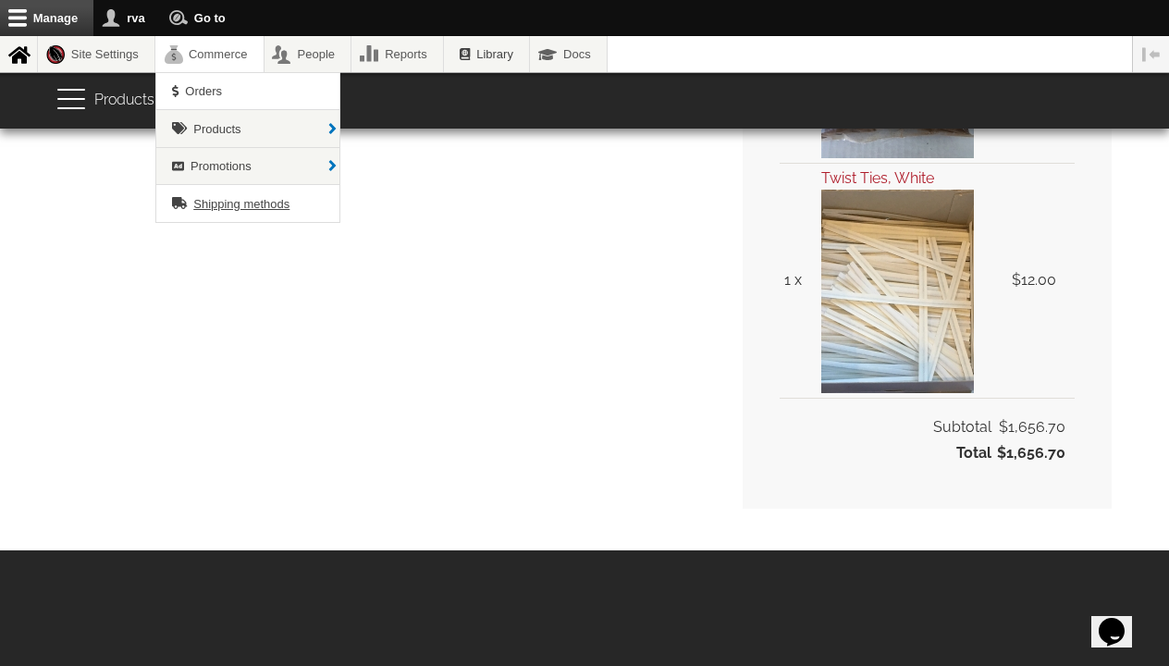
click at [230, 202] on span "Shipping methods" at bounding box center [241, 204] width 96 height 14
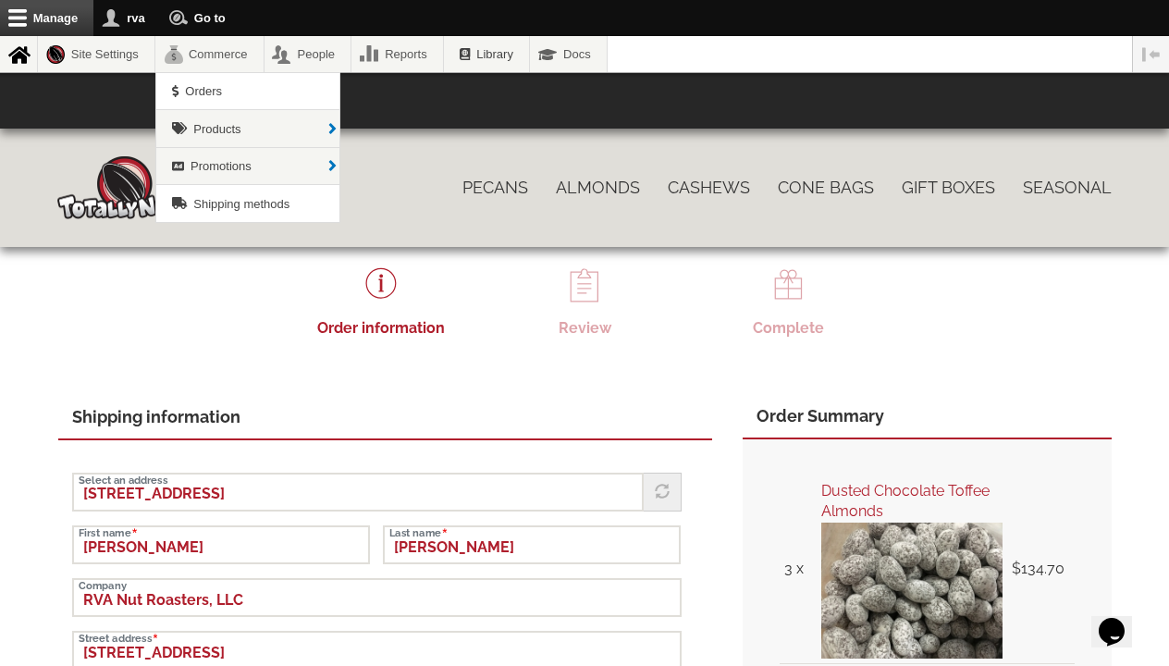
scroll to position [0, 0]
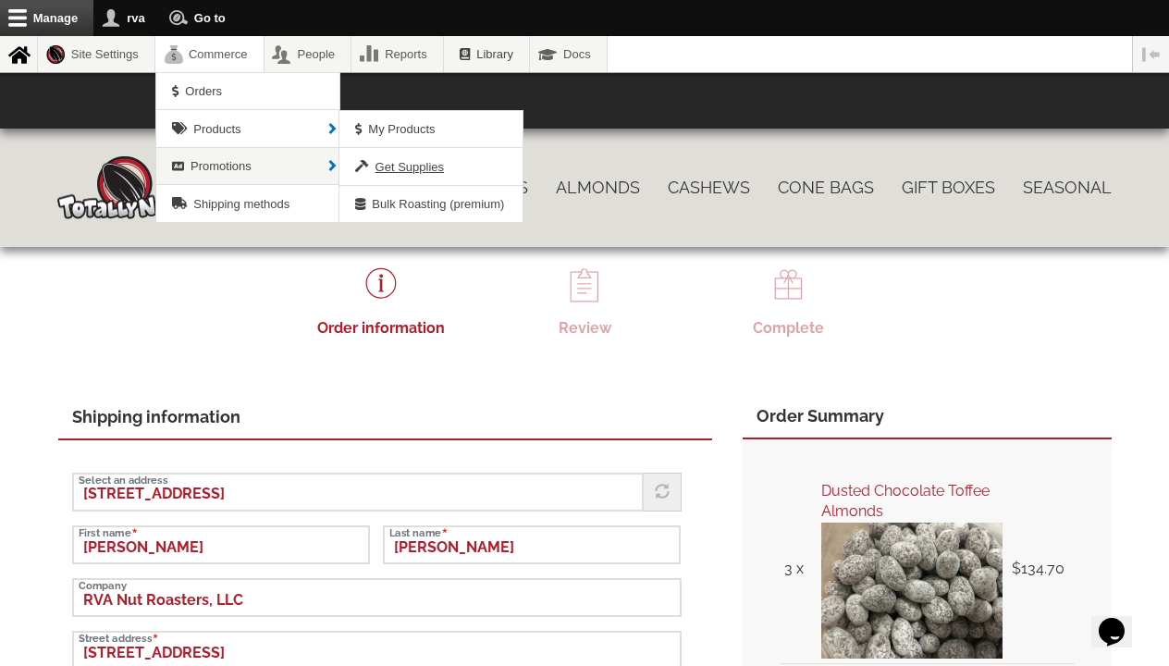
click at [378, 169] on link "Get Supplies" at bounding box center [430, 166] width 183 height 36
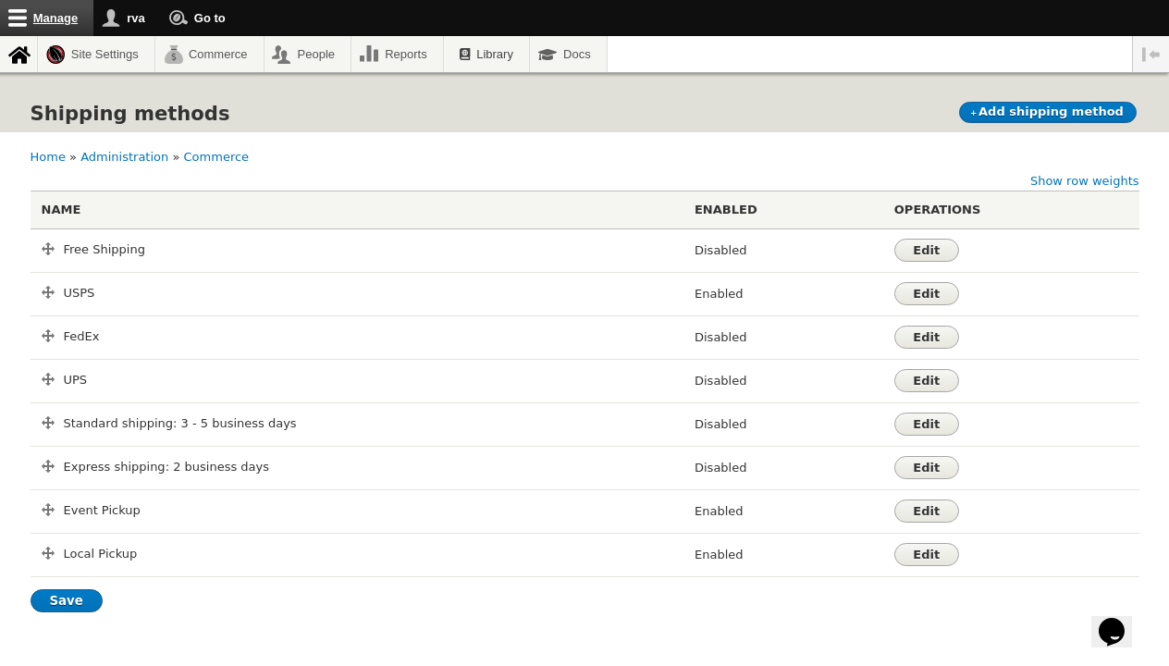
click at [38, 19] on link "Manage" at bounding box center [46, 18] width 93 height 36
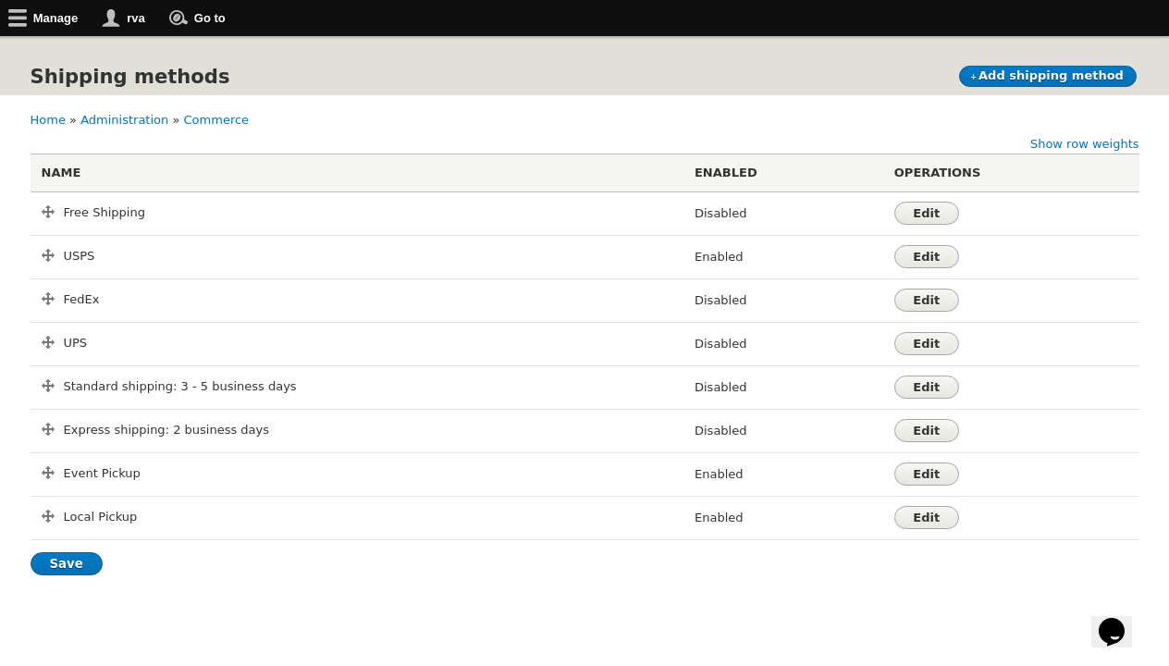
click at [197, 68] on h1 "Shipping methods" at bounding box center [131, 76] width 200 height 37
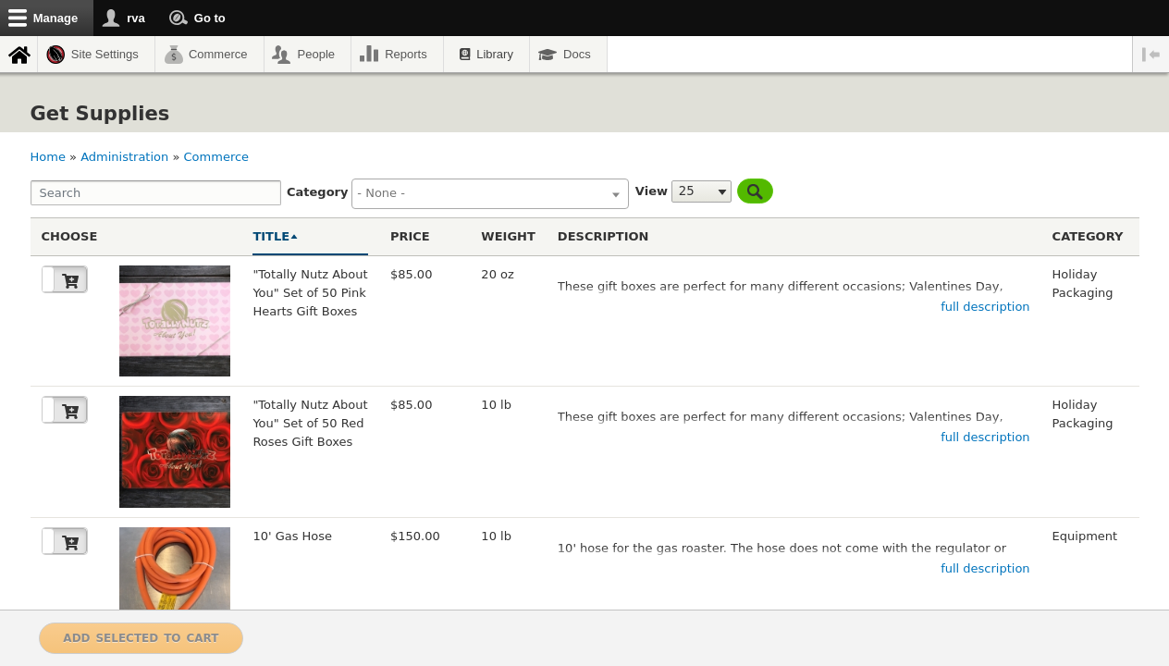
select select
click at [138, 19] on link "rva" at bounding box center [127, 18] width 68 height 36
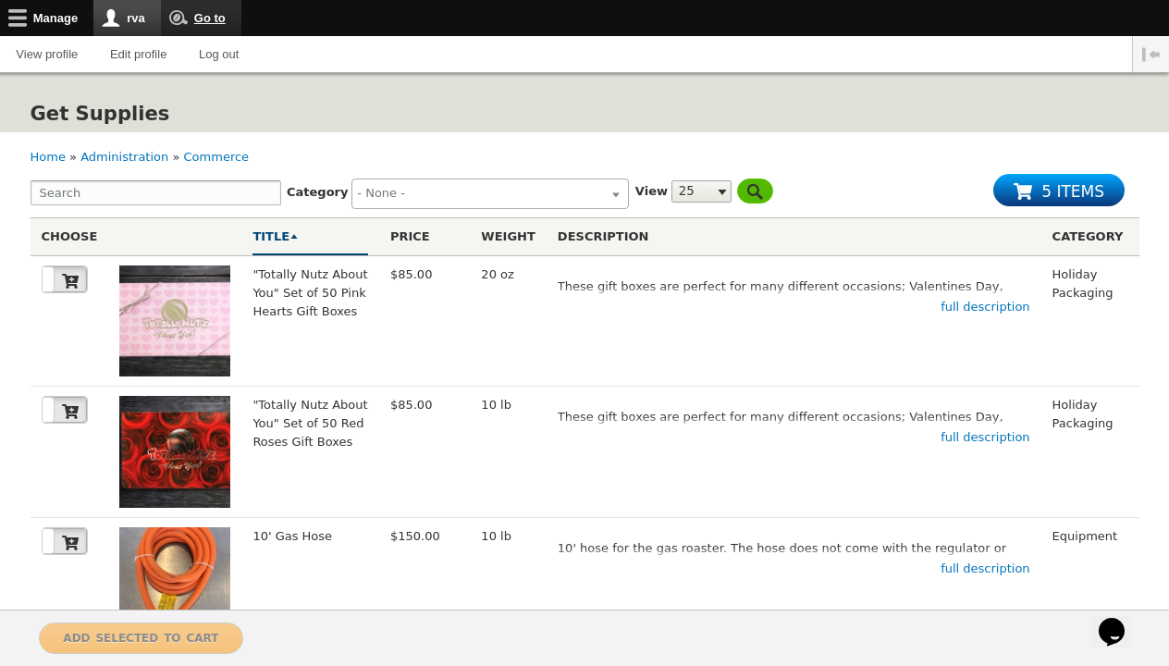
click at [193, 13] on link "Go to" at bounding box center [201, 18] width 80 height 36
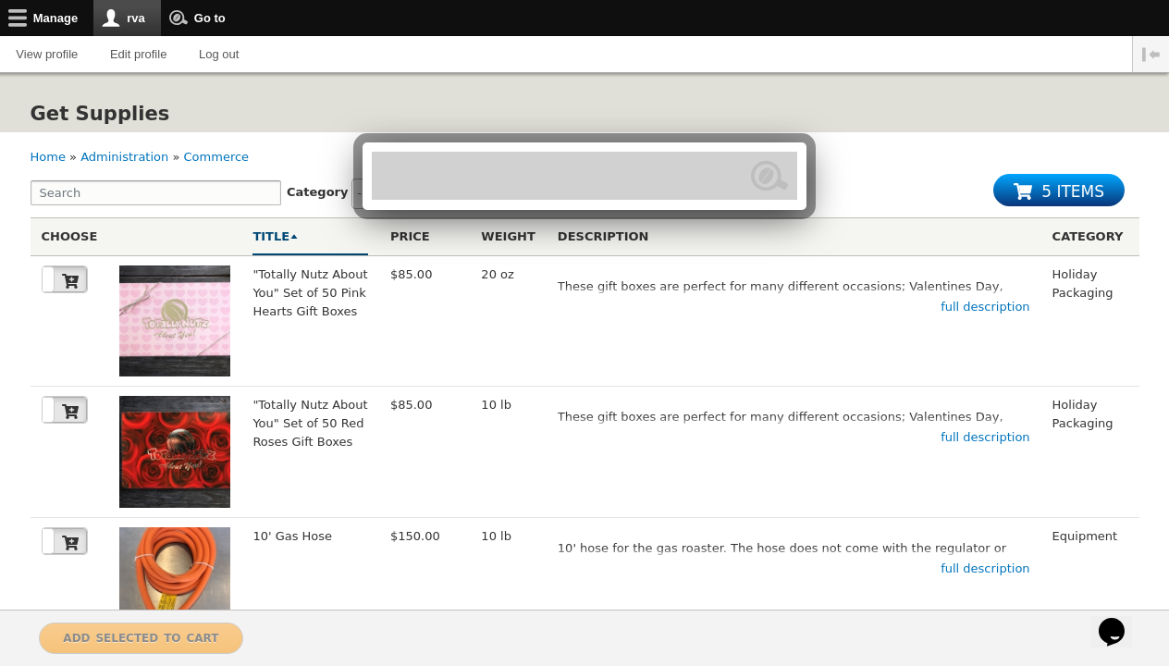
click at [62, 15] on div at bounding box center [584, 333] width 1169 height 666
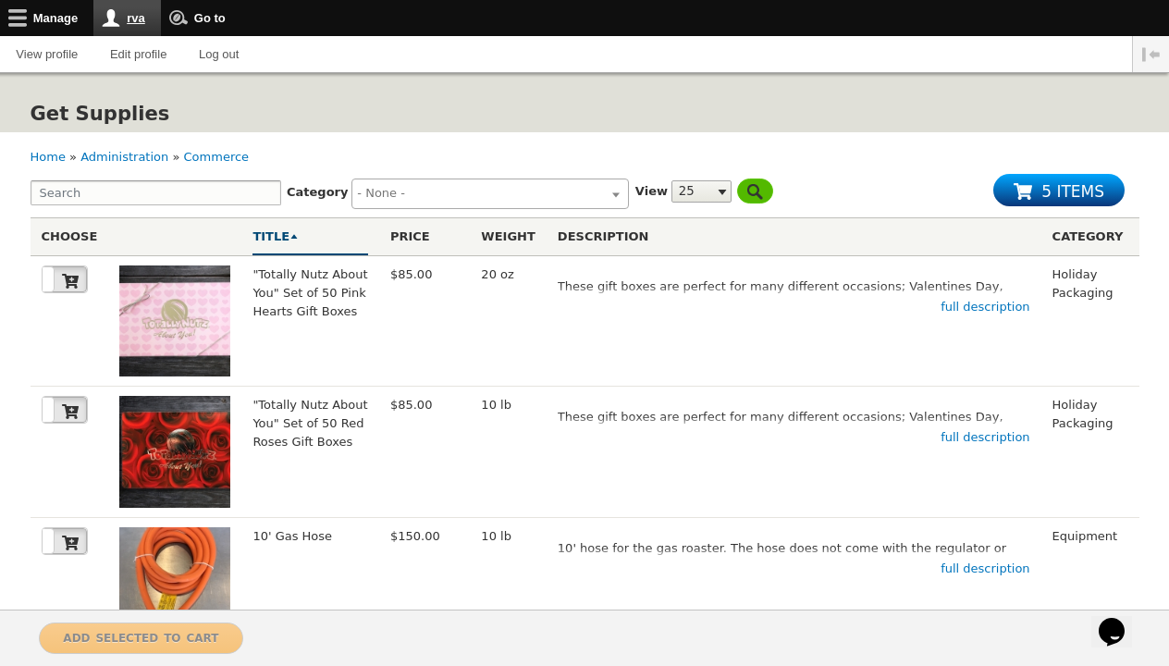
click at [137, 18] on link "rva" at bounding box center [127, 18] width 68 height 36
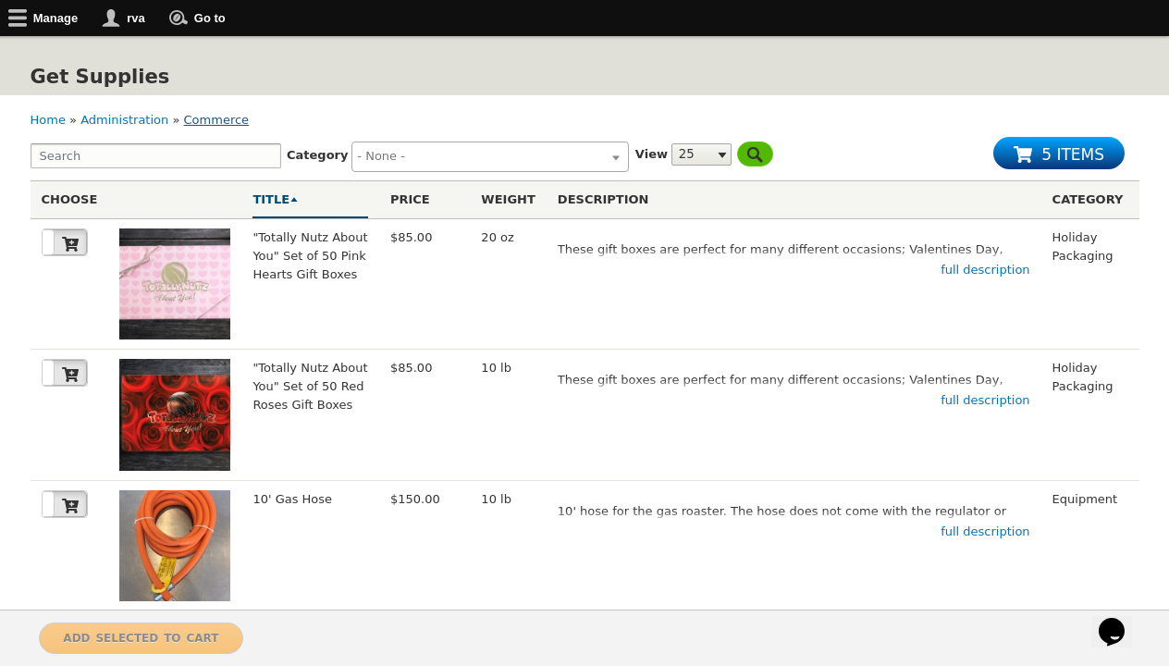
click at [211, 123] on link "Commerce" at bounding box center [217, 120] width 66 height 14
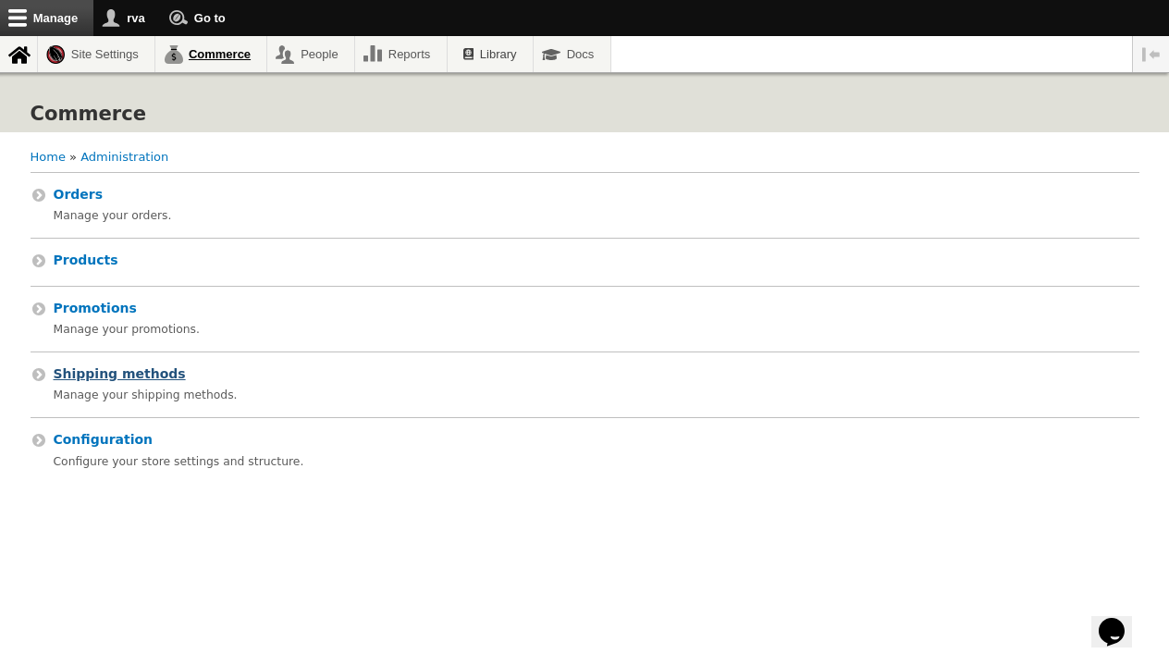
click at [131, 366] on span "Shipping methods" at bounding box center [120, 373] width 132 height 15
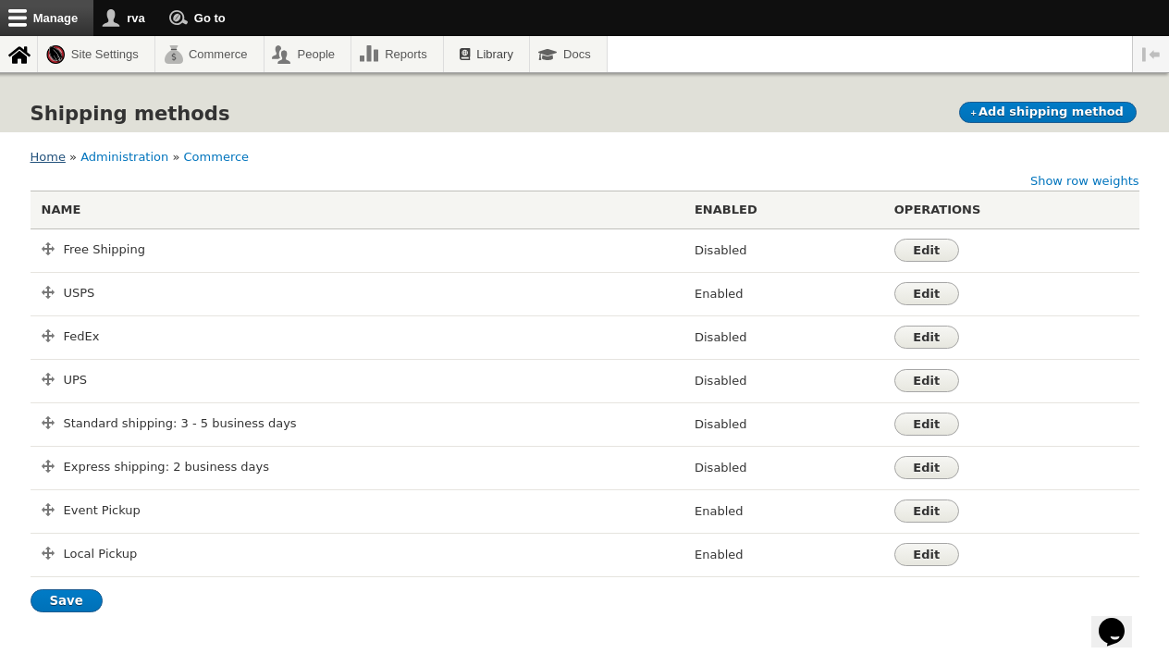
click at [49, 158] on link "Home" at bounding box center [48, 157] width 35 height 14
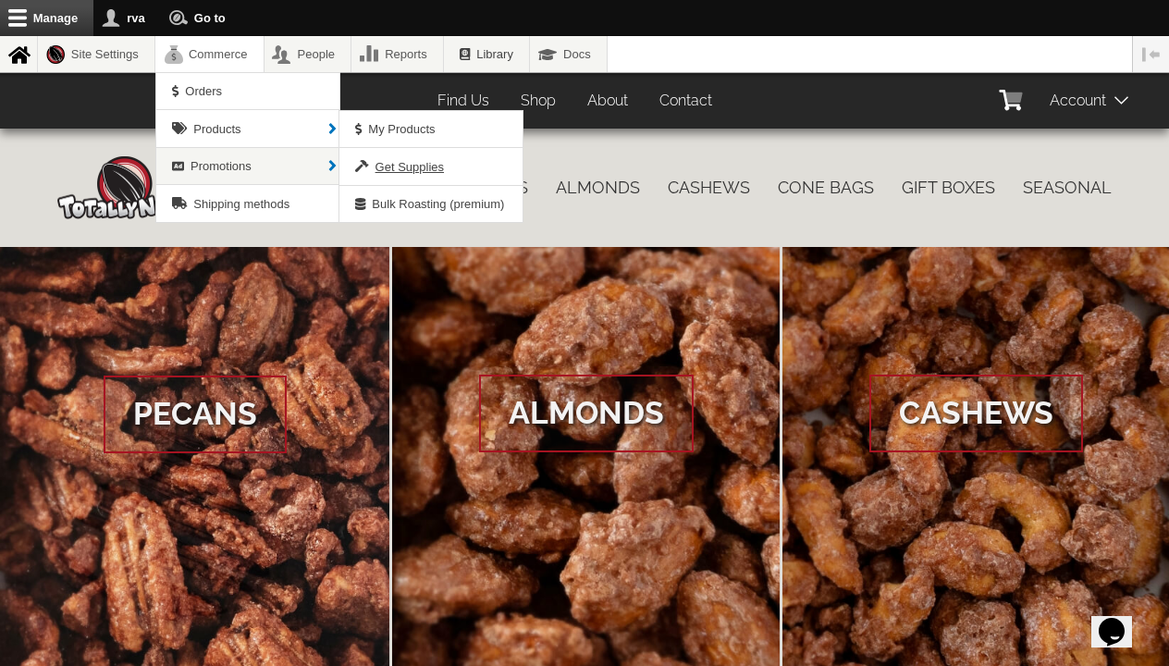
click at [385, 166] on span "Get Supplies" at bounding box center [410, 167] width 68 height 14
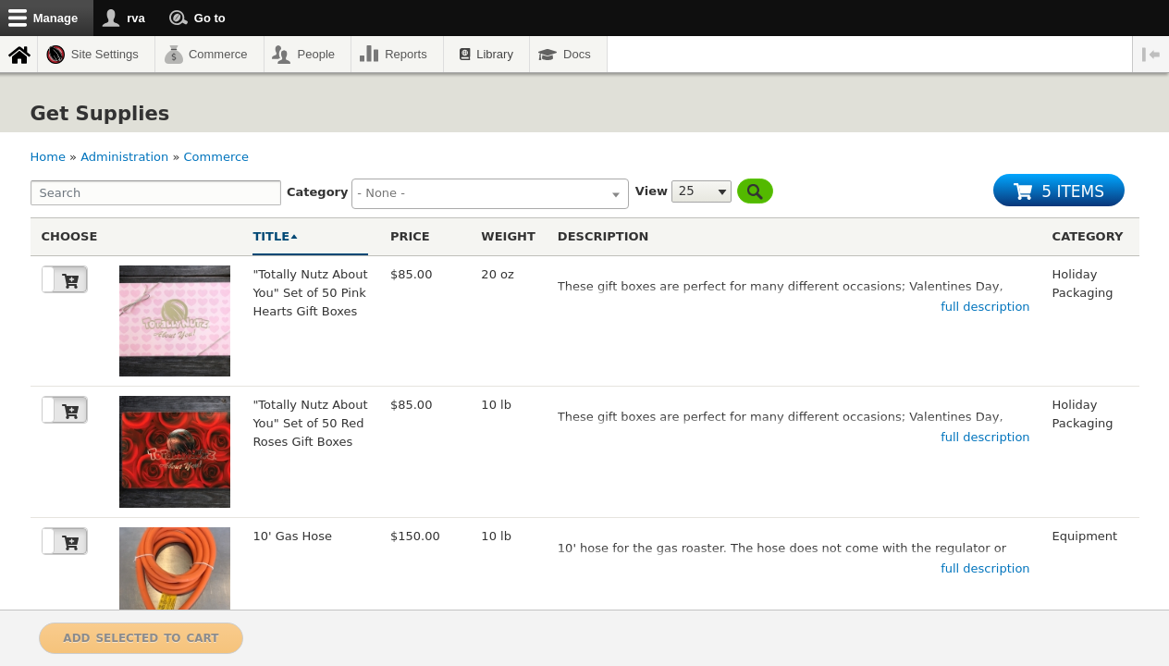
select select
click at [1040, 188] on span at bounding box center [1028, 191] width 28 height 17
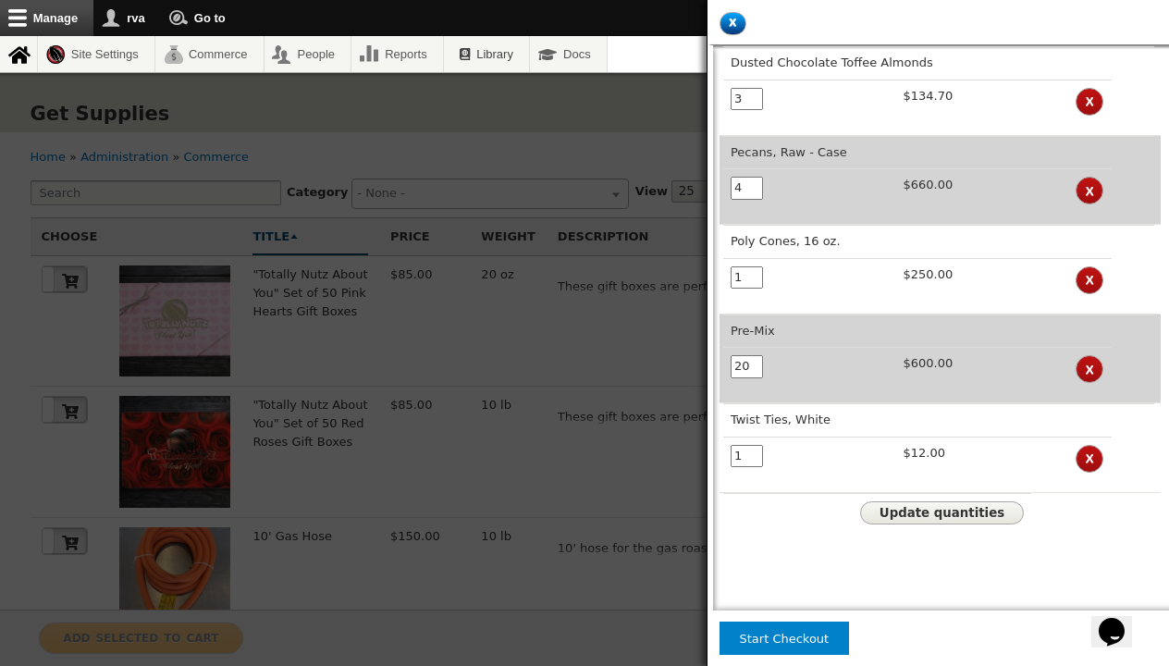
click at [789, 641] on span "Start Checkout" at bounding box center [785, 639] width 90 height 14
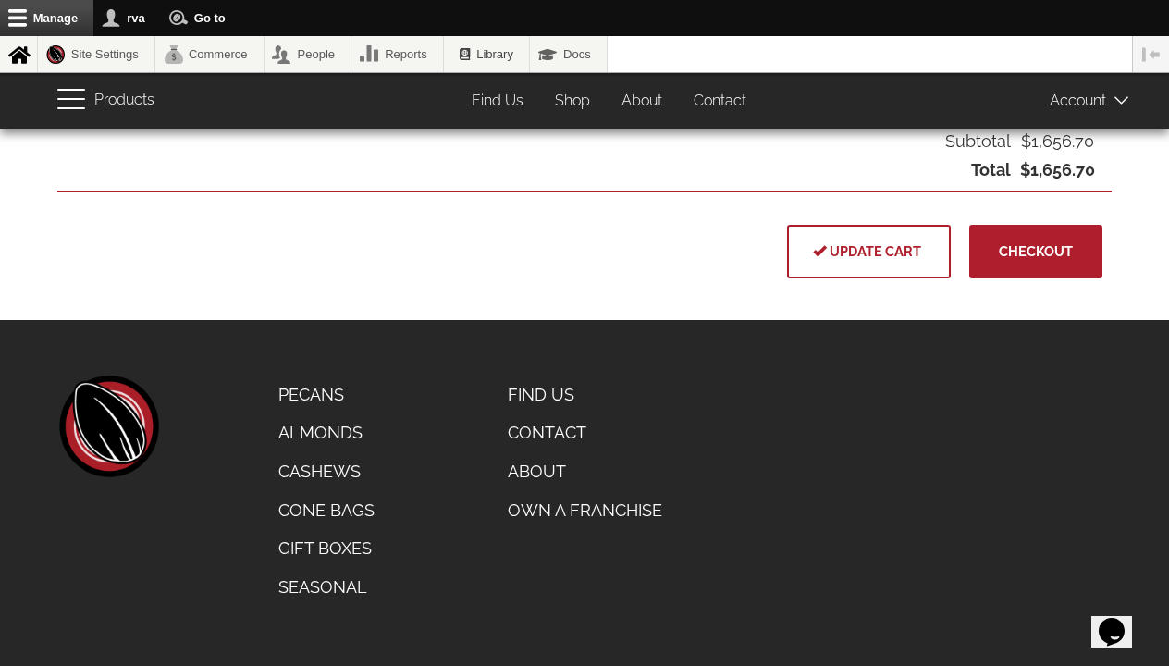
scroll to position [1111, 0]
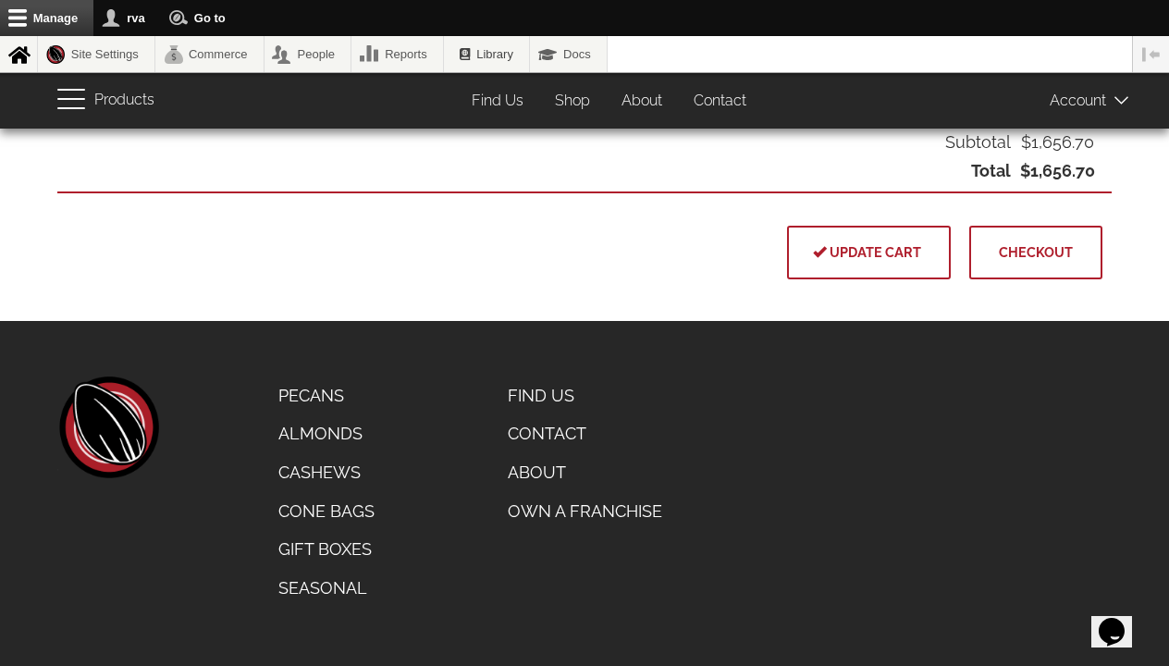
click at [1006, 265] on button "Checkout" at bounding box center [1035, 253] width 133 height 54
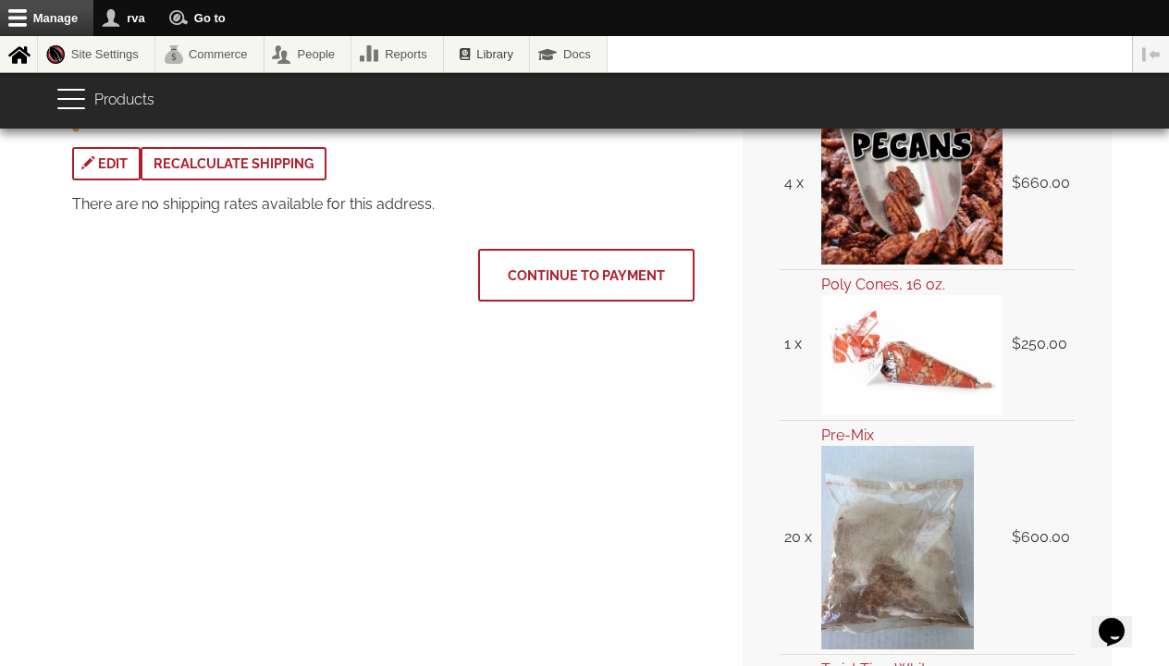
scroll to position [562, 0]
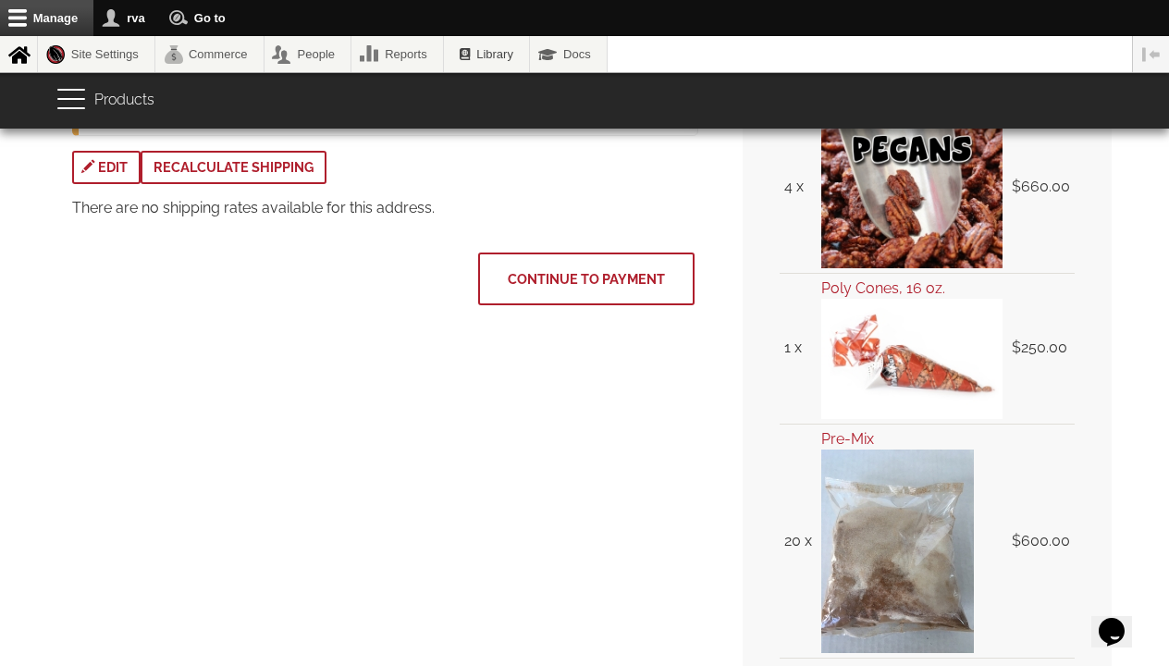
click at [565, 262] on button "Continue to Payment" at bounding box center [586, 280] width 216 height 54
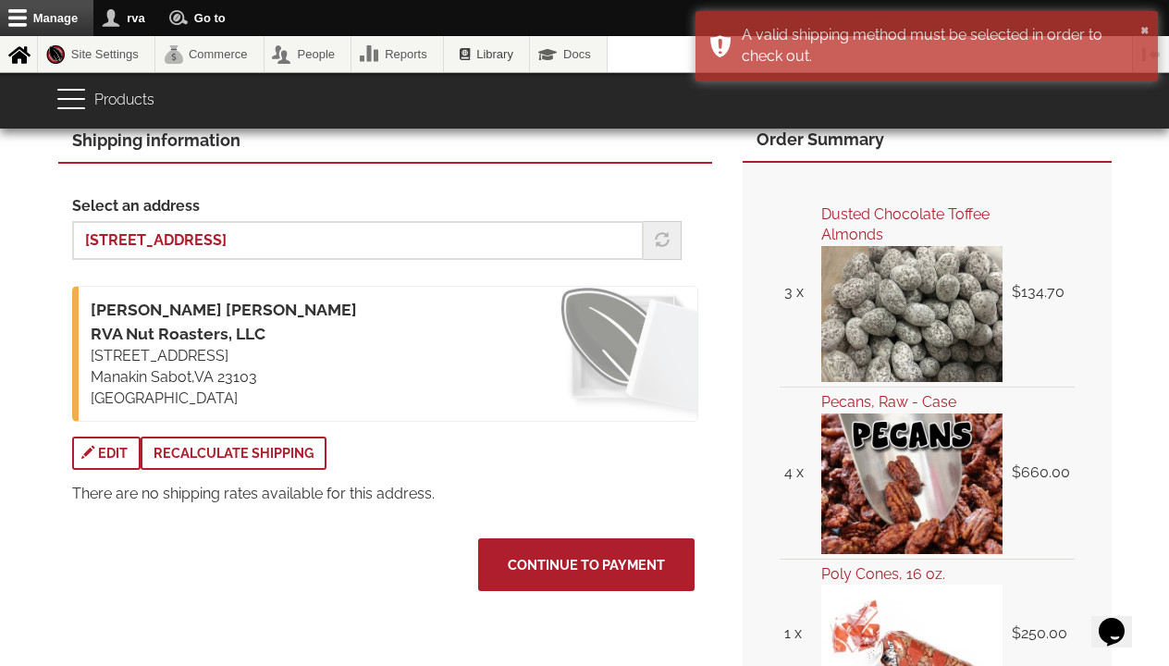
scroll to position [278, 0]
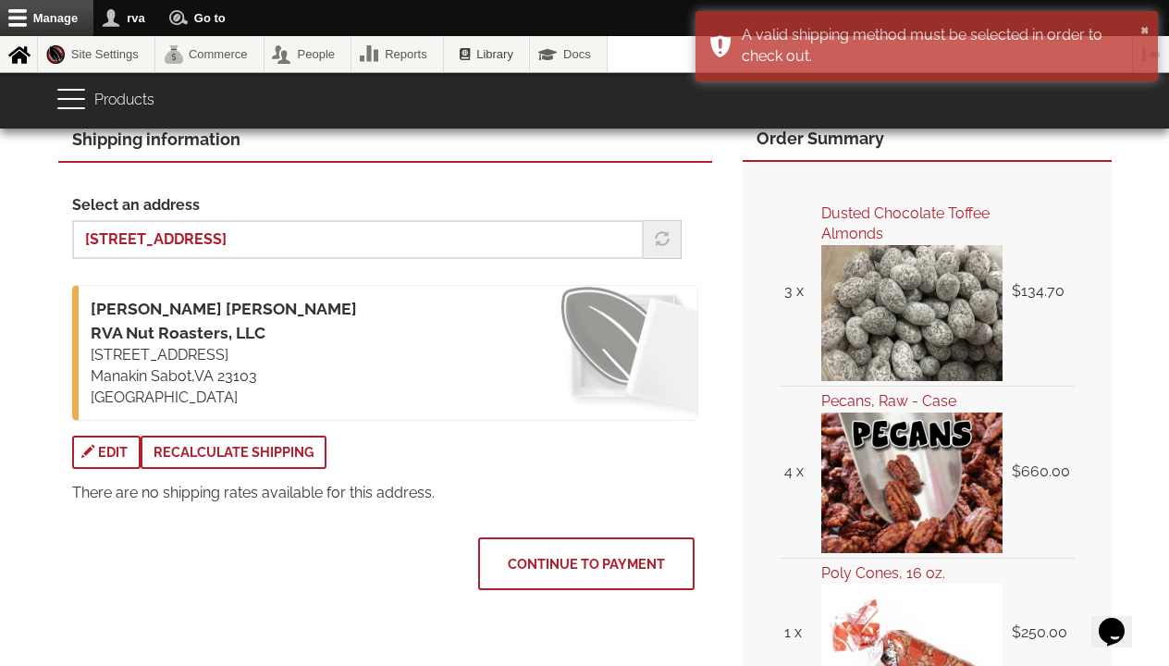
click at [565, 546] on button "Continue to Payment" at bounding box center [586, 564] width 216 height 54
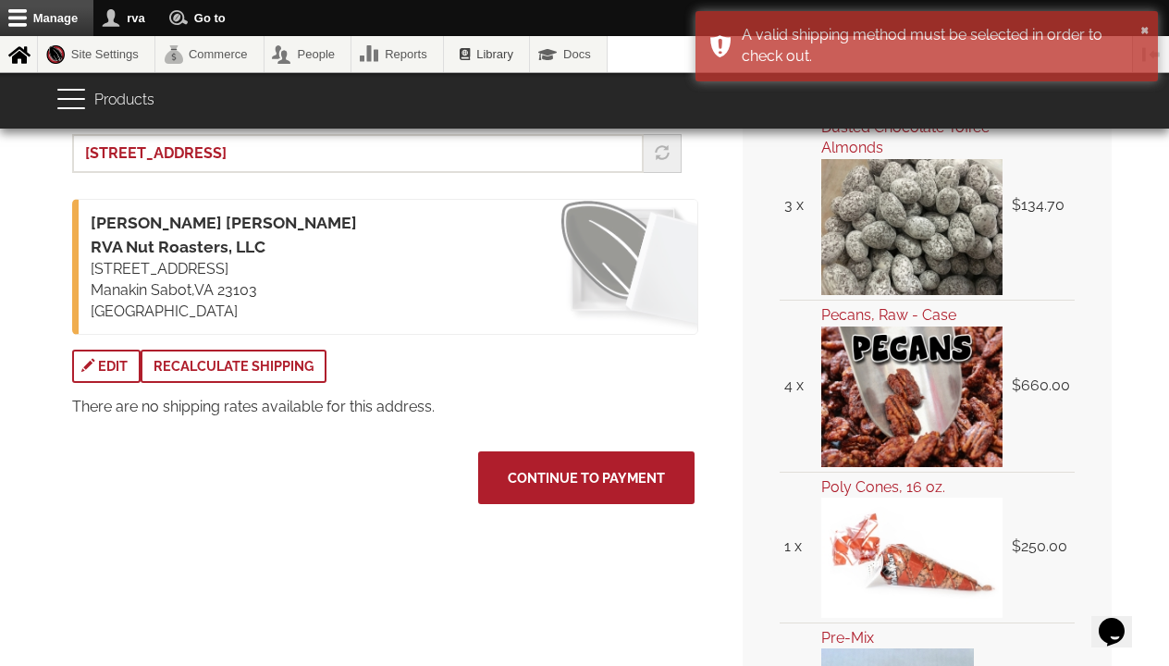
scroll to position [365, 0]
